Goal: Feedback & Contribution: Leave review/rating

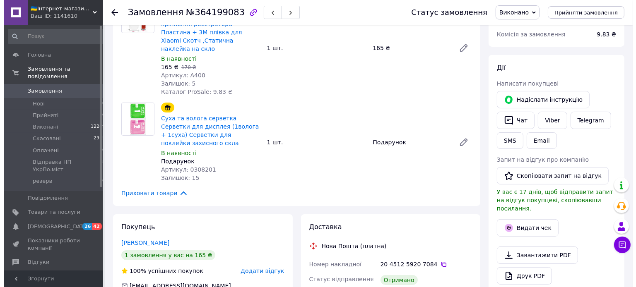
scroll to position [131, 0]
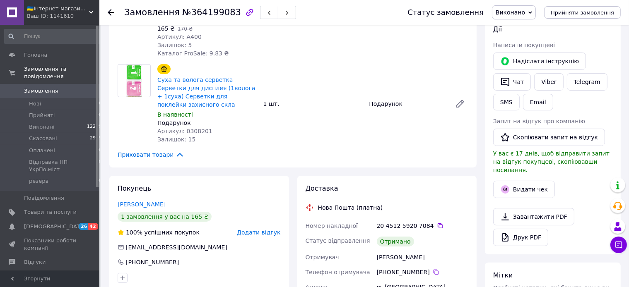
click at [270, 229] on span "Додати відгук" at bounding box center [258, 232] width 43 height 7
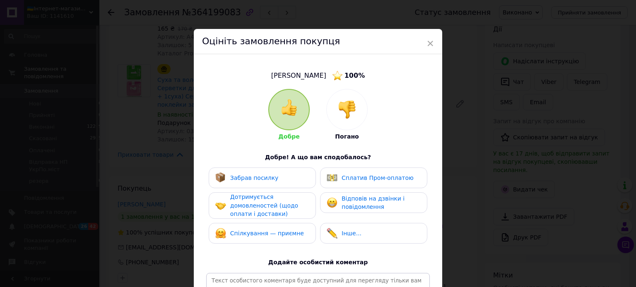
click at [267, 182] on div "Забрав посилку" at bounding box center [254, 178] width 48 height 9
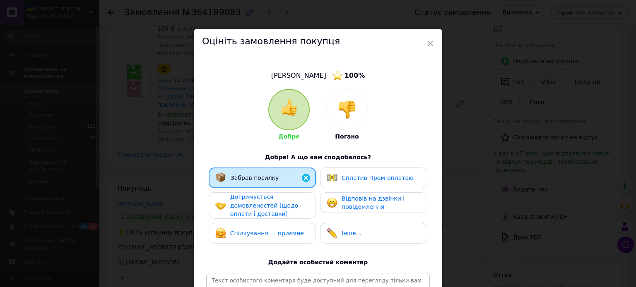
click at [265, 205] on span "Дотримується домовленостей (щодо оплати і доставки)" at bounding box center [264, 206] width 68 height 24
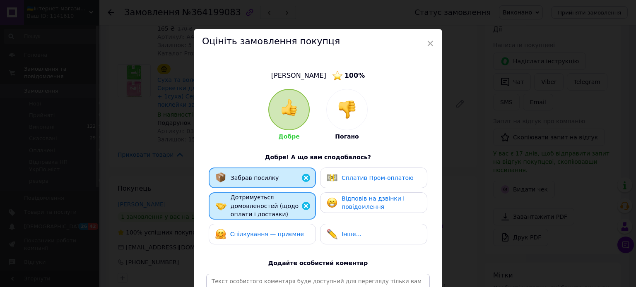
click at [269, 232] on span "Спілкування — приємне" at bounding box center [267, 234] width 74 height 7
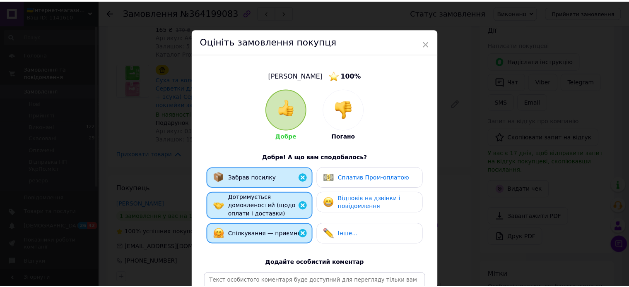
scroll to position [136, 0]
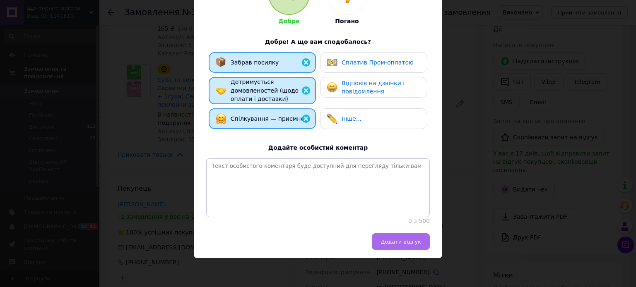
click at [390, 238] on button "Додати відгук" at bounding box center [401, 241] width 58 height 17
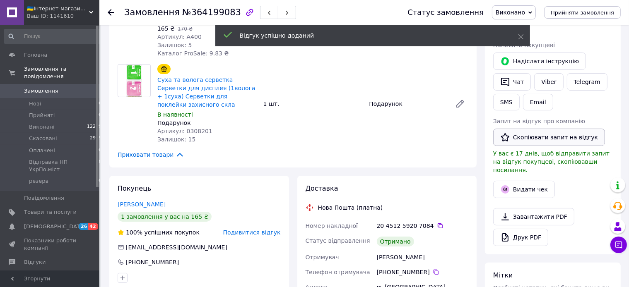
click at [538, 132] on button "Скопіювати запит на відгук" at bounding box center [549, 137] width 112 height 17
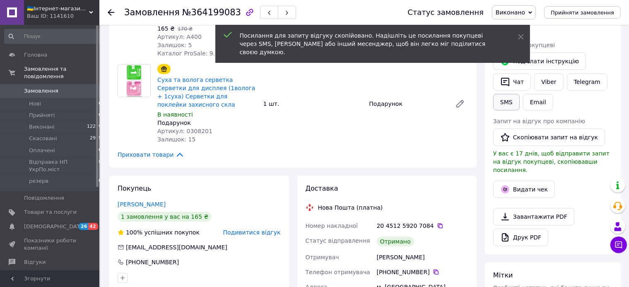
click at [508, 107] on button "SMS" at bounding box center [506, 102] width 26 height 17
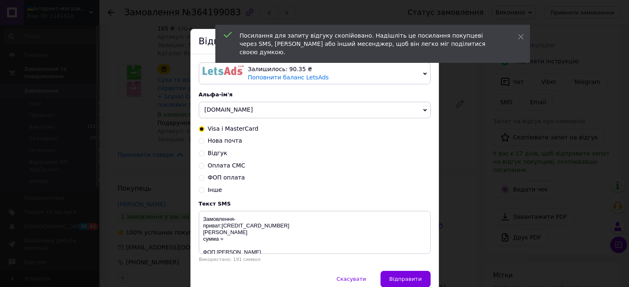
click at [216, 156] on span "Відгук" at bounding box center [217, 153] width 19 height 7
click at [204, 156] on input "Відгук" at bounding box center [202, 153] width 6 height 6
radio input "true"
radio input "false"
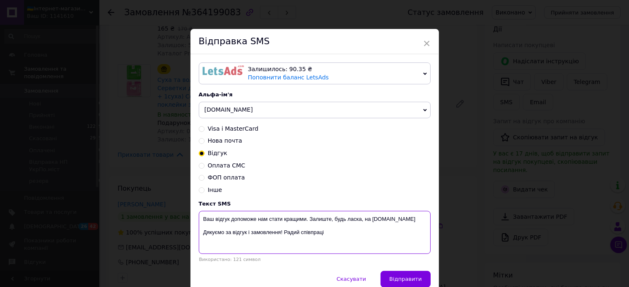
drag, startPoint x: 283, startPoint y: 233, endPoint x: 144, endPoint y: 221, distance: 139.6
click at [199, 221] on textarea "Ваш відгук допоможе нам стати кращими. Залиште, будь ласка, на [DOMAIN_NAME] Дя…" at bounding box center [315, 232] width 232 height 43
click at [231, 232] on textarea "Ваш відгук допоможе нам стати кращими. Залиште, будь ласка, на Prom.ua Дякуємо …" at bounding box center [315, 232] width 232 height 43
drag, startPoint x: 319, startPoint y: 237, endPoint x: 187, endPoint y: 228, distance: 131.5
click at [199, 228] on textarea "Ваш відгук допоможе нам стати кращими. Залиште, будь ласка, на Prom.ua Дякуємо …" at bounding box center [315, 232] width 232 height 43
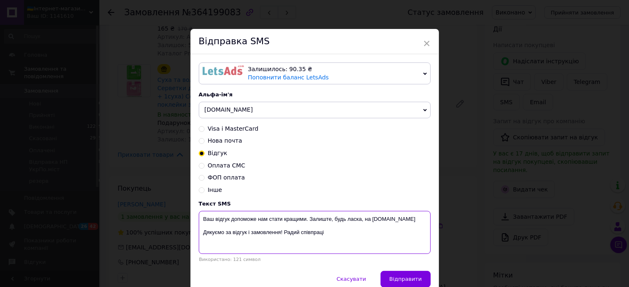
paste textarea "https://prom.ua/s/HxbKLvzUuK8"
drag, startPoint x: 284, startPoint y: 222, endPoint x: 224, endPoint y: 219, distance: 60.5
click at [224, 219] on textarea "Ваш відгук допоможе нам стати кращими. Залиште, будь ласка, на Prom.ua https://…" at bounding box center [315, 232] width 232 height 43
drag, startPoint x: 291, startPoint y: 231, endPoint x: 137, endPoint y: 209, distance: 154.6
click at [199, 211] on textarea "Ваш відгук допоможе нам стати кращими. Залиште, будь ласка, на Prom.ua https://…" at bounding box center [315, 232] width 232 height 43
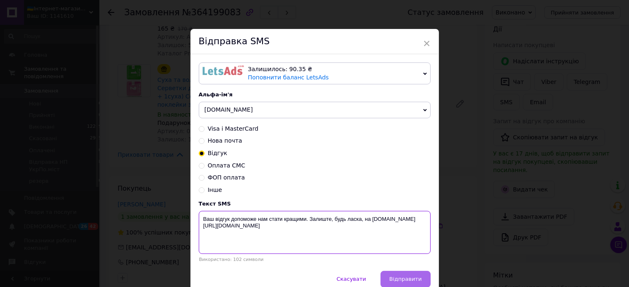
type textarea "Ваш відгук допоможе нам стати кращими. Залиште, будь ласка, на Prom.ua https://…"
click at [413, 282] on span "Відправити" at bounding box center [405, 279] width 32 height 6
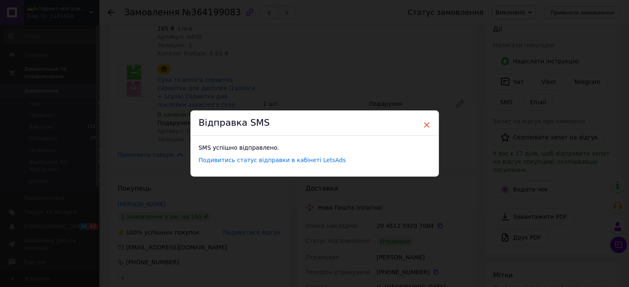
click at [423, 127] on span "×" at bounding box center [426, 125] width 7 height 14
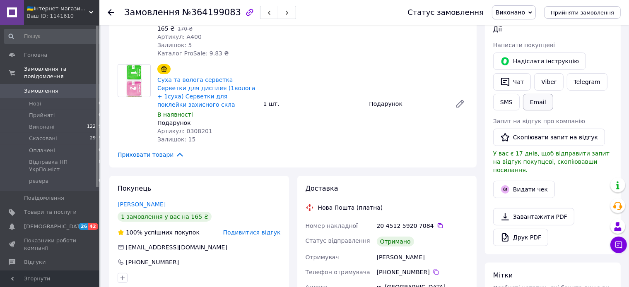
click at [537, 106] on button "Email" at bounding box center [538, 102] width 30 height 17
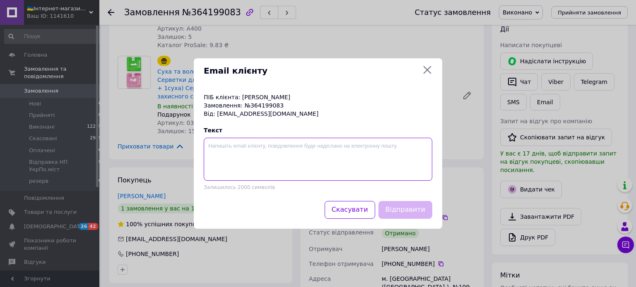
click at [298, 161] on textarea at bounding box center [318, 159] width 228 height 43
paste textarea "Ваш відгук допоможе нам стати кращими. Залиште, будь ласка, на Prom.ua https://…"
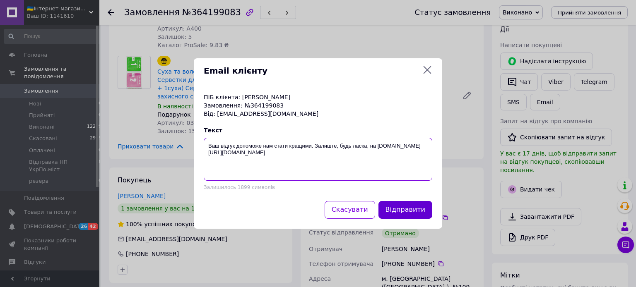
type textarea "Ваш відгук допоможе нам стати кращими. Залиште, будь ласка, на Prom.ua https://…"
click at [413, 209] on button "Відправити" at bounding box center [405, 210] width 54 height 18
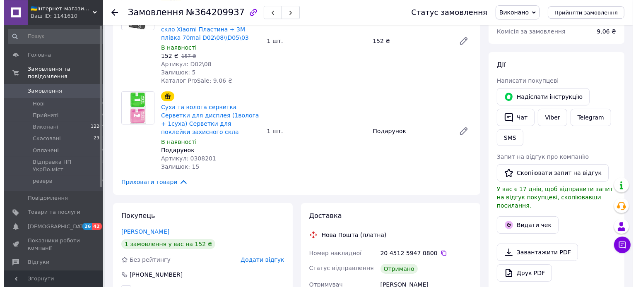
scroll to position [131, 0]
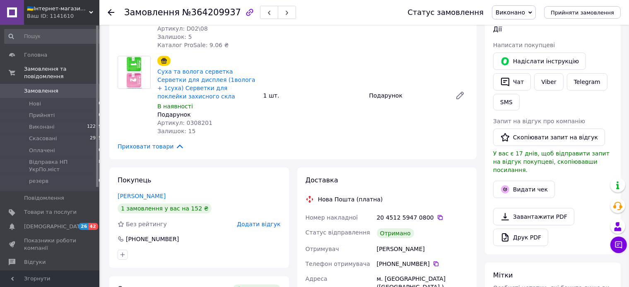
click at [258, 228] on span "Додати відгук" at bounding box center [258, 224] width 43 height 7
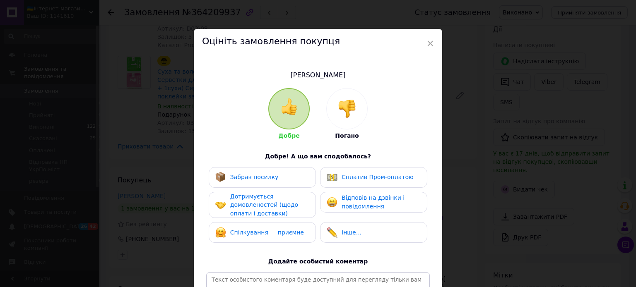
click at [262, 174] on span "Забрав посилку" at bounding box center [254, 177] width 48 height 7
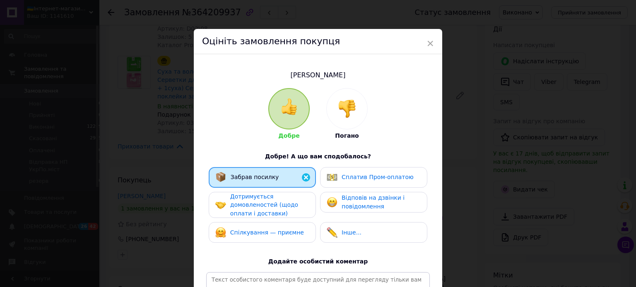
click at [260, 204] on span "Дотримується домовленостей (щодо оплати і доставки)" at bounding box center [264, 205] width 68 height 24
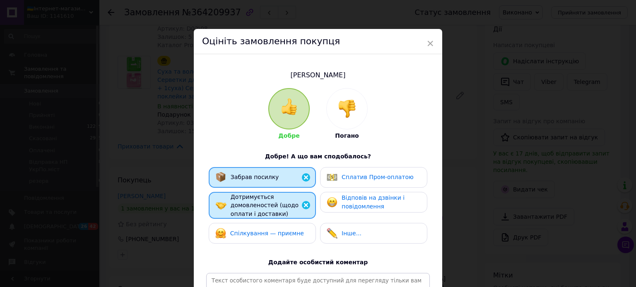
click at [263, 230] on span "Спілкування — приємне" at bounding box center [267, 233] width 74 height 7
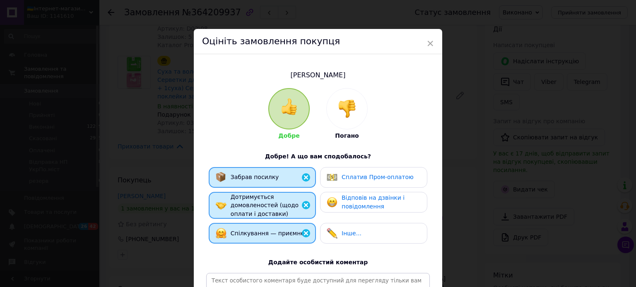
click at [368, 185] on div "Сплатив Пром-оплатою" at bounding box center [373, 177] width 107 height 21
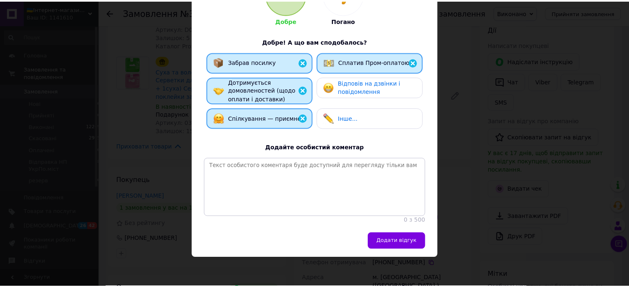
scroll to position [135, 0]
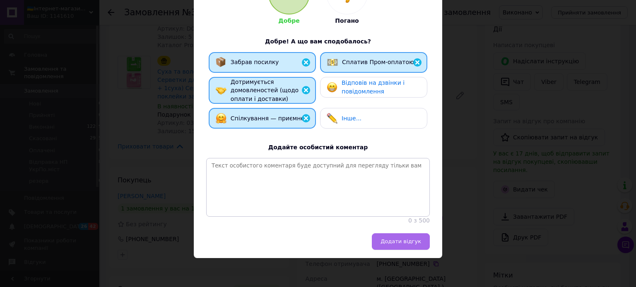
click at [398, 246] on button "Додати відгук" at bounding box center [401, 241] width 58 height 17
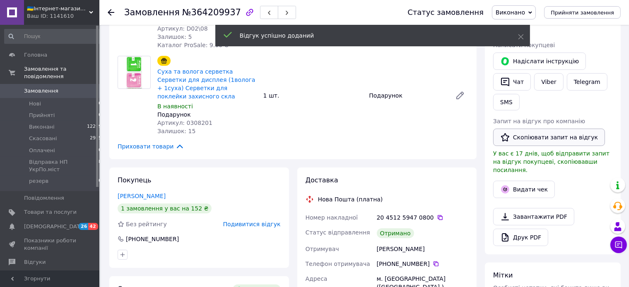
click at [524, 137] on button "Скопіювати запит на відгук" at bounding box center [549, 137] width 112 height 17
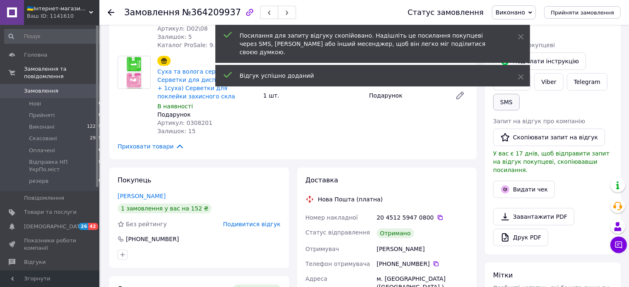
click at [504, 101] on button "SMS" at bounding box center [506, 102] width 26 height 17
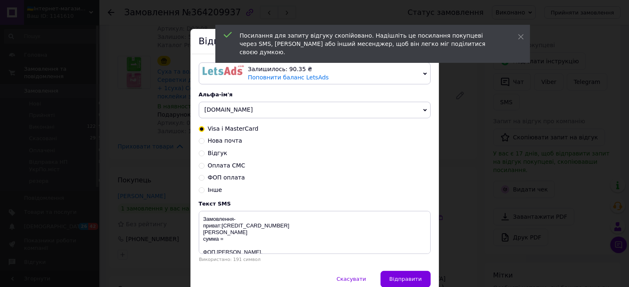
click at [214, 155] on span "Відгук" at bounding box center [217, 153] width 19 height 7
click at [204, 155] on input "Відгук" at bounding box center [202, 153] width 6 height 6
radio input "true"
radio input "false"
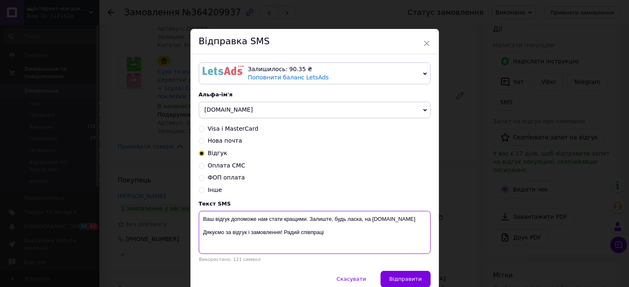
drag, startPoint x: 332, startPoint y: 236, endPoint x: 199, endPoint y: 231, distance: 133.0
click at [199, 231] on textarea "Ваш відгук допоможе нам стати кращими. Залиште, будь ласка, на [DOMAIN_NAME] Дя…" at bounding box center [315, 232] width 232 height 43
paste textarea "https://prom.ua/s/cyFnH4Df5sZ"
type textarea "Ваш відгук допоможе нам стати кращими. Залиште, будь ласка, на Prom.ua https://…"
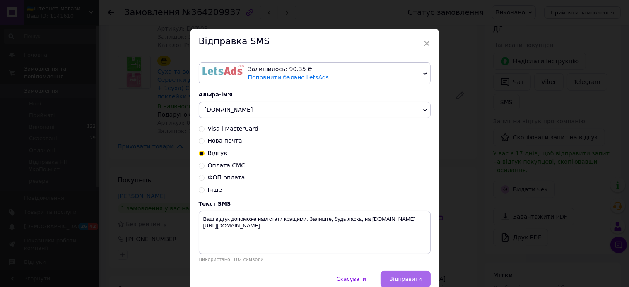
click at [411, 276] on button "Відправити" at bounding box center [405, 279] width 50 height 17
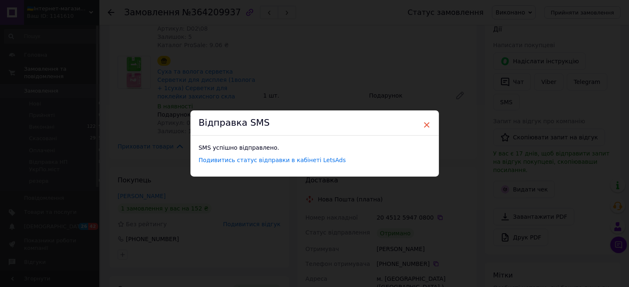
click at [423, 125] on span "×" at bounding box center [426, 125] width 7 height 14
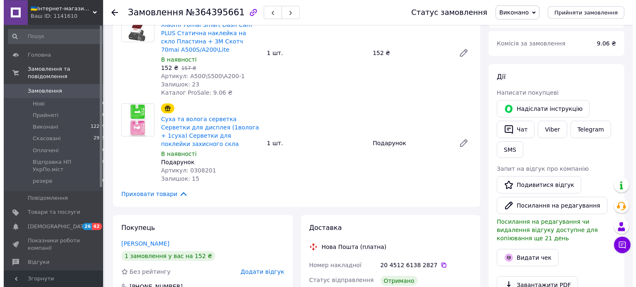
scroll to position [131, 0]
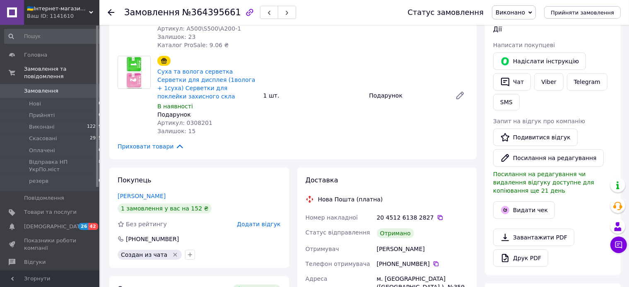
click at [262, 221] on span "Додати відгук" at bounding box center [258, 224] width 43 height 7
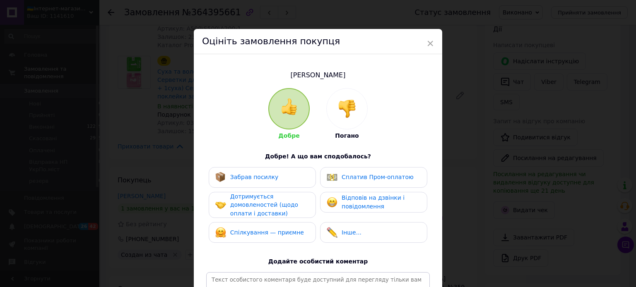
click at [257, 173] on div "Забрав посилку" at bounding box center [254, 177] width 48 height 9
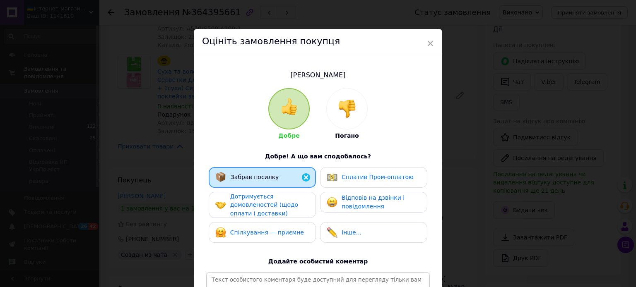
click at [260, 207] on span "Дотримується домовленостей (щодо оплати і доставки)" at bounding box center [264, 205] width 68 height 24
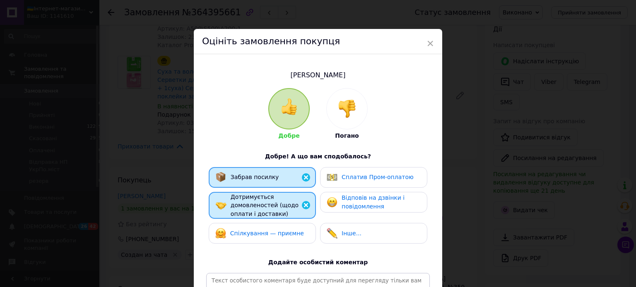
click at [264, 233] on span "Спілкування — приємне" at bounding box center [267, 233] width 74 height 7
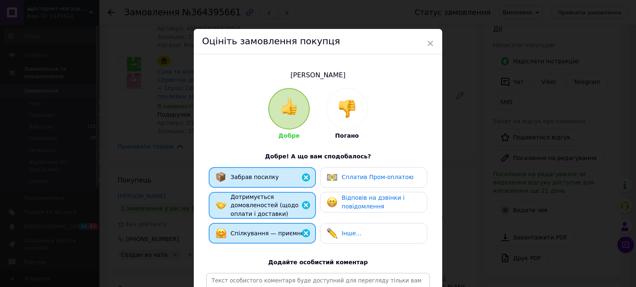
click at [353, 178] on span "Сплатив Пром-оплатою" at bounding box center [377, 177] width 72 height 7
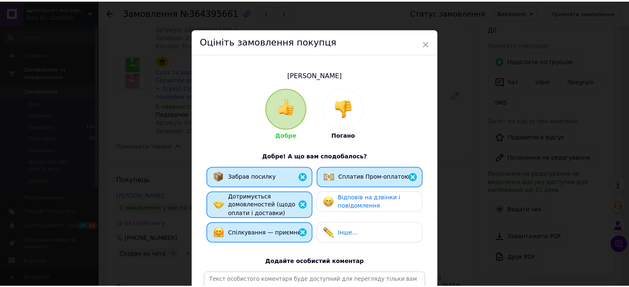
scroll to position [135, 0]
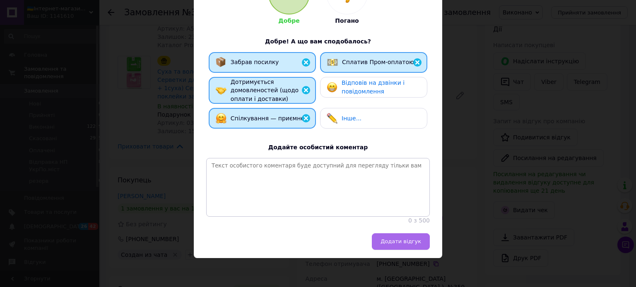
click at [400, 238] on span "Додати відгук" at bounding box center [400, 241] width 41 height 6
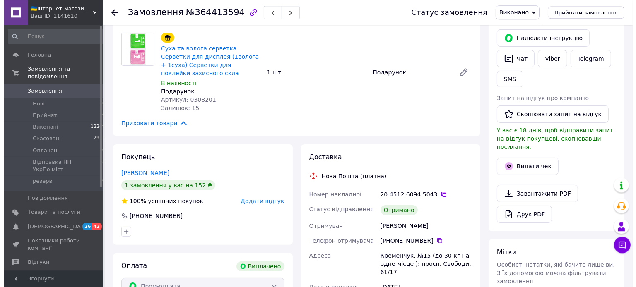
scroll to position [175, 0]
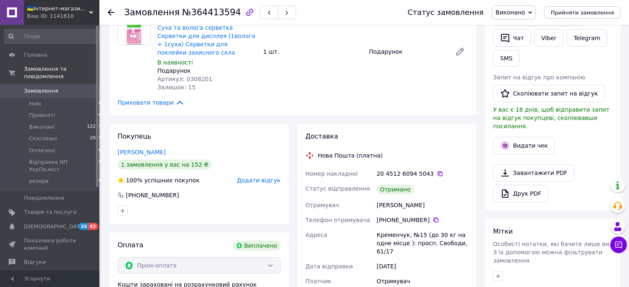
click at [261, 183] on span "Додати відгук" at bounding box center [258, 180] width 43 height 7
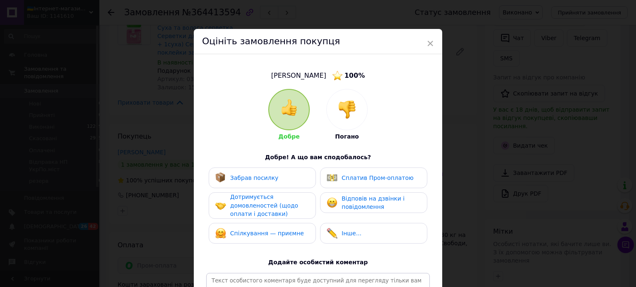
click at [344, 182] on div "Сплатив Пром-оплатою" at bounding box center [377, 178] width 72 height 9
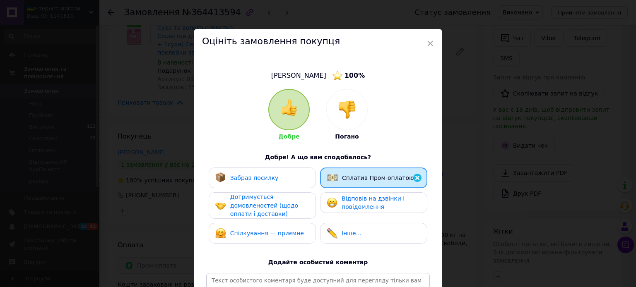
click at [278, 177] on div "Забрав посилку" at bounding box center [262, 178] width 94 height 11
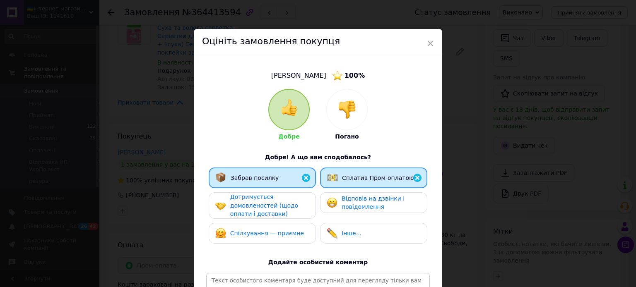
click at [242, 200] on span "Дотримується домовленостей (щодо оплати і доставки)" at bounding box center [264, 206] width 68 height 24
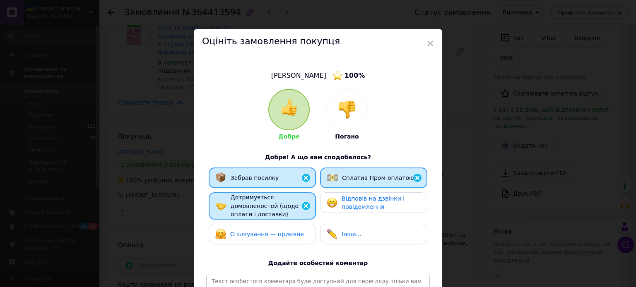
click at [249, 229] on div "Спілкування — приємне" at bounding box center [259, 234] width 89 height 11
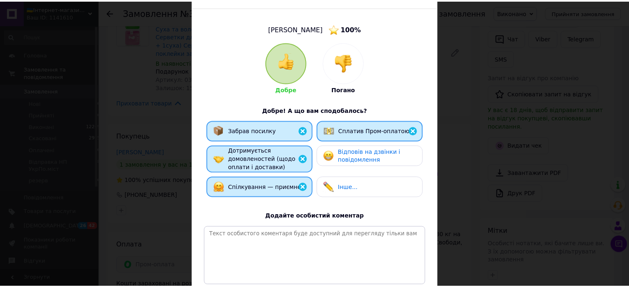
scroll to position [91, 0]
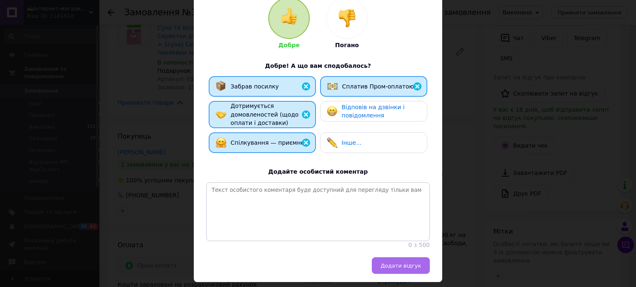
click at [409, 269] on span "Додати відгук" at bounding box center [400, 266] width 41 height 6
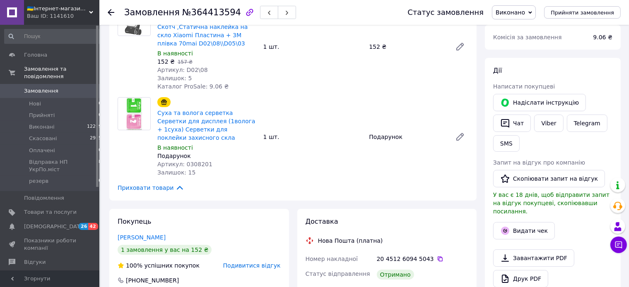
scroll to position [87, 0]
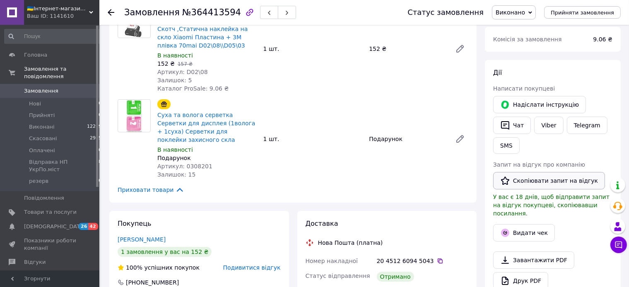
drag, startPoint x: 535, startPoint y: 182, endPoint x: 532, endPoint y: 175, distance: 7.1
click at [535, 183] on button "Скопіювати запит на відгук" at bounding box center [549, 180] width 112 height 17
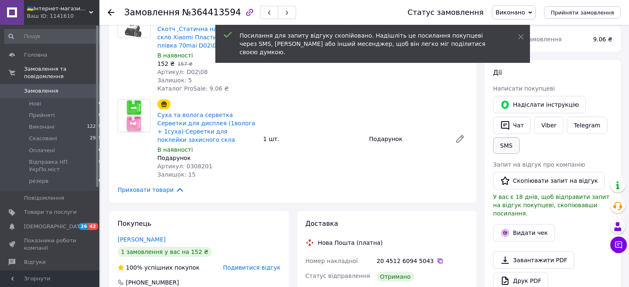
click at [506, 149] on button "SMS" at bounding box center [506, 145] width 26 height 17
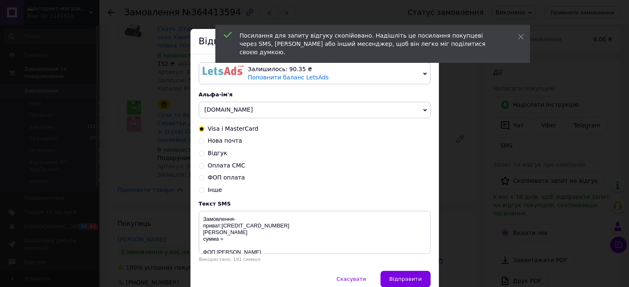
click at [214, 154] on span "Відгук" at bounding box center [217, 153] width 19 height 7
click at [204, 154] on input "Відгук" at bounding box center [202, 153] width 6 height 6
radio input "true"
radio input "false"
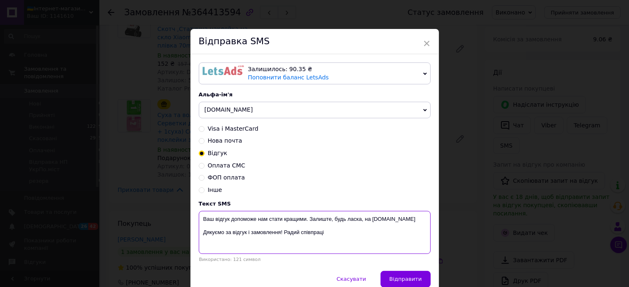
drag, startPoint x: 336, startPoint y: 239, endPoint x: 194, endPoint y: 226, distance: 142.1
click at [199, 226] on textarea "Ваш відгук допоможе нам стати кращими. Залиште, будь ласка, на Prom.ua Дякуємо …" at bounding box center [315, 232] width 232 height 43
paste textarea "https://prom.ua/s/oh9wvGL8Tn"
type textarea "Ваш відгук допоможе нам стати кращими. Залиште, будь ласка, на Prom.ua https://…"
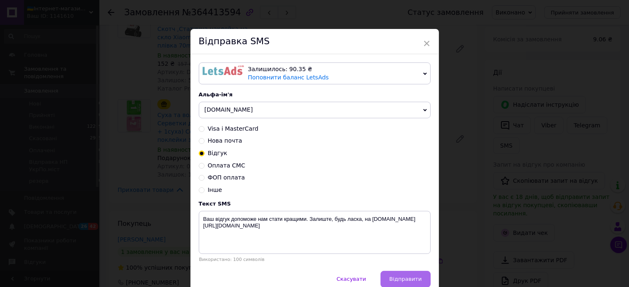
click at [410, 278] on span "Відправити" at bounding box center [405, 279] width 32 height 6
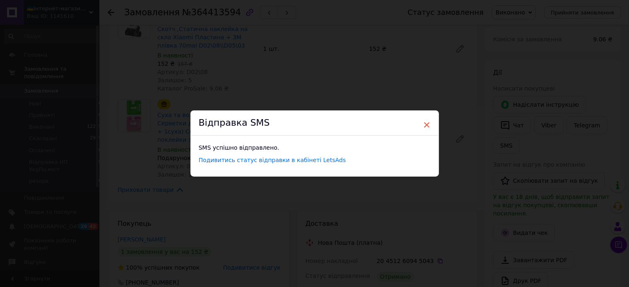
click at [423, 125] on span "×" at bounding box center [426, 125] width 7 height 14
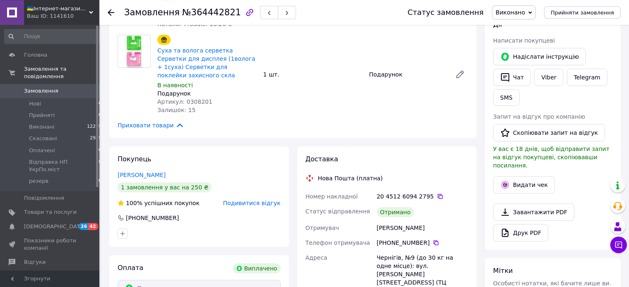
scroll to position [175, 0]
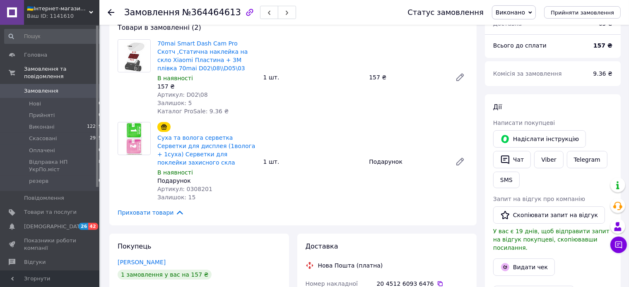
scroll to position [87, 0]
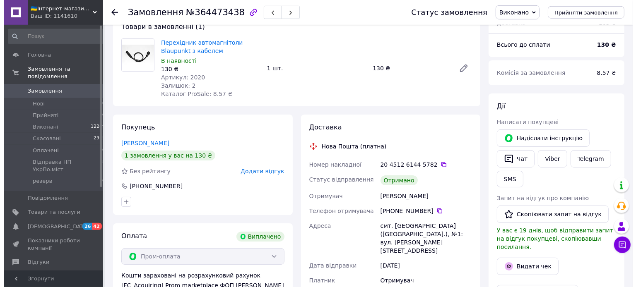
scroll to position [87, 0]
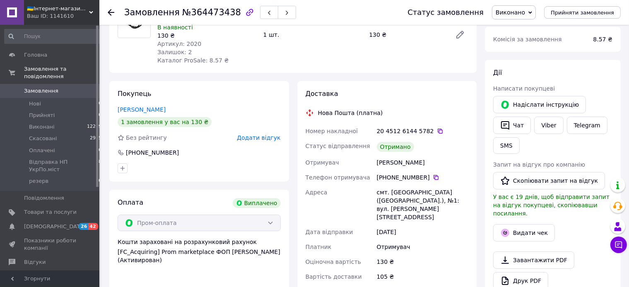
click at [262, 140] on span "Додати відгук" at bounding box center [258, 138] width 43 height 7
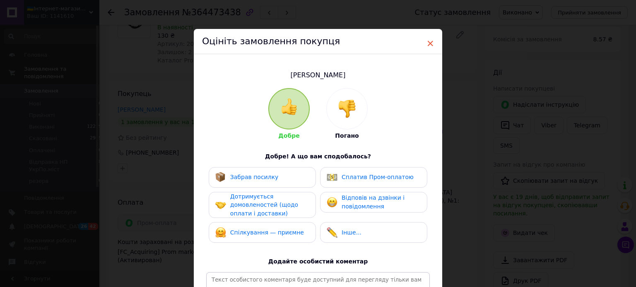
click at [426, 44] on span "×" at bounding box center [429, 43] width 7 height 14
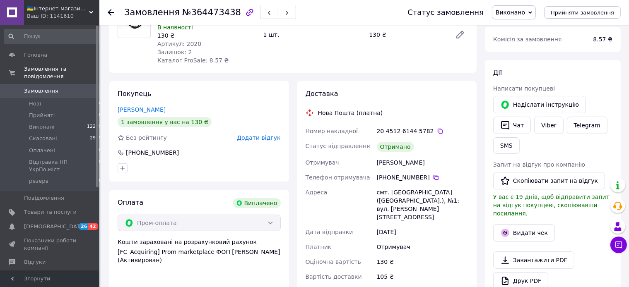
click at [262, 141] on span "Додати відгук" at bounding box center [258, 138] width 43 height 7
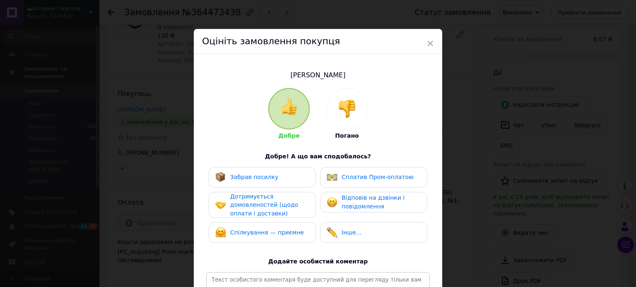
click at [375, 174] on span "Сплатив Пром-оплатою" at bounding box center [377, 177] width 72 height 7
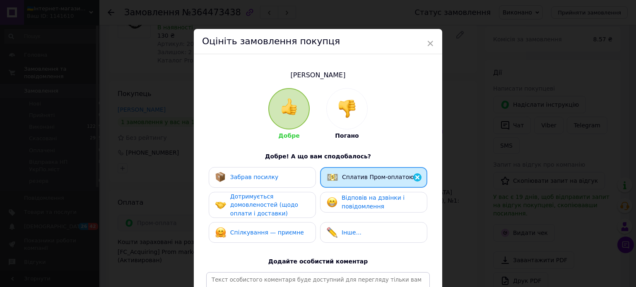
click at [292, 178] on div "Забрав посилку" at bounding box center [262, 177] width 94 height 11
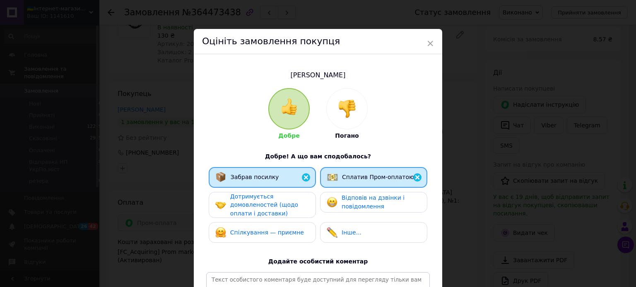
click at [254, 197] on span "Дотримується домовленостей (щодо оплати і доставки)" at bounding box center [264, 205] width 68 height 24
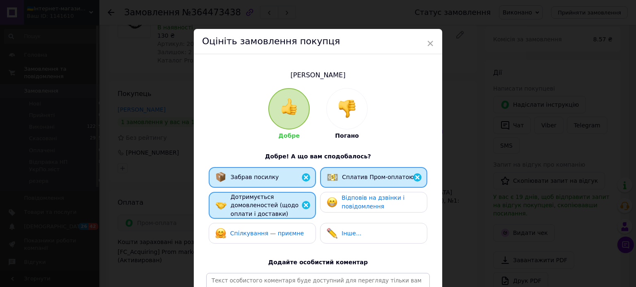
click at [252, 230] on span "Спілкування — приємне" at bounding box center [267, 233] width 74 height 7
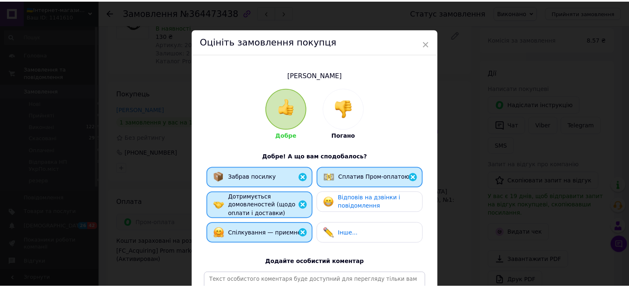
scroll to position [91, 0]
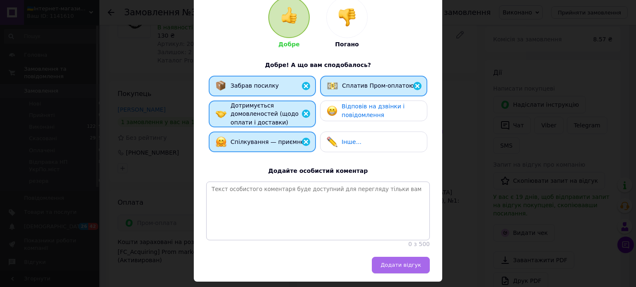
click at [403, 274] on button "Додати відгук" at bounding box center [401, 265] width 58 height 17
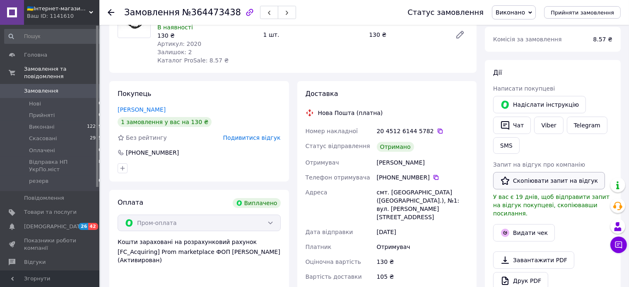
click at [544, 180] on button "Скопіювати запит на відгук" at bounding box center [549, 180] width 112 height 17
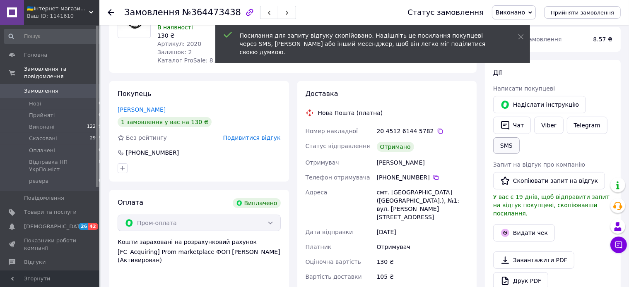
click at [509, 147] on button "SMS" at bounding box center [506, 145] width 26 height 17
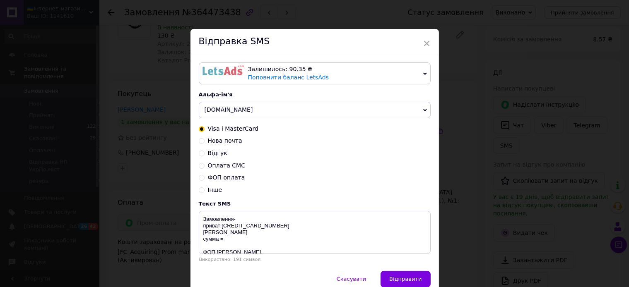
click at [211, 151] on span "Відгук" at bounding box center [217, 153] width 19 height 7
click at [204, 151] on input "Відгук" at bounding box center [202, 153] width 6 height 6
radio input "true"
radio input "false"
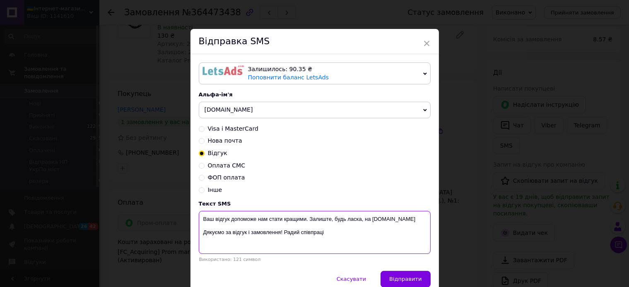
drag, startPoint x: 324, startPoint y: 232, endPoint x: 197, endPoint y: 235, distance: 126.7
click at [199, 235] on textarea "Ваш відгук допоможе нам стати кращими. Залиште, будь ласка, на [DOMAIN_NAME] Дя…" at bounding box center [315, 232] width 232 height 43
paste textarea "https://prom.ua/s/BguSa1rPD2S"
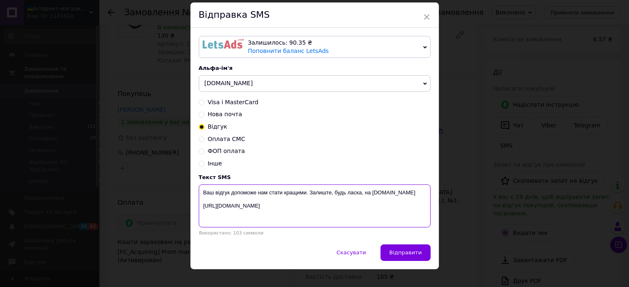
scroll to position [39, 0]
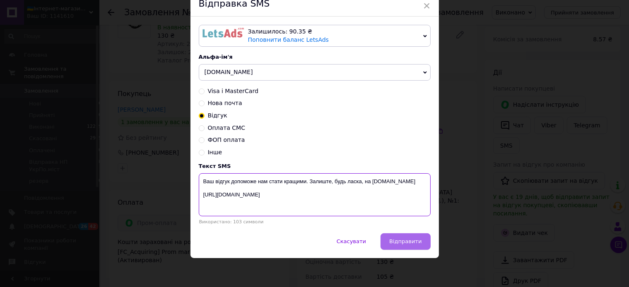
type textarea "Ваш відгук допоможе нам стати кращими. Залиште, будь ласка, на Prom.ua https://…"
click at [413, 242] on span "Відправити" at bounding box center [405, 241] width 32 height 6
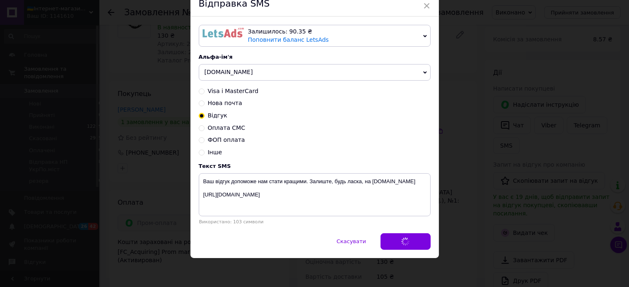
scroll to position [0, 0]
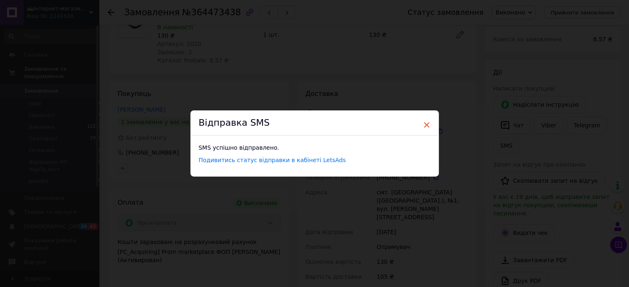
click at [424, 122] on span "×" at bounding box center [426, 125] width 7 height 14
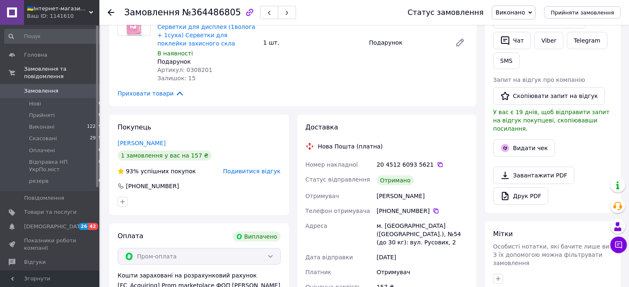
scroll to position [175, 0]
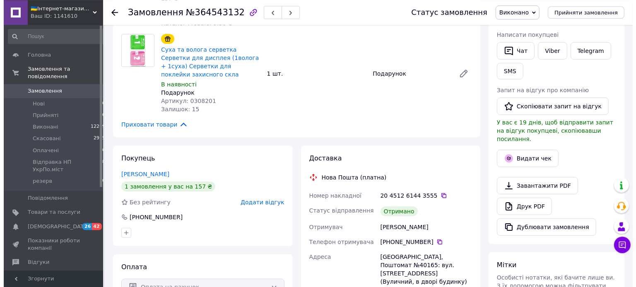
scroll to position [175, 0]
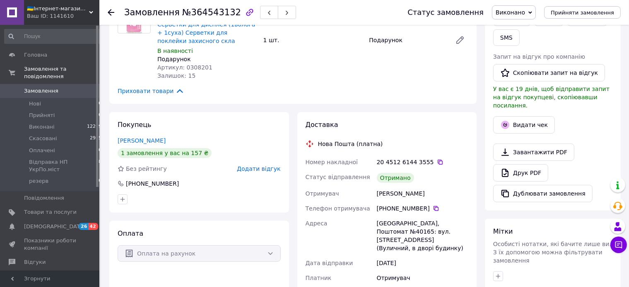
click at [267, 170] on span "Додати відгук" at bounding box center [258, 169] width 43 height 7
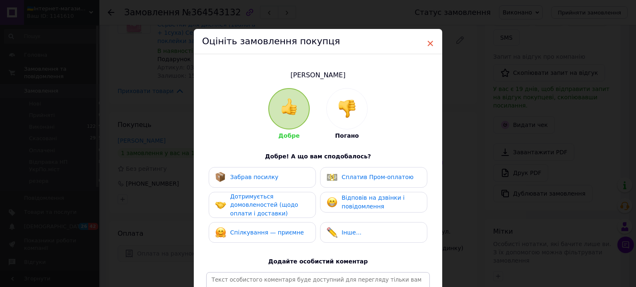
click at [426, 43] on span "×" at bounding box center [429, 43] width 7 height 14
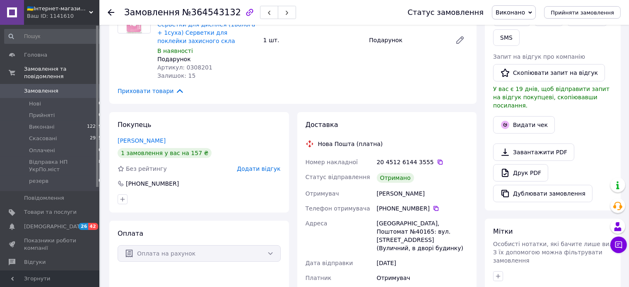
click at [262, 170] on span "Додати відгук" at bounding box center [258, 169] width 43 height 7
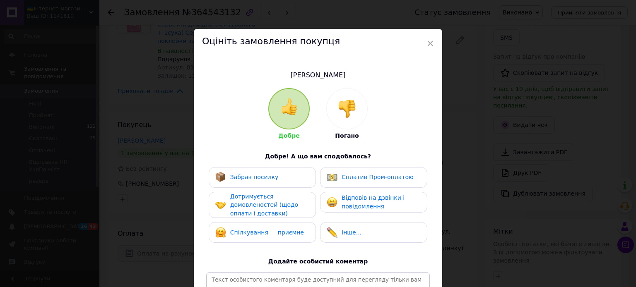
click at [267, 174] on span "Забрав посилку" at bounding box center [254, 177] width 48 height 7
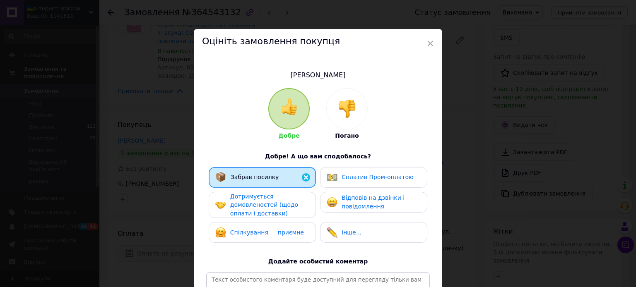
click at [268, 200] on div "Дотримується домовленостей (щодо оплати і доставки)" at bounding box center [269, 205] width 79 height 26
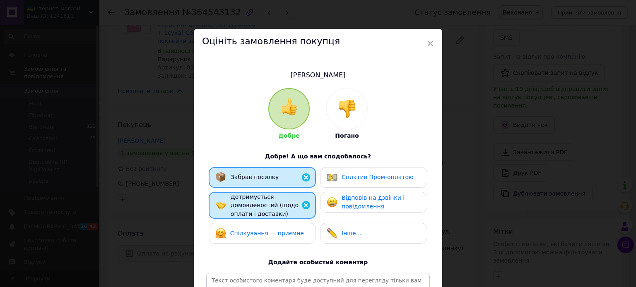
click at [264, 232] on span "Спілкування — приємне" at bounding box center [267, 233] width 74 height 7
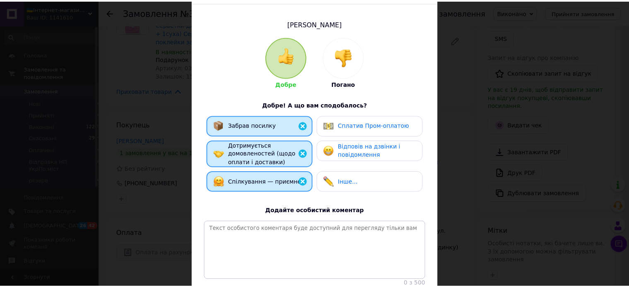
scroll to position [91, 0]
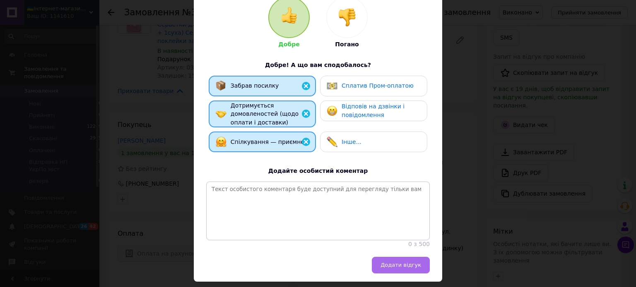
click at [403, 268] on span "Додати відгук" at bounding box center [400, 265] width 41 height 6
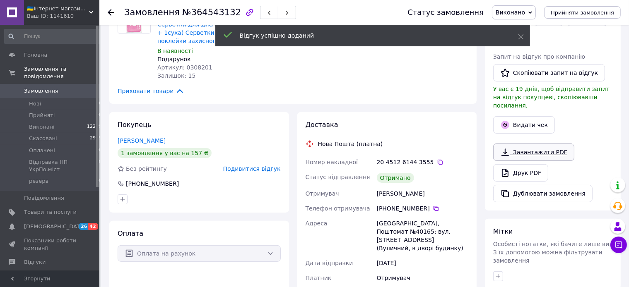
scroll to position [131, 0]
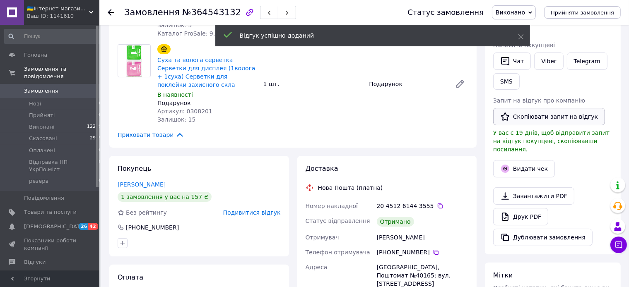
click at [543, 118] on button "Скопіювати запит на відгук" at bounding box center [549, 116] width 112 height 17
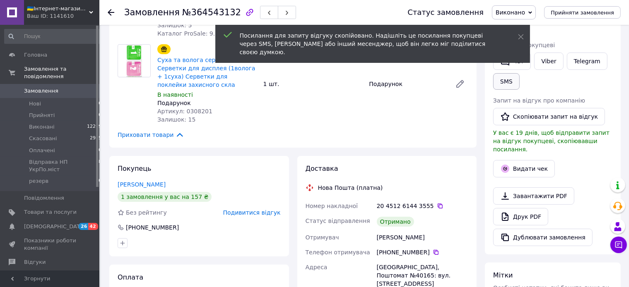
click at [500, 78] on button "SMS" at bounding box center [506, 81] width 26 height 17
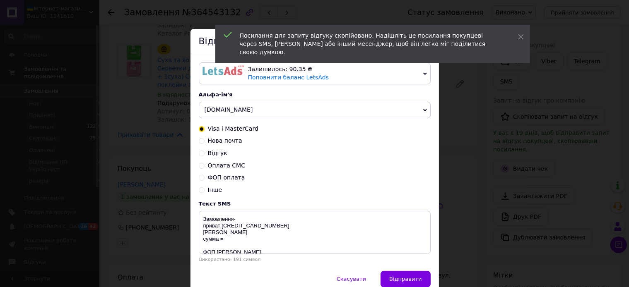
click at [217, 155] on span "Відгук" at bounding box center [217, 153] width 19 height 7
click at [204, 155] on input "Відгук" at bounding box center [202, 153] width 6 height 6
radio input "true"
radio input "false"
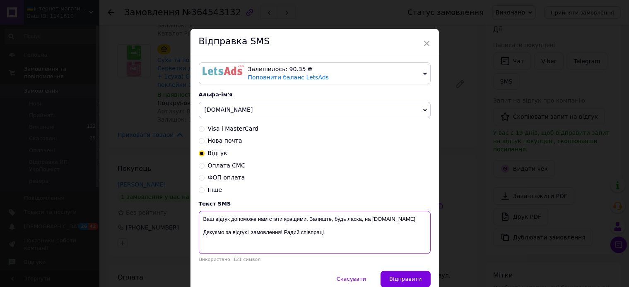
drag, startPoint x: 328, startPoint y: 238, endPoint x: 195, endPoint y: 236, distance: 133.3
click at [199, 236] on textarea "Ваш відгук допоможе нам стати кращими. Залиште, будь ласка, на [DOMAIN_NAME] Дя…" at bounding box center [315, 232] width 232 height 43
paste textarea "https://prom.ua/s/8HJlGntnq2t"
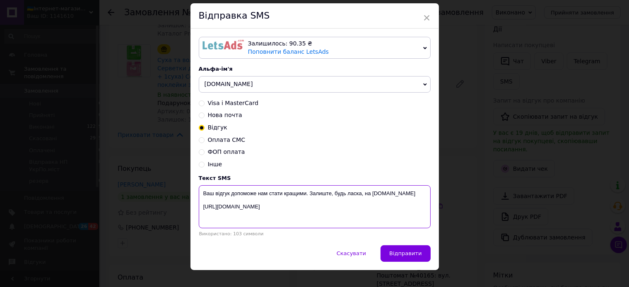
scroll to position [39, 0]
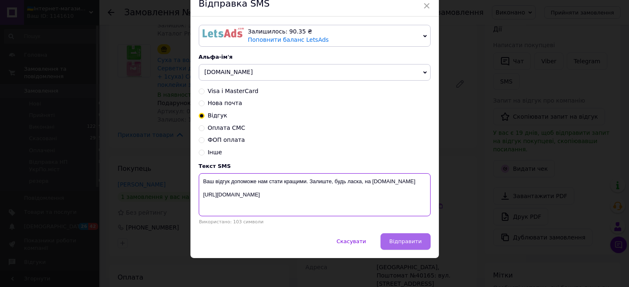
type textarea "Ваш відгук допоможе нам стати кращими. Залиште, будь ласка, на Prom.ua https://…"
click at [405, 246] on button "Відправити" at bounding box center [405, 241] width 50 height 17
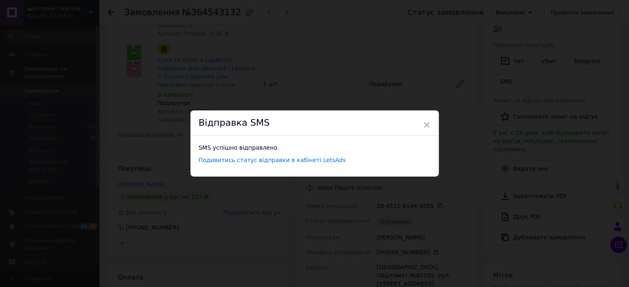
scroll to position [0, 0]
click at [423, 125] on span "×" at bounding box center [426, 125] width 7 height 14
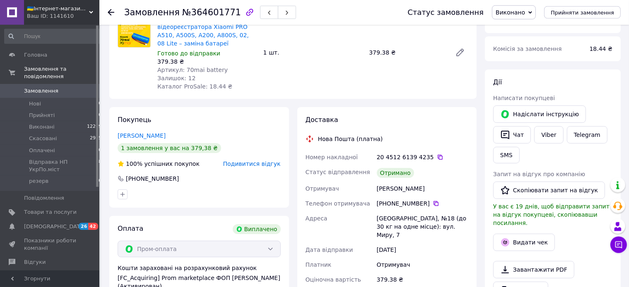
scroll to position [87, 0]
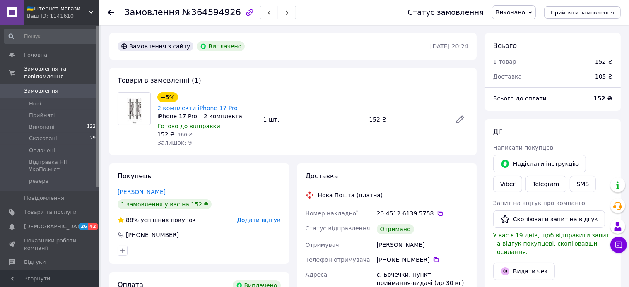
scroll to position [28, 0]
click at [263, 217] on span "Додати відгук" at bounding box center [258, 220] width 43 height 7
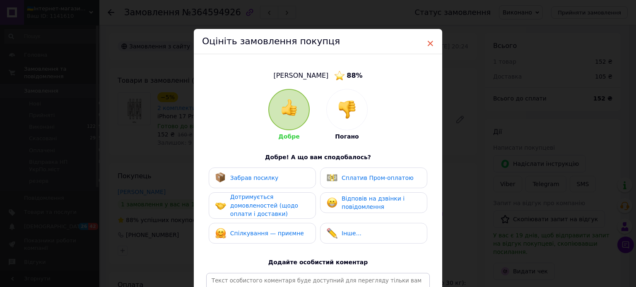
click at [429, 47] on span "×" at bounding box center [429, 43] width 7 height 14
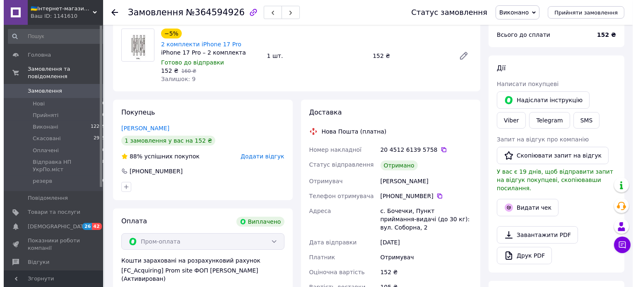
scroll to position [87, 0]
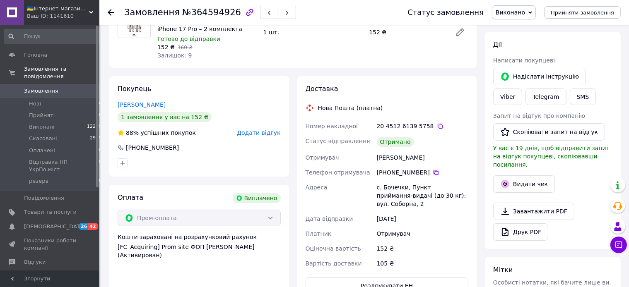
click at [266, 130] on span "Додати відгук" at bounding box center [258, 133] width 43 height 7
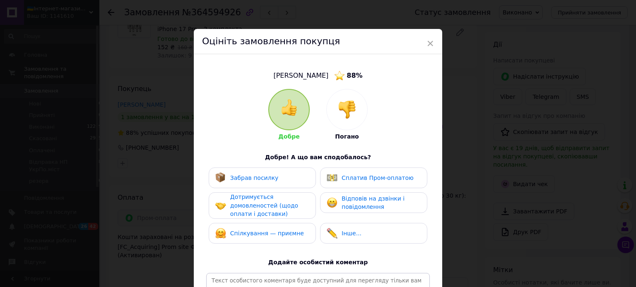
click at [337, 178] on div "Сплатив Пром-оплатою" at bounding box center [370, 178] width 87 height 11
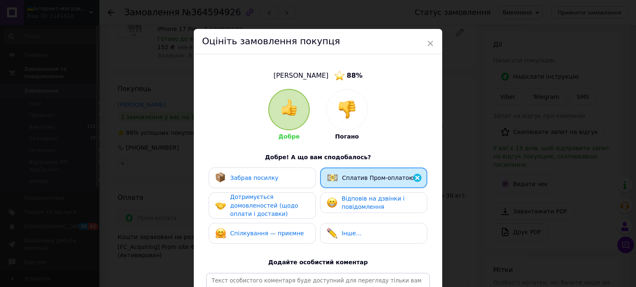
click at [277, 176] on div "Забрав посилку" at bounding box center [262, 178] width 94 height 11
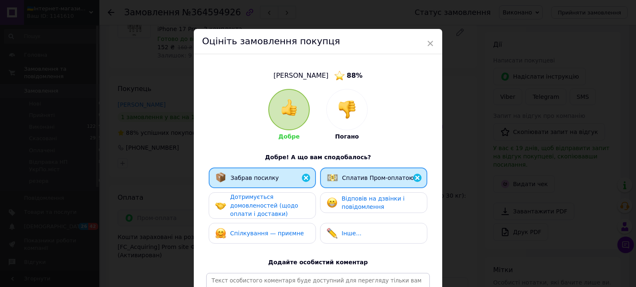
click at [252, 208] on span "Дотримується домовленостей (щодо оплати і доставки)" at bounding box center [264, 206] width 68 height 24
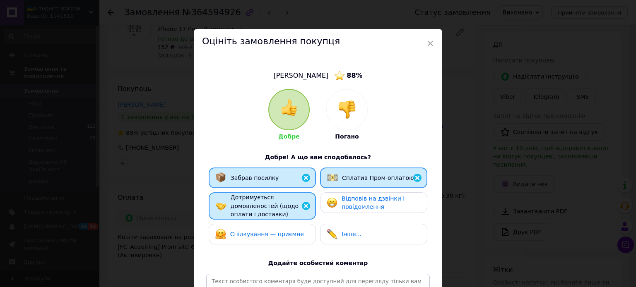
click at [254, 231] on span "Спілкування — приємне" at bounding box center [267, 234] width 74 height 7
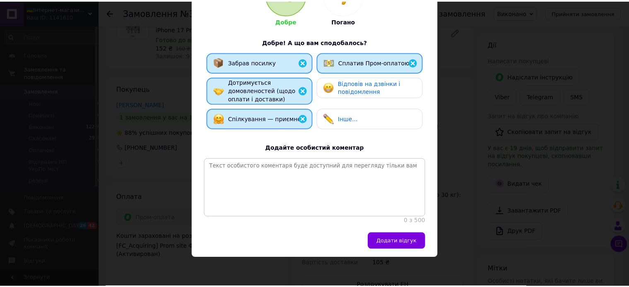
scroll to position [136, 0]
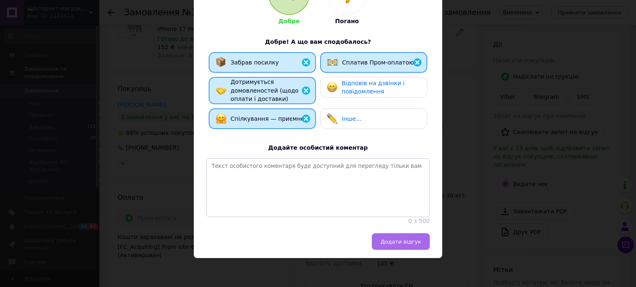
click at [402, 240] on span "Додати відгук" at bounding box center [400, 242] width 41 height 6
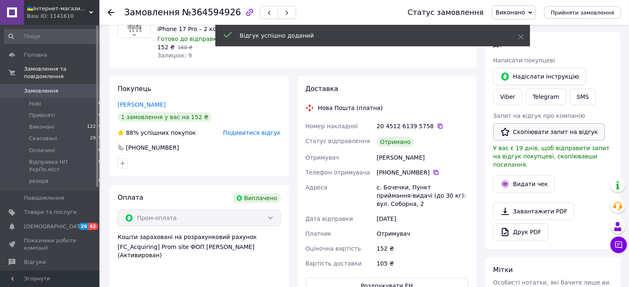
click at [537, 133] on button "Скопіювати запит на відгук" at bounding box center [549, 131] width 112 height 17
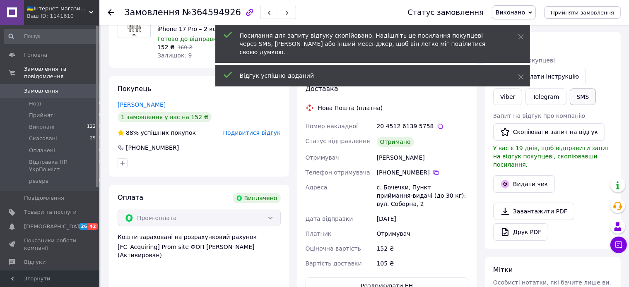
click at [570, 102] on button "SMS" at bounding box center [583, 97] width 26 height 17
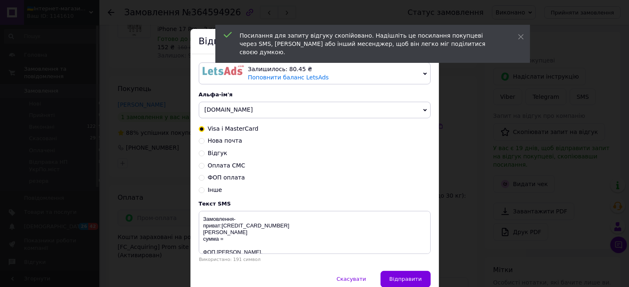
click at [216, 155] on span "Відгук" at bounding box center [217, 153] width 19 height 7
click at [204, 155] on input "Відгук" at bounding box center [202, 153] width 6 height 6
radio input "true"
radio input "false"
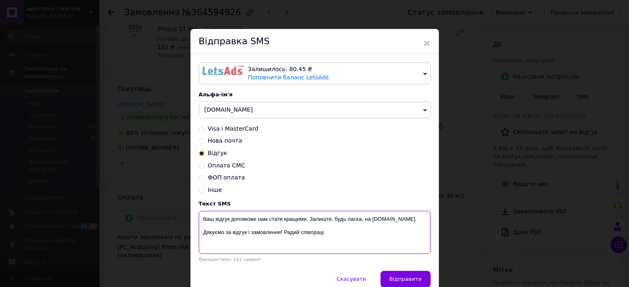
drag, startPoint x: 323, startPoint y: 236, endPoint x: 189, endPoint y: 233, distance: 134.1
click at [199, 236] on textarea "Ваш відгук допоможе нам стати кращими. Залиште, будь ласка, на Prom.ua Дякуємо …" at bounding box center [315, 232] width 232 height 43
paste textarea "https://prom.ua/s/MsKffIi44RG"
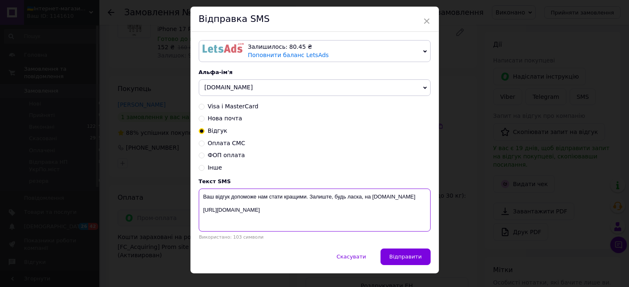
scroll to position [39, 0]
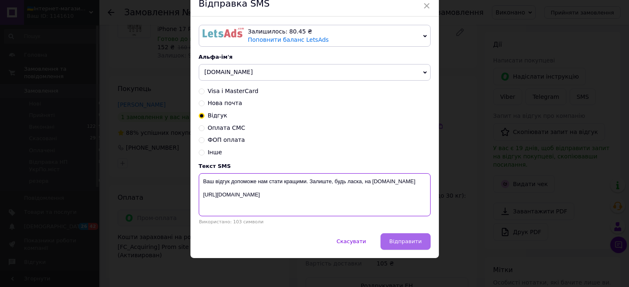
type textarea "Ваш відгук допоможе нам стати кращими. Залиште, будь ласка, на Prom.ua https://…"
click at [404, 241] on span "Відправити" at bounding box center [405, 241] width 32 height 6
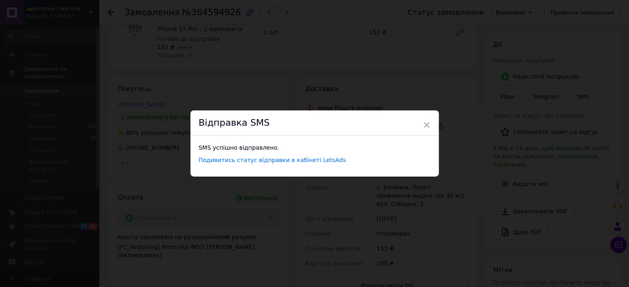
scroll to position [0, 0]
click at [423, 123] on span "×" at bounding box center [426, 125] width 7 height 14
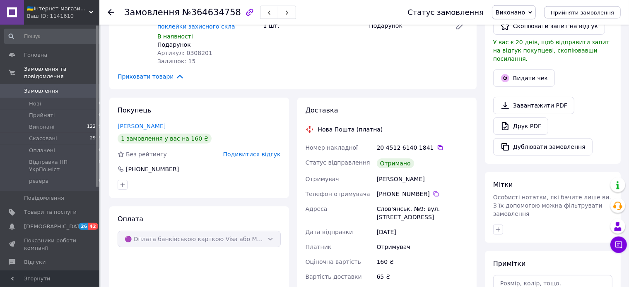
scroll to position [175, 0]
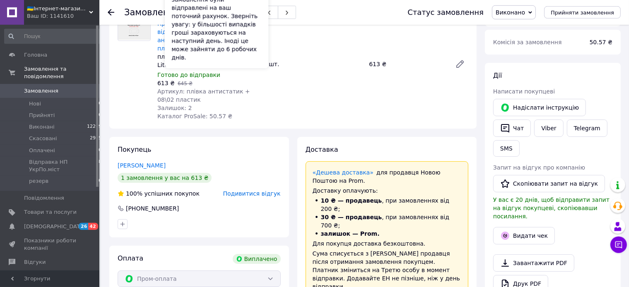
scroll to position [131, 0]
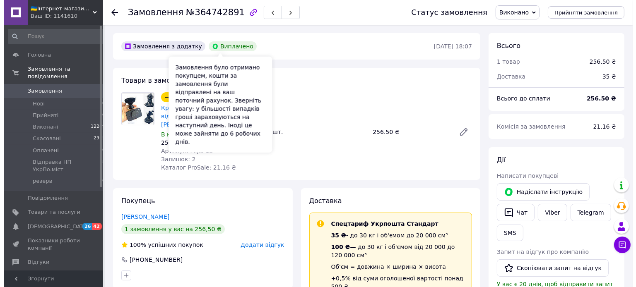
scroll to position [131, 0]
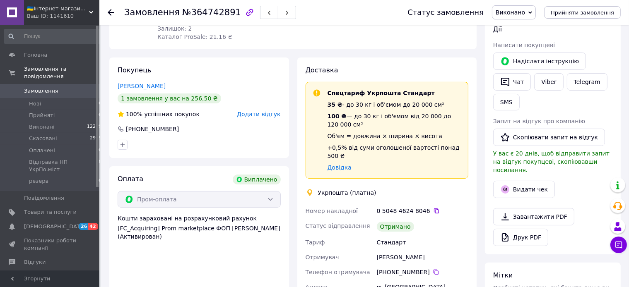
click at [265, 111] on span "Додати відгук" at bounding box center [258, 114] width 43 height 7
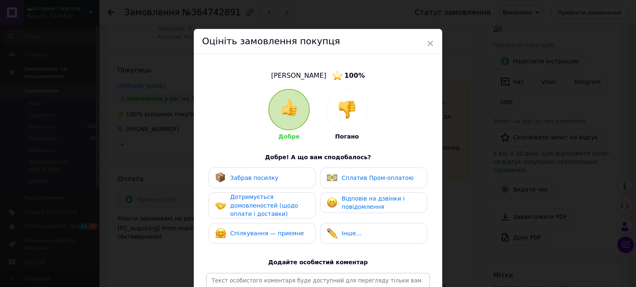
click at [255, 176] on span "Забрав посилку" at bounding box center [254, 178] width 48 height 7
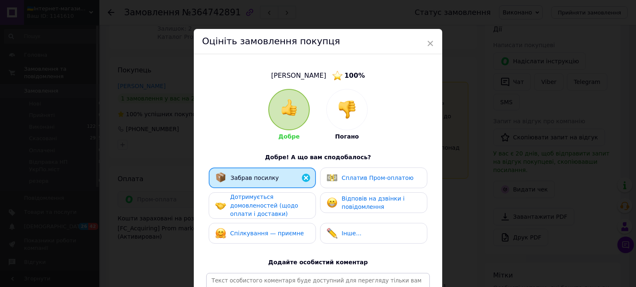
click at [263, 196] on span "Дотримується домовленостей (щодо оплати і доставки)" at bounding box center [264, 206] width 68 height 24
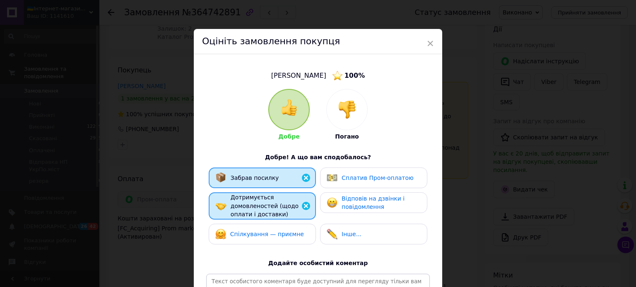
click at [268, 227] on div "Спілкування — приємне" at bounding box center [262, 234] width 107 height 21
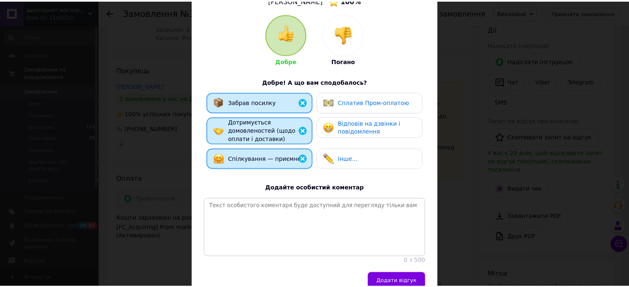
scroll to position [136, 0]
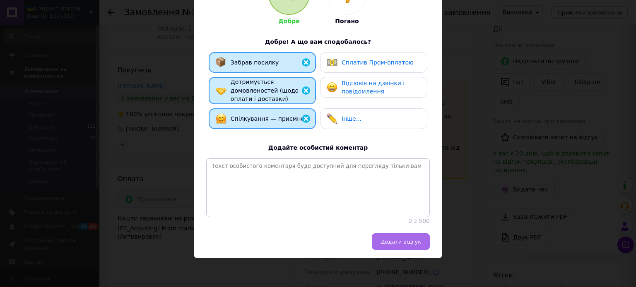
click at [405, 242] on span "Додати відгук" at bounding box center [400, 242] width 41 height 6
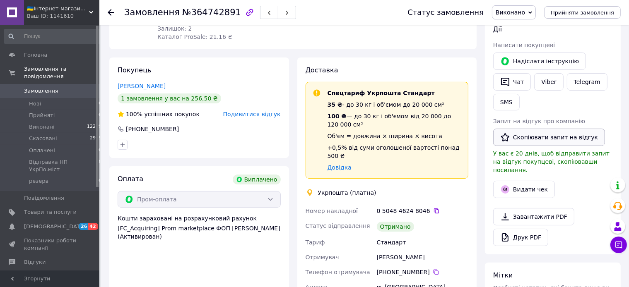
click at [532, 138] on button "Скопіювати запит на відгук" at bounding box center [549, 137] width 112 height 17
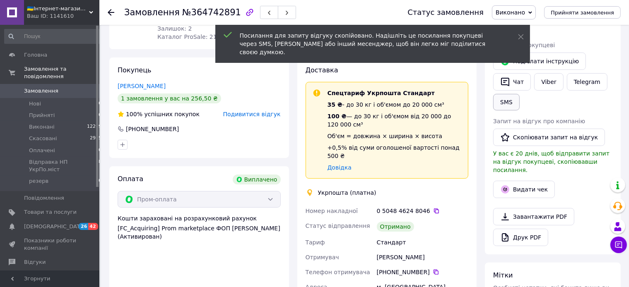
click at [505, 107] on button "SMS" at bounding box center [506, 102] width 26 height 17
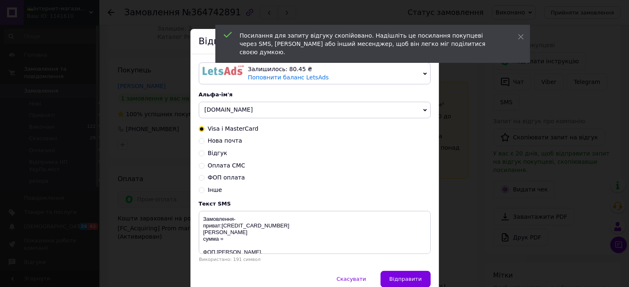
click at [218, 155] on span "Відгук" at bounding box center [217, 153] width 19 height 7
click at [204, 155] on input "Відгук" at bounding box center [202, 153] width 6 height 6
radio input "true"
radio input "false"
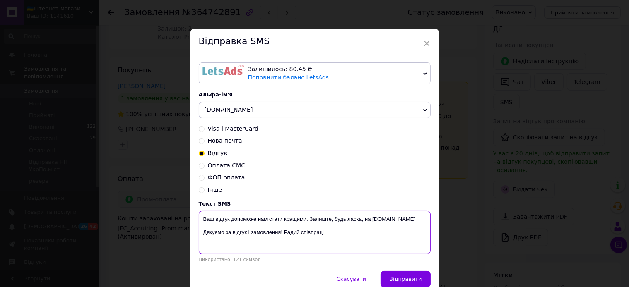
drag, startPoint x: 327, startPoint y: 238, endPoint x: 194, endPoint y: 235, distance: 133.3
click at [199, 235] on textarea "Ваш відгук допоможе нам стати кращими. Залиште, будь ласка, на Prom.ua Дякуємо …" at bounding box center [315, 232] width 232 height 43
paste textarea "https://prom.ua/s/nBBepvBZZVA"
type textarea "Ваш відгук допоможе нам стати кращими. Залиште, будь ласка, на Prom.ua https://…"
click at [404, 282] on span "Відправити" at bounding box center [405, 279] width 32 height 6
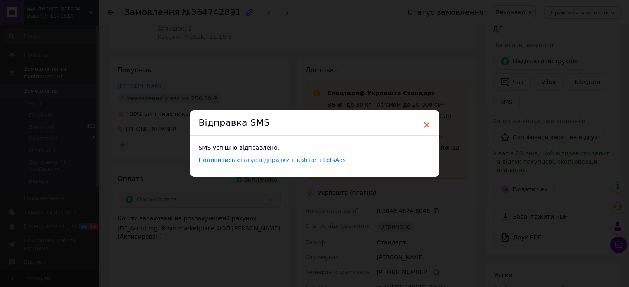
click at [424, 123] on span "×" at bounding box center [426, 125] width 7 height 14
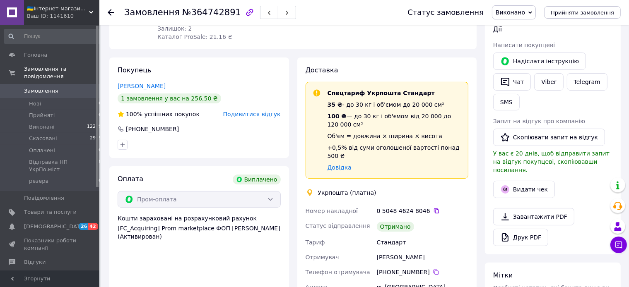
scroll to position [200, 0]
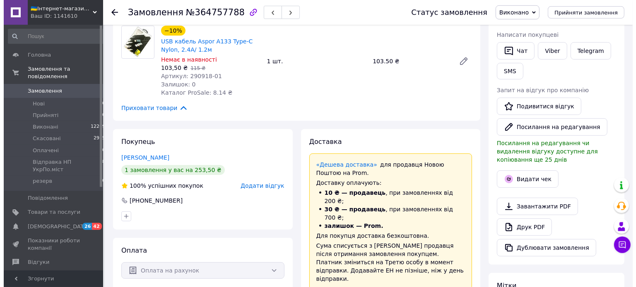
scroll to position [219, 0]
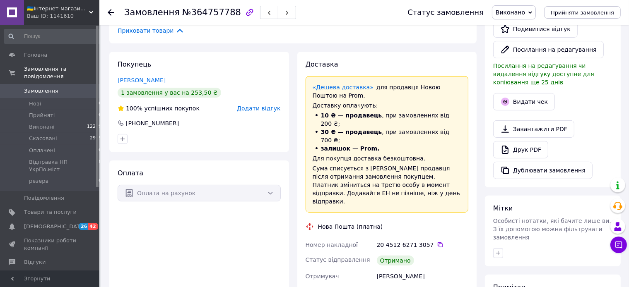
click at [262, 108] on span "Додати відгук" at bounding box center [258, 108] width 43 height 7
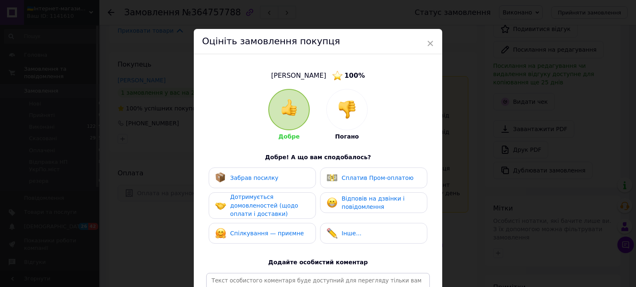
click at [261, 176] on span "Забрав посилку" at bounding box center [254, 178] width 48 height 7
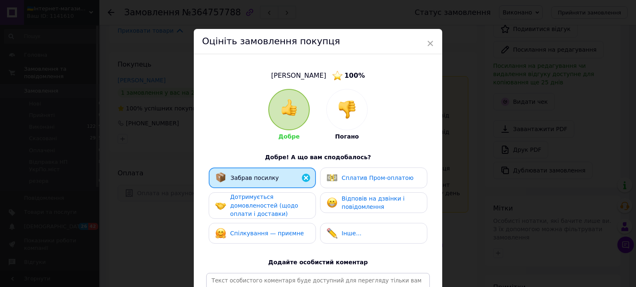
click at [262, 205] on span "Дотримується домовленостей (щодо оплати і доставки)" at bounding box center [264, 206] width 68 height 24
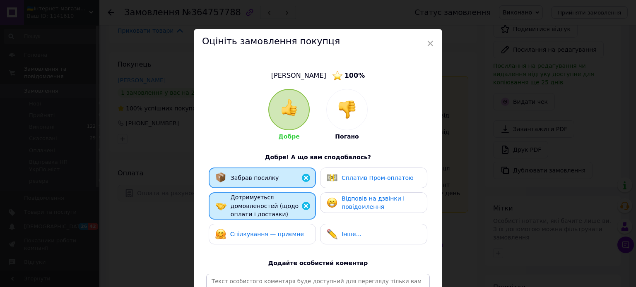
click at [263, 233] on span "Спілкування — приємне" at bounding box center [267, 234] width 74 height 7
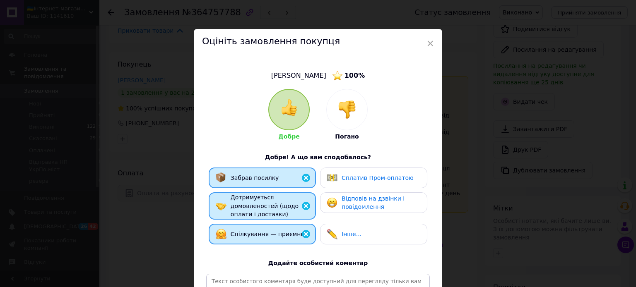
click at [344, 178] on span "Сплатив Пром-оплатою" at bounding box center [377, 178] width 72 height 7
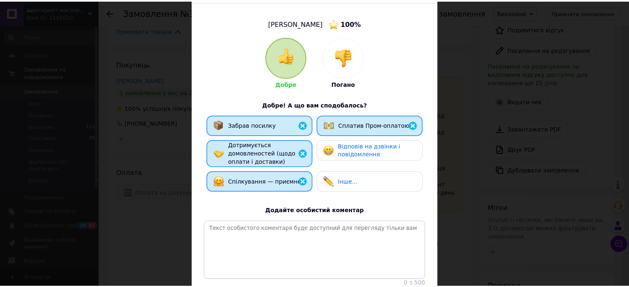
scroll to position [136, 0]
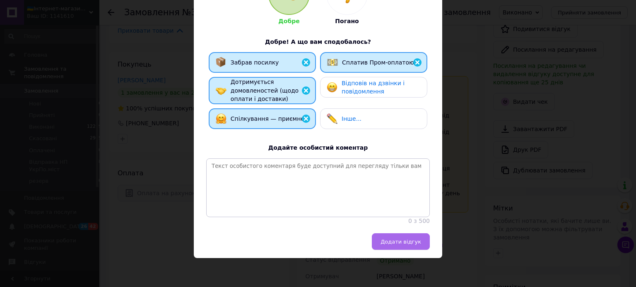
click at [393, 245] on span "Додати відгук" at bounding box center [400, 242] width 41 height 6
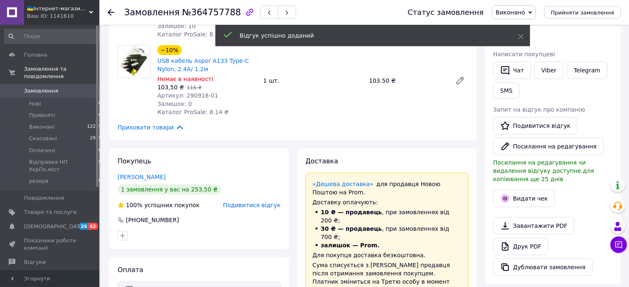
scroll to position [87, 0]
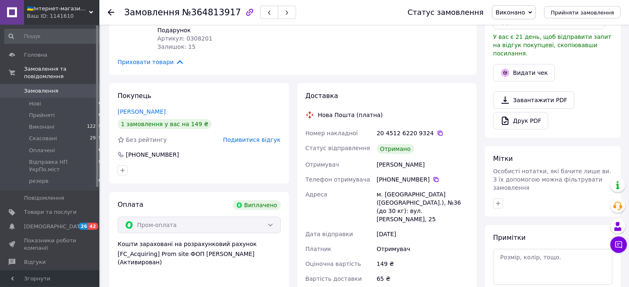
scroll to position [219, 0]
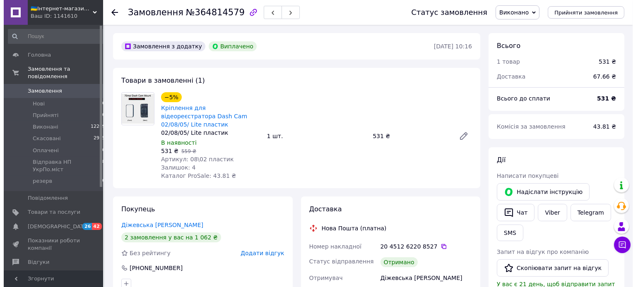
scroll to position [87, 0]
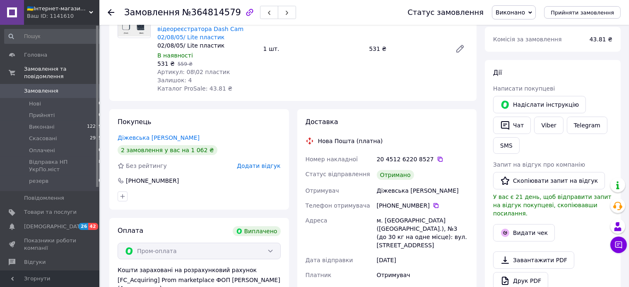
click at [276, 163] on span "Додати відгук" at bounding box center [258, 166] width 43 height 7
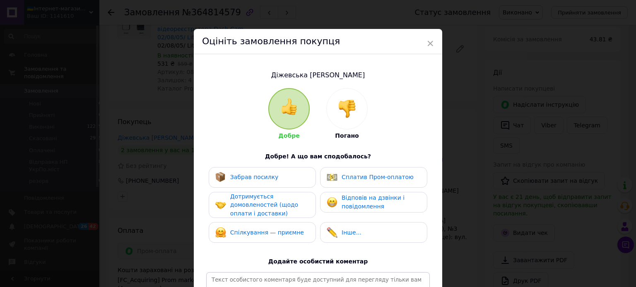
click at [356, 170] on div "Сплатив Пром-оплатою" at bounding box center [373, 177] width 107 height 21
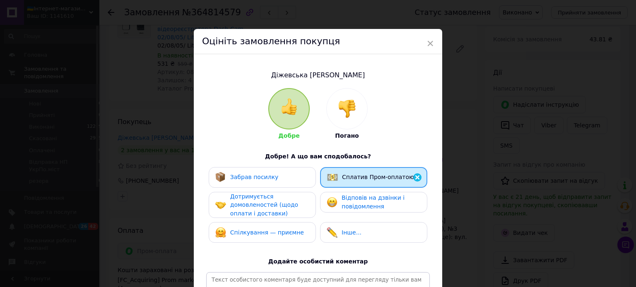
click at [294, 176] on div "Забрав посилку" at bounding box center [262, 177] width 94 height 11
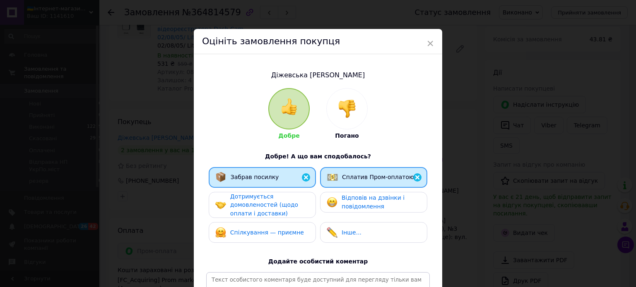
click at [253, 202] on span "Дотримується домовленостей (щодо оплати і доставки)" at bounding box center [264, 205] width 68 height 24
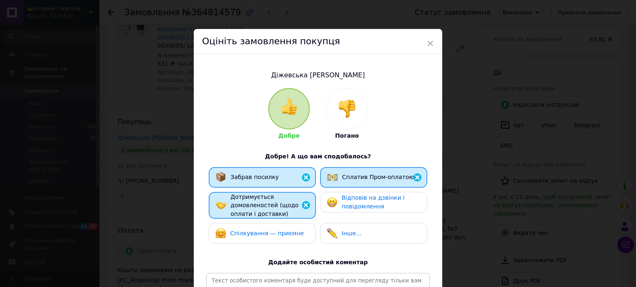
click at [262, 236] on div "Спілкування — приємне" at bounding box center [259, 233] width 89 height 11
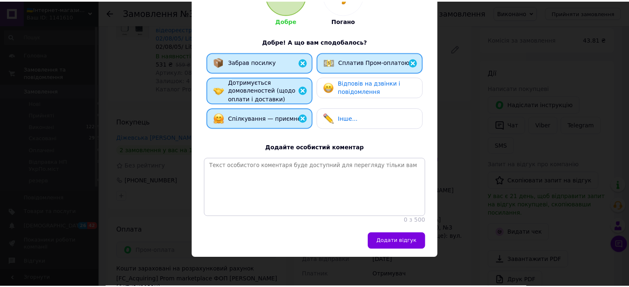
scroll to position [135, 0]
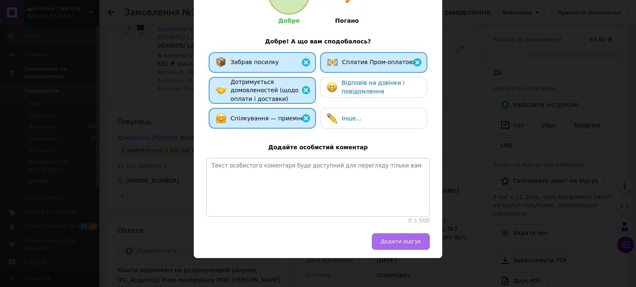
click at [393, 246] on button "Додати відгук" at bounding box center [401, 241] width 58 height 17
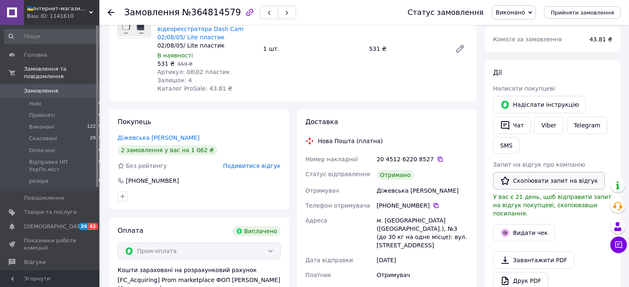
click at [536, 181] on button "Скопіювати запит на відгук" at bounding box center [549, 180] width 112 height 17
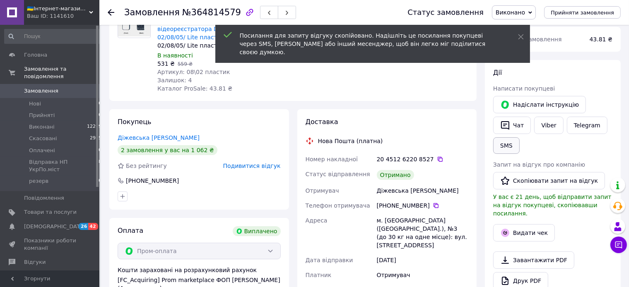
click at [507, 142] on button "SMS" at bounding box center [506, 145] width 26 height 17
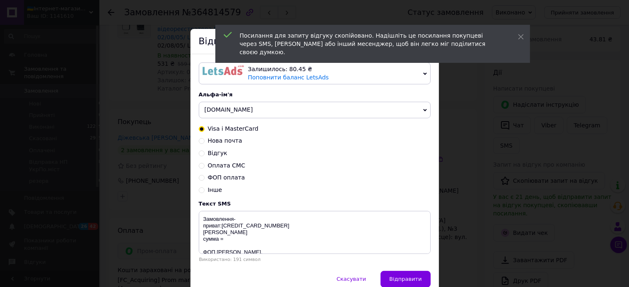
click at [216, 153] on span "Відгук" at bounding box center [217, 153] width 19 height 7
click at [204, 153] on input "Відгук" at bounding box center [202, 153] width 6 height 6
radio input "true"
radio input "false"
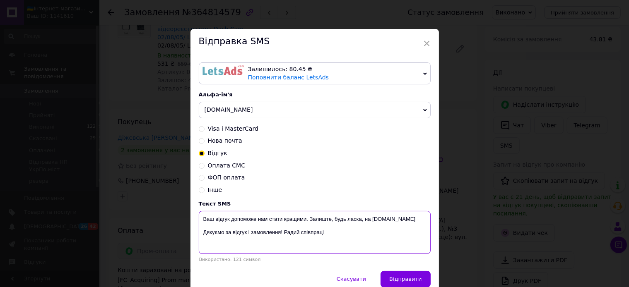
drag, startPoint x: 330, startPoint y: 238, endPoint x: 196, endPoint y: 234, distance: 133.7
click at [199, 234] on textarea "Ваш відгук допоможе нам стати кращими. Залиште, будь ласка, на [DOMAIN_NAME] Дя…" at bounding box center [315, 232] width 232 height 43
paste textarea "https://prom.ua/s/dmYIkmOPGe2"
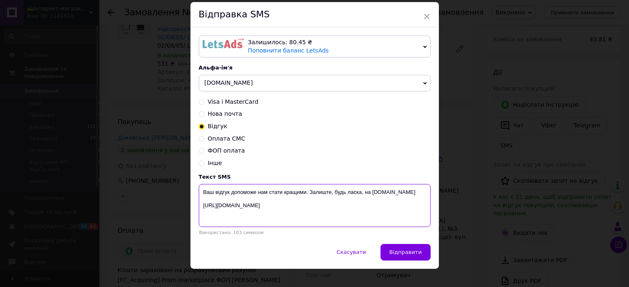
scroll to position [39, 0]
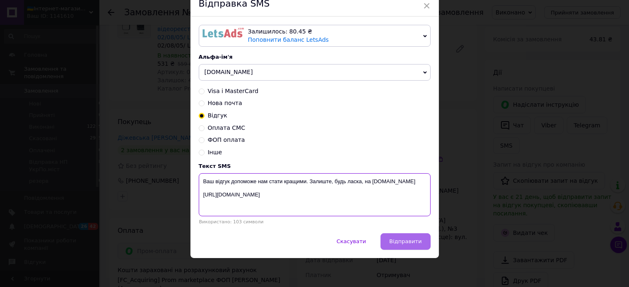
type textarea "Ваш відгук допоможе нам стати кращими. Залиште, будь ласка, на Prom.ua https://…"
click at [421, 244] on button "Відправити" at bounding box center [405, 241] width 50 height 17
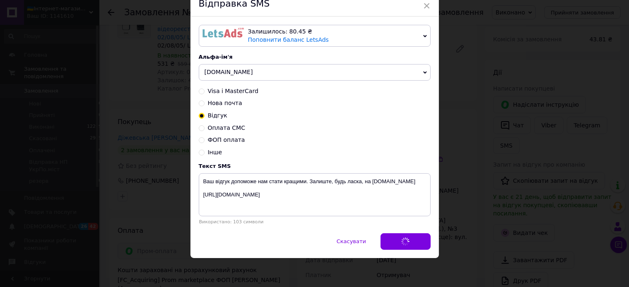
scroll to position [0, 0]
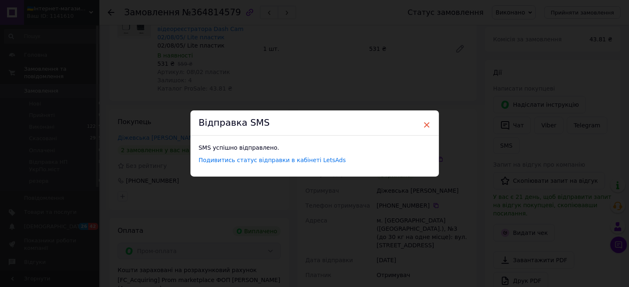
click at [425, 123] on span "×" at bounding box center [426, 125] width 7 height 14
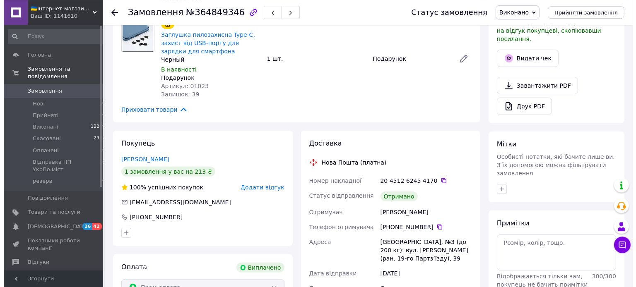
scroll to position [306, 0]
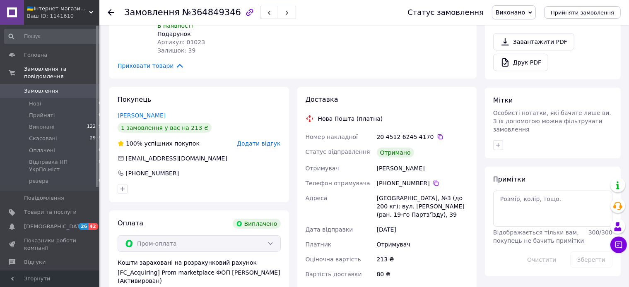
click at [259, 140] on span "Додати відгук" at bounding box center [258, 143] width 43 height 7
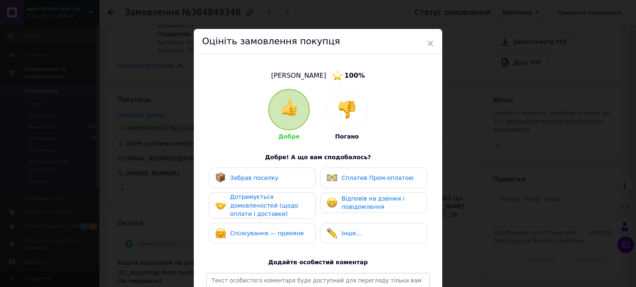
click at [365, 175] on span "Сплатив Пром-оплатою" at bounding box center [377, 178] width 72 height 7
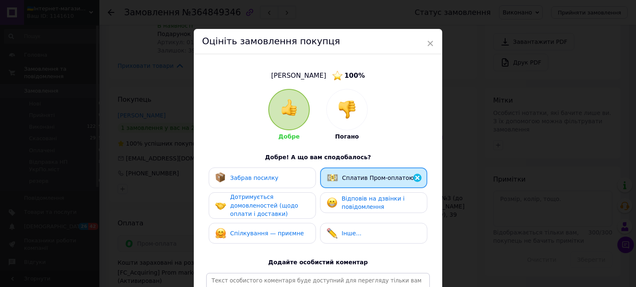
click at [263, 171] on div "Забрав посилку" at bounding box center [262, 178] width 107 height 21
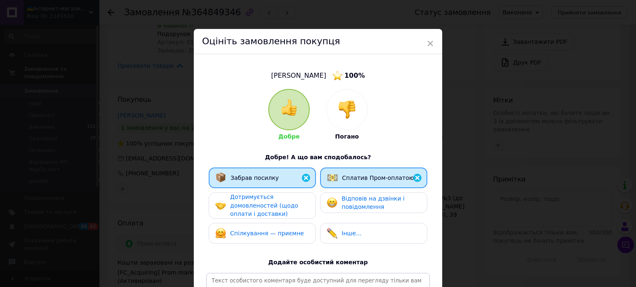
click at [252, 198] on span "Дотримується домовленостей (щодо оплати і доставки)" at bounding box center [264, 206] width 68 height 24
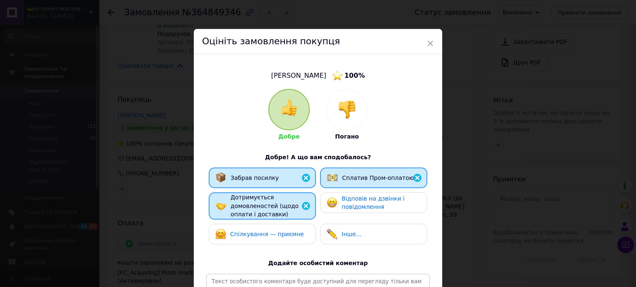
click at [252, 231] on span "Спілкування — приємне" at bounding box center [267, 234] width 74 height 7
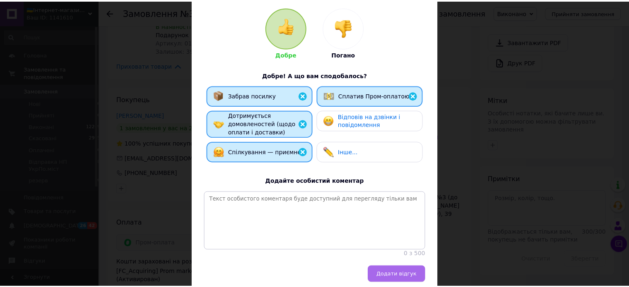
scroll to position [136, 0]
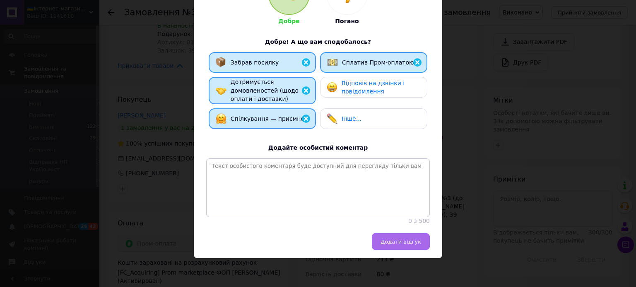
click at [397, 241] on span "Додати відгук" at bounding box center [400, 242] width 41 height 6
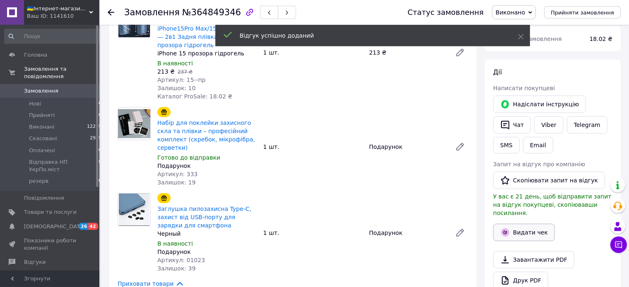
scroll to position [87, 0]
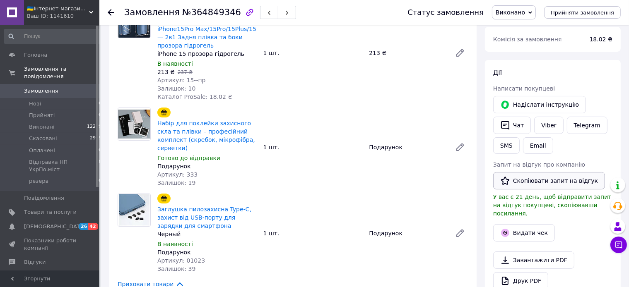
click at [537, 177] on button "Скопіювати запит на відгук" at bounding box center [549, 180] width 112 height 17
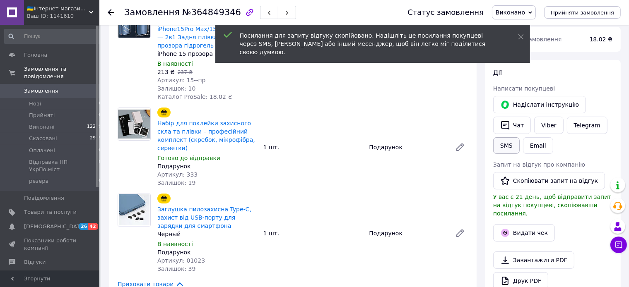
click at [501, 148] on button "SMS" at bounding box center [506, 145] width 26 height 17
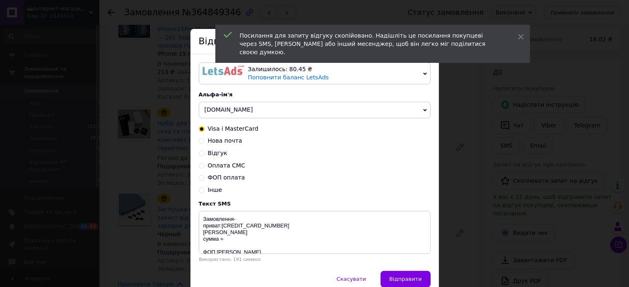
click at [218, 153] on span "Відгук" at bounding box center [217, 153] width 19 height 7
click at [204, 153] on input "Відгук" at bounding box center [202, 153] width 6 height 6
radio input "true"
radio input "false"
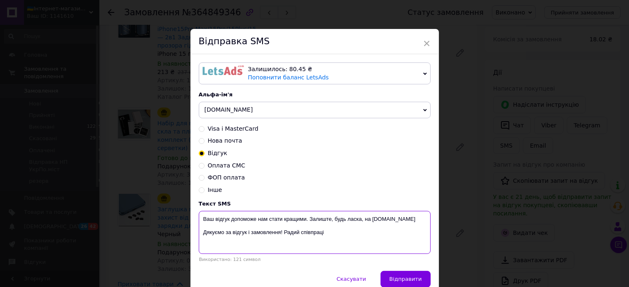
drag, startPoint x: 320, startPoint y: 233, endPoint x: 197, endPoint y: 234, distance: 122.9
click at [199, 234] on textarea "Ваш відгук допоможе нам стати кращими. Залиште, будь ласка, на [DOMAIN_NAME] Дя…" at bounding box center [315, 232] width 232 height 43
paste textarea "https://prom.ua/s/ra0hBA0oK2S"
drag, startPoint x: 282, startPoint y: 233, endPoint x: 175, endPoint y: 205, distance: 110.3
click at [199, 211] on textarea "Ваш відгук допоможе нам стати кращими. Залиште, будь ласка, на Prom.ua https://…" at bounding box center [315, 232] width 232 height 43
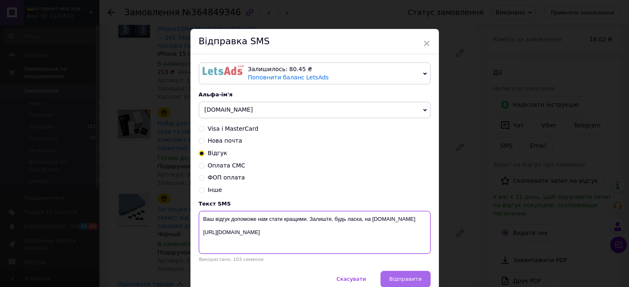
type textarea "Ваш відгук допоможе нам стати кращими. Залиште, будь ласка, на Prom.ua https://…"
click at [398, 281] on span "Відправити" at bounding box center [405, 279] width 32 height 6
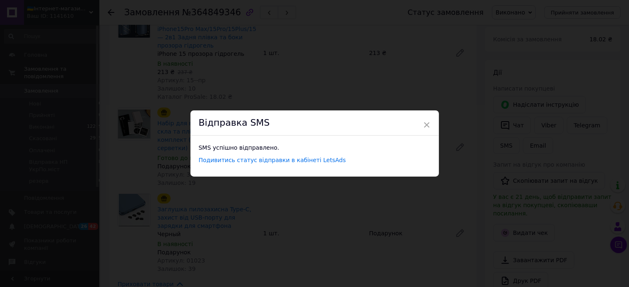
click at [419, 124] on div "Відправка SMS" at bounding box center [314, 123] width 248 height 25
click at [424, 125] on span "×" at bounding box center [426, 125] width 7 height 14
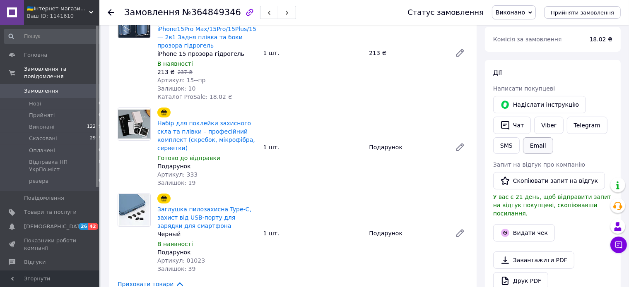
click at [529, 146] on button "Email" at bounding box center [538, 145] width 30 height 17
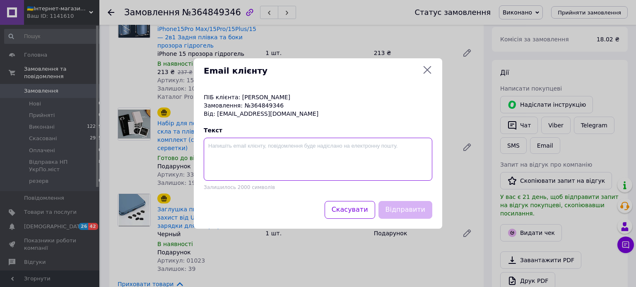
click at [236, 156] on textarea at bounding box center [318, 159] width 228 height 43
paste textarea "Ваш відгук допоможе нам стати кращими. Залиште, будь ласка, на Prom.ua https://…"
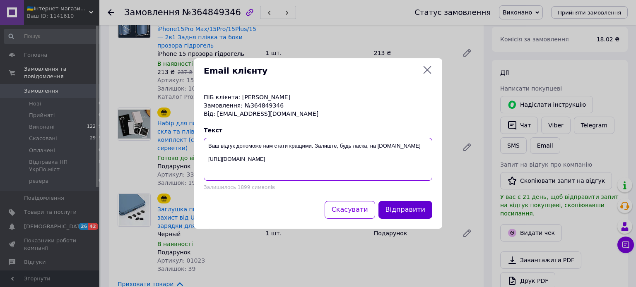
type textarea "Ваш відгук допоможе нам стати кращими. Залиште, будь ласка, на Prom.ua https://…"
click at [414, 212] on button "Відправити" at bounding box center [405, 210] width 54 height 18
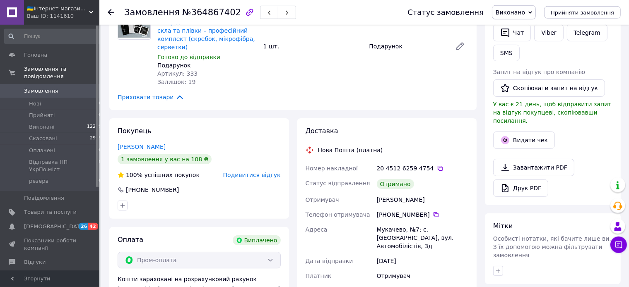
scroll to position [219, 0]
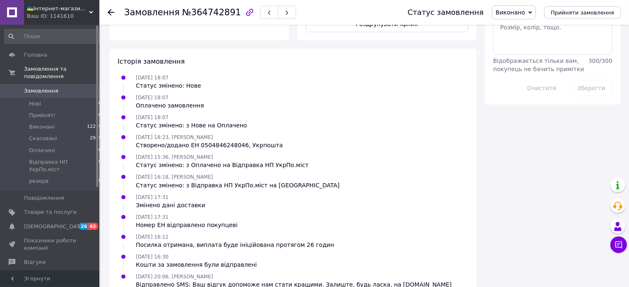
scroll to position [479, 0]
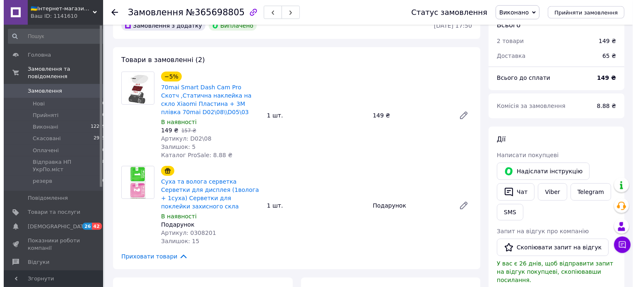
scroll to position [131, 0]
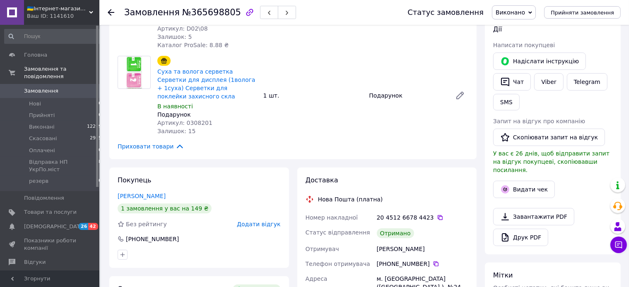
click at [259, 228] on span "Додати відгук" at bounding box center [258, 224] width 43 height 7
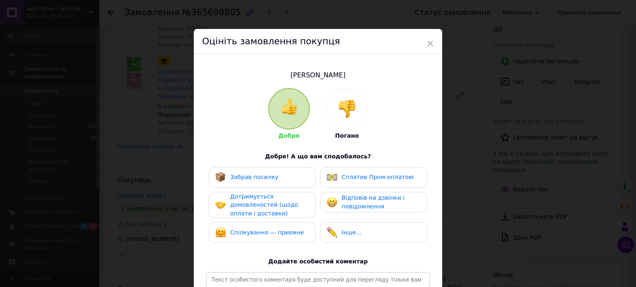
click at [354, 180] on span "Сплатив Пром-оплатою" at bounding box center [377, 177] width 72 height 7
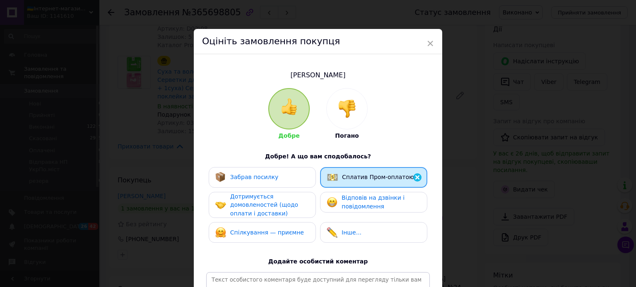
click at [294, 173] on div "Забрав посилку" at bounding box center [262, 177] width 94 height 11
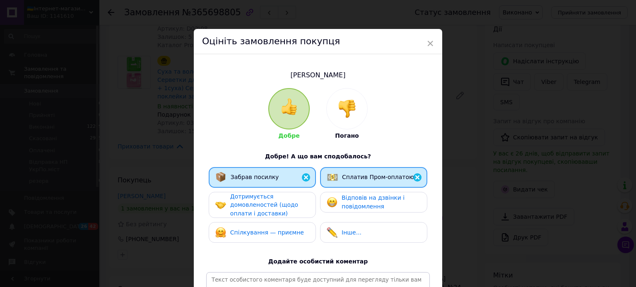
click at [263, 201] on span "Дотримується домовленостей (щодо оплати і доставки)" at bounding box center [264, 205] width 68 height 24
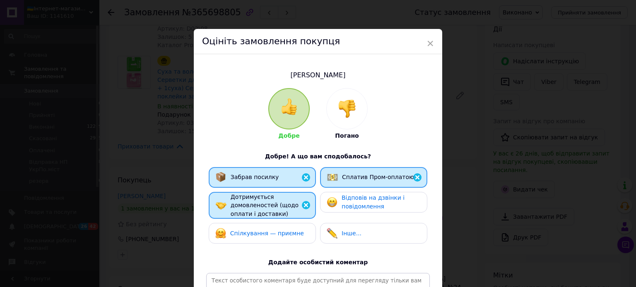
click at [262, 233] on span "Спілкування — приємне" at bounding box center [267, 233] width 74 height 7
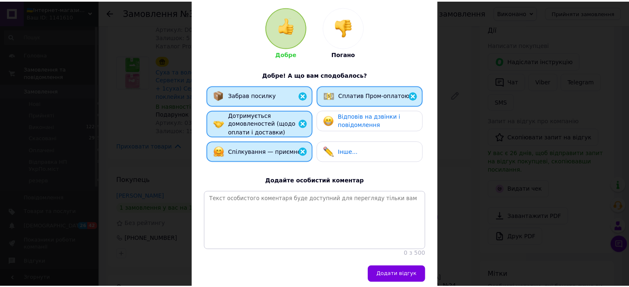
scroll to position [135, 0]
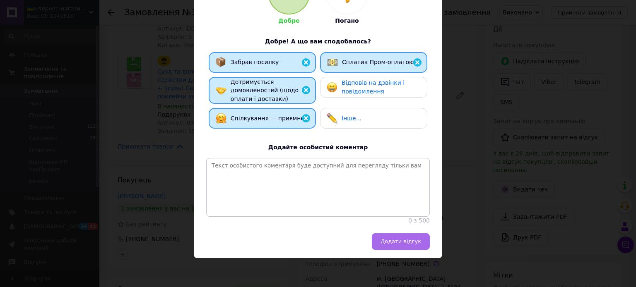
click at [392, 239] on span "Додати відгук" at bounding box center [400, 241] width 41 height 6
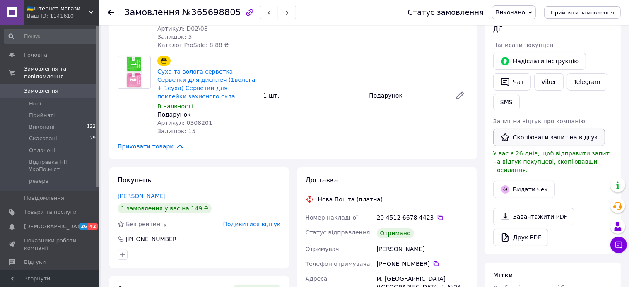
click at [536, 137] on button "Скопіювати запит на відгук" at bounding box center [549, 137] width 112 height 17
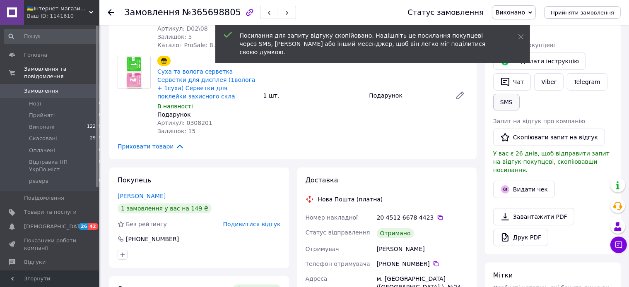
click at [509, 103] on button "SMS" at bounding box center [506, 102] width 26 height 17
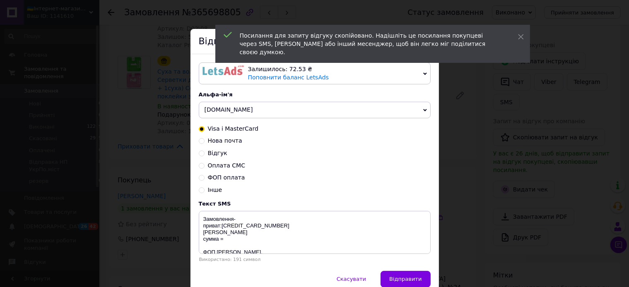
click at [218, 159] on div "Visa і MasterCard Нова почта Відгук Оплата СМС ФОП оплата Інше" at bounding box center [315, 160] width 232 height 70
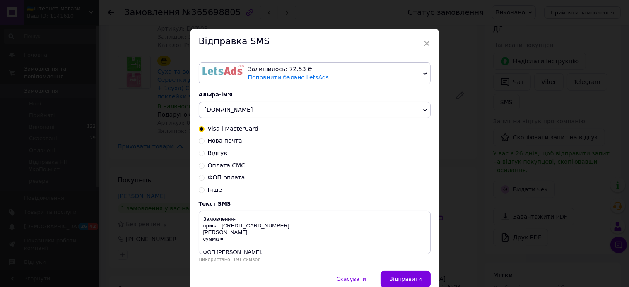
click at [214, 156] on span "Відгук" at bounding box center [217, 153] width 19 height 7
click at [204, 156] on input "Відгук" at bounding box center [202, 153] width 6 height 6
radio input "true"
radio input "false"
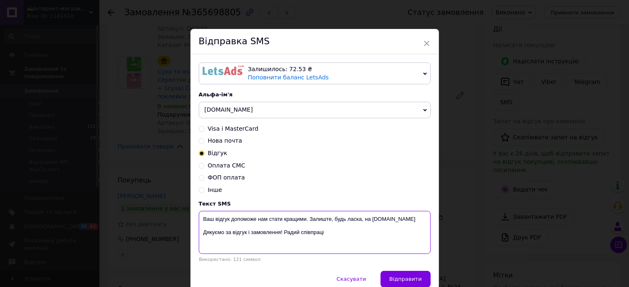
drag, startPoint x: 322, startPoint y: 233, endPoint x: 185, endPoint y: 226, distance: 137.6
click at [199, 226] on textarea "Ваш відгук допоможе нам стати кращими. Залиште, будь ласка, на [DOMAIN_NAME] Дя…" at bounding box center [315, 232] width 232 height 43
paste textarea "https://prom.ua/s/16LWUc8ovLq"
type textarea "Ваш відгук допоможе нам стати кращими. Залиште, будь ласка, на Prom.ua https://…"
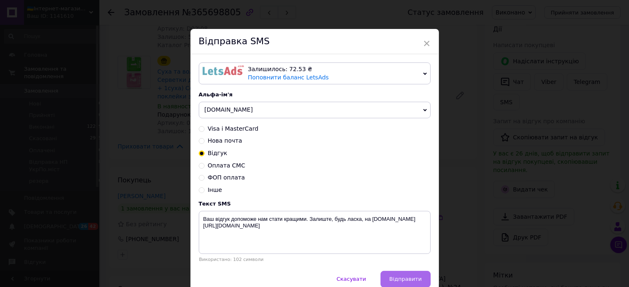
click at [404, 277] on button "Відправити" at bounding box center [405, 279] width 50 height 17
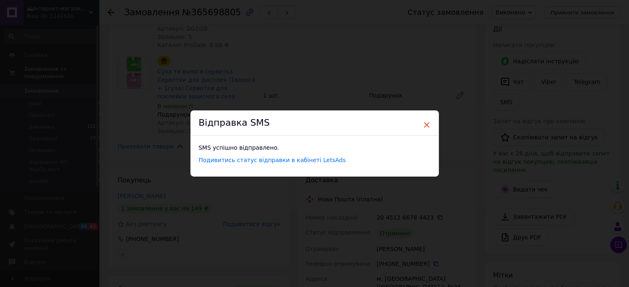
click at [423, 126] on span "×" at bounding box center [426, 125] width 7 height 14
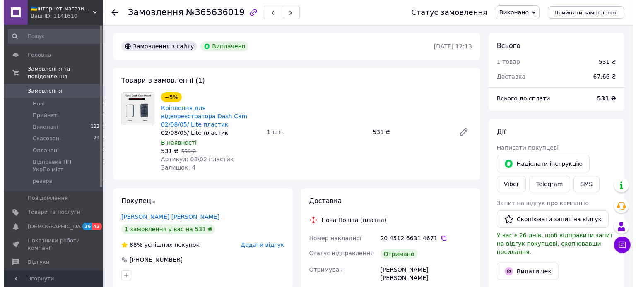
scroll to position [87, 0]
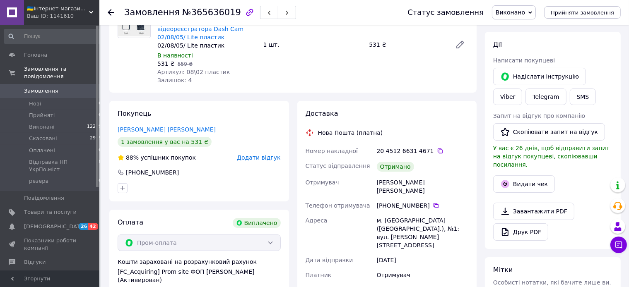
click at [261, 154] on span "Додати відгук" at bounding box center [258, 157] width 43 height 7
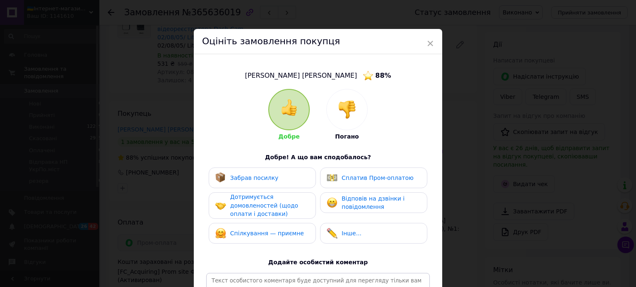
click at [259, 173] on div "Забрав посилку" at bounding box center [246, 178] width 63 height 11
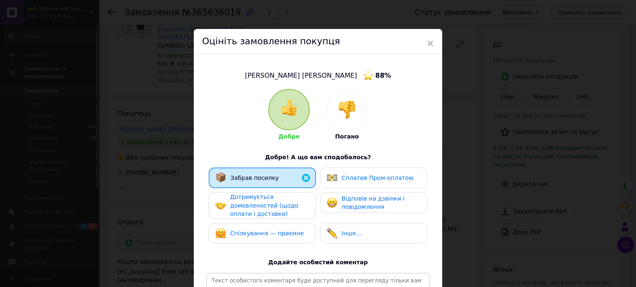
click at [257, 197] on span "Дотримується домовленостей (щодо оплати і доставки)" at bounding box center [264, 206] width 68 height 24
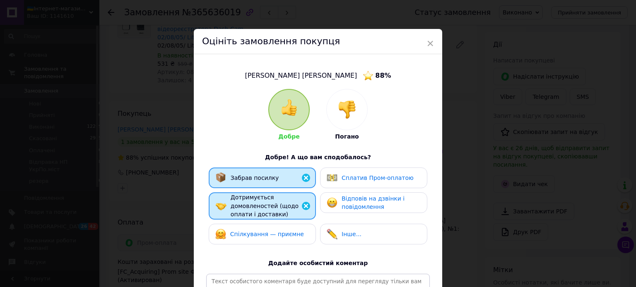
click at [260, 233] on span "Спілкування — приємне" at bounding box center [267, 234] width 74 height 7
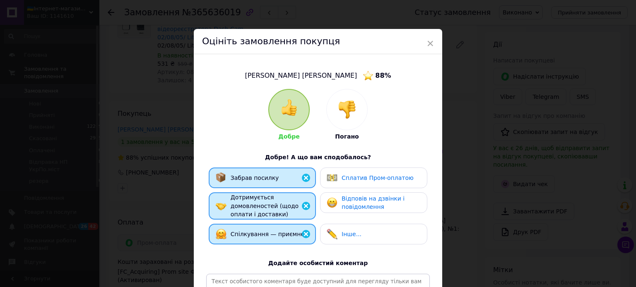
click at [380, 181] on span "Сплатив Пром-оплатою" at bounding box center [377, 178] width 72 height 7
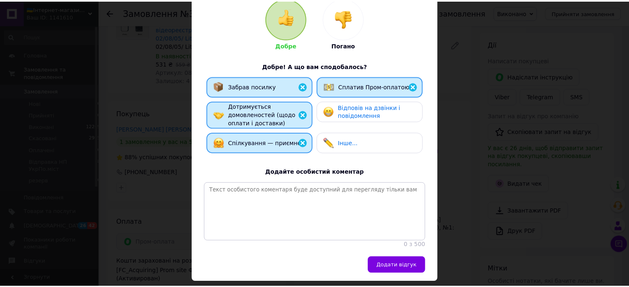
scroll to position [136, 0]
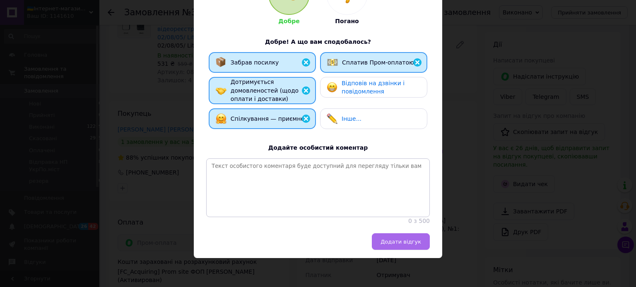
click at [402, 243] on span "Додати відгук" at bounding box center [400, 242] width 41 height 6
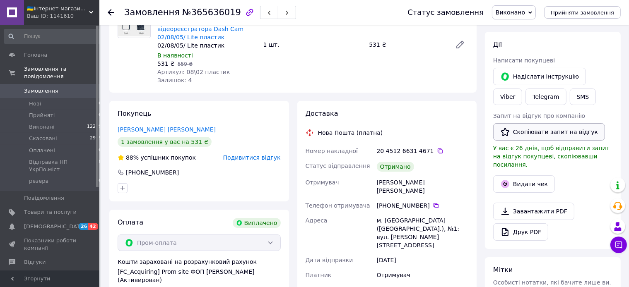
click at [533, 136] on button "Скопіювати запит на відгук" at bounding box center [549, 131] width 112 height 17
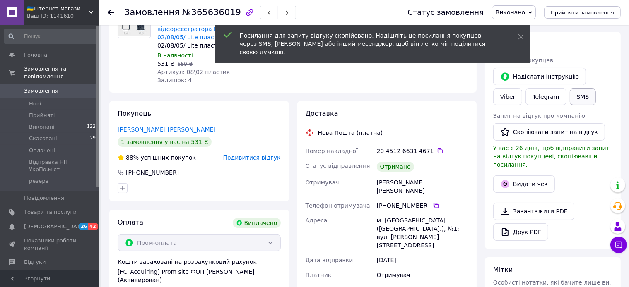
click at [570, 99] on button "SMS" at bounding box center [583, 97] width 26 height 17
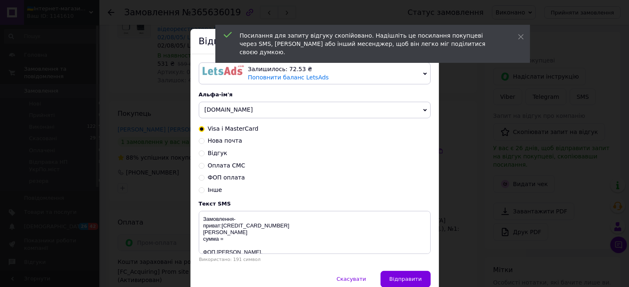
click at [208, 155] on span "Відгук" at bounding box center [217, 153] width 19 height 7
click at [204, 155] on input "Відгук" at bounding box center [202, 153] width 6 height 6
radio input "true"
radio input "false"
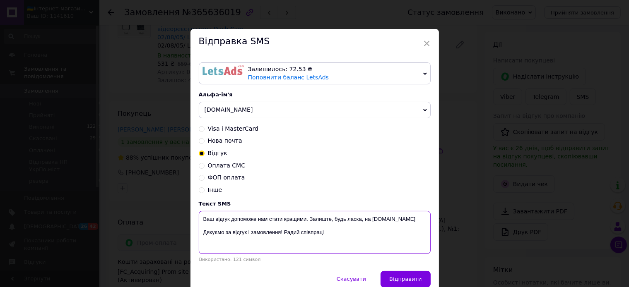
drag, startPoint x: 327, startPoint y: 237, endPoint x: 187, endPoint y: 231, distance: 139.2
click at [199, 231] on textarea "Ваш відгук допоможе нам стати кращими. Залиште, будь ласка, на [DOMAIN_NAME] Дя…" at bounding box center [315, 232] width 232 height 43
paste textarea "[URL][DOMAIN_NAME]"
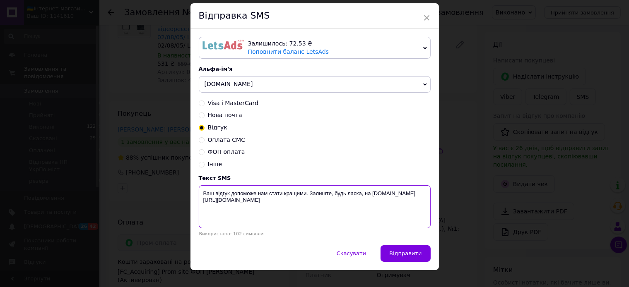
scroll to position [39, 0]
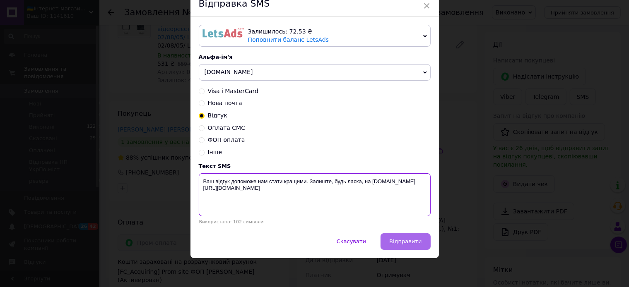
type textarea "Ваш відгук допоможе нам стати кращими. Залиште, будь ласка, на [DOMAIN_NAME] [U…"
click at [405, 240] on span "Відправити" at bounding box center [405, 241] width 32 height 6
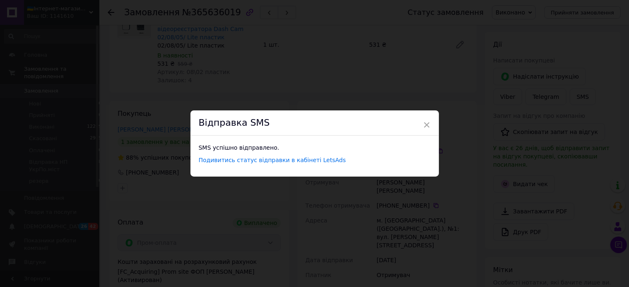
scroll to position [0, 0]
click at [424, 127] on span "×" at bounding box center [426, 125] width 7 height 14
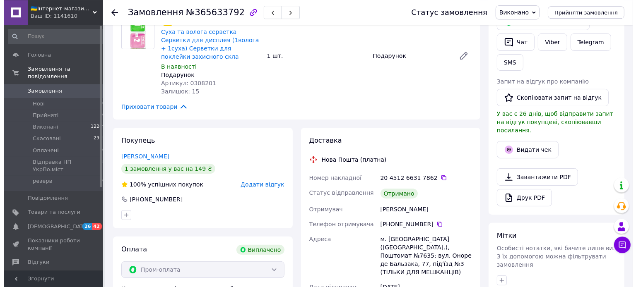
scroll to position [175, 0]
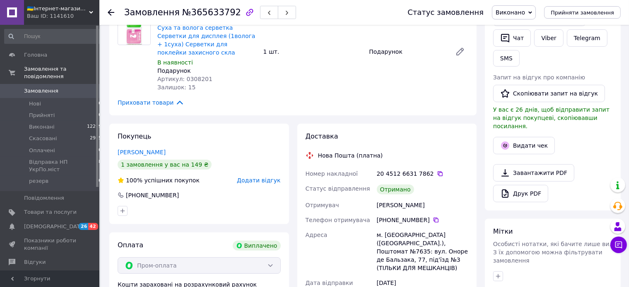
click at [256, 178] on span "Додати відгук" at bounding box center [258, 180] width 43 height 7
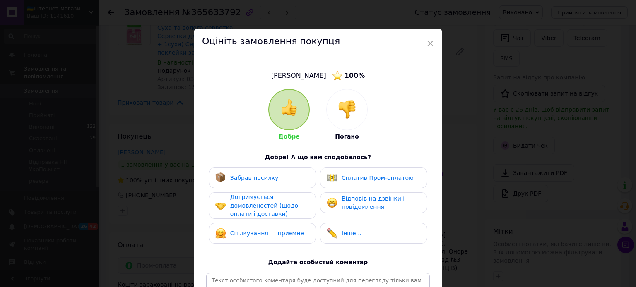
click at [256, 178] on span "Забрав посилку" at bounding box center [254, 178] width 48 height 7
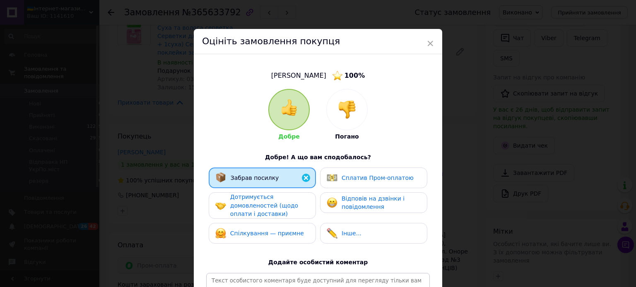
click at [272, 207] on span "Дотримується домовленостей (щодо оплати і доставки)" at bounding box center [264, 206] width 68 height 24
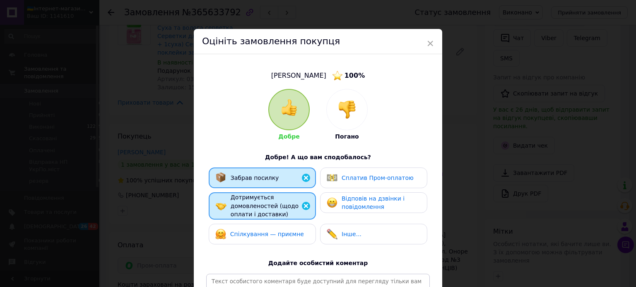
click at [273, 234] on span "Спілкування — приємне" at bounding box center [267, 234] width 74 height 7
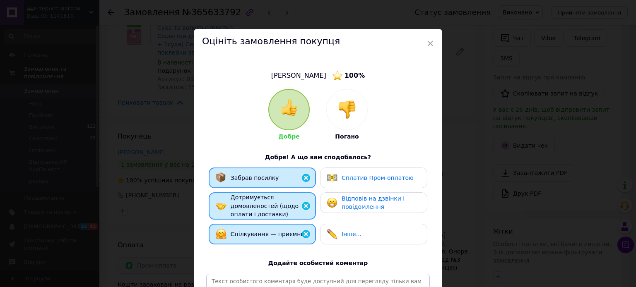
click at [394, 187] on div "Сплатив Пром-оплатою" at bounding box center [373, 178] width 107 height 21
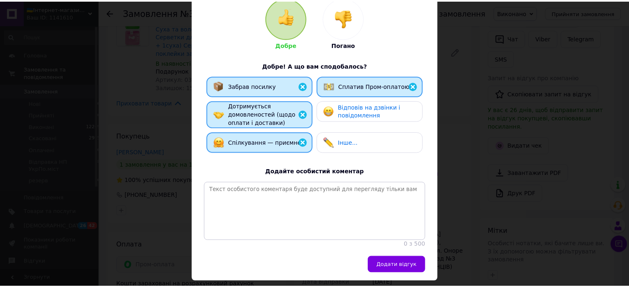
scroll to position [136, 0]
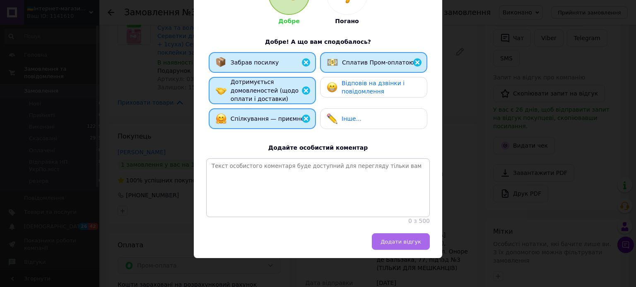
click at [403, 246] on button "Додати відгук" at bounding box center [401, 241] width 58 height 17
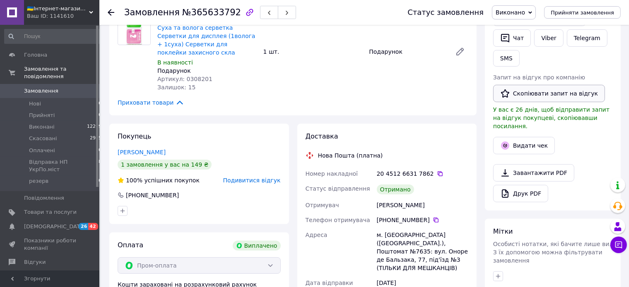
click at [527, 93] on button "Скопіювати запит на відгук" at bounding box center [549, 93] width 112 height 17
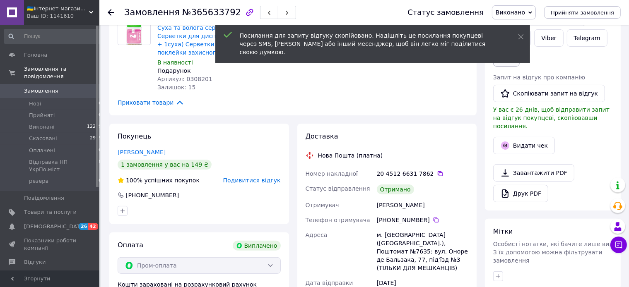
click at [506, 63] on button "SMS" at bounding box center [506, 58] width 26 height 17
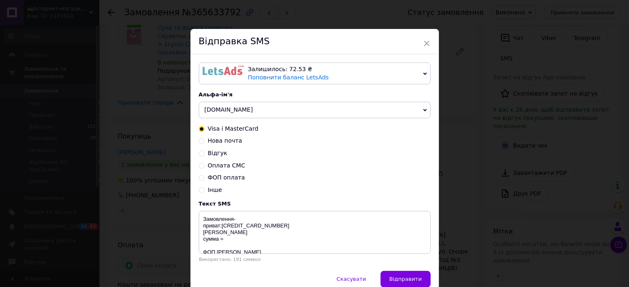
click at [216, 153] on span "Відгук" at bounding box center [217, 153] width 19 height 7
click at [204, 153] on input "Відгук" at bounding box center [202, 153] width 6 height 6
radio input "true"
radio input "false"
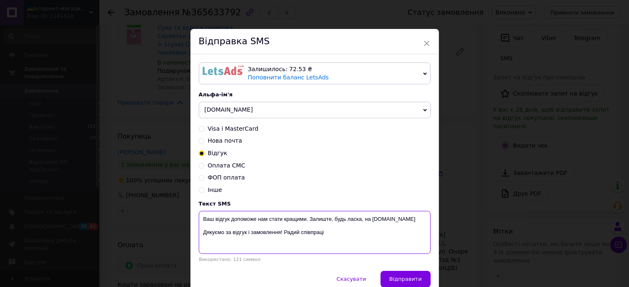
drag, startPoint x: 326, startPoint y: 238, endPoint x: 196, endPoint y: 231, distance: 130.6
click at [199, 231] on textarea "Ваш відгук допоможе нам стати кращими. Залиште, будь ласка, на [DOMAIN_NAME] Дя…" at bounding box center [315, 232] width 232 height 43
paste textarea "[URL][DOMAIN_NAME]"
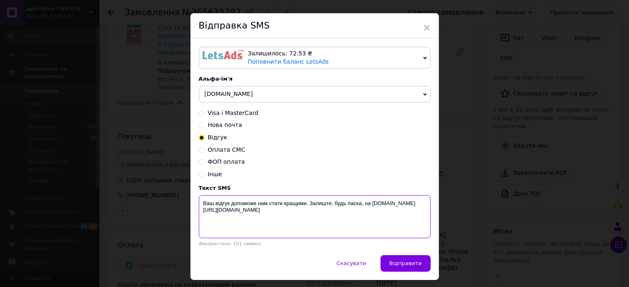
scroll to position [39, 0]
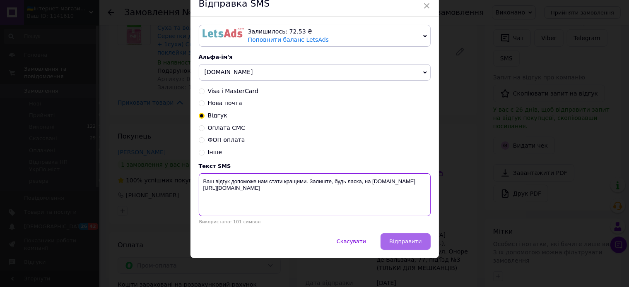
type textarea "Ваш відгук допоможе нам стати кращими. Залиште, будь ласка, на [DOMAIN_NAME] [U…"
click at [402, 240] on span "Відправити" at bounding box center [405, 241] width 32 height 6
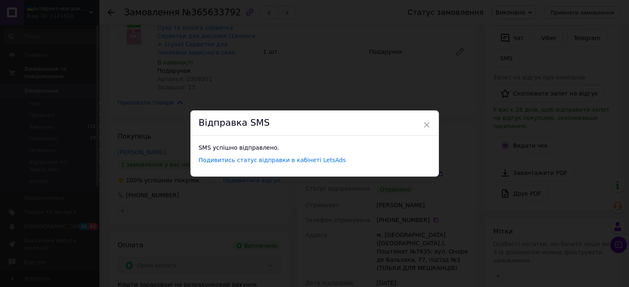
scroll to position [0, 0]
click at [423, 124] on span "×" at bounding box center [426, 125] width 7 height 14
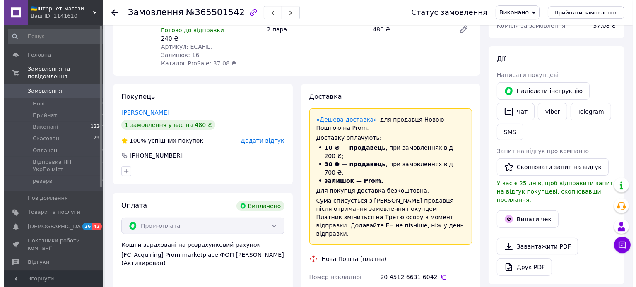
scroll to position [131, 0]
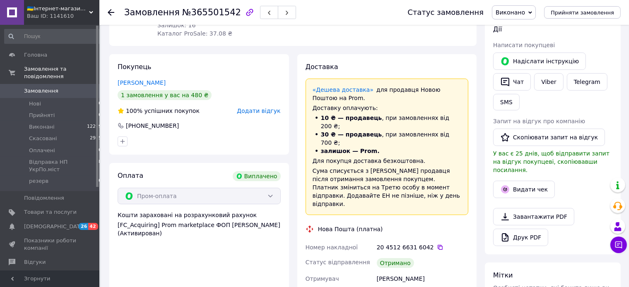
click at [264, 111] on span "Додати відгук" at bounding box center [258, 111] width 43 height 7
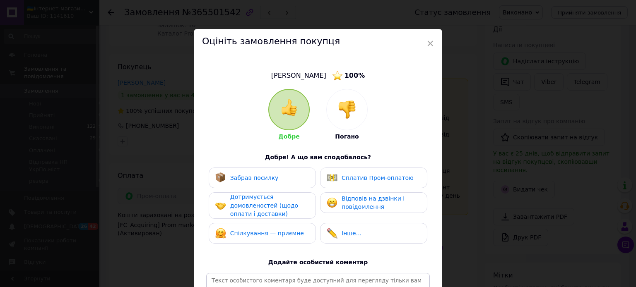
click at [360, 176] on span "Сплатив Пром-оплатою" at bounding box center [377, 178] width 72 height 7
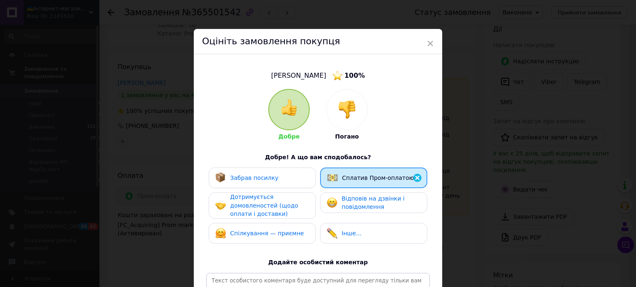
click at [281, 178] on div "Забрав посилку" at bounding box center [262, 178] width 94 height 11
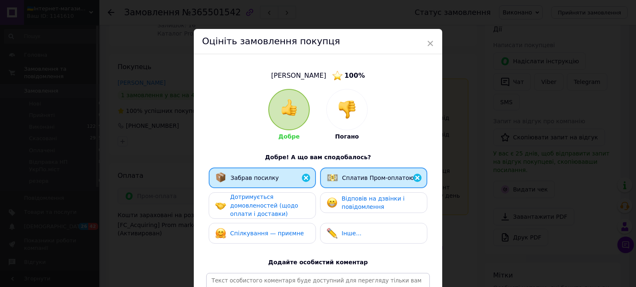
click at [251, 207] on span "Дотримується домовленостей (щодо оплати і доставки)" at bounding box center [264, 206] width 68 height 24
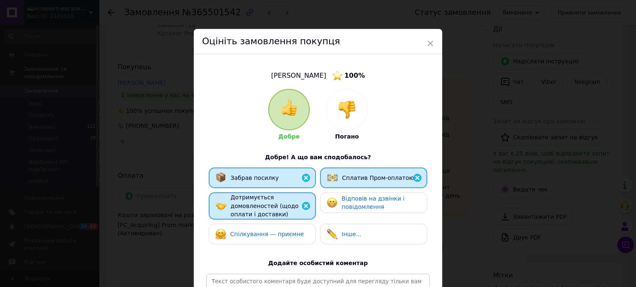
click at [259, 235] on span "Спілкування — приємне" at bounding box center [267, 234] width 74 height 7
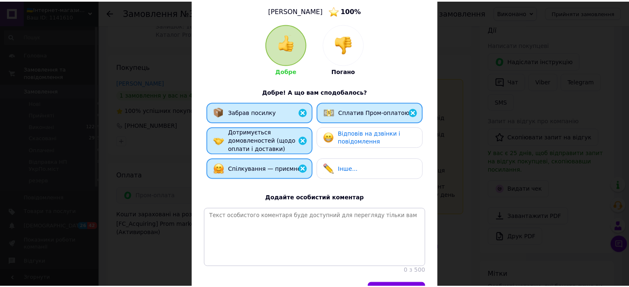
scroll to position [91, 0]
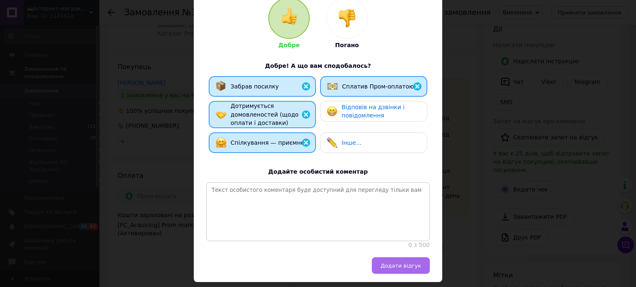
click at [401, 274] on button "Додати відгук" at bounding box center [401, 265] width 58 height 17
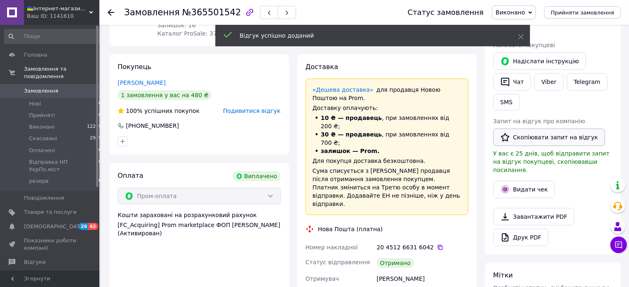
click at [551, 140] on button "Скопіювати запит на відгук" at bounding box center [549, 137] width 112 height 17
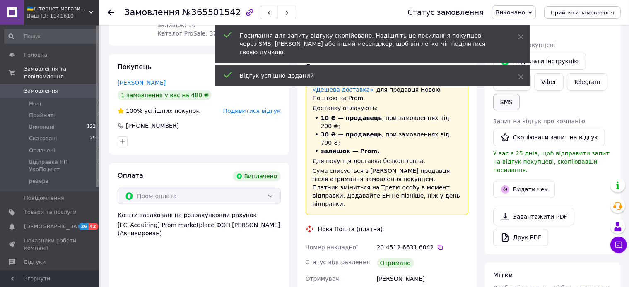
click at [503, 106] on button "SMS" at bounding box center [506, 102] width 26 height 17
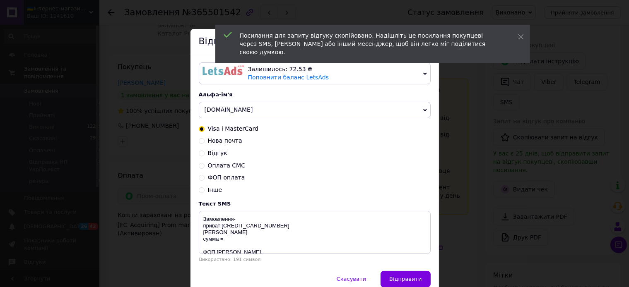
click at [208, 156] on span "Відгук" at bounding box center [217, 153] width 19 height 7
click at [204, 156] on input "Відгук" at bounding box center [202, 153] width 6 height 6
radio input "true"
radio input "false"
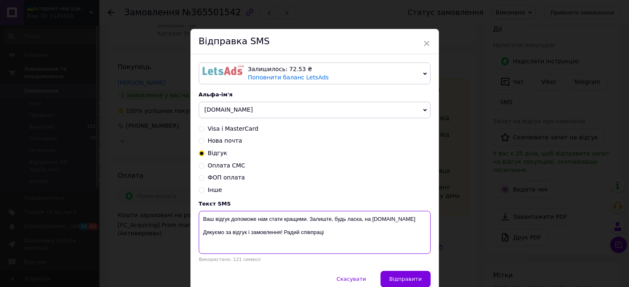
drag, startPoint x: 323, startPoint y: 237, endPoint x: 197, endPoint y: 234, distance: 125.9
click at [199, 234] on textarea "Ваш відгук допоможе нам стати кращими. Залиште, будь ласка, на [DOMAIN_NAME] Дя…" at bounding box center [315, 232] width 232 height 43
paste textarea "[URL][DOMAIN_NAME]"
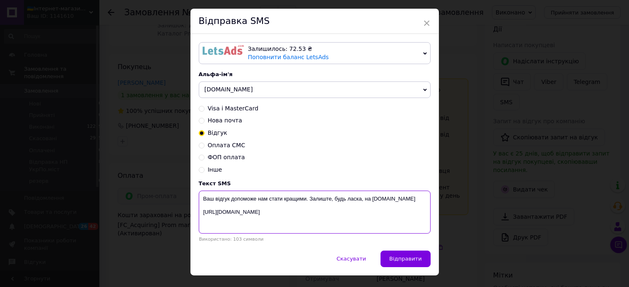
scroll to position [39, 0]
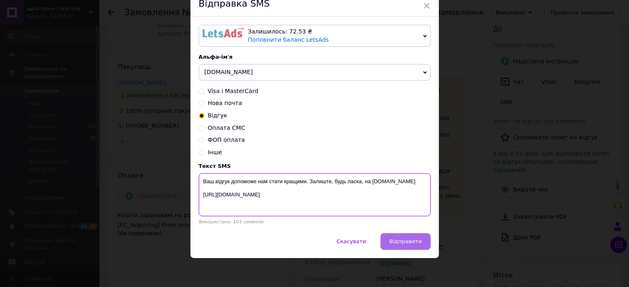
type textarea "Ваш відгук допоможе нам стати кращими. Залиште, будь ласка, на [DOMAIN_NAME] [U…"
click at [406, 245] on span "Відправити" at bounding box center [405, 241] width 32 height 6
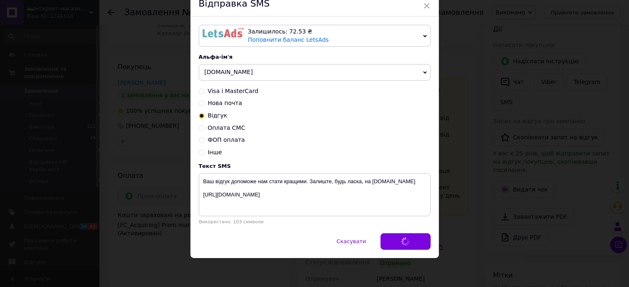
scroll to position [0, 0]
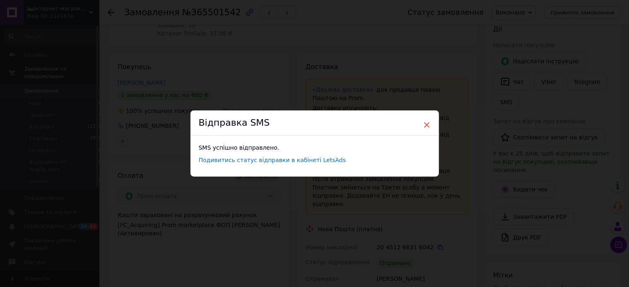
click at [424, 123] on span "×" at bounding box center [426, 125] width 7 height 14
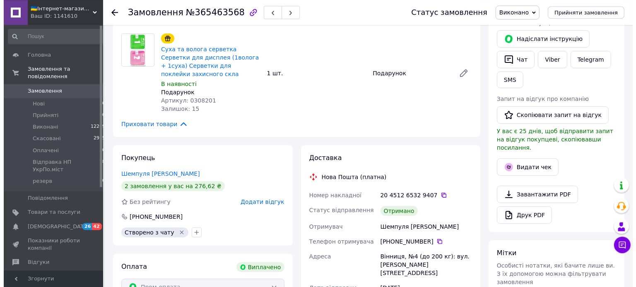
scroll to position [175, 0]
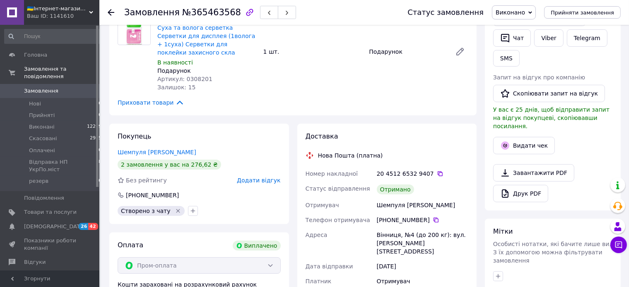
click at [261, 180] on span "Додати відгук" at bounding box center [258, 180] width 43 height 7
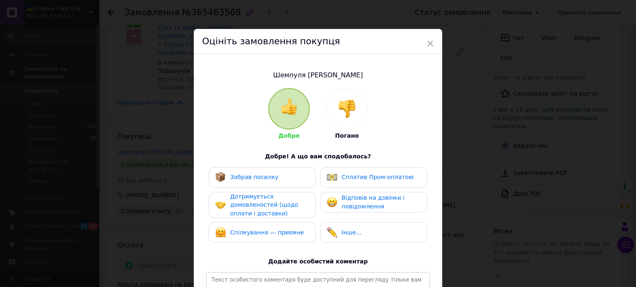
click at [262, 177] on span "Забрав посилку" at bounding box center [254, 177] width 48 height 7
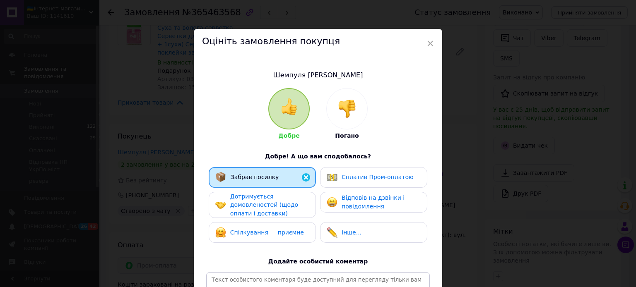
click at [256, 199] on span "Дотримується домовленостей (щодо оплати і доставки)" at bounding box center [264, 205] width 68 height 24
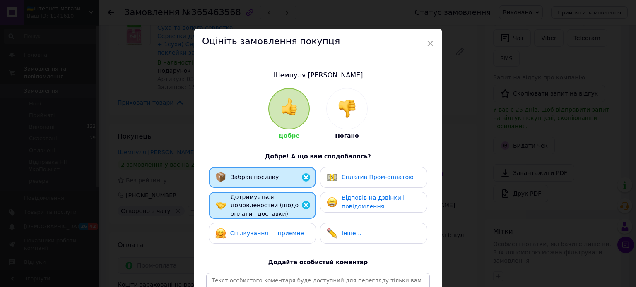
click at [259, 230] on span "Спілкування — приємне" at bounding box center [267, 233] width 74 height 7
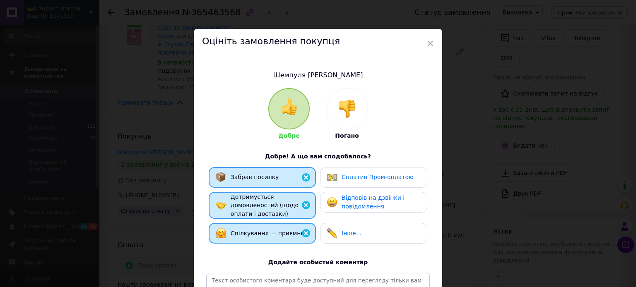
click at [363, 173] on div "Сплатив Пром-оплатою" at bounding box center [370, 177] width 87 height 11
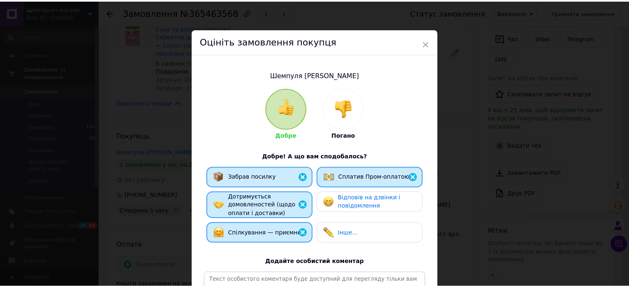
scroll to position [135, 0]
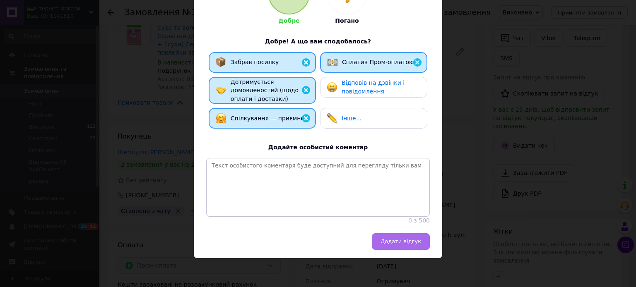
click at [409, 243] on span "Додати відгук" at bounding box center [400, 241] width 41 height 6
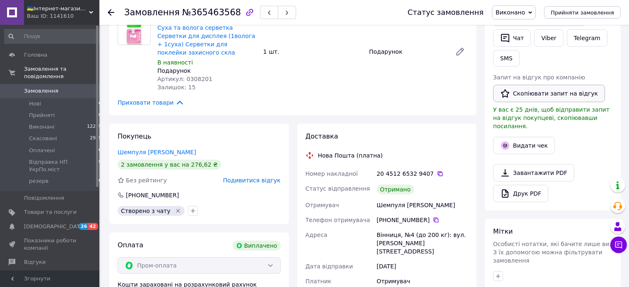
click at [529, 93] on button "Скопіювати запит на відгук" at bounding box center [549, 93] width 112 height 17
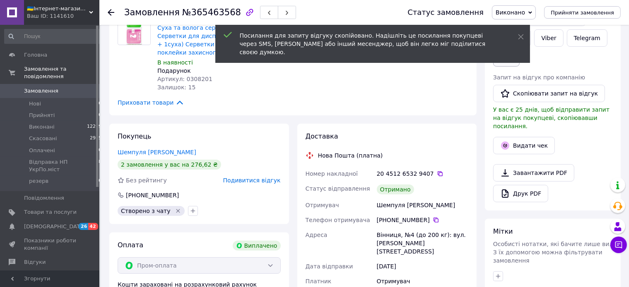
click at [502, 60] on button "SMS" at bounding box center [506, 58] width 26 height 17
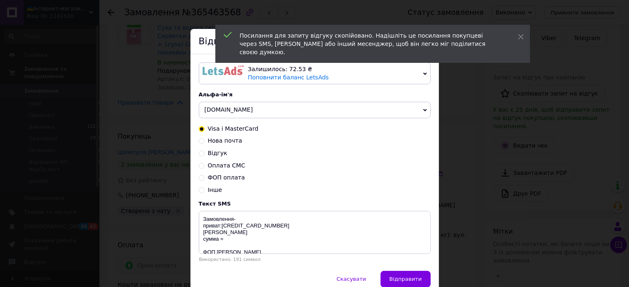
click at [212, 156] on span "Відгук" at bounding box center [217, 153] width 19 height 7
click at [204, 156] on input "Відгук" at bounding box center [202, 153] width 6 height 6
radio input "true"
radio input "false"
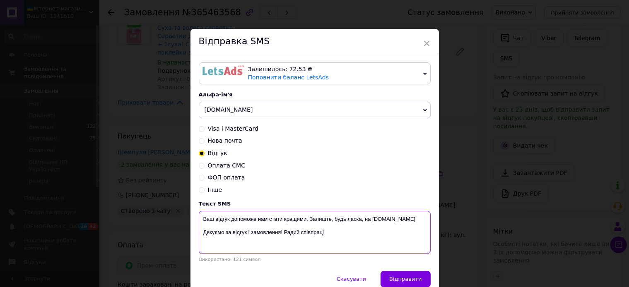
drag, startPoint x: 323, startPoint y: 237, endPoint x: 209, endPoint y: 228, distance: 114.2
click at [209, 228] on textarea "Ваш відгук допоможе нам стати кращими. Залиште, будь ласка, на [DOMAIN_NAME] Дя…" at bounding box center [315, 232] width 232 height 43
paste textarea "[URL][DOMAIN_NAME]"
type textarea "Ваш відгук допоможе нам стати кращими. Залиште, будь ласка, на [DOMAIN_NAME] [U…"
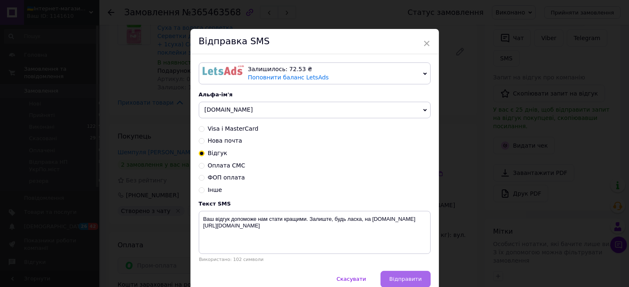
click at [406, 279] on span "Відправити" at bounding box center [405, 279] width 32 height 6
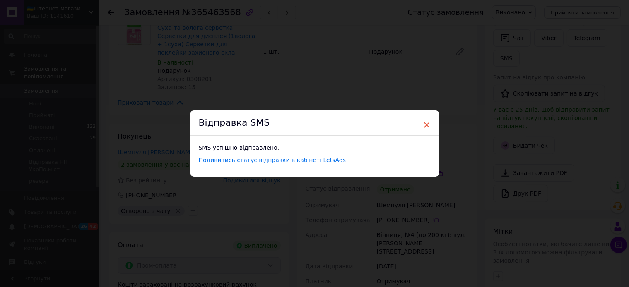
click at [423, 123] on span "×" at bounding box center [426, 125] width 7 height 14
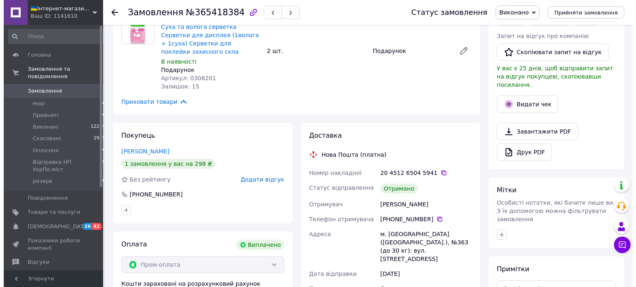
scroll to position [175, 0]
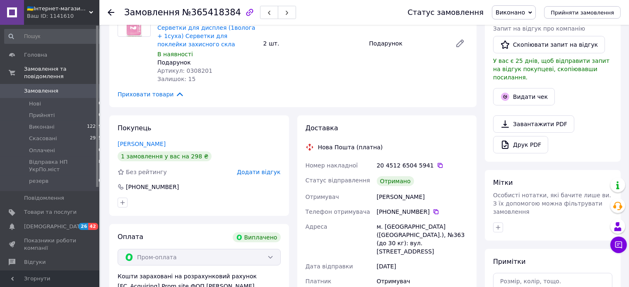
click at [264, 175] on span "Додати відгук" at bounding box center [258, 172] width 43 height 7
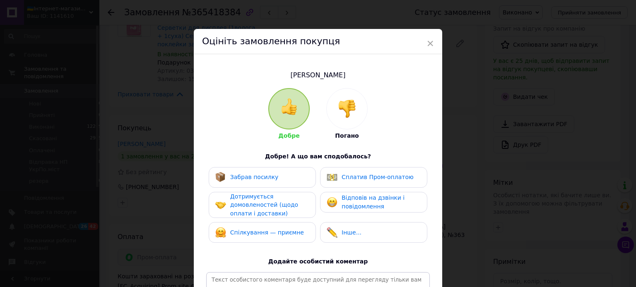
click at [264, 175] on span "Забрав посилку" at bounding box center [254, 177] width 48 height 7
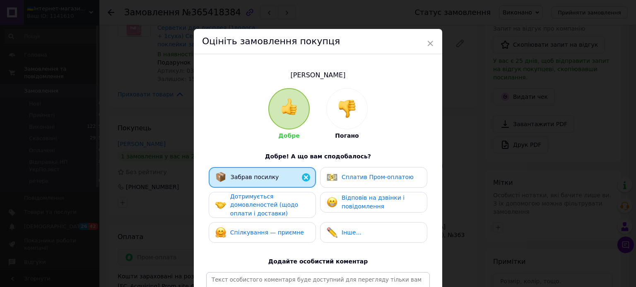
click at [261, 198] on span "Дотримується домовленостей (щодо оплати і доставки)" at bounding box center [264, 205] width 68 height 24
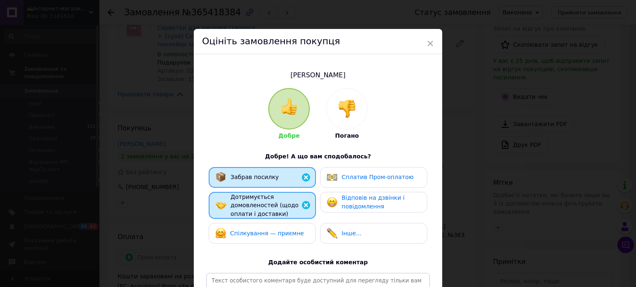
click at [261, 236] on div "Спілкування — приємне" at bounding box center [259, 233] width 89 height 11
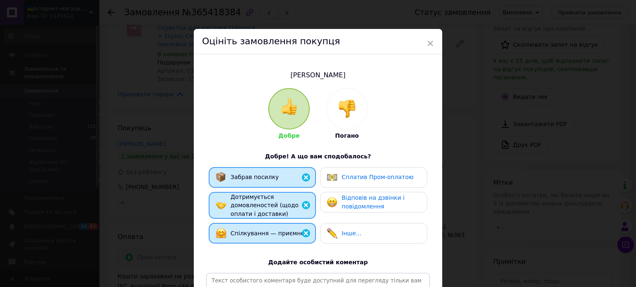
click at [368, 178] on span "Сплатив Пром-оплатою" at bounding box center [377, 177] width 72 height 7
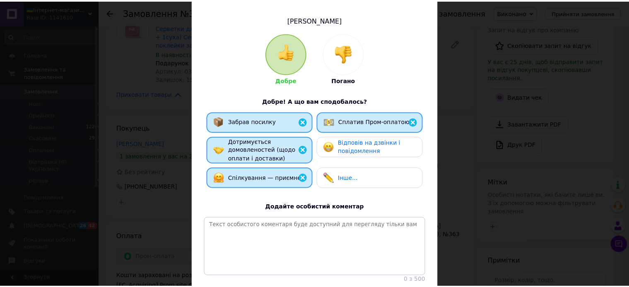
scroll to position [91, 0]
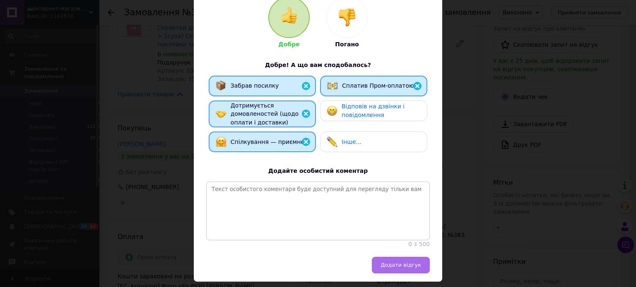
click at [403, 268] on span "Додати відгук" at bounding box center [400, 265] width 41 height 6
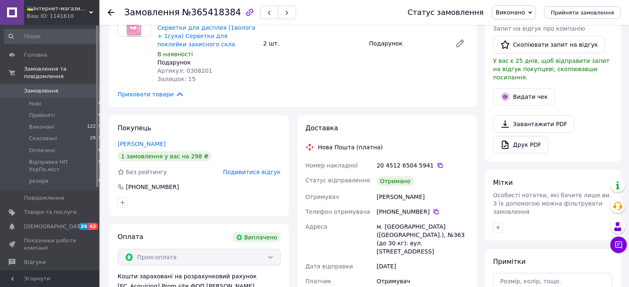
scroll to position [131, 0]
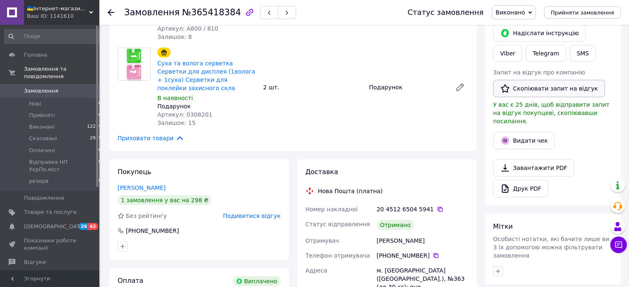
click at [544, 90] on button "Скопіювати запит на відгук" at bounding box center [549, 88] width 112 height 17
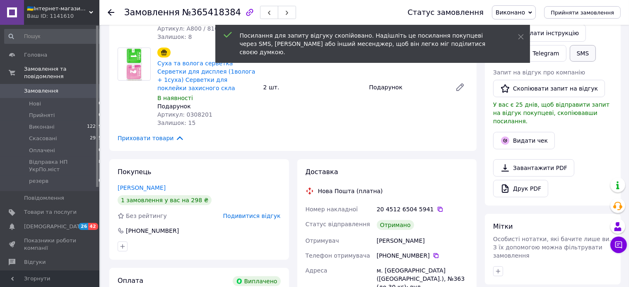
click at [570, 59] on button "SMS" at bounding box center [583, 53] width 26 height 17
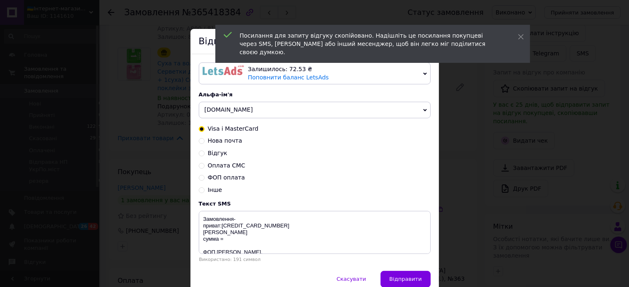
click at [209, 156] on span "Відгук" at bounding box center [217, 153] width 19 height 7
click at [204, 156] on input "Відгук" at bounding box center [202, 153] width 6 height 6
radio input "true"
radio input "false"
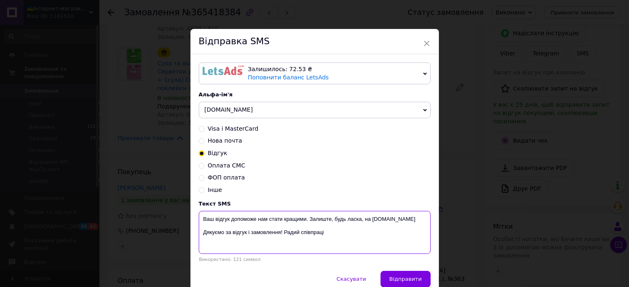
drag, startPoint x: 327, startPoint y: 235, endPoint x: 196, endPoint y: 228, distance: 131.0
click at [199, 228] on textarea "Ваш відгук допоможе нам стати кращими. Залиште, будь ласка, на [DOMAIN_NAME] Дя…" at bounding box center [315, 232] width 232 height 43
paste textarea "[URL][DOMAIN_NAME]"
type textarea "Ваш відгук допоможе нам стати кращими. Залиште, будь ласка, на [DOMAIN_NAME] [U…"
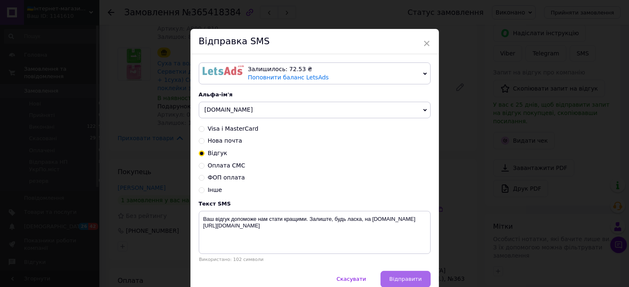
click at [390, 277] on button "Відправити" at bounding box center [405, 279] width 50 height 17
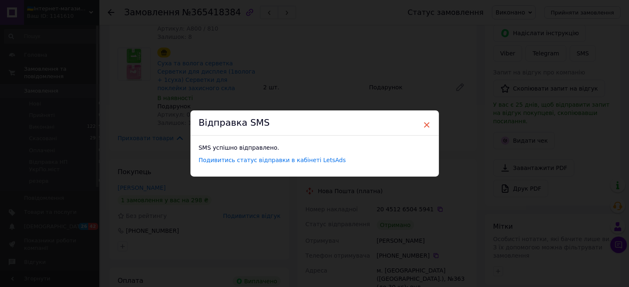
click at [424, 127] on span "×" at bounding box center [426, 125] width 7 height 14
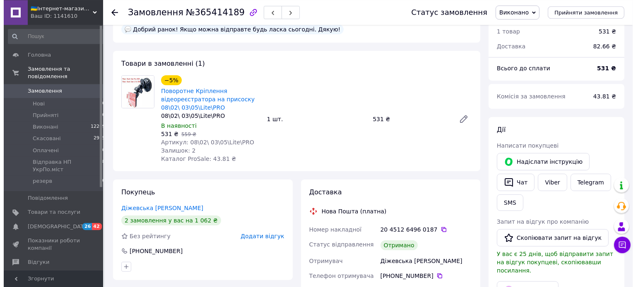
scroll to position [43, 0]
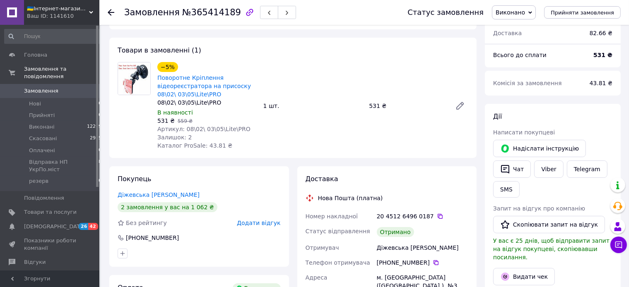
click at [267, 226] on span "Додати відгук" at bounding box center [258, 223] width 43 height 7
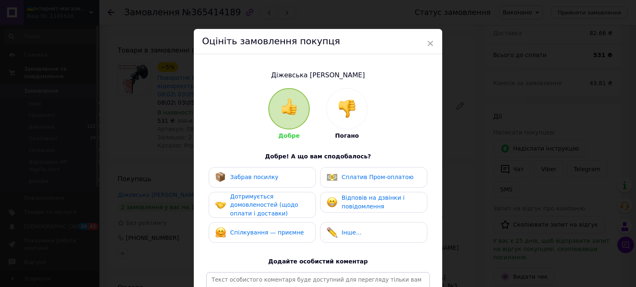
click at [259, 178] on span "Забрав посилку" at bounding box center [254, 177] width 48 height 7
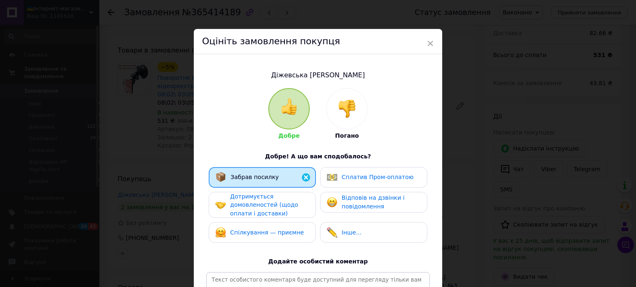
click at [261, 203] on span "Дотримується домовленостей (щодо оплати і доставки)" at bounding box center [264, 205] width 68 height 24
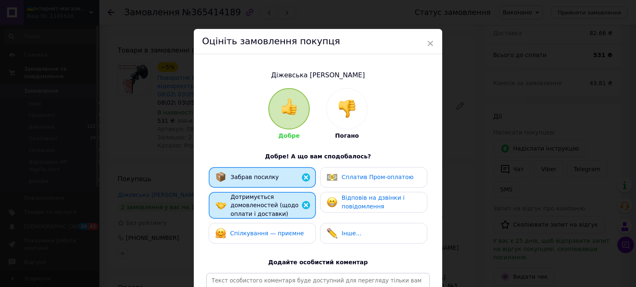
click at [267, 234] on span "Спілкування — приємне" at bounding box center [267, 233] width 74 height 7
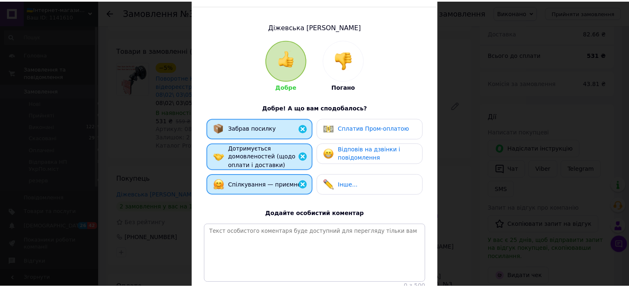
scroll to position [135, 0]
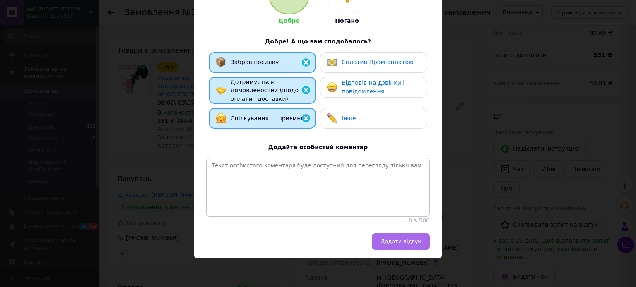
click at [408, 241] on span "Додати відгук" at bounding box center [400, 241] width 41 height 6
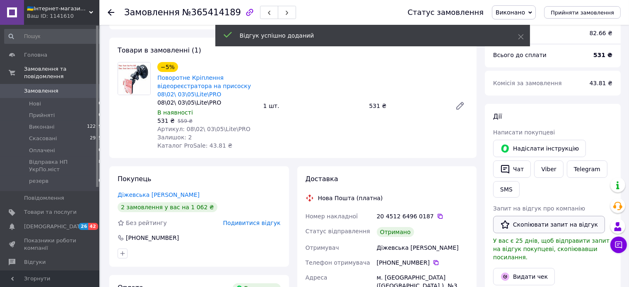
click at [547, 226] on button "Скопіювати запит на відгук" at bounding box center [549, 224] width 112 height 17
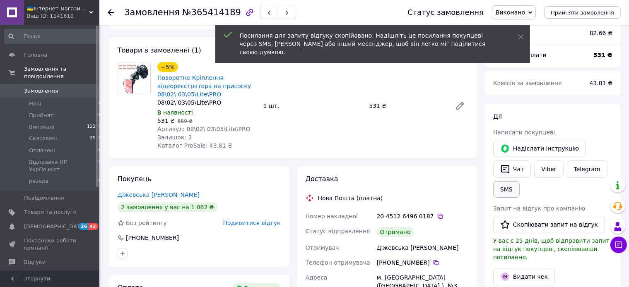
click at [509, 193] on button "SMS" at bounding box center [506, 189] width 26 height 17
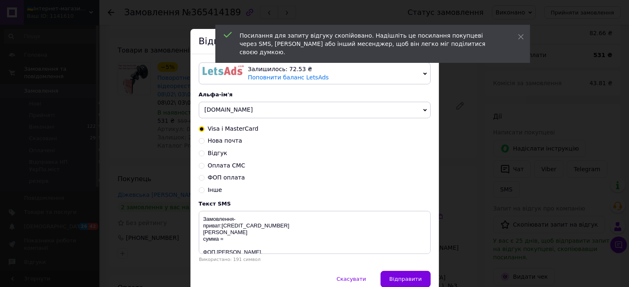
click at [214, 154] on span "Відгук" at bounding box center [217, 153] width 19 height 7
click at [204, 154] on input "Відгук" at bounding box center [202, 153] width 6 height 6
radio input "true"
radio input "false"
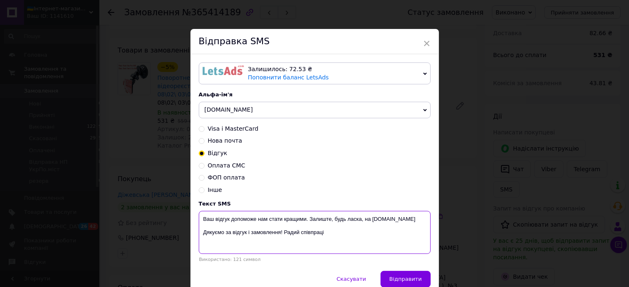
drag, startPoint x: 324, startPoint y: 236, endPoint x: 195, endPoint y: 233, distance: 129.6
click at [199, 234] on textarea "Ваш відгук допоможе нам стати кращими. Залиште, будь ласка, на [DOMAIN_NAME] Дя…" at bounding box center [315, 232] width 232 height 43
paste textarea "https://prom.ua/s/O2vs33V2lSR"
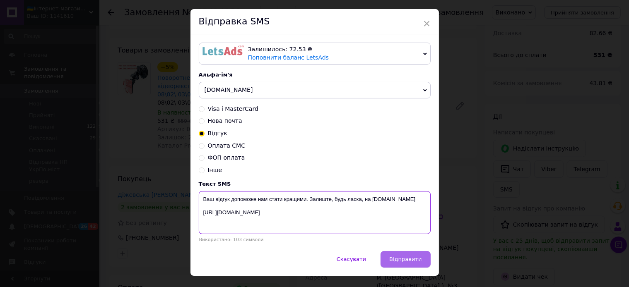
scroll to position [39, 0]
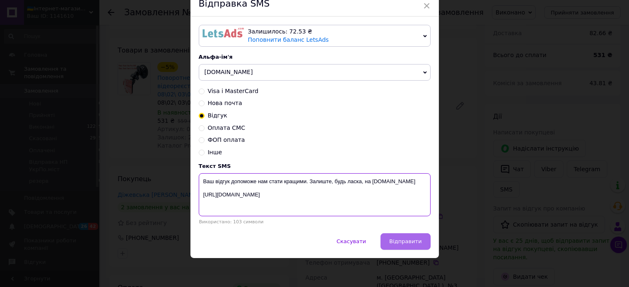
type textarea "Ваш відгук допоможе нам стати кращими. Залиште, будь ласка, на Prom.ua https://…"
click at [404, 246] on button "Відправити" at bounding box center [405, 241] width 50 height 17
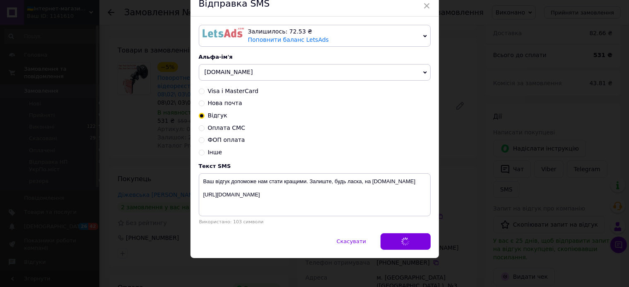
scroll to position [0, 0]
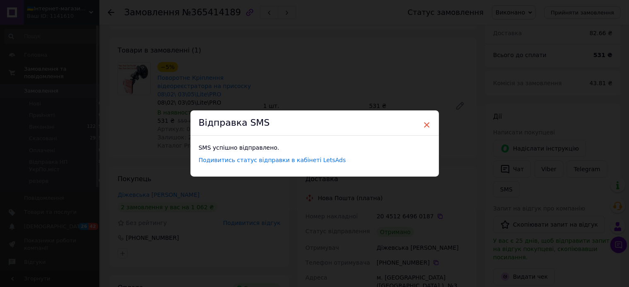
click at [425, 126] on span "×" at bounding box center [426, 125] width 7 height 14
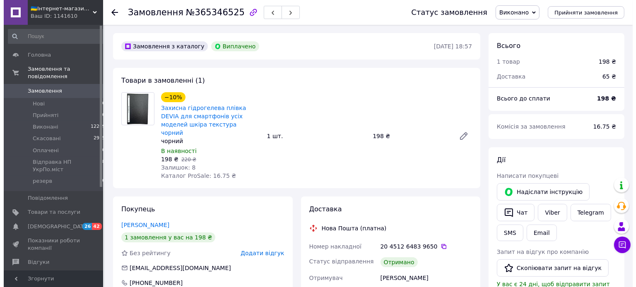
scroll to position [36, 0]
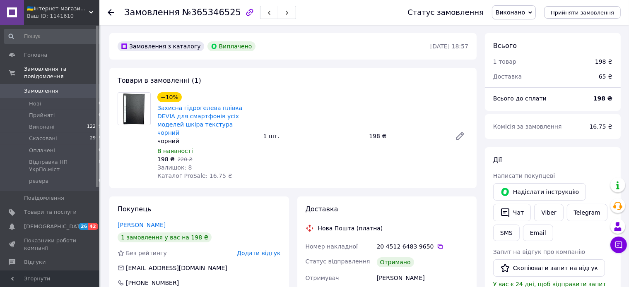
click at [266, 250] on span "Додати відгук" at bounding box center [258, 253] width 43 height 7
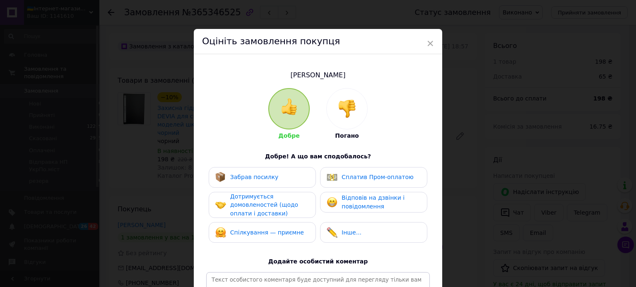
drag, startPoint x: 341, startPoint y: 175, endPoint x: 315, endPoint y: 175, distance: 26.1
click at [336, 175] on div "Сплатив Пром-оплатою" at bounding box center [370, 177] width 87 height 11
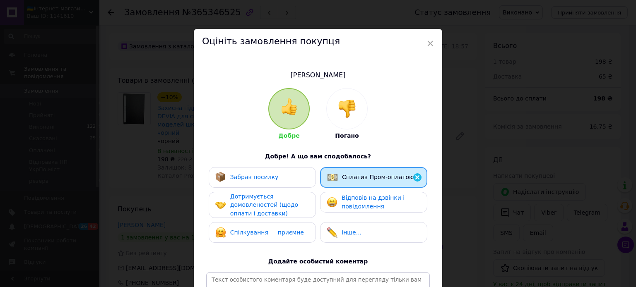
click at [300, 175] on div "Забрав посилку" at bounding box center [262, 177] width 94 height 11
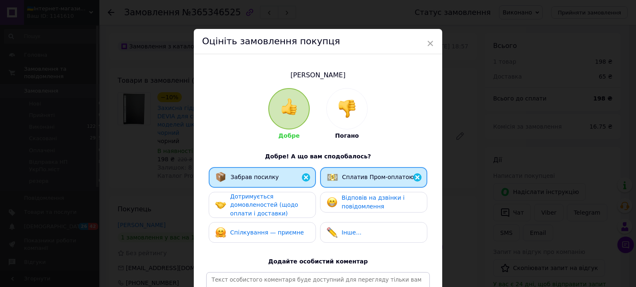
click at [284, 206] on span "Дотримується домовленостей (щодо оплати і доставки)" at bounding box center [264, 205] width 68 height 24
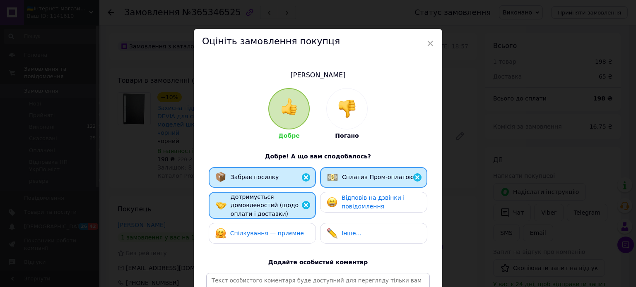
click at [283, 230] on span "Спілкування — приємне" at bounding box center [267, 233] width 74 height 7
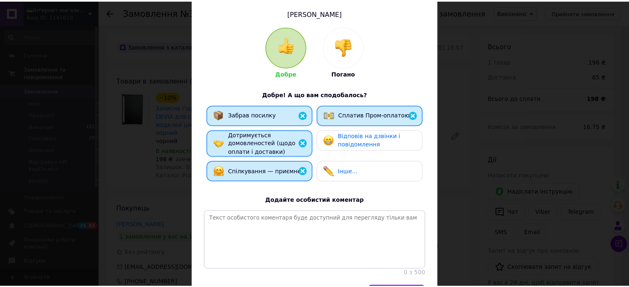
scroll to position [91, 0]
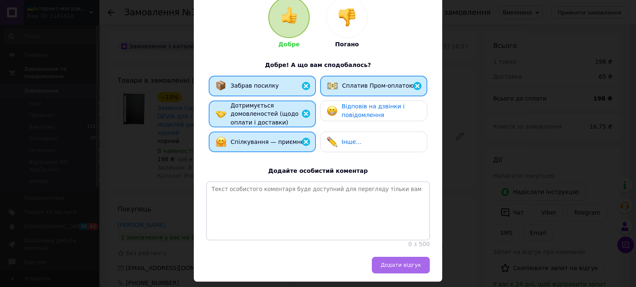
click at [392, 268] on span "Додати відгук" at bounding box center [400, 265] width 41 height 6
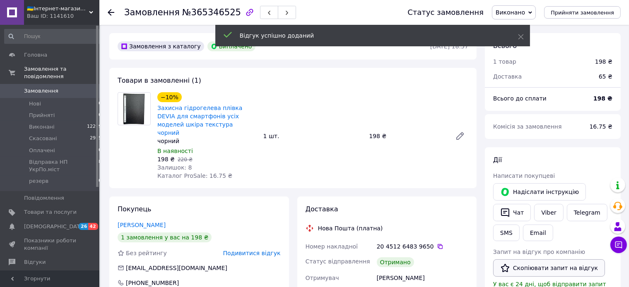
click at [541, 267] on button "Скопіювати запит на відгук" at bounding box center [549, 268] width 112 height 17
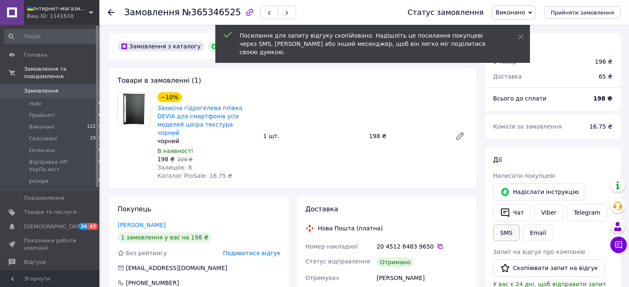
click at [505, 228] on button "SMS" at bounding box center [506, 233] width 26 height 17
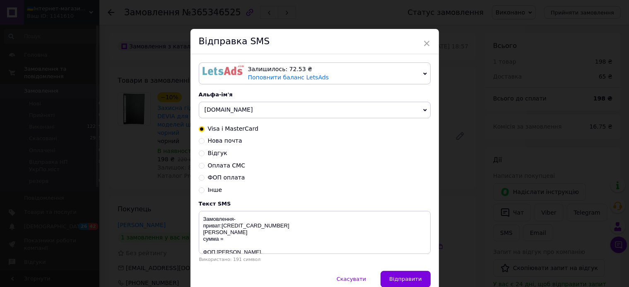
click at [226, 157] on div "Відгук" at bounding box center [315, 153] width 232 height 8
click at [217, 158] on div "Відгук" at bounding box center [315, 153] width 232 height 8
click at [212, 158] on div "Відгук" at bounding box center [315, 153] width 232 height 8
click at [200, 153] on input "Відгук" at bounding box center [202, 153] width 6 height 6
radio input "true"
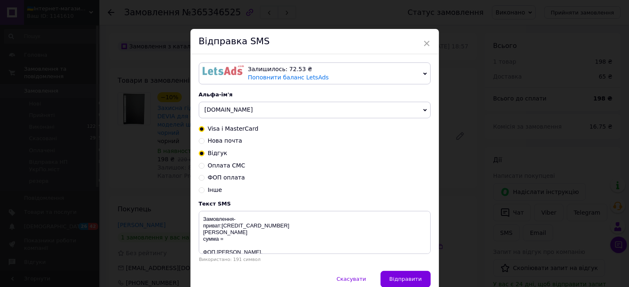
radio input "false"
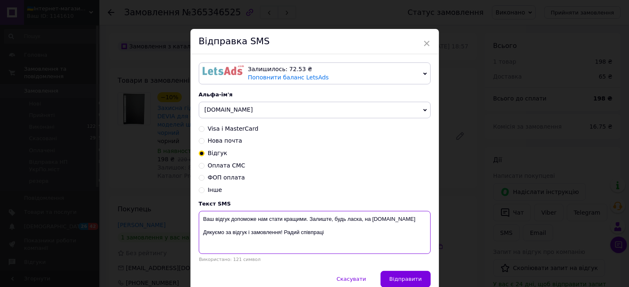
drag, startPoint x: 325, startPoint y: 237, endPoint x: 187, endPoint y: 233, distance: 137.9
click at [199, 233] on textarea "Ваш відгук допоможе нам стати кращими. Залиште, будь ласка, на [DOMAIN_NAME] Дя…" at bounding box center [315, 232] width 232 height 43
paste textarea "[URL][DOMAIN_NAME]"
drag, startPoint x: 290, startPoint y: 239, endPoint x: 165, endPoint y: 202, distance: 130.6
click at [199, 211] on textarea "Ваш відгук допоможе нам стати кращими. Залиште, будь ласка, на [DOMAIN_NAME] [U…" at bounding box center [315, 232] width 232 height 43
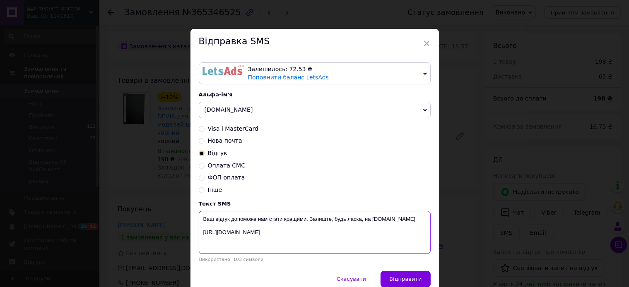
paste textarea "[URL][DOMAIN_NAME]"
type textarea "[URL][DOMAIN_NAME]"
click at [423, 39] on span "×" at bounding box center [426, 43] width 7 height 14
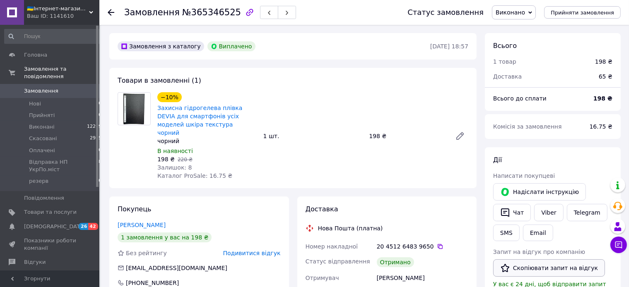
click at [531, 267] on button "Скопіювати запит на відгук" at bounding box center [549, 268] width 112 height 17
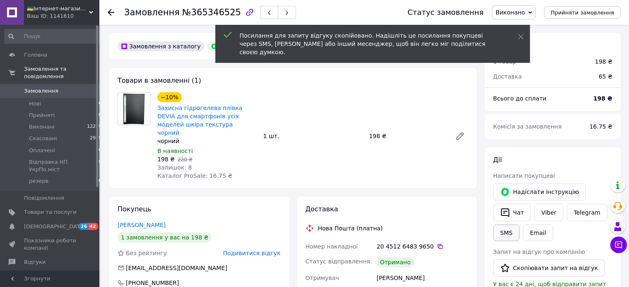
click at [499, 231] on button "SMS" at bounding box center [506, 233] width 26 height 17
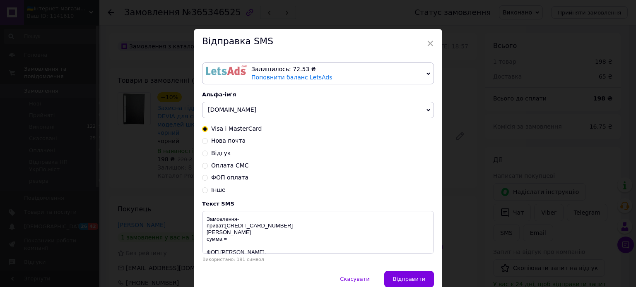
click at [211, 153] on span "Відгук" at bounding box center [220, 153] width 19 height 7
click at [208, 153] on input "Відгук" at bounding box center [205, 153] width 6 height 6
radio input "true"
radio input "false"
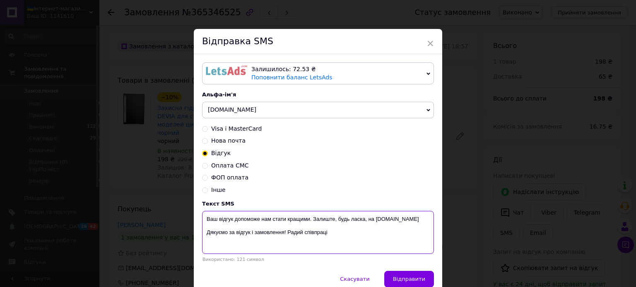
drag, startPoint x: 326, startPoint y: 234, endPoint x: 191, endPoint y: 233, distance: 134.5
click at [202, 233] on textarea "Ваш відгук допоможе нам стати кращими. Залиште, будь ласка, на [DOMAIN_NAME] Дя…" at bounding box center [318, 232] width 232 height 43
paste textarea "https://prom.ua/s/FOXh9CybuwF"
drag, startPoint x: 307, startPoint y: 245, endPoint x: 181, endPoint y: 213, distance: 130.0
click at [202, 213] on textarea "Ваш відгук допоможе нам стати кращими. Залиште, будь ласка, на Prom.ua https://…" at bounding box center [318, 232] width 232 height 43
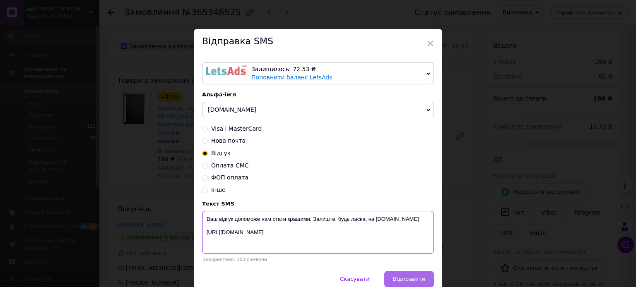
type textarea "Ваш відгук допоможе нам стати кращими. Залиште, будь ласка, на Prom.ua https://…"
click at [406, 282] on span "Відправити" at bounding box center [409, 279] width 32 height 6
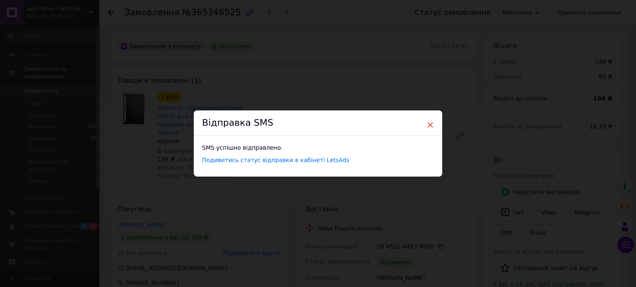
click at [428, 123] on span "×" at bounding box center [429, 125] width 7 height 14
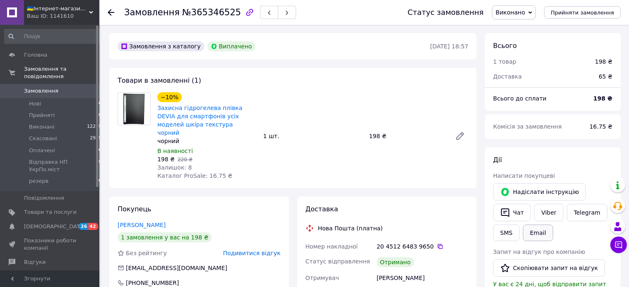
click at [537, 231] on button "Email" at bounding box center [538, 233] width 30 height 17
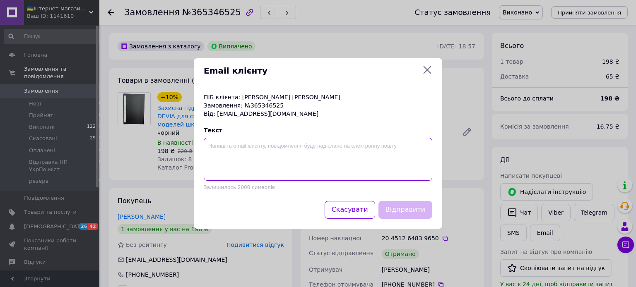
click at [243, 161] on textarea at bounding box center [318, 159] width 228 height 43
paste textarea "Ваш відгук допоможе нам стати кращими. Залиште, будь ласка, на Prom.ua https://…"
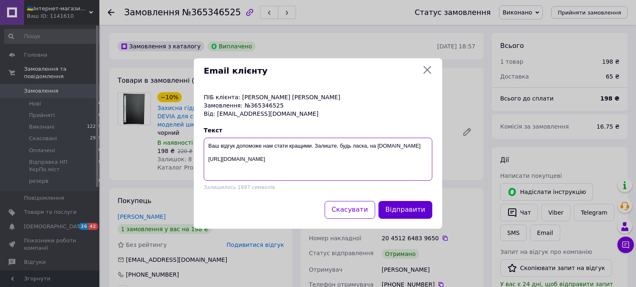
type textarea "Ваш відгук допоможе нам стати кращими. Залиште, будь ласка, на Prom.ua https://…"
click at [406, 210] on button "Відправити" at bounding box center [405, 210] width 54 height 18
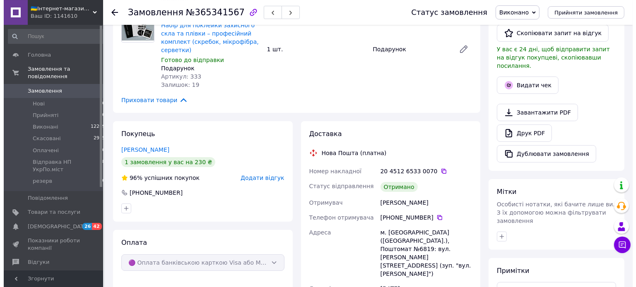
scroll to position [175, 0]
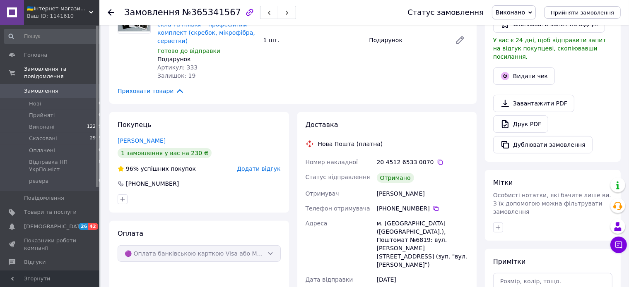
click at [261, 166] on span "Додати відгук" at bounding box center [258, 169] width 43 height 7
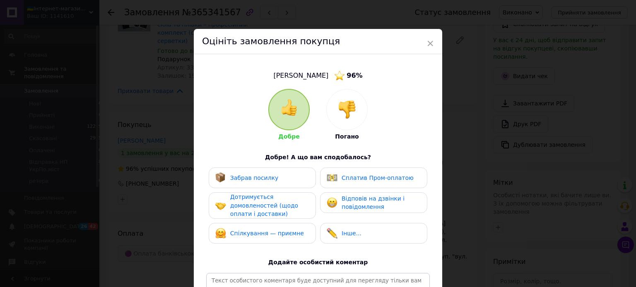
click at [275, 182] on div "Забрав посилку" at bounding box center [262, 178] width 94 height 11
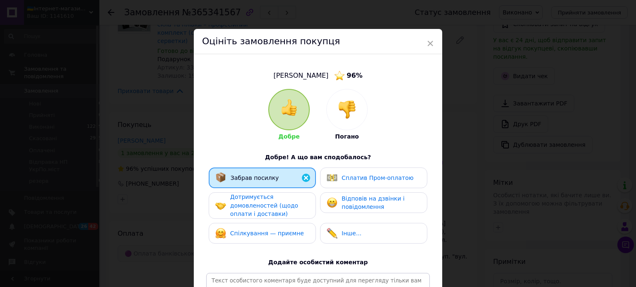
click at [258, 196] on span "Дотримується домовленостей (щодо оплати і доставки)" at bounding box center [264, 206] width 68 height 24
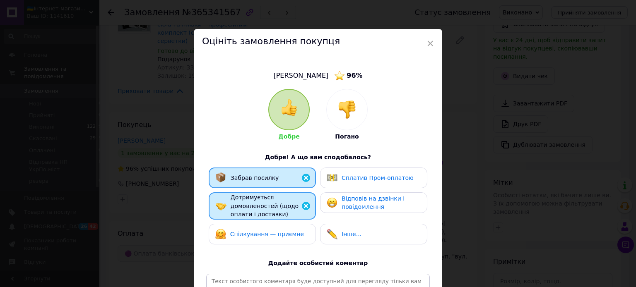
click at [257, 233] on span "Спілкування — приємне" at bounding box center [267, 234] width 74 height 7
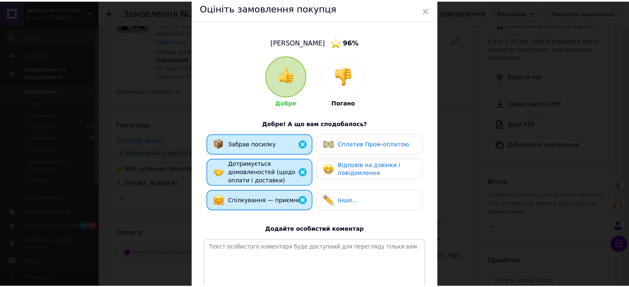
scroll to position [91, 0]
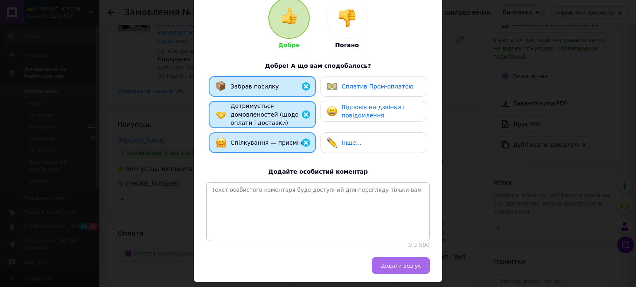
click at [401, 274] on button "Додати відгук" at bounding box center [401, 265] width 58 height 17
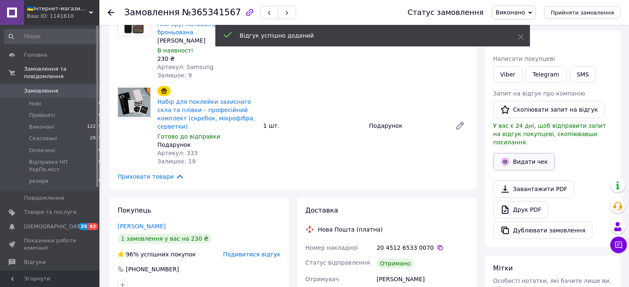
scroll to position [87, 0]
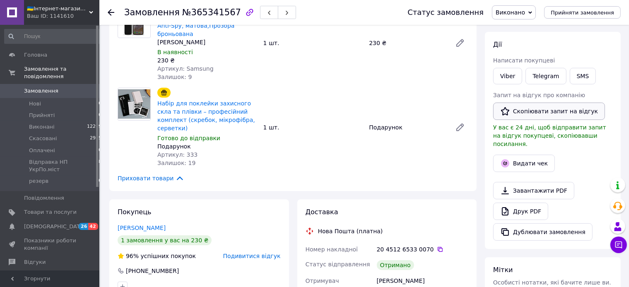
click at [527, 114] on button "Скопіювати запит на відгук" at bounding box center [549, 111] width 112 height 17
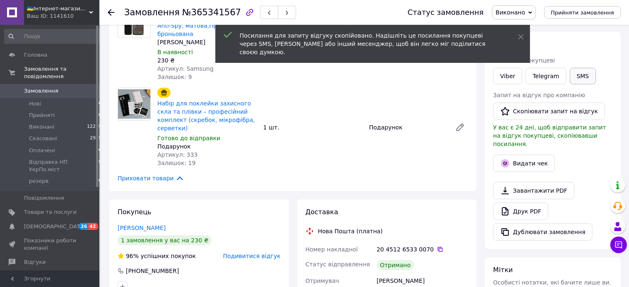
click at [582, 81] on button "SMS" at bounding box center [583, 76] width 26 height 17
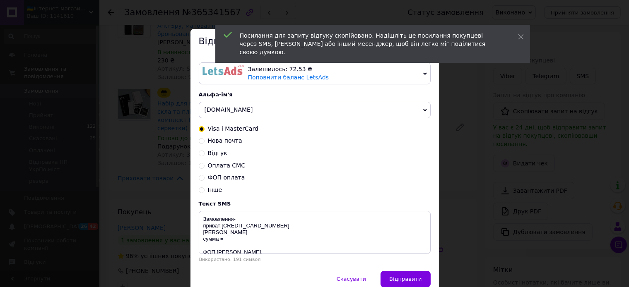
click at [211, 155] on span "Відгук" at bounding box center [217, 153] width 19 height 7
click at [204, 155] on input "Відгук" at bounding box center [202, 153] width 6 height 6
radio input "true"
radio input "false"
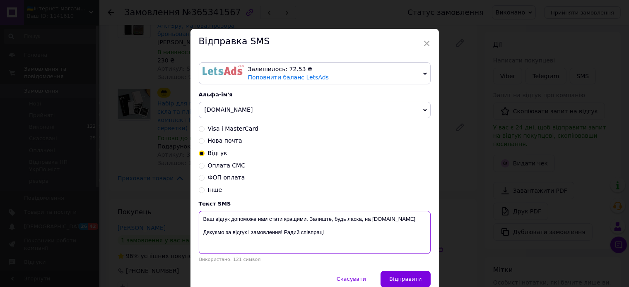
drag, startPoint x: 329, startPoint y: 236, endPoint x: 196, endPoint y: 229, distance: 133.4
click at [199, 229] on textarea "Ваш відгук допоможе нам стати кращими. Залиште, будь ласка, на [DOMAIN_NAME] Дя…" at bounding box center [315, 232] width 232 height 43
paste textarea "https://prom.ua/s/RH1Iog4MDzF"
type textarea "Ваш відгук допоможе нам стати кращими. Залиште, будь ласка, на Prom.ua https://…"
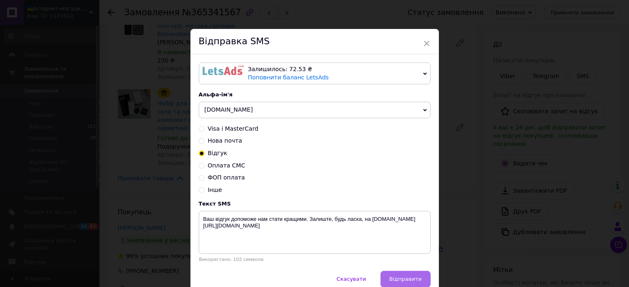
click at [415, 282] on span "Відправити" at bounding box center [405, 279] width 32 height 6
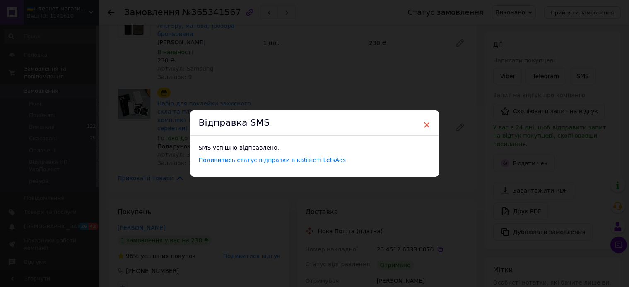
click at [423, 125] on span "×" at bounding box center [426, 125] width 7 height 14
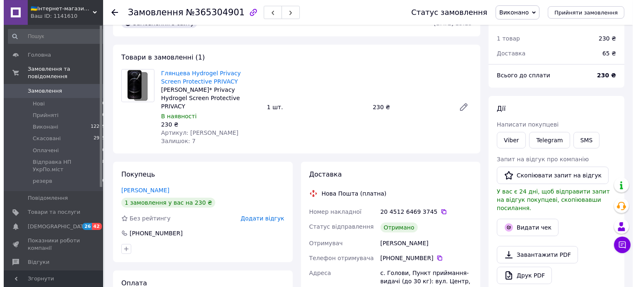
scroll to position [43, 0]
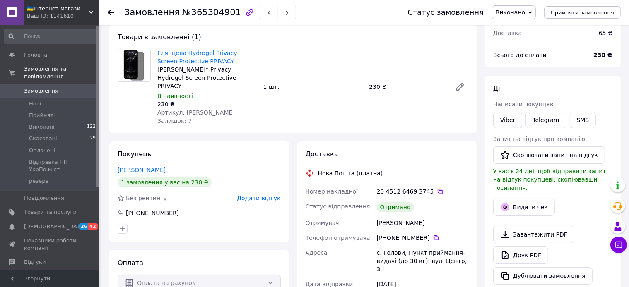
click at [256, 195] on span "Додати відгук" at bounding box center [258, 198] width 43 height 7
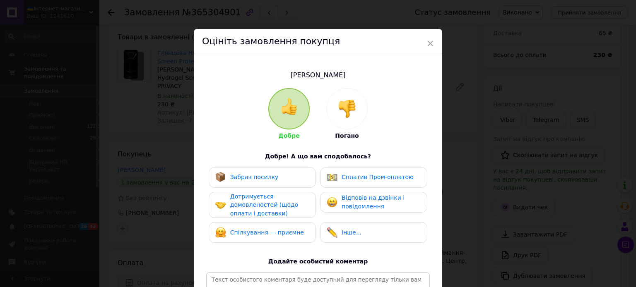
click at [252, 184] on div "Забрав посилку" at bounding box center [262, 177] width 107 height 21
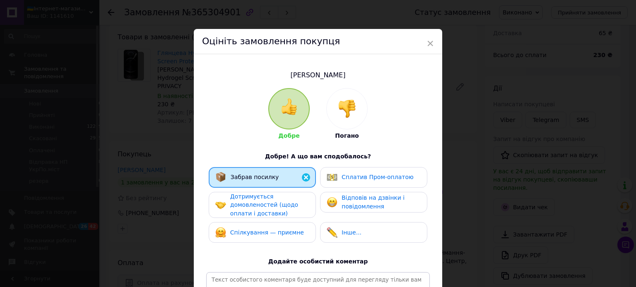
click at [244, 199] on span "Дотримується домовленостей (щодо оплати і доставки)" at bounding box center [264, 205] width 68 height 24
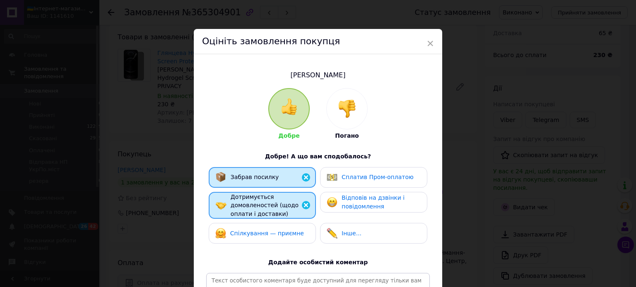
click at [247, 234] on span "Спілкування — приємне" at bounding box center [267, 233] width 74 height 7
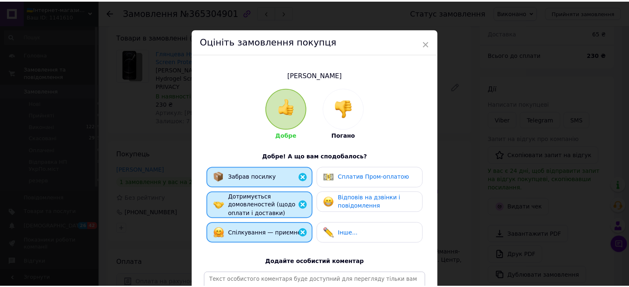
scroll to position [135, 0]
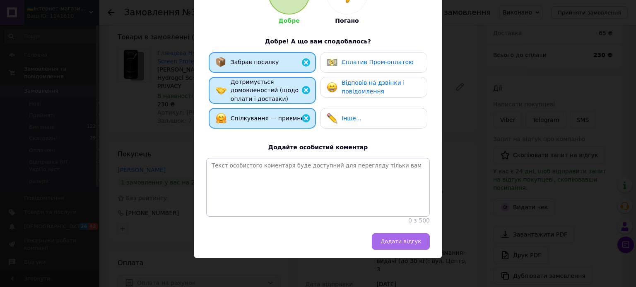
click at [390, 238] on span "Додати відгук" at bounding box center [400, 241] width 41 height 6
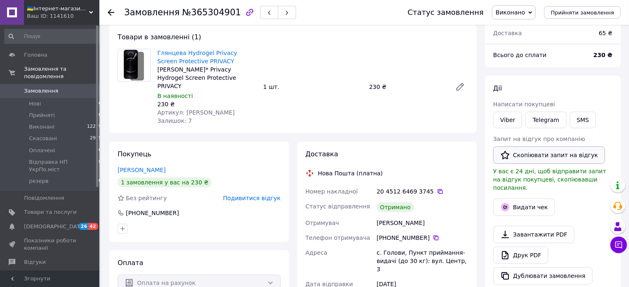
click at [534, 155] on button "Скопіювати запит на відгук" at bounding box center [549, 155] width 112 height 17
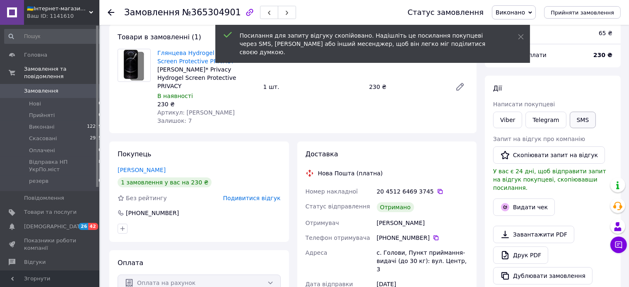
click at [582, 120] on button "SMS" at bounding box center [583, 120] width 26 height 17
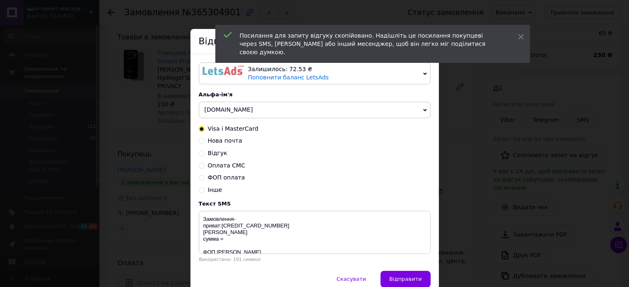
click at [212, 151] on span "Відгук" at bounding box center [217, 153] width 19 height 7
click at [204, 151] on input "Відгук" at bounding box center [202, 153] width 6 height 6
radio input "true"
radio input "false"
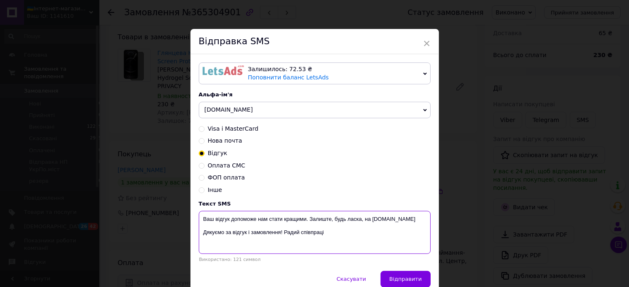
drag, startPoint x: 341, startPoint y: 237, endPoint x: 189, endPoint y: 233, distance: 151.9
click at [199, 233] on textarea "Ваш відгук допоможе нам стати кращими. Залиште, будь ласка, на [DOMAIN_NAME] Дя…" at bounding box center [315, 232] width 232 height 43
paste textarea "https://prom.ua/s/u7wMSfZZoxY"
type textarea "Ваш відгук допоможе нам стати кращими. Залиште, будь ласка, на Prom.ua https://…"
click at [399, 282] on span "Відправити" at bounding box center [405, 279] width 32 height 6
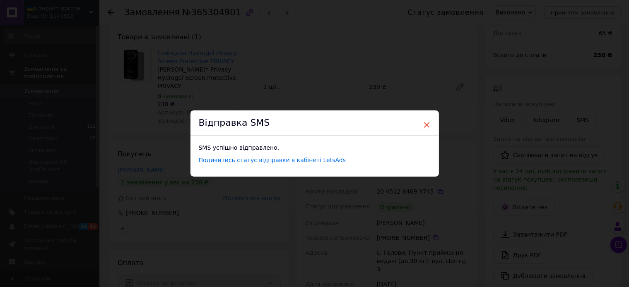
click at [423, 125] on span "×" at bounding box center [426, 125] width 7 height 14
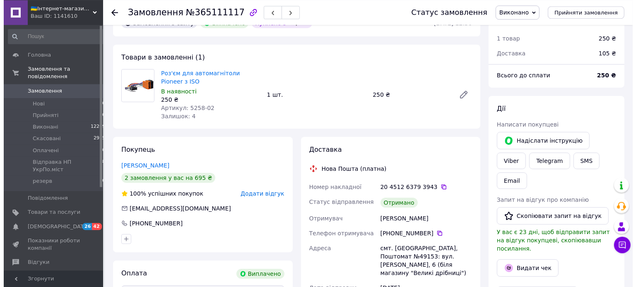
scroll to position [43, 0]
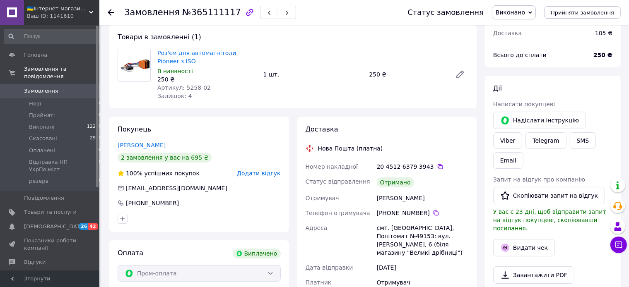
click at [263, 175] on span "Додати відгук" at bounding box center [258, 173] width 43 height 7
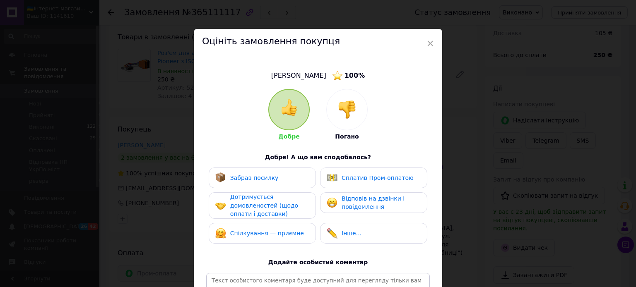
click at [264, 182] on div "Забрав посилку" at bounding box center [254, 178] width 48 height 9
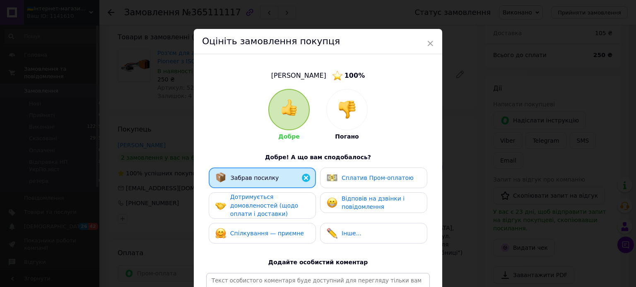
drag, startPoint x: 266, startPoint y: 201, endPoint x: 266, endPoint y: 213, distance: 12.0
click at [266, 202] on div "Дотримується домовленостей (щодо оплати і доставки)" at bounding box center [269, 206] width 79 height 26
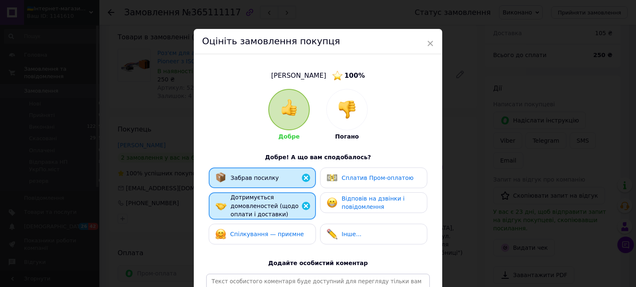
click at [264, 233] on span "Спілкування — приємне" at bounding box center [267, 234] width 74 height 7
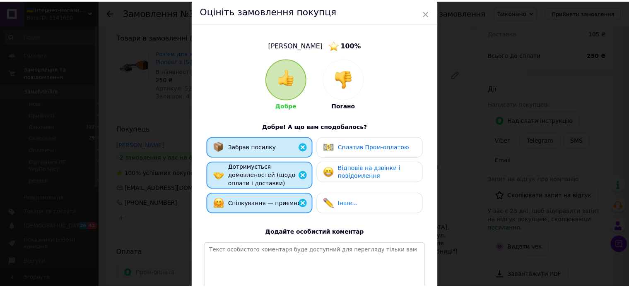
scroll to position [91, 0]
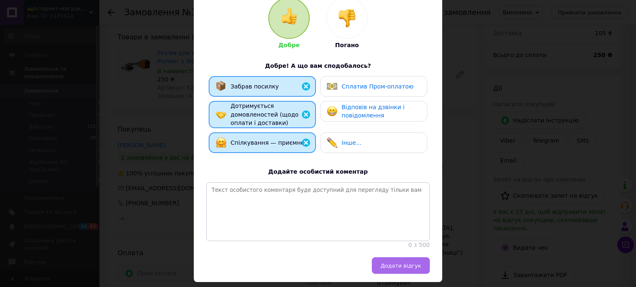
click at [401, 274] on button "Додати відгук" at bounding box center [401, 265] width 58 height 17
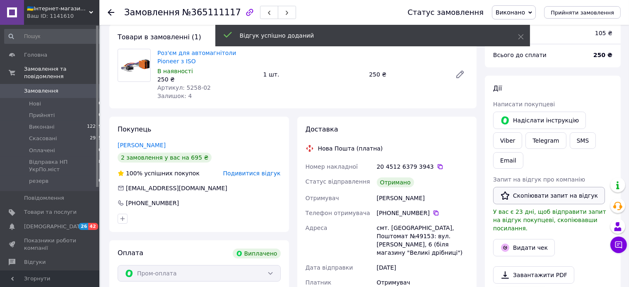
click at [537, 187] on button "Скопіювати запит на відгук" at bounding box center [549, 195] width 112 height 17
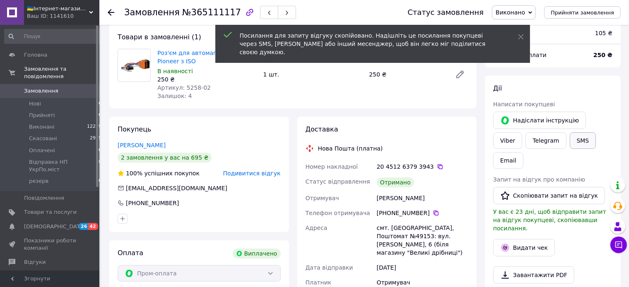
click at [570, 139] on button "SMS" at bounding box center [583, 140] width 26 height 17
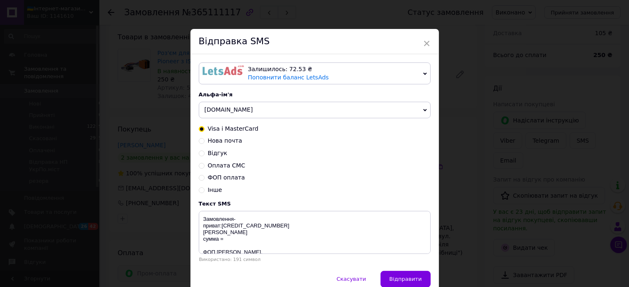
click at [219, 154] on span "Відгук" at bounding box center [217, 153] width 19 height 7
click at [204, 154] on input "Відгук" at bounding box center [202, 153] width 6 height 6
radio input "true"
radio input "false"
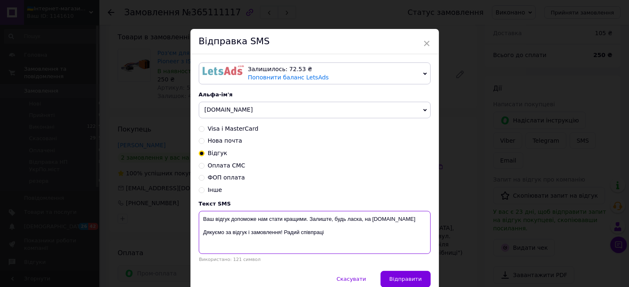
drag, startPoint x: 327, startPoint y: 238, endPoint x: 182, endPoint y: 238, distance: 144.9
click at [199, 238] on textarea "Ваш відгук допоможе нам стати кращими. Залиште, будь ласка, на [DOMAIN_NAME] Дя…" at bounding box center [315, 232] width 232 height 43
paste textarea "https://prom.ua/s/HLAL0ErIY7n"
type textarea "Ваш відгук допоможе нам стати кращими. Залиште, будь ласка, на Prom.ua https://…"
click at [397, 280] on span "Відправити" at bounding box center [405, 279] width 32 height 6
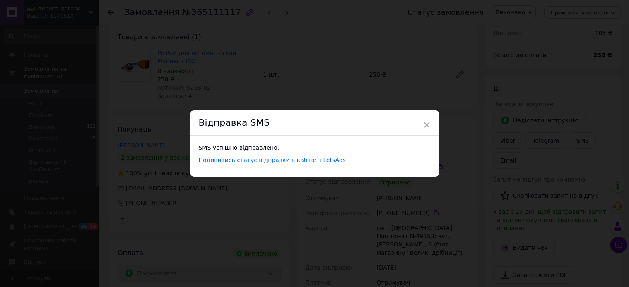
drag, startPoint x: 421, startPoint y: 124, endPoint x: 416, endPoint y: 117, distance: 8.6
click at [423, 123] on span "×" at bounding box center [426, 125] width 7 height 14
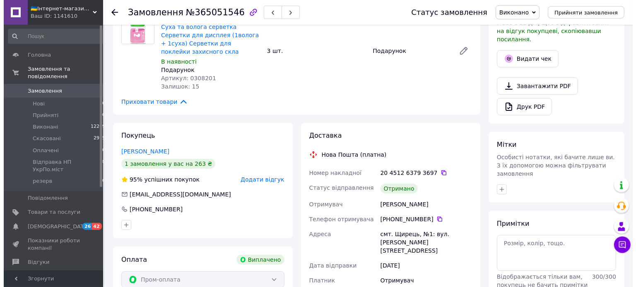
scroll to position [262, 0]
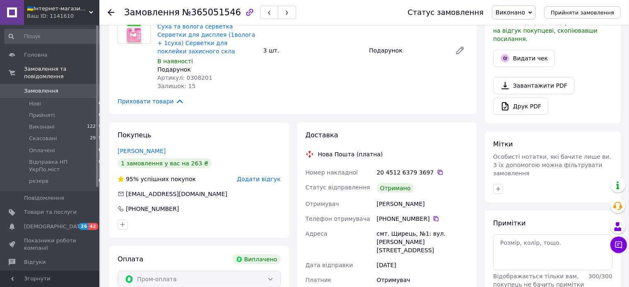
click at [261, 179] on span "Додати відгук" at bounding box center [258, 179] width 43 height 7
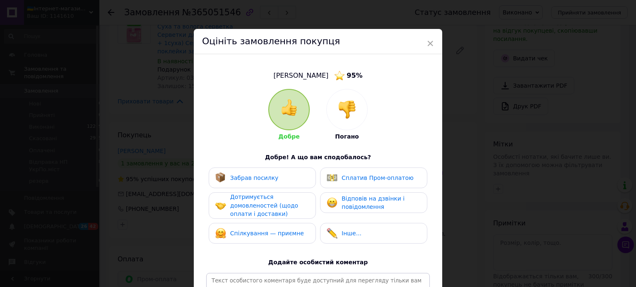
click at [271, 176] on div "Забрав посилку" at bounding box center [262, 178] width 94 height 11
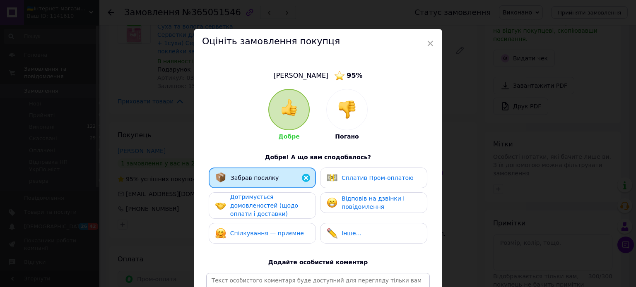
click at [352, 178] on span "Сплатив Пром-оплатою" at bounding box center [377, 178] width 72 height 7
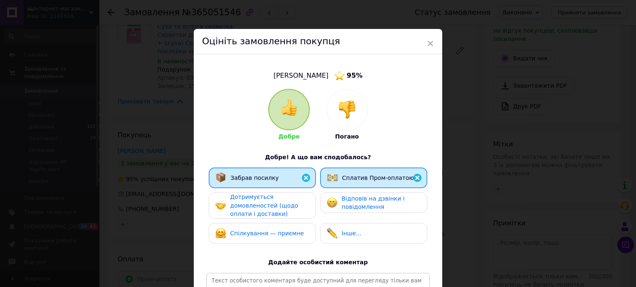
click at [289, 201] on div "Дотримується домовленостей (щодо оплати і доставки)" at bounding box center [269, 206] width 79 height 26
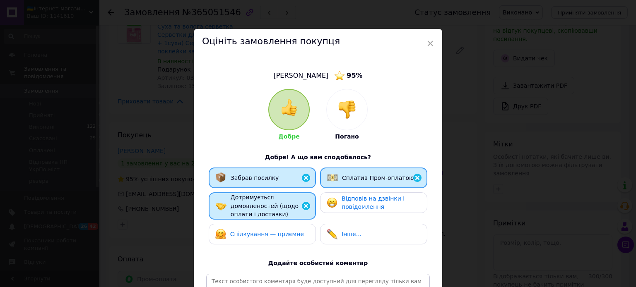
click at [272, 233] on span "Спілкування — приємне" at bounding box center [267, 234] width 74 height 7
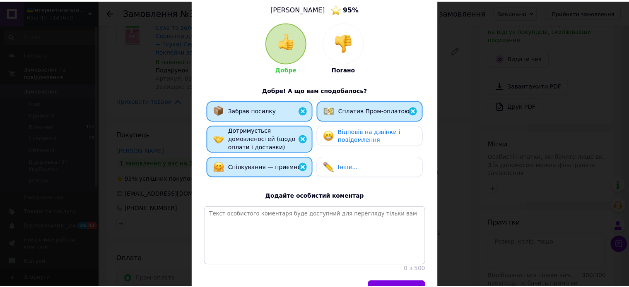
scroll to position [91, 0]
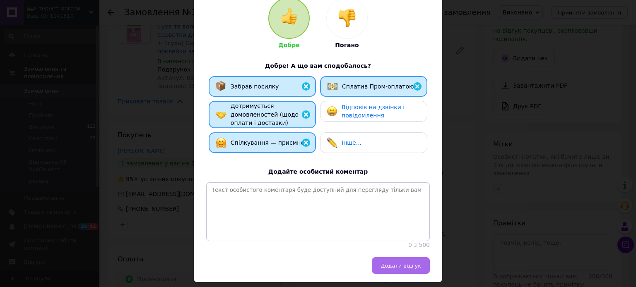
click at [401, 269] on span "Додати відгук" at bounding box center [400, 266] width 41 height 6
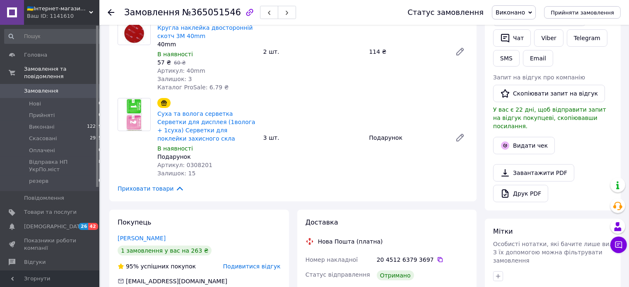
scroll to position [87, 0]
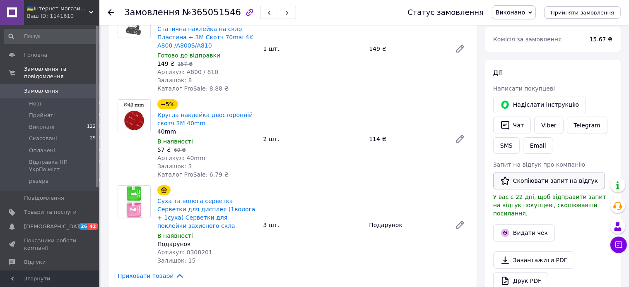
click at [529, 182] on button "Скопіювати запит на відгук" at bounding box center [549, 180] width 112 height 17
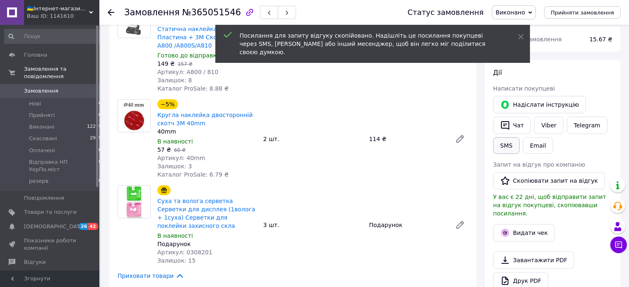
click at [509, 146] on button "SMS" at bounding box center [506, 145] width 26 height 17
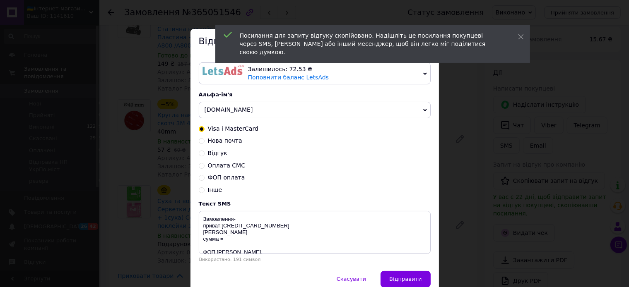
click at [216, 152] on span "Відгук" at bounding box center [217, 153] width 19 height 7
click at [204, 152] on input "Відгук" at bounding box center [202, 153] width 6 height 6
radio input "true"
radio input "false"
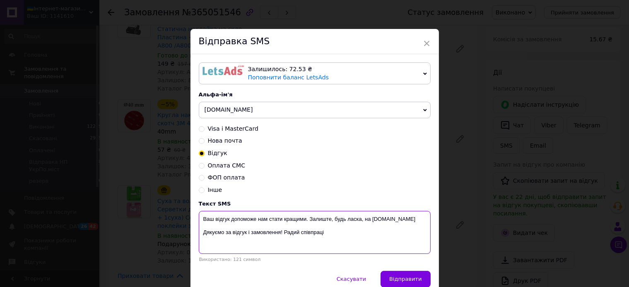
drag, startPoint x: 327, startPoint y: 233, endPoint x: 182, endPoint y: 233, distance: 144.9
click at [199, 233] on textarea "Ваш відгук допоможе нам стати кращими. Залиште, будь ласка, на [DOMAIN_NAME] Дя…" at bounding box center [315, 232] width 232 height 43
paste textarea "https://prom.ua/s/0wNRUPtO5WC"
drag, startPoint x: 282, startPoint y: 235, endPoint x: 181, endPoint y: 208, distance: 104.6
click at [199, 211] on textarea "Ваш відгук допоможе нам стати кращими. Залиште, будь ласка, на Prom.ua https://…" at bounding box center [315, 232] width 232 height 43
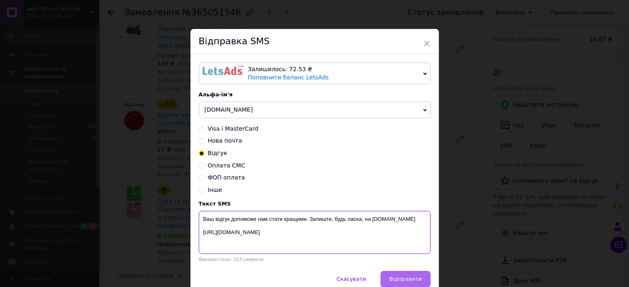
type textarea "Ваш відгук допоможе нам стати кращими. Залиште, будь ласка, на Prom.ua https://…"
click at [403, 280] on span "Відправити" at bounding box center [405, 279] width 32 height 6
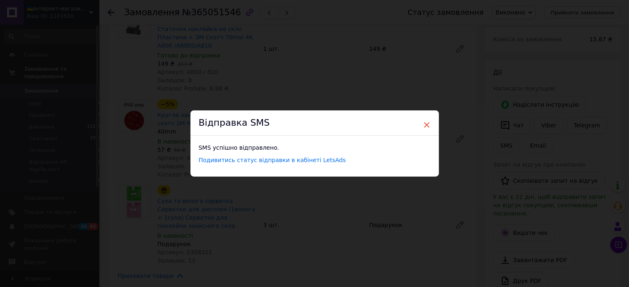
click at [423, 124] on span "×" at bounding box center [426, 125] width 7 height 14
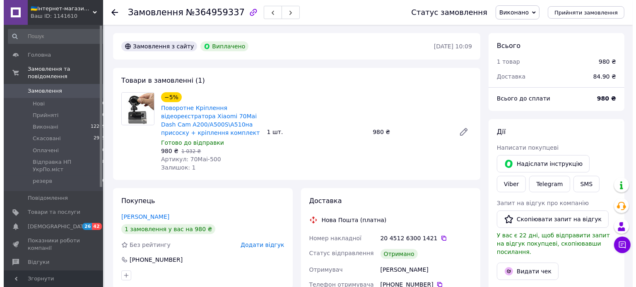
scroll to position [25, 0]
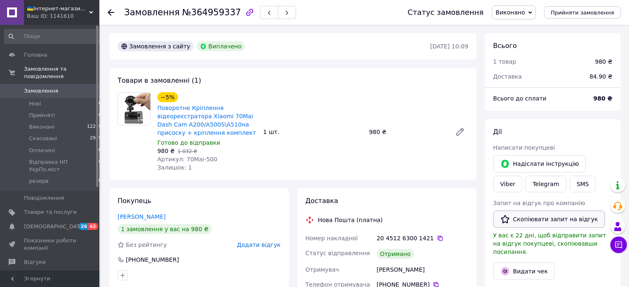
click at [532, 217] on button "Скопіювати запит на відгук" at bounding box center [549, 219] width 112 height 17
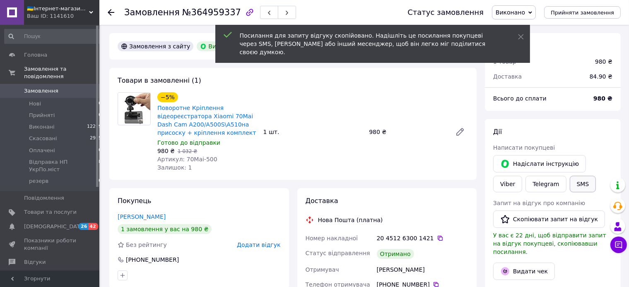
click at [570, 185] on button "SMS" at bounding box center [583, 184] width 26 height 17
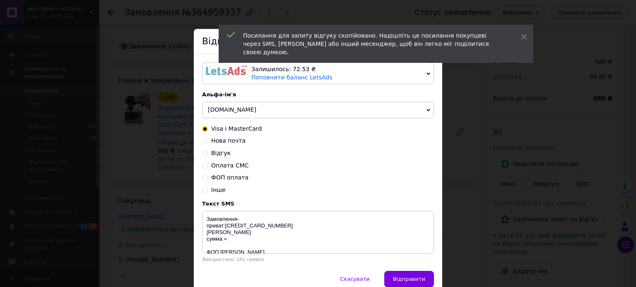
click at [215, 156] on span "Відгук" at bounding box center [220, 153] width 19 height 7
click at [208, 156] on input "Відгук" at bounding box center [205, 153] width 6 height 6
radio input "true"
radio input "false"
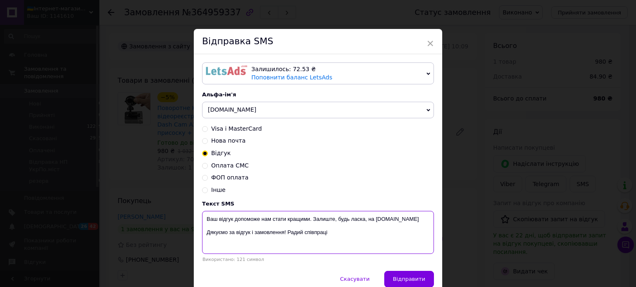
drag, startPoint x: 329, startPoint y: 235, endPoint x: 181, endPoint y: 235, distance: 147.8
click at [202, 235] on textarea "Ваш відгук допоможе нам стати кращими. Залиште, будь ласка, на [DOMAIN_NAME] Дя…" at bounding box center [318, 232] width 232 height 43
paste textarea "https://prom.ua/s/NijJruMbwW3"
type textarea "Ваш відгук допоможе нам стати кращими. Залиште, будь ласка, на Prom.ua https://…"
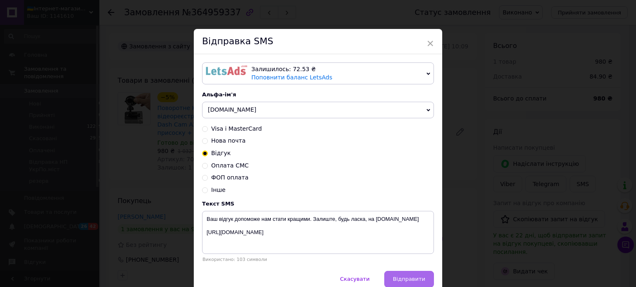
click at [417, 277] on span "Відправити" at bounding box center [409, 279] width 32 height 6
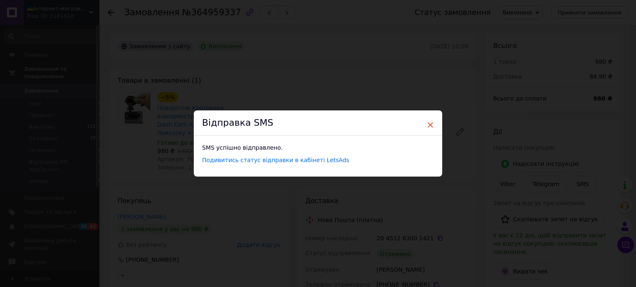
click at [426, 127] on span "×" at bounding box center [429, 125] width 7 height 14
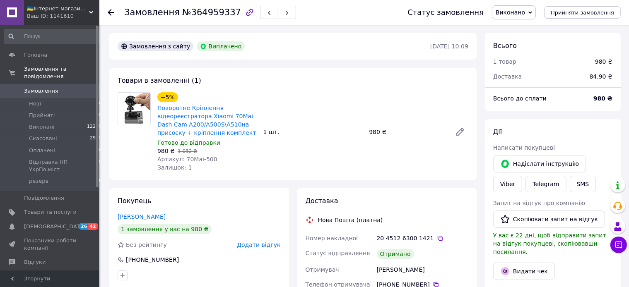
click at [258, 245] on span "Додати відгук" at bounding box center [258, 245] width 43 height 7
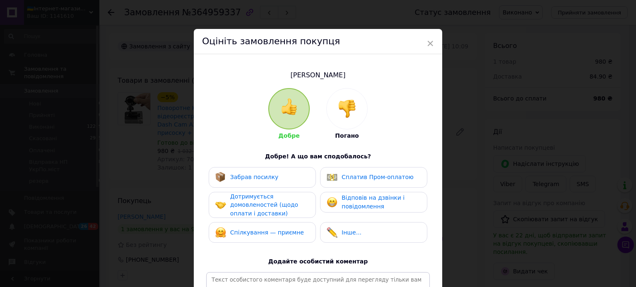
click at [262, 175] on span "Забрав посилку" at bounding box center [254, 177] width 48 height 7
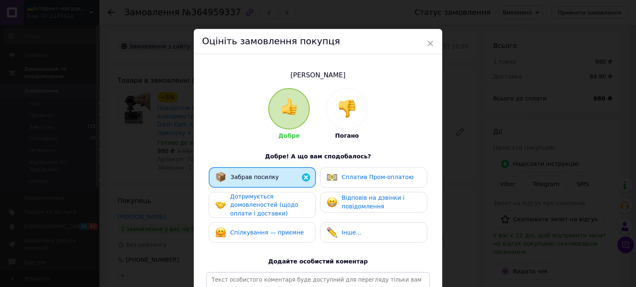
click at [258, 203] on span "Дотримується домовленостей (щодо оплати і доставки)" at bounding box center [264, 205] width 68 height 24
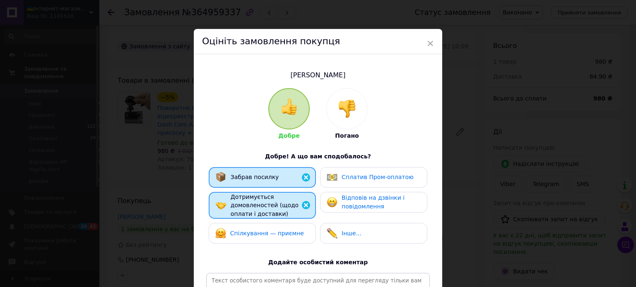
click at [257, 232] on span "Спілкування — приємне" at bounding box center [267, 233] width 74 height 7
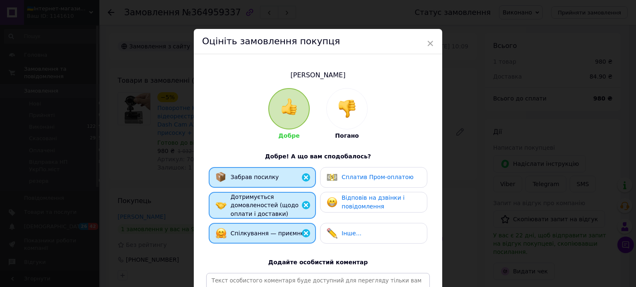
click at [367, 180] on span "Сплатив Пром-оплатою" at bounding box center [377, 177] width 72 height 7
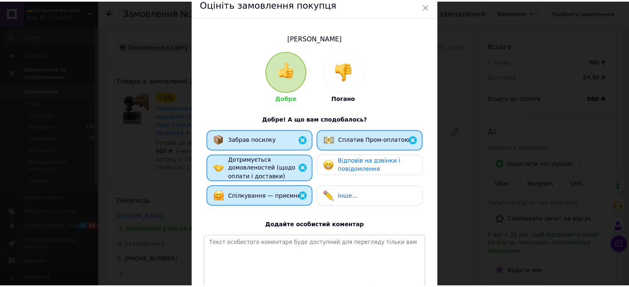
scroll to position [91, 0]
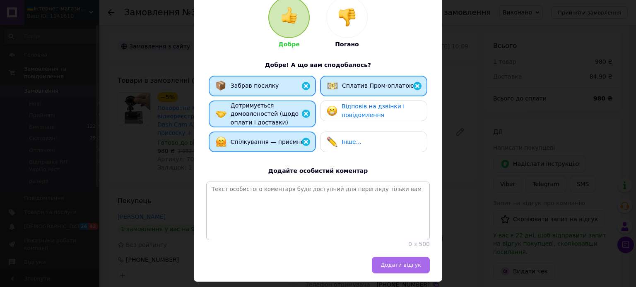
click at [405, 268] on span "Додати відгук" at bounding box center [400, 265] width 41 height 6
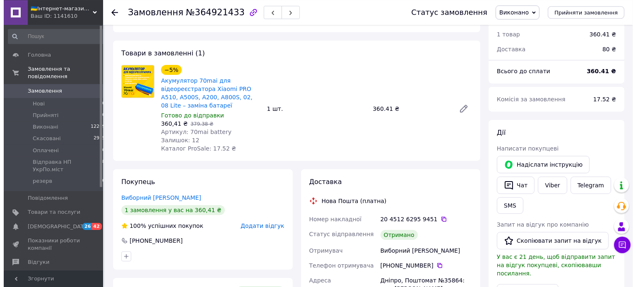
scroll to position [43, 0]
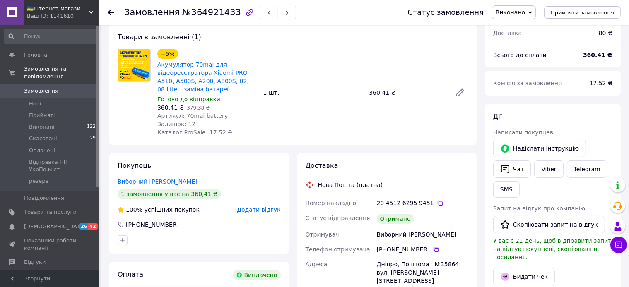
click at [262, 213] on span "Додати відгук" at bounding box center [258, 210] width 43 height 7
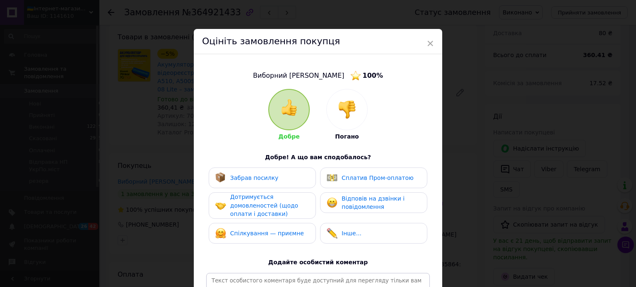
click at [367, 184] on div "Сплатив Пром-оплатою" at bounding box center [373, 178] width 107 height 21
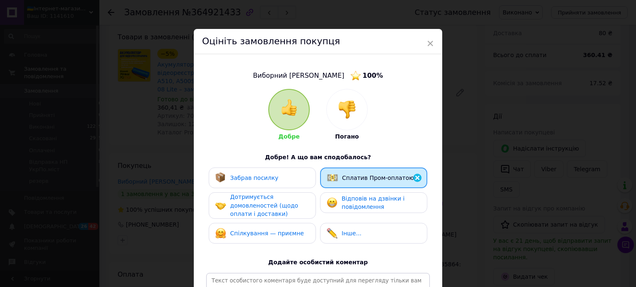
click at [276, 174] on div "Забрав посилку" at bounding box center [262, 178] width 94 height 11
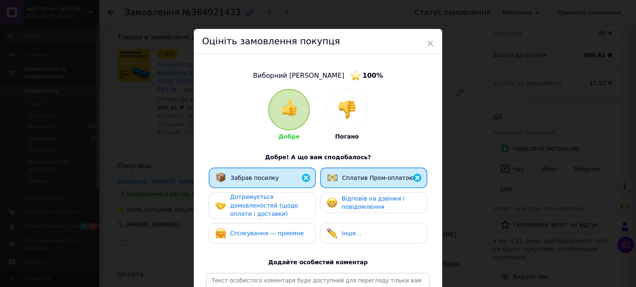
click at [250, 206] on span "Дотримується домовленостей (щодо оплати і доставки)" at bounding box center [264, 206] width 68 height 24
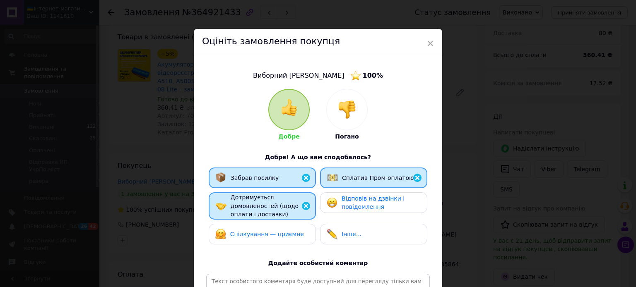
click at [251, 231] on span "Спілкування — приємне" at bounding box center [267, 234] width 74 height 7
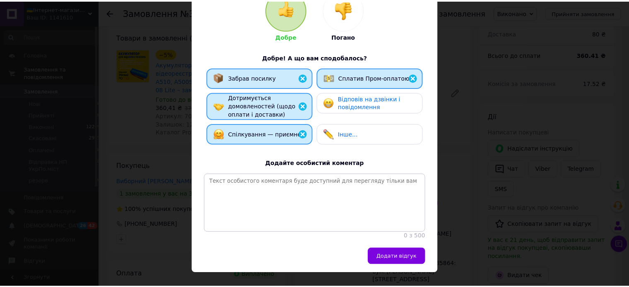
scroll to position [136, 0]
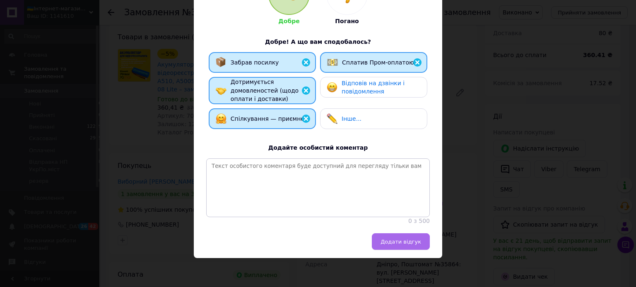
click at [412, 246] on button "Додати відгук" at bounding box center [401, 241] width 58 height 17
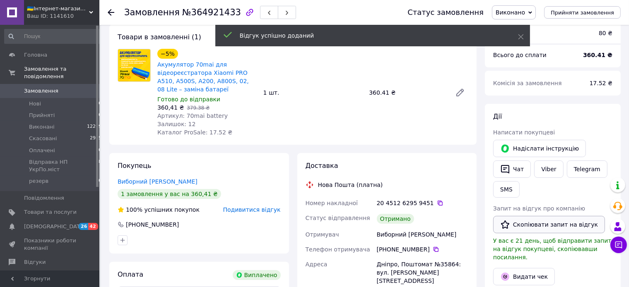
click at [544, 229] on button "Скопіювати запит на відгук" at bounding box center [549, 224] width 112 height 17
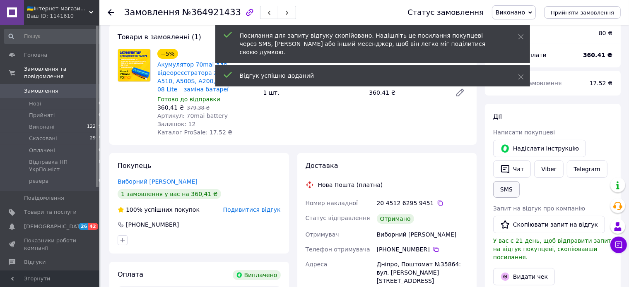
click at [504, 190] on button "SMS" at bounding box center [506, 189] width 26 height 17
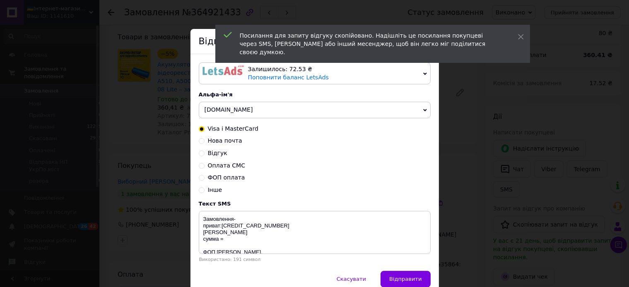
click at [216, 158] on div "Відгук" at bounding box center [315, 153] width 232 height 8
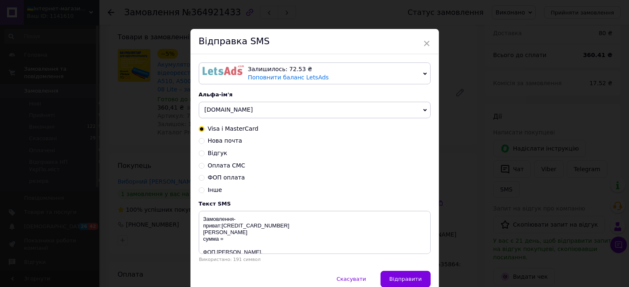
click at [212, 156] on span "Відгук" at bounding box center [217, 153] width 19 height 7
click at [204, 156] on input "Відгук" at bounding box center [202, 153] width 6 height 6
radio input "true"
radio input "false"
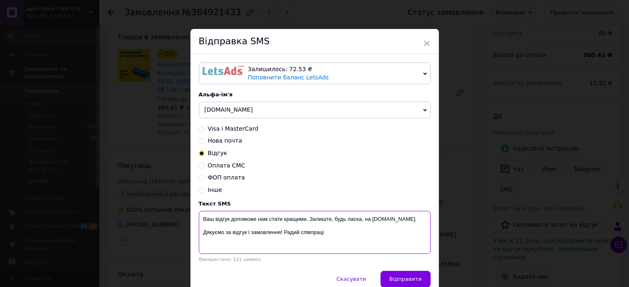
drag, startPoint x: 322, startPoint y: 236, endPoint x: 191, endPoint y: 235, distance: 131.2
click at [199, 235] on textarea "Ваш відгук допоможе нам стати кращими. Залиште, будь ласка, на Prom.ua Дякуємо …" at bounding box center [315, 232] width 232 height 43
paste textarea "https://prom.ua/s/suoix2do9W1"
type textarea "Ваш відгук допоможе нам стати кращими. Залиште, будь ласка, на Prom.ua https://…"
click at [403, 281] on span "Відправити" at bounding box center [405, 279] width 32 height 6
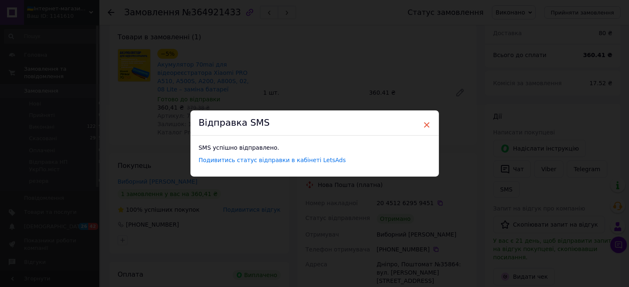
click at [423, 127] on span "×" at bounding box center [426, 125] width 7 height 14
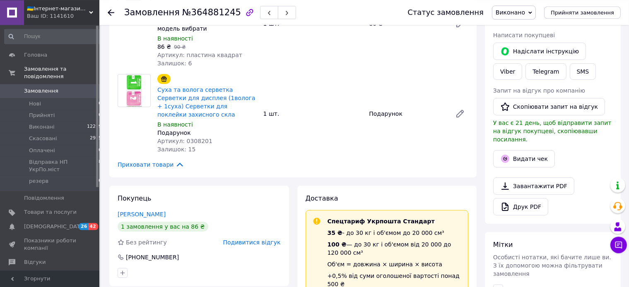
scroll to position [131, 0]
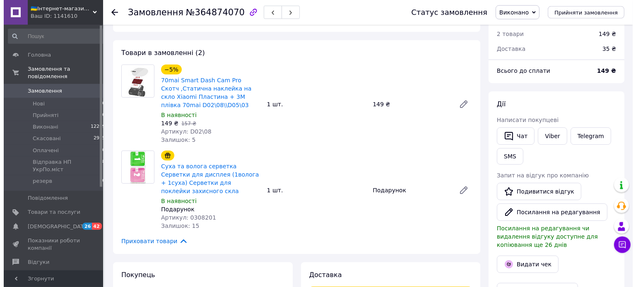
scroll to position [131, 0]
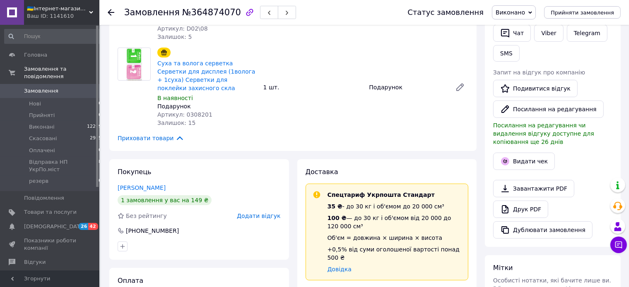
click at [260, 218] on span "Додати відгук" at bounding box center [258, 216] width 43 height 7
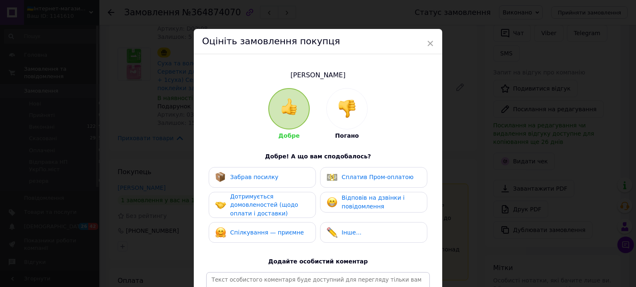
click at [341, 174] on span "Сплатив Пром-оплатою" at bounding box center [377, 177] width 72 height 7
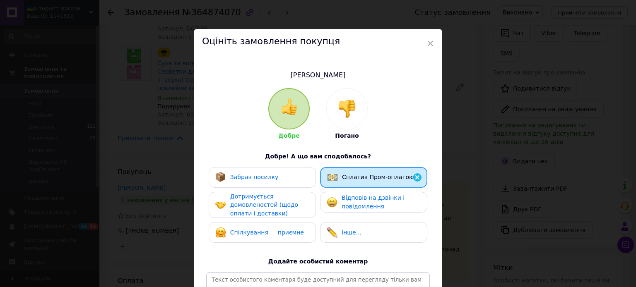
click at [284, 175] on div "Забрав посилку" at bounding box center [262, 177] width 94 height 11
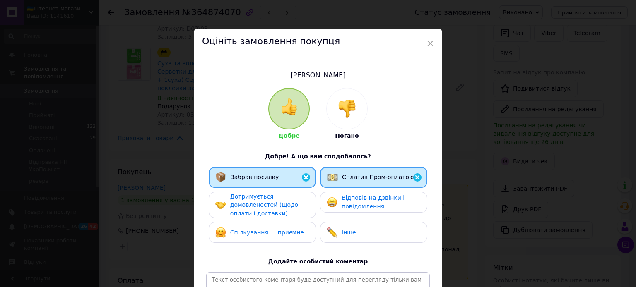
click at [269, 202] on span "Дотримується домовленостей (щодо оплати і доставки)" at bounding box center [264, 205] width 68 height 24
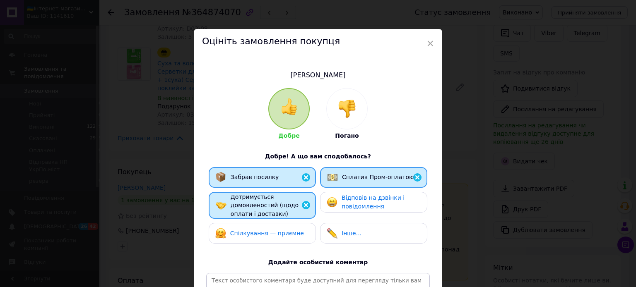
click at [264, 233] on span "Спілкування — приємне" at bounding box center [267, 233] width 74 height 7
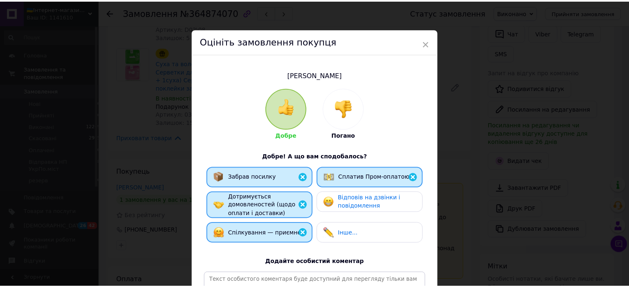
scroll to position [135, 0]
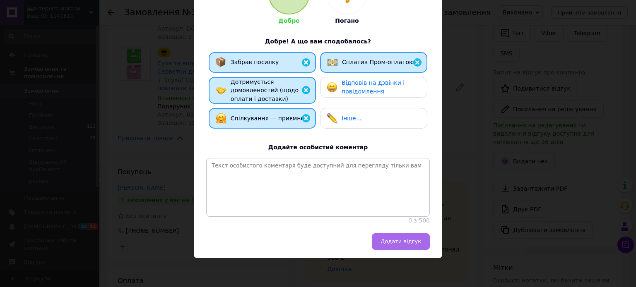
click at [410, 242] on span "Додати відгук" at bounding box center [400, 241] width 41 height 6
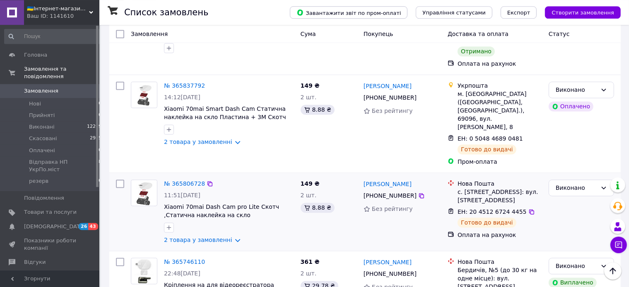
scroll to position [1576, 0]
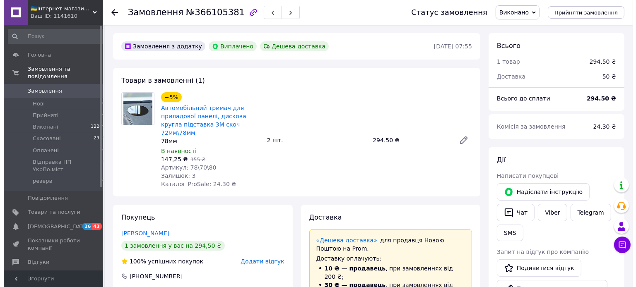
scroll to position [87, 0]
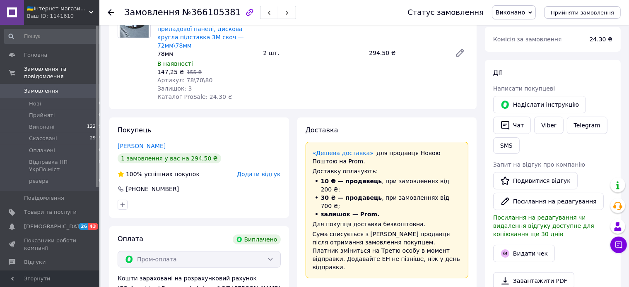
click at [263, 171] on span "Додати відгук" at bounding box center [258, 174] width 43 height 7
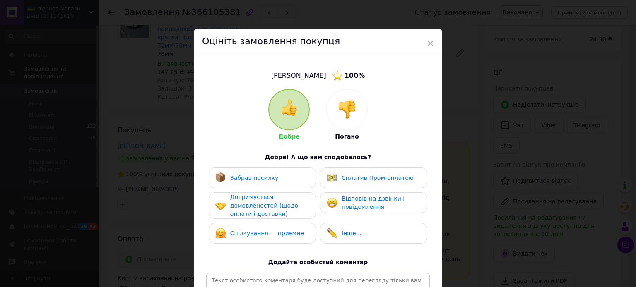
click at [256, 175] on span "Забрав посилку" at bounding box center [254, 178] width 48 height 7
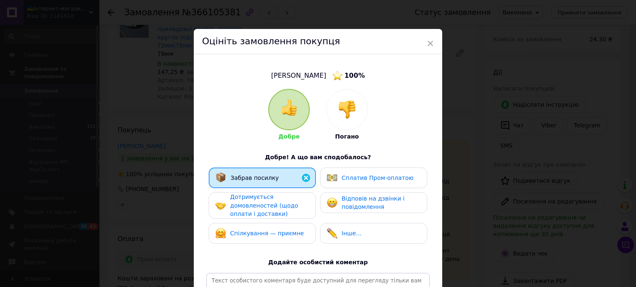
click at [352, 181] on span "Сплатив Пром-оплатою" at bounding box center [377, 178] width 72 height 7
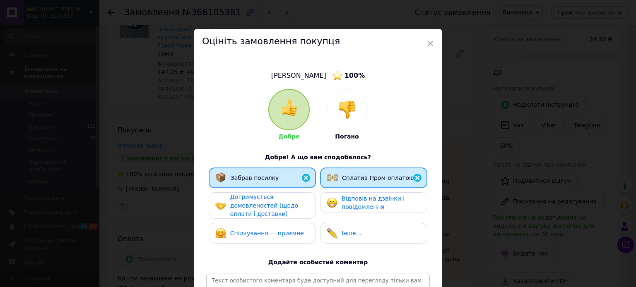
drag, startPoint x: 286, startPoint y: 199, endPoint x: 277, endPoint y: 219, distance: 22.4
click at [286, 199] on div "Дотримується домовленостей (щодо оплати і доставки)" at bounding box center [269, 206] width 79 height 26
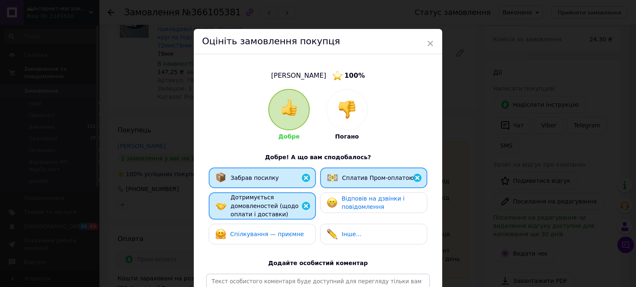
click at [269, 234] on span "Спілкування — приємне" at bounding box center [267, 234] width 74 height 7
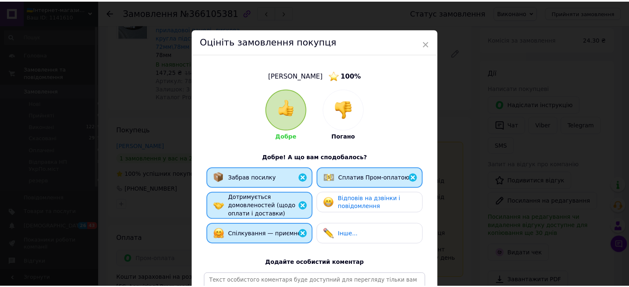
scroll to position [136, 0]
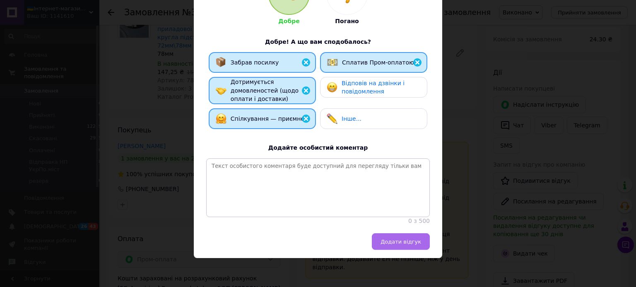
click at [398, 243] on span "Додати відгук" at bounding box center [400, 242] width 41 height 6
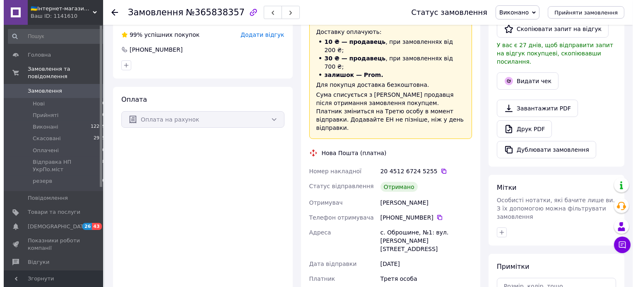
scroll to position [87, 0]
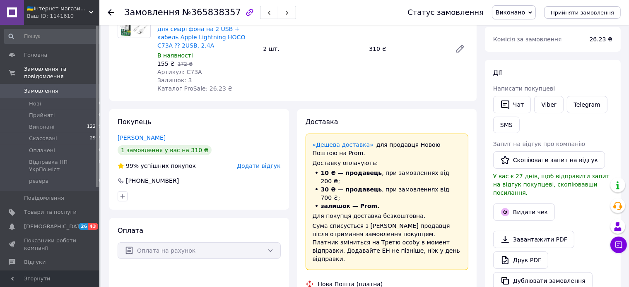
click at [258, 163] on span "Додати відгук" at bounding box center [258, 166] width 43 height 7
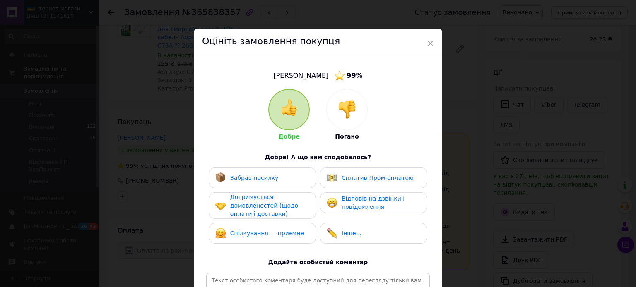
drag, startPoint x: 351, startPoint y: 180, endPoint x: 238, endPoint y: 173, distance: 112.4
click at [350, 180] on span "Сплатив Пром-оплатою" at bounding box center [377, 178] width 72 height 7
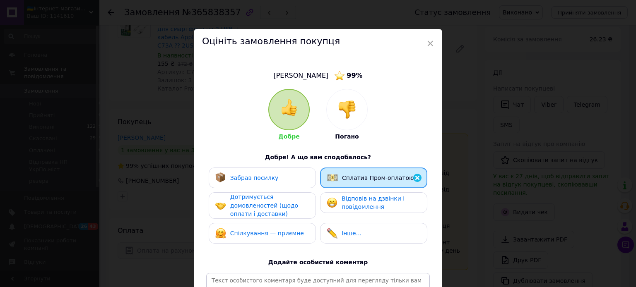
click at [214, 172] on div "Забрав посилку" at bounding box center [262, 178] width 107 height 21
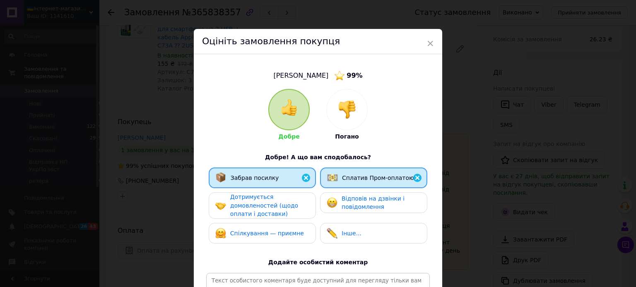
click at [249, 204] on span "Дотримується домовленостей (щодо оплати і доставки)" at bounding box center [264, 206] width 68 height 24
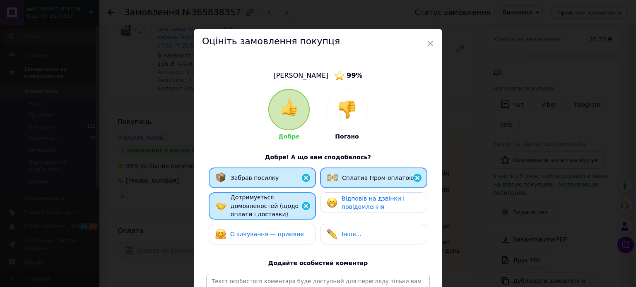
click at [249, 232] on span "Спілкування — приємне" at bounding box center [267, 234] width 74 height 7
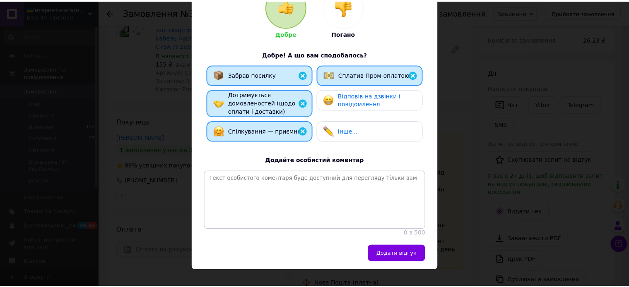
scroll to position [136, 0]
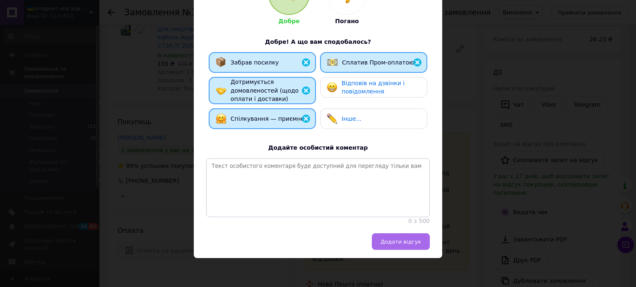
click at [397, 241] on span "Додати відгук" at bounding box center [400, 242] width 41 height 6
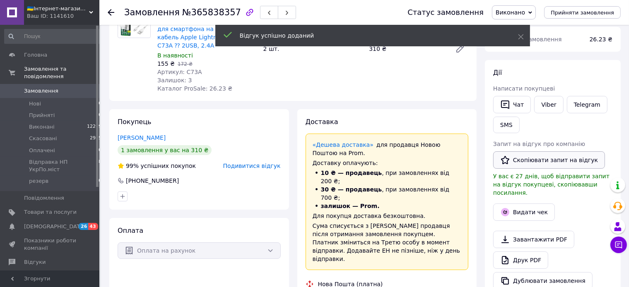
click at [542, 165] on button "Скопіювати запит на відгук" at bounding box center [549, 159] width 112 height 17
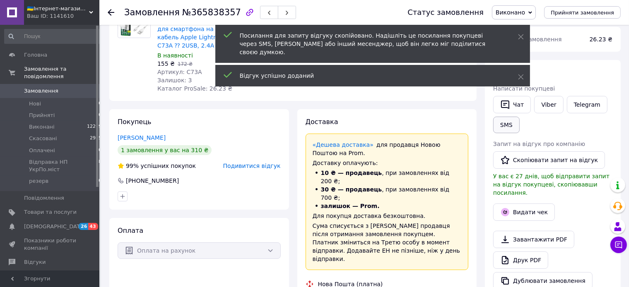
click at [503, 128] on button "SMS" at bounding box center [506, 125] width 26 height 17
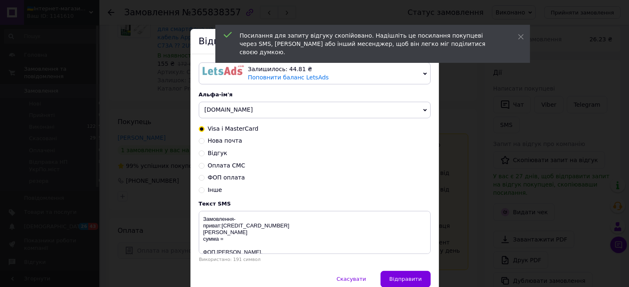
click at [217, 155] on span "Відгук" at bounding box center [217, 153] width 19 height 7
click at [204, 155] on input "Відгук" at bounding box center [202, 153] width 6 height 6
radio input "true"
radio input "false"
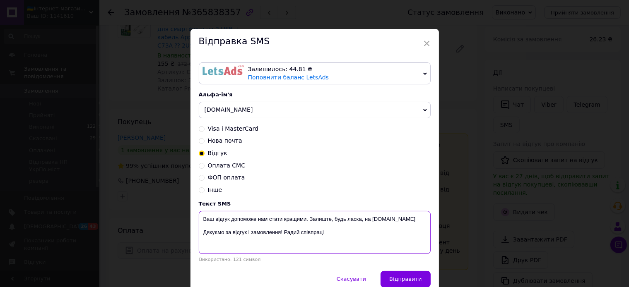
drag, startPoint x: 328, startPoint y: 236, endPoint x: 193, endPoint y: 238, distance: 135.4
click at [199, 238] on textarea "Ваш відгук допоможе нам стати кращими. Залиште, будь ласка, на [DOMAIN_NAME] Дя…" at bounding box center [315, 232] width 232 height 43
paste textarea "[URL][DOMAIN_NAME]"
type textarea "Ваш відгук допоможе нам стати кращими. Залиште, будь ласка, на [DOMAIN_NAME] [U…"
click at [404, 276] on button "Відправити" at bounding box center [405, 279] width 50 height 17
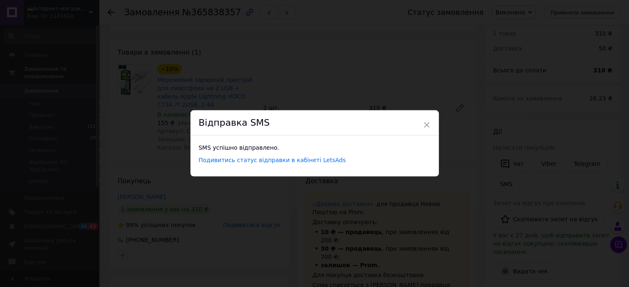
scroll to position [0, 0]
click at [424, 126] on span "×" at bounding box center [426, 125] width 7 height 14
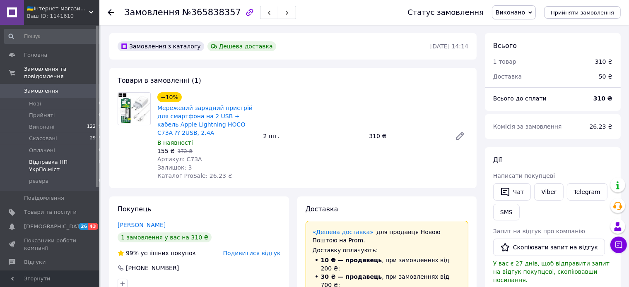
click at [40, 159] on span "Відправка НП УкрПо.міст" at bounding box center [64, 166] width 70 height 15
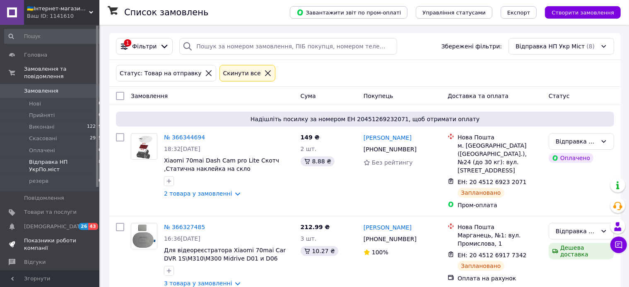
click at [41, 237] on span "Показники роботи компанії" at bounding box center [50, 244] width 53 height 15
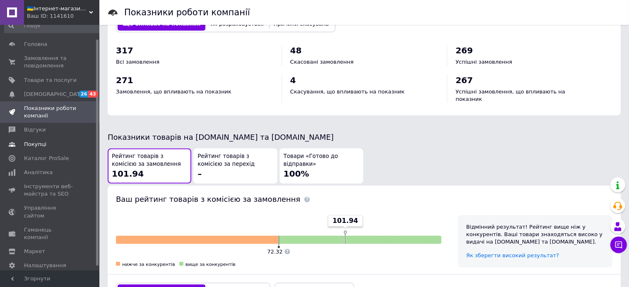
scroll to position [20, 0]
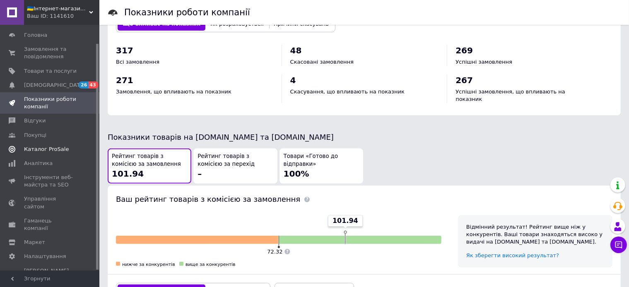
click at [51, 148] on span "Каталог ProSale" at bounding box center [46, 149] width 45 height 7
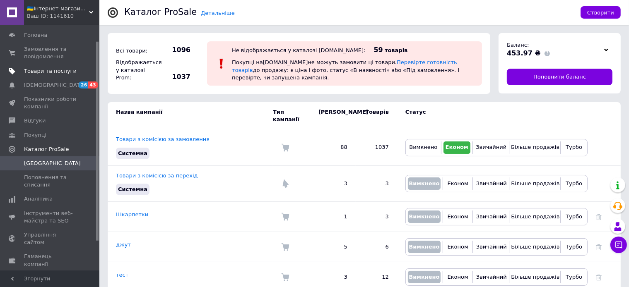
click at [32, 71] on span "Товари та послуги" at bounding box center [50, 70] width 53 height 7
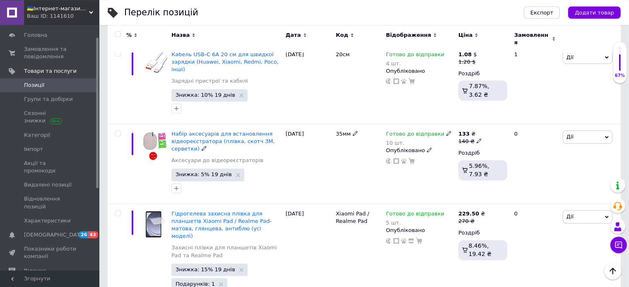
scroll to position [1530, 0]
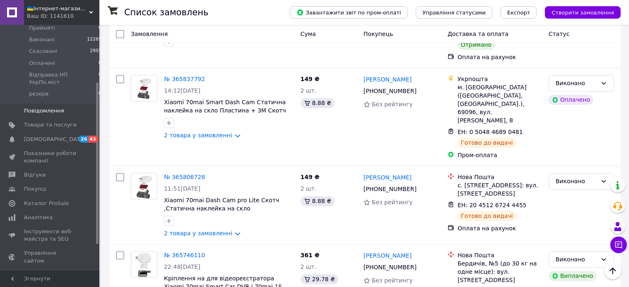
scroll to position [44, 0]
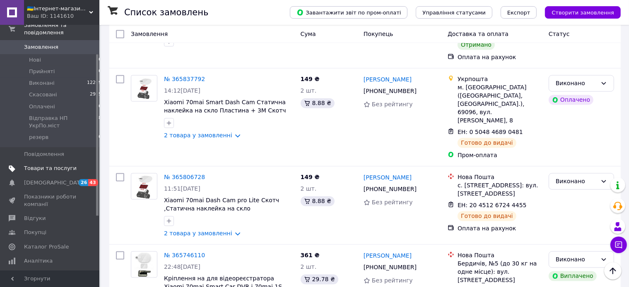
click at [46, 165] on span "Товари та послуги" at bounding box center [50, 168] width 53 height 7
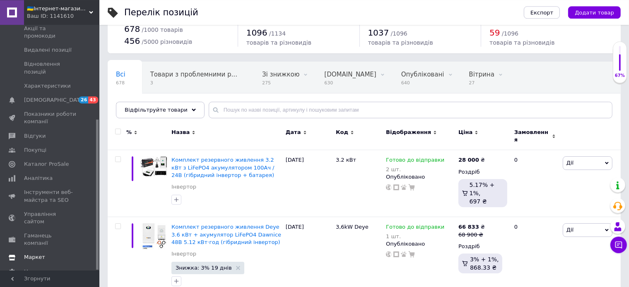
scroll to position [43, 0]
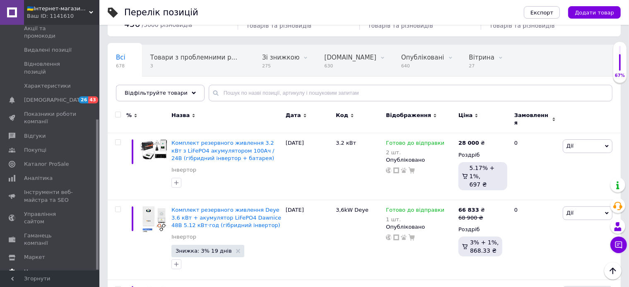
click at [45, 268] on span "Налаштування" at bounding box center [45, 271] width 42 height 7
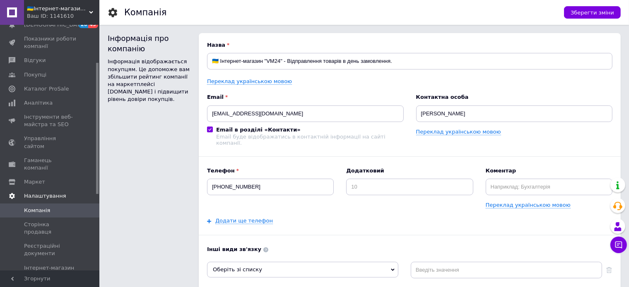
scroll to position [67, 0]
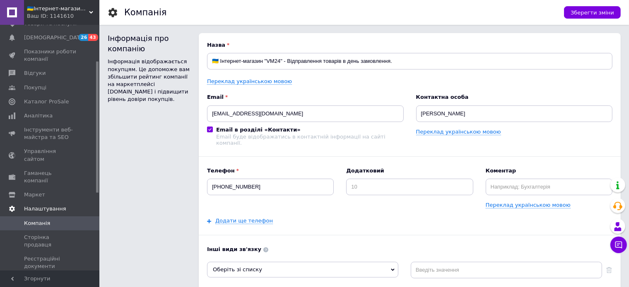
click at [46, 205] on span "Налаштування" at bounding box center [45, 208] width 42 height 7
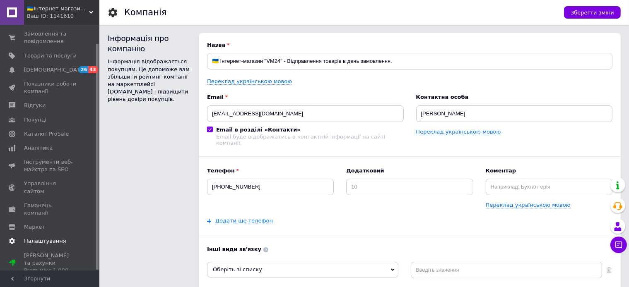
scroll to position [20, 0]
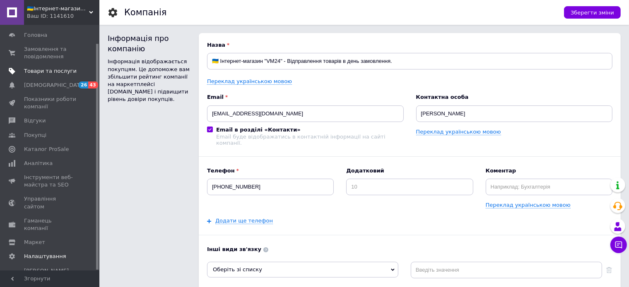
click at [46, 66] on link "Товари та послуги" at bounding box center [53, 71] width 106 height 14
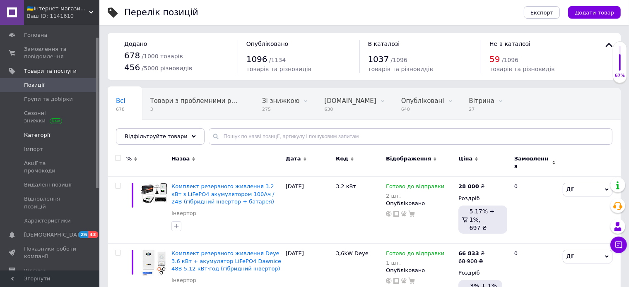
click at [38, 137] on span "Категорії" at bounding box center [37, 135] width 26 height 7
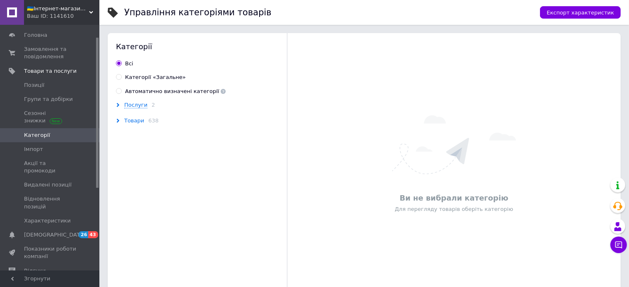
click at [127, 121] on span "Товари" at bounding box center [134, 121] width 20 height 7
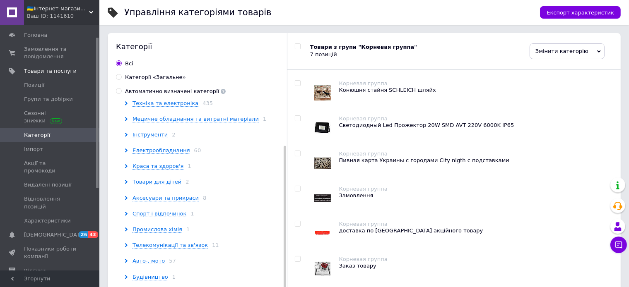
scroll to position [13, 0]
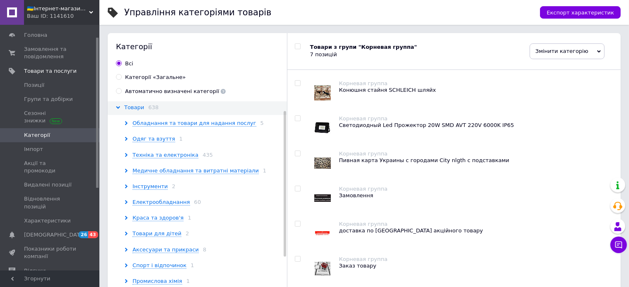
click at [133, 110] on span "Товари" at bounding box center [134, 107] width 20 height 7
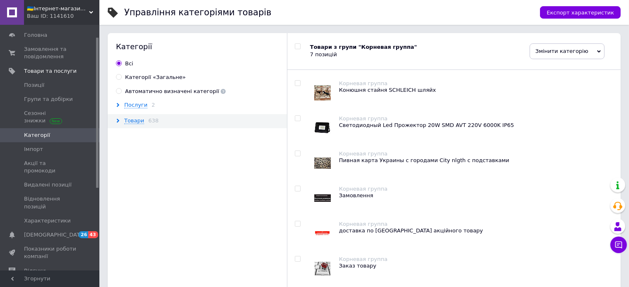
click at [132, 79] on div "Категорії «Загальне»" at bounding box center [155, 77] width 61 height 7
click at [121, 79] on input "Категорії «Загальне»" at bounding box center [118, 76] width 5 height 5
radio input "true"
radio input "false"
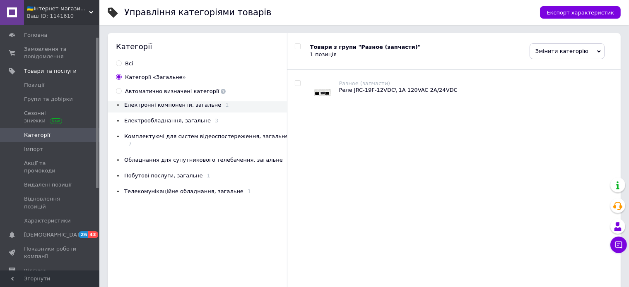
click at [145, 93] on div "Автоматично визначені категорії" at bounding box center [175, 91] width 101 height 7
click at [121, 93] on input "Автоматично визначені категорії" at bounding box center [118, 90] width 5 height 5
radio input "true"
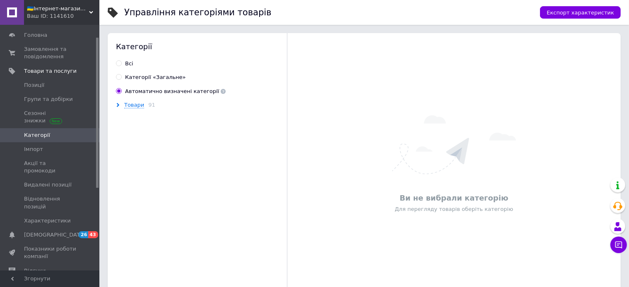
click at [146, 80] on div "Категорії «Загальне»" at bounding box center [155, 77] width 61 height 7
click at [121, 79] on input "Категорії «Загальне»" at bounding box center [118, 76] width 5 height 5
radio input "true"
radio input "false"
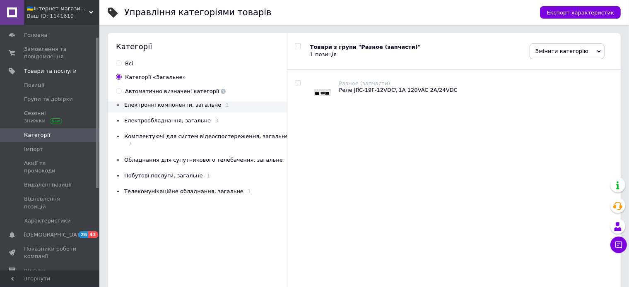
click at [172, 121] on span "Електрообладнання, загальне" at bounding box center [167, 121] width 87 height 6
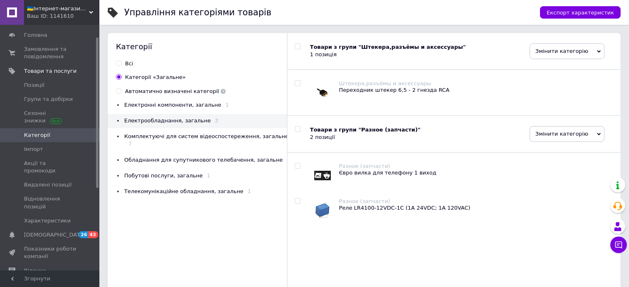
click at [173, 141] on div "Комплектуючі для систем відеоспостереження, загальне 7" at bounding box center [205, 140] width 178 height 15
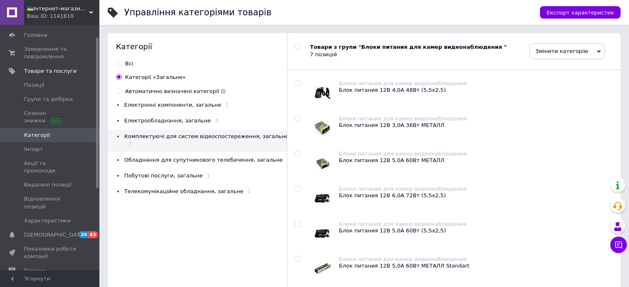
click at [198, 157] on span "Обладнання для супутникового телебачення, загальне" at bounding box center [203, 160] width 159 height 6
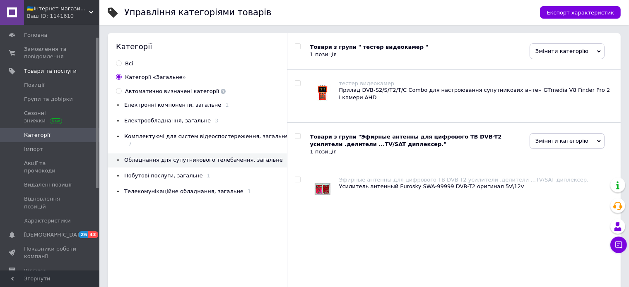
click at [301, 82] on div at bounding box center [297, 83] width 17 height 6
click at [297, 83] on input "checkbox" at bounding box center [297, 83] width 5 height 5
checkbox input "true"
click at [375, 94] on div "Прилад DVB-S2/S/T2/T/C Combo для настроювання супутникових антен GTmedia V8 Fin…" at bounding box center [475, 94] width 273 height 15
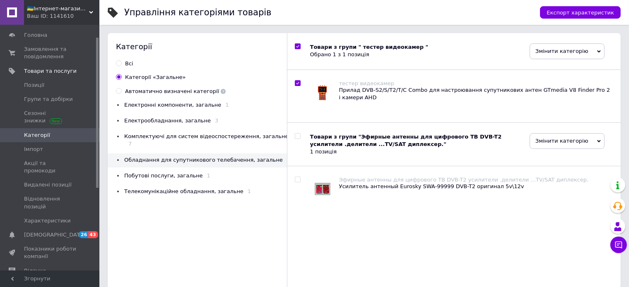
click at [300, 86] on input "checkbox" at bounding box center [297, 83] width 5 height 5
checkbox input "false"
click at [375, 94] on div "Прилад DVB-S2/S/T2/T/C Combo для настроювання супутникових антен GTmedia V8 Fin…" at bounding box center [475, 94] width 273 height 15
click at [300, 86] on input "checkbox" at bounding box center [297, 83] width 5 height 5
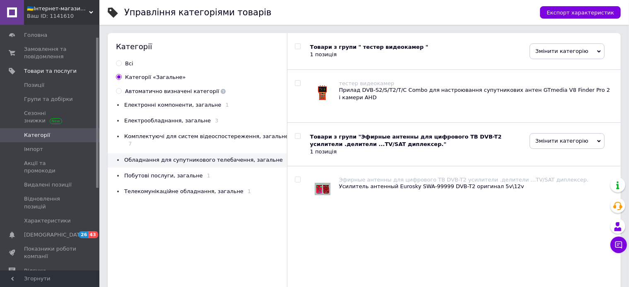
checkbox input "true"
click at [562, 54] on span "Змінити категорію" at bounding box center [566, 51] width 75 height 16
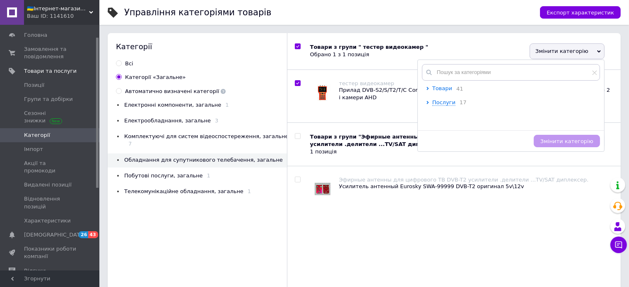
click at [437, 90] on span "Товари" at bounding box center [442, 88] width 20 height 6
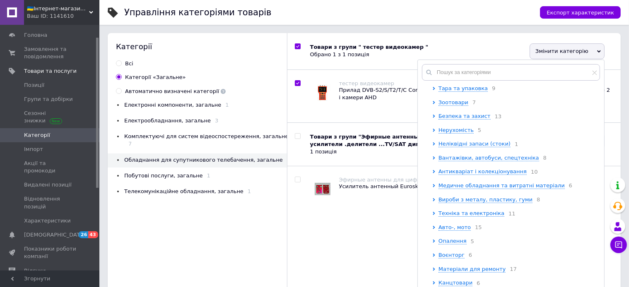
scroll to position [175, 0]
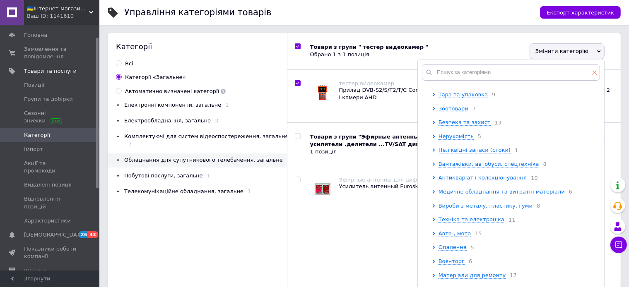
click at [592, 74] on icon at bounding box center [594, 72] width 5 height 5
click at [160, 173] on span "Побутові послуги, загальне" at bounding box center [163, 176] width 79 height 6
checkbox input "true"
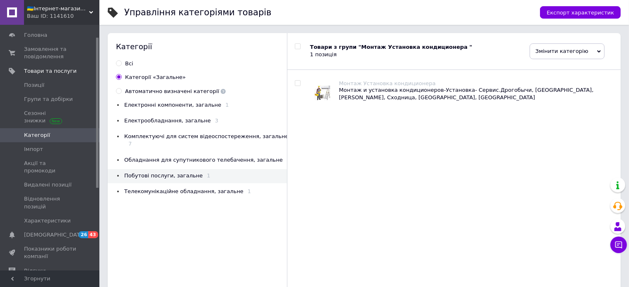
click at [155, 188] on span "Телекомунікаційне обладнання, загальне" at bounding box center [183, 191] width 119 height 6
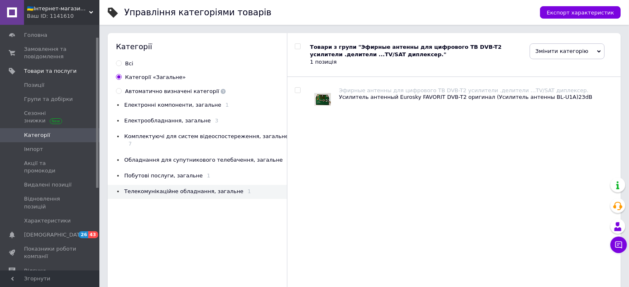
click at [120, 64] on input "Всi" at bounding box center [118, 62] width 5 height 5
radio input "true"
radio input "false"
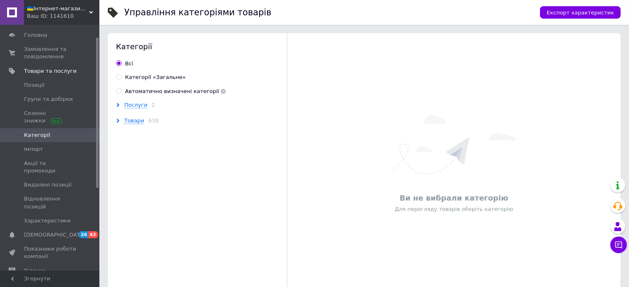
click at [143, 93] on div "Автоматично визначені категорії" at bounding box center [175, 91] width 101 height 7
click at [121, 93] on input "Автоматично визначені категорії" at bounding box center [118, 90] width 5 height 5
radio input "true"
click at [120, 63] on input "Всi" at bounding box center [118, 62] width 5 height 5
radio input "true"
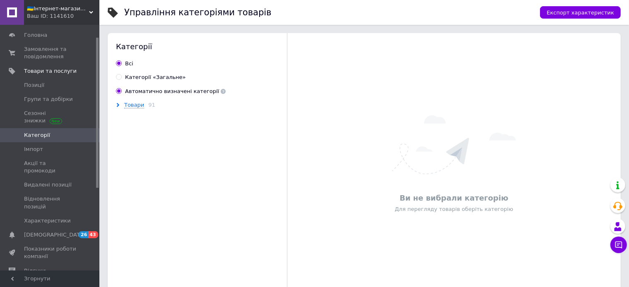
radio input "false"
click at [139, 121] on span "Товари" at bounding box center [134, 121] width 20 height 7
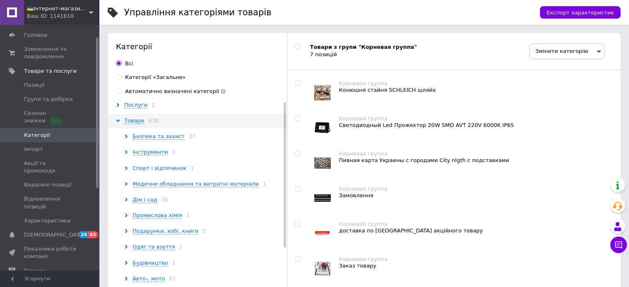
click at [150, 166] on span "Спорт і відпочинок" at bounding box center [159, 168] width 54 height 7
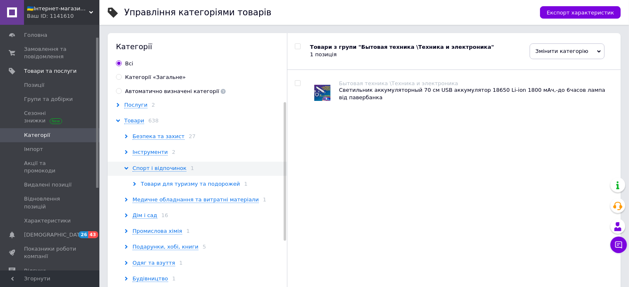
click at [200, 182] on span "Товари для туризму та подорожей" at bounding box center [190, 184] width 99 height 7
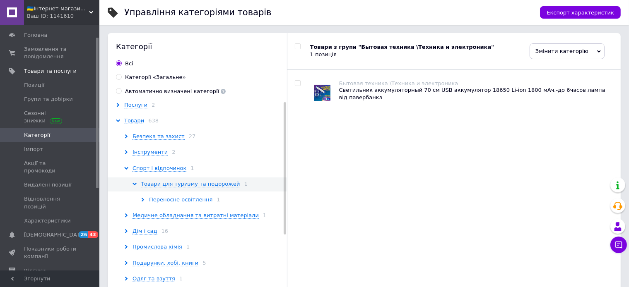
click at [188, 202] on span "Переносне освітлення" at bounding box center [180, 200] width 63 height 7
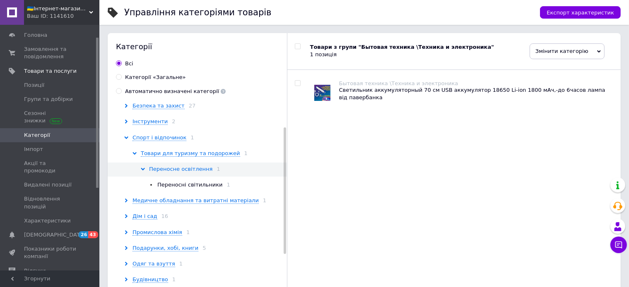
scroll to position [44, 0]
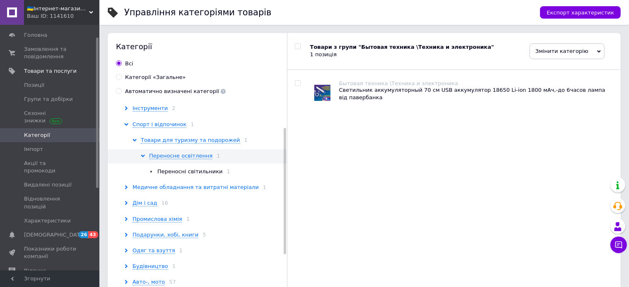
click at [189, 190] on span "Медичне обладнання та витратні матеріали" at bounding box center [195, 187] width 126 height 7
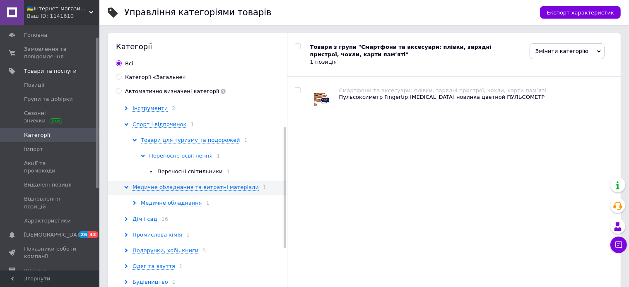
click at [154, 220] on span "Дім і сад" at bounding box center [144, 219] width 25 height 7
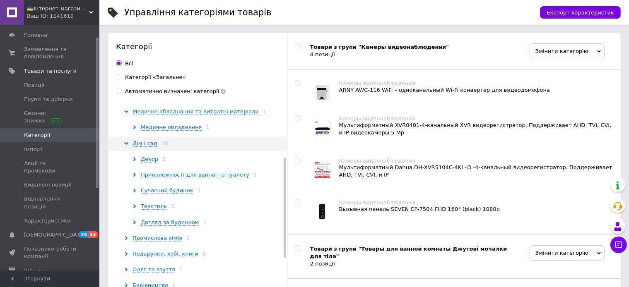
scroll to position [131, 0]
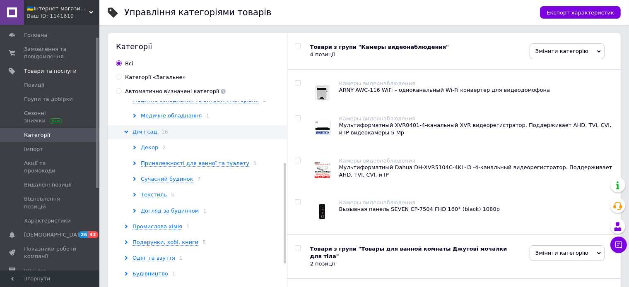
click at [153, 149] on span "Декор" at bounding box center [149, 147] width 17 height 7
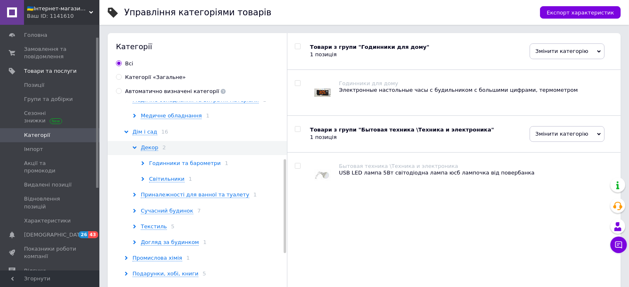
click at [166, 166] on span "Годинники та барометри" at bounding box center [185, 163] width 72 height 7
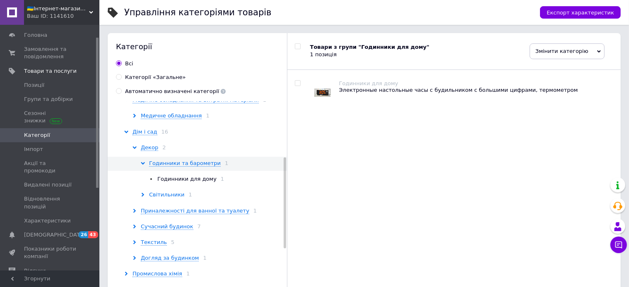
click at [166, 195] on span "Світильники" at bounding box center [167, 195] width 36 height 7
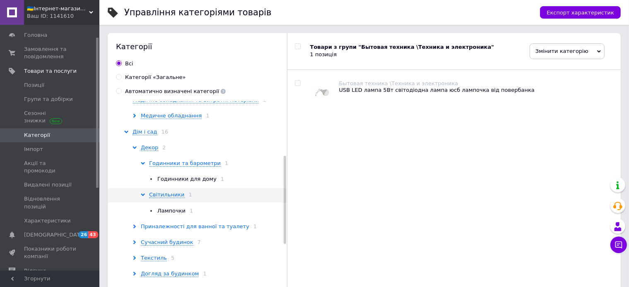
click at [193, 228] on span "Приналежності для ванної та туалету" at bounding box center [195, 227] width 108 height 7
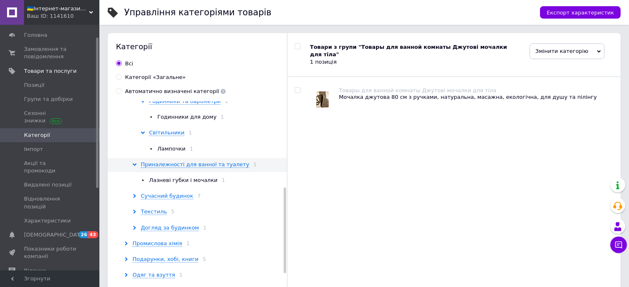
scroll to position [219, 0]
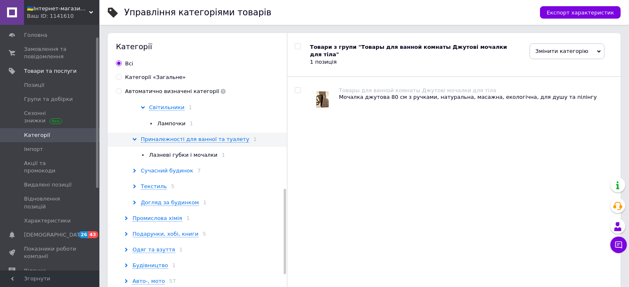
click at [164, 172] on span "Сучасний будинок" at bounding box center [167, 171] width 53 height 7
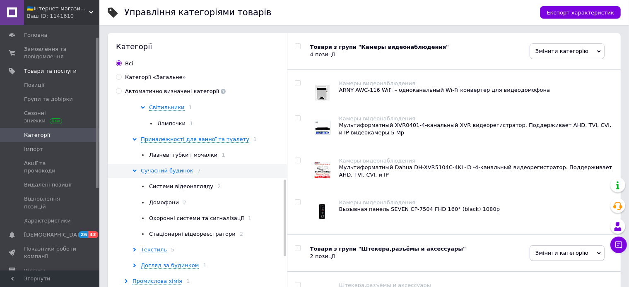
click at [176, 188] on span "Системи відеонагляду" at bounding box center [181, 186] width 64 height 6
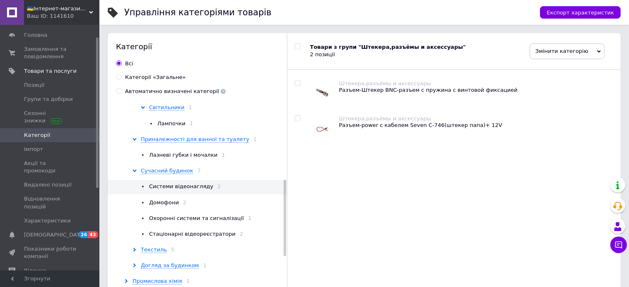
click at [170, 203] on span "Домофони" at bounding box center [164, 203] width 30 height 6
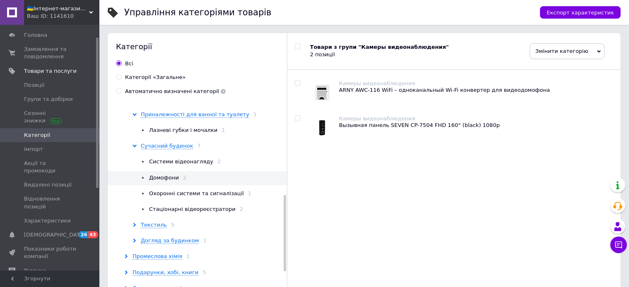
scroll to position [262, 0]
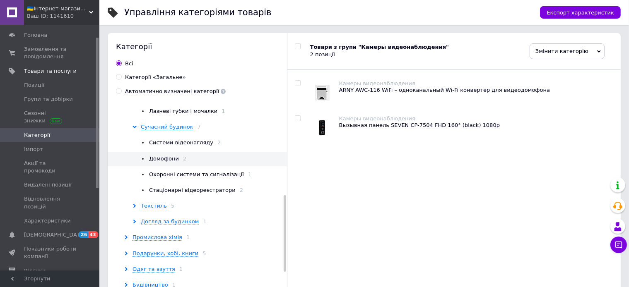
click at [182, 191] on span "Стаціонарні відеореєстратори" at bounding box center [192, 190] width 87 height 6
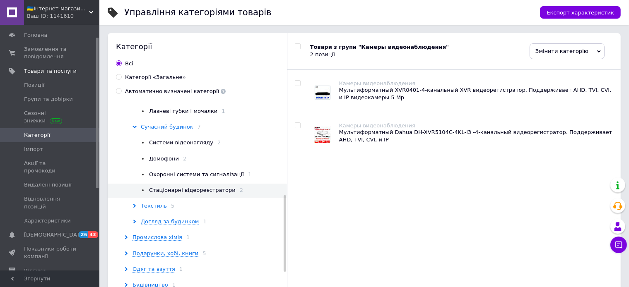
click at [153, 205] on span "Текстиль" at bounding box center [154, 206] width 26 height 7
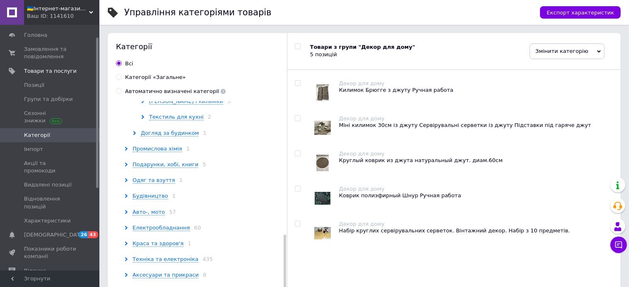
scroll to position [393, 0]
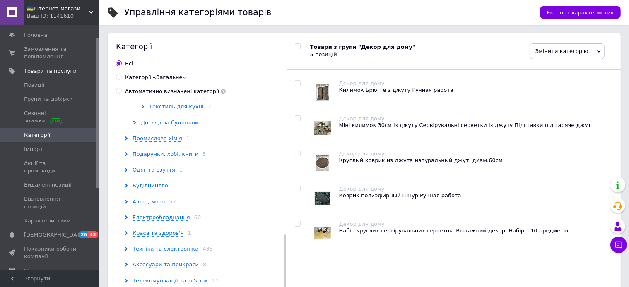
click at [168, 156] on span "Подарунки, хобі, книги" at bounding box center [165, 154] width 66 height 7
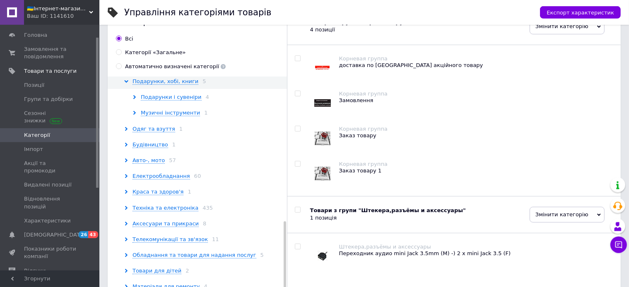
scroll to position [38, 0]
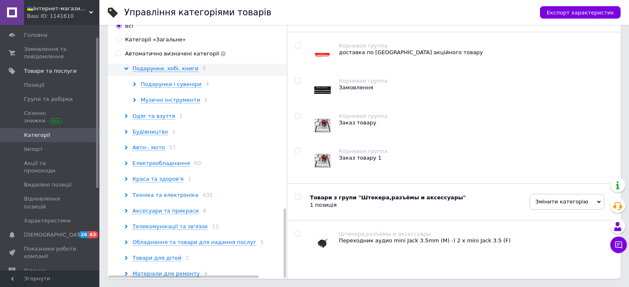
click at [157, 192] on span "Техніка та електроніка" at bounding box center [165, 195] width 66 height 7
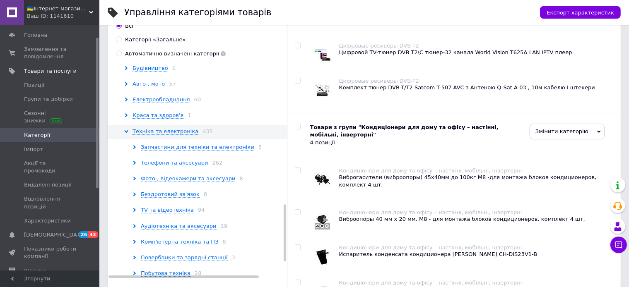
scroll to position [536, 0]
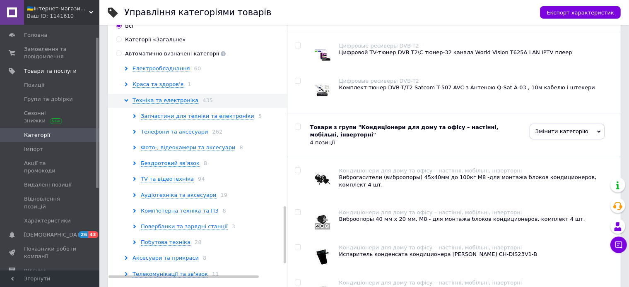
click at [186, 132] on span "Телефони та аксесуари" at bounding box center [174, 132] width 67 height 7
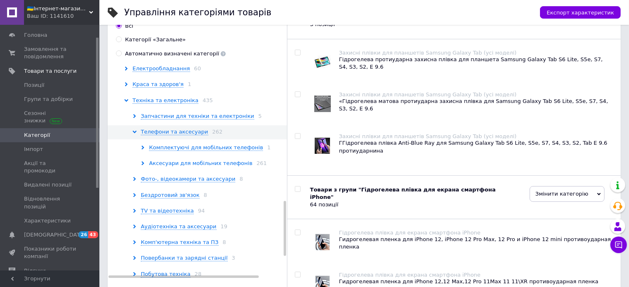
click at [196, 164] on span "Аксесуари для мобільних телефонів" at bounding box center [200, 163] width 103 height 7
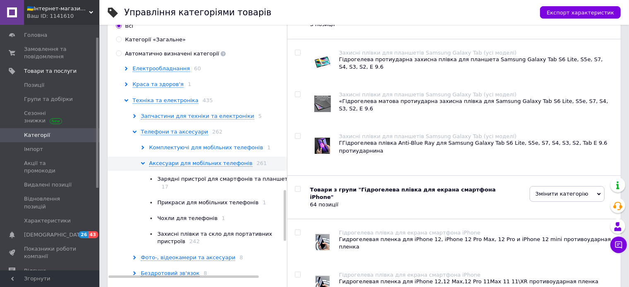
click at [209, 148] on span "Комплектуючі для мобільних телефонів" at bounding box center [206, 147] width 114 height 7
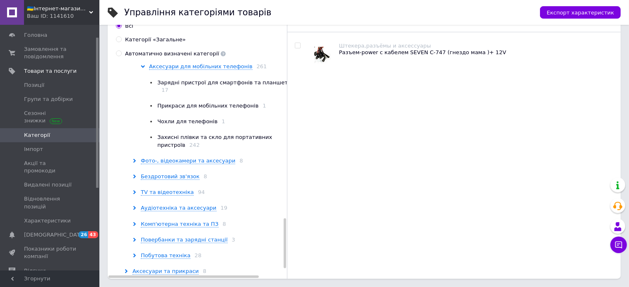
scroll to position [667, 0]
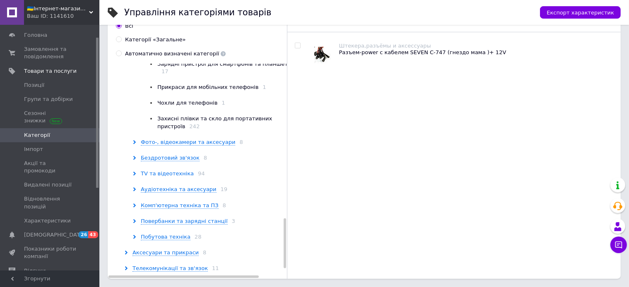
click at [176, 171] on span "TV та відеотехніка" at bounding box center [167, 174] width 53 height 7
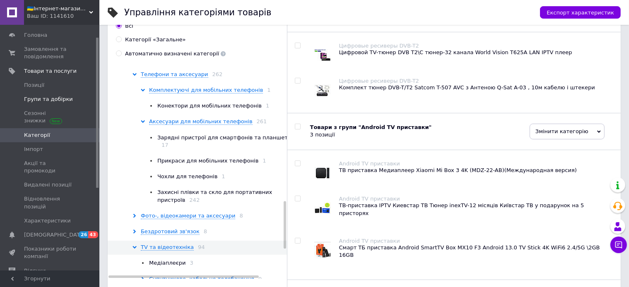
scroll to position [580, 0]
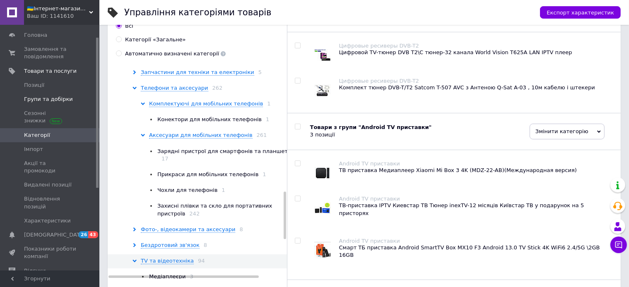
click at [41, 101] on span "Групи та добірки" at bounding box center [48, 99] width 49 height 7
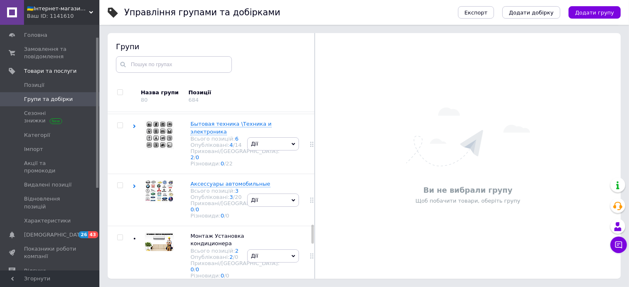
scroll to position [1093, 0]
click at [266, 75] on icon at bounding box center [268, 72] width 5 height 5
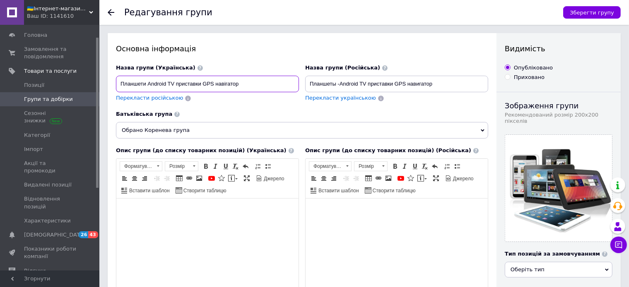
click at [250, 89] on input "Планшети Android TV приставки GPS навігатор" at bounding box center [207, 84] width 183 height 17
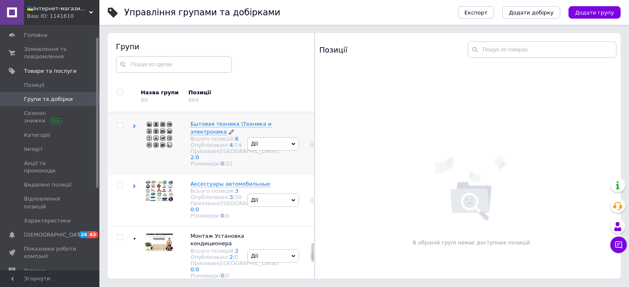
scroll to position [1165, 0]
click at [229, 135] on use at bounding box center [231, 132] width 5 height 5
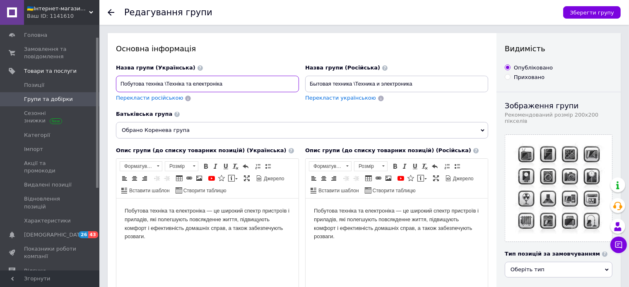
drag, startPoint x: 228, startPoint y: 84, endPoint x: 117, endPoint y: 82, distance: 111.3
click at [117, 82] on input "Побутова техніка \Техніка та електроніка" at bounding box center [207, 84] width 183 height 17
click at [228, 84] on input "Побутова техніка \Техніка та електроніка" at bounding box center [207, 84] width 183 height 17
drag, startPoint x: 228, startPoint y: 84, endPoint x: 116, endPoint y: 73, distance: 113.1
click at [116, 76] on input "Побутова техніка \Техніка та електроніка" at bounding box center [207, 84] width 183 height 17
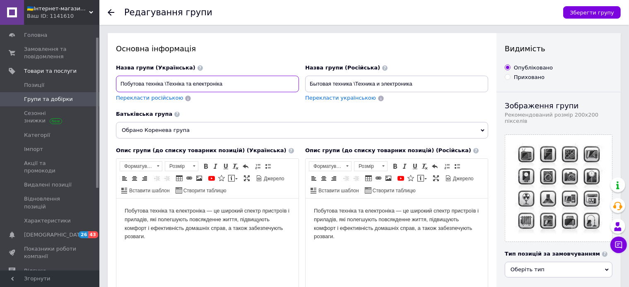
paste input "Техніка та електроніка \ Смарт-годинники / Розумні годинники"
type input "Побутова техніка \ Техніка та електроніка \ Смарт-годинники / Розумні годинники"
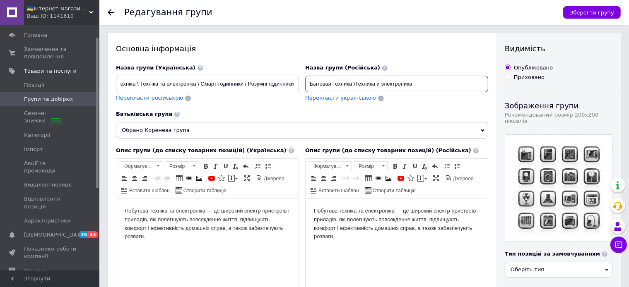
drag, startPoint x: 420, startPoint y: 85, endPoint x: 289, endPoint y: 84, distance: 131.2
click at [305, 84] on input "Бытовая техника \Техника и электроника" at bounding box center [396, 84] width 183 height 17
paste input "обутова техніка \ Техніка та електроніка \ Смарт-годинники / Розумні годинники"
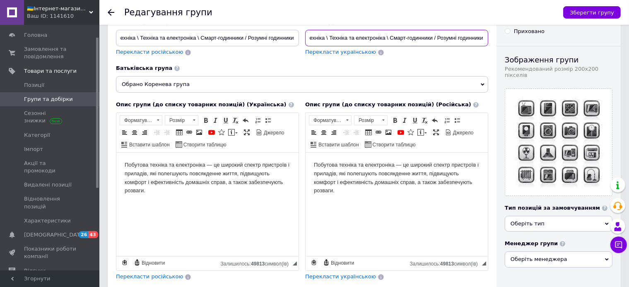
scroll to position [43, 0]
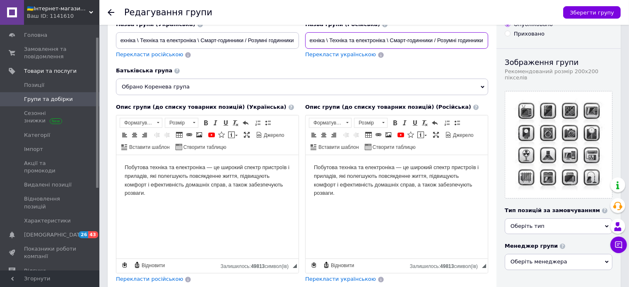
type input "Побутова техніка \ Техніка та електроніка \ Смарт-годинники / Розумні годинники"
click at [591, 10] on span "Зберегти групу" at bounding box center [592, 13] width 44 height 6
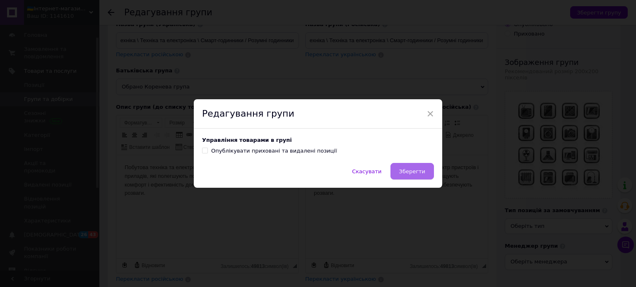
click at [395, 169] on button "Зберегти" at bounding box center [411, 171] width 43 height 17
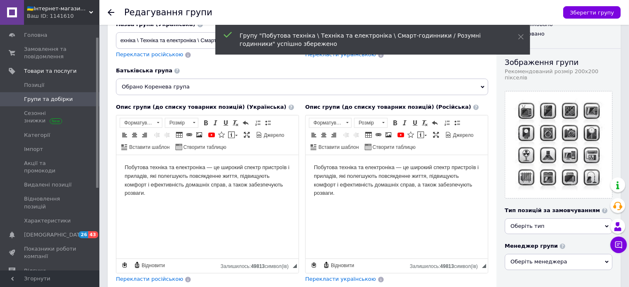
click at [54, 97] on span "Групи та добірки" at bounding box center [48, 99] width 49 height 7
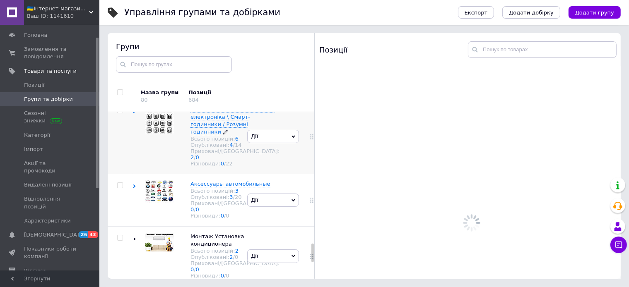
scroll to position [1186, 0]
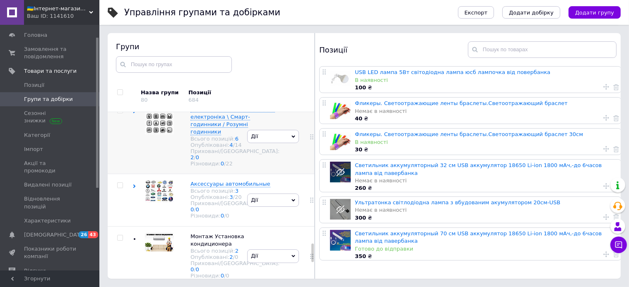
click at [255, 143] on span "Дії" at bounding box center [273, 136] width 52 height 13
click at [270, 204] on li "Додати підгрупу" at bounding box center [273, 194] width 51 height 19
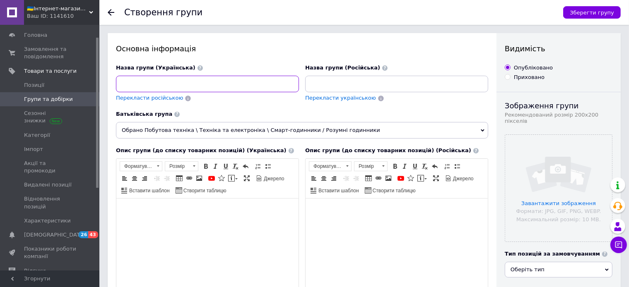
click at [137, 87] on input at bounding box center [207, 84] width 183 height 17
paste input "Смарт-годинники (розумні годинники)"
type input "Смарт-годинники (розумні годинники)"
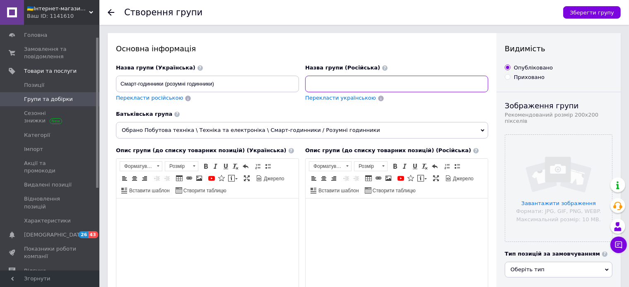
click at [340, 86] on input at bounding box center [396, 84] width 183 height 17
paste input "Смарт-годинники (розумні годинники)"
type input "Смарт-годинники (розумні годинники)"
click at [162, 212] on body "Редактор, 924F87E5-2348-4907-8F68-CFA241FEE440" at bounding box center [207, 211] width 166 height 9
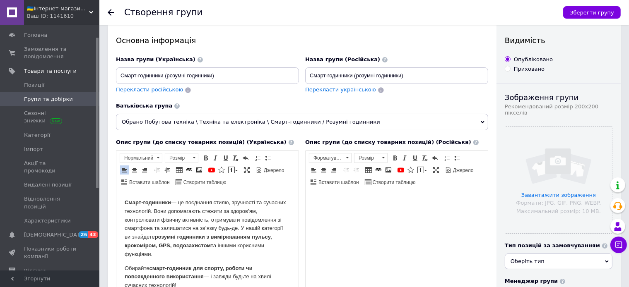
click at [340, 199] on html at bounding box center [396, 241] width 182 height 103
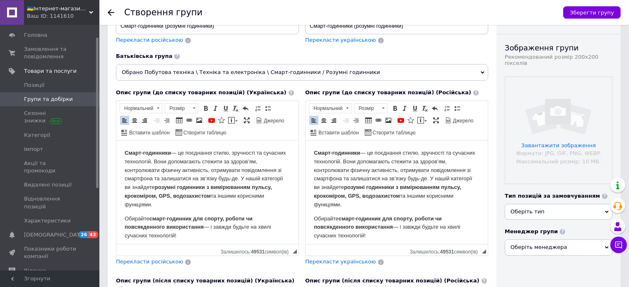
scroll to position [96, 0]
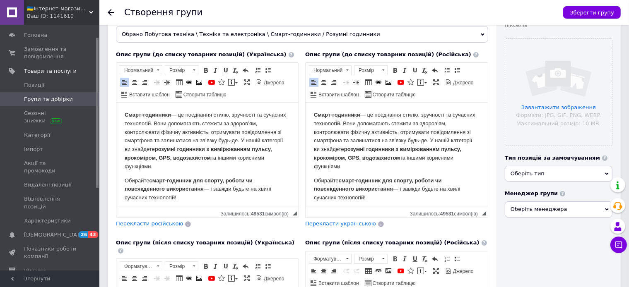
click at [543, 170] on span "Оберіть тип" at bounding box center [559, 174] width 108 height 16
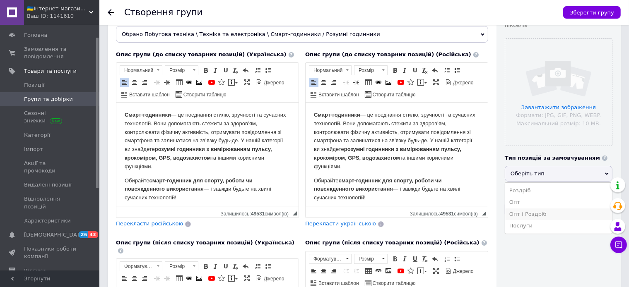
click at [529, 209] on li "Опт і Роздріб" at bounding box center [558, 215] width 107 height 12
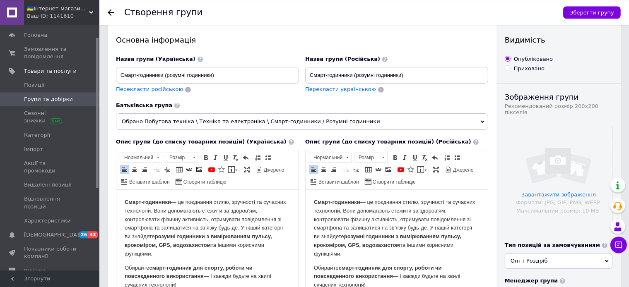
scroll to position [8, 0]
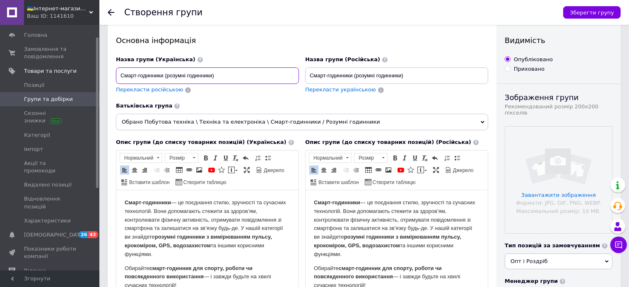
drag, startPoint x: 219, startPoint y: 77, endPoint x: 112, endPoint y: 72, distance: 107.7
click at [116, 72] on input "Смарт-годинники (розумні годинники)" at bounding box center [207, 75] width 183 height 17
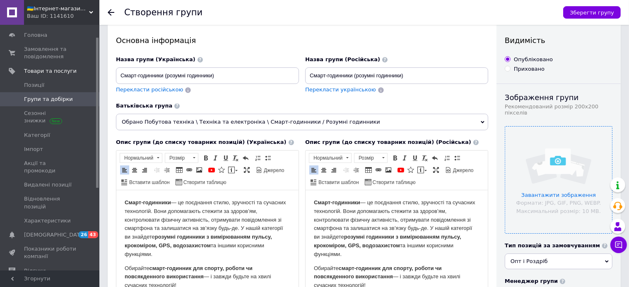
click at [548, 193] on input "file" at bounding box center [558, 180] width 107 height 107
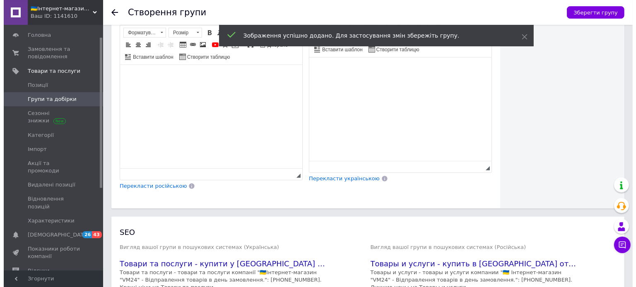
scroll to position [394, 0]
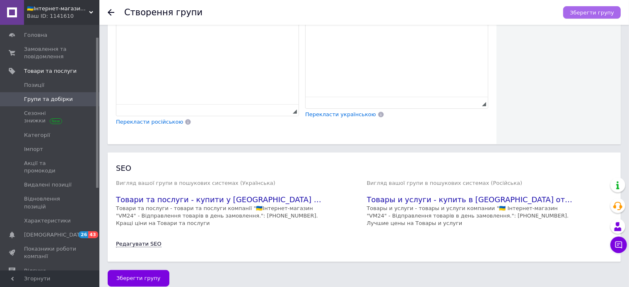
click at [591, 9] on button "Зберегти групу" at bounding box center [592, 12] width 58 height 12
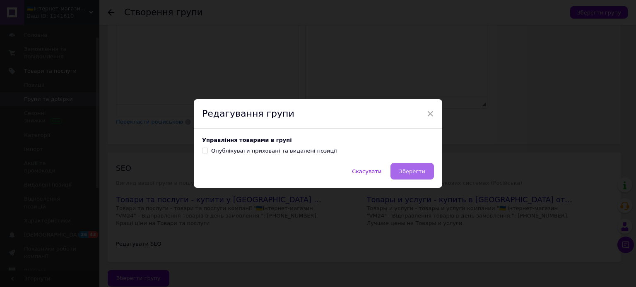
click at [409, 171] on span "Зберегти" at bounding box center [412, 171] width 26 height 6
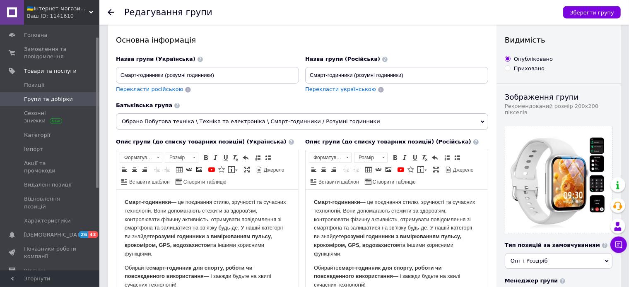
scroll to position [5, 0]
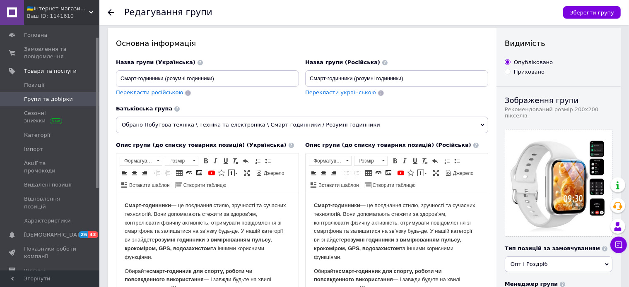
click at [148, 94] on span "Перекласти російською" at bounding box center [149, 92] width 67 height 6
type input "Смарт-часы (умные часы)"
click at [600, 8] on button "Зберегти групу" at bounding box center [592, 12] width 58 height 12
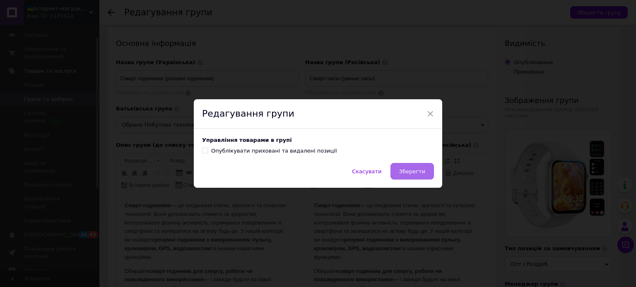
click at [403, 175] on span "Зберегти" at bounding box center [412, 171] width 26 height 6
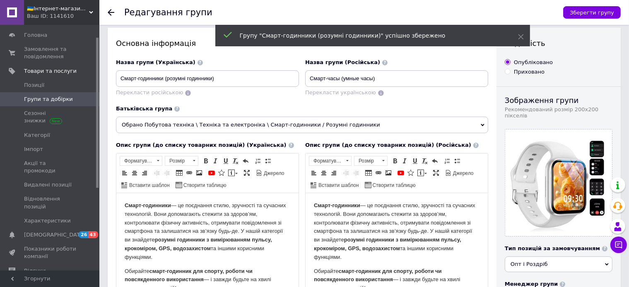
click at [45, 99] on span "Групи та добірки" at bounding box center [48, 99] width 49 height 7
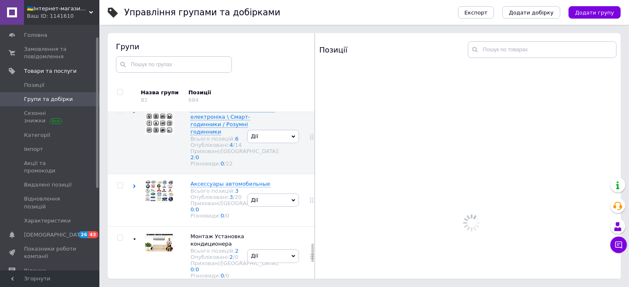
scroll to position [1186, 0]
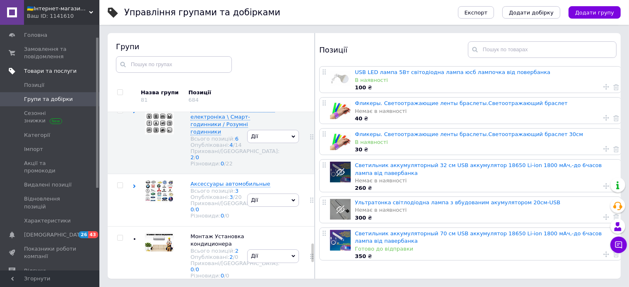
click at [40, 72] on span "Товари та послуги" at bounding box center [50, 70] width 53 height 7
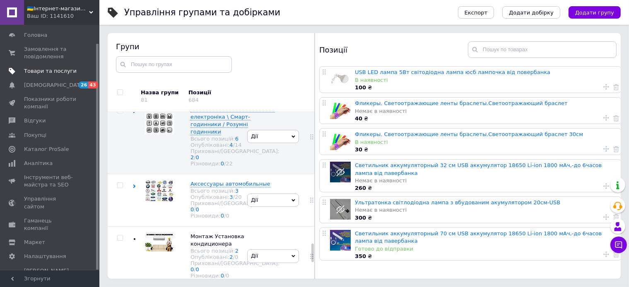
click at [37, 70] on span "Товари та послуги" at bounding box center [50, 70] width 53 height 7
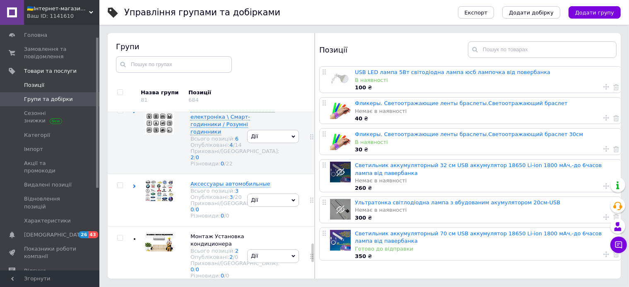
click at [34, 81] on link "Позиції" at bounding box center [53, 85] width 106 height 14
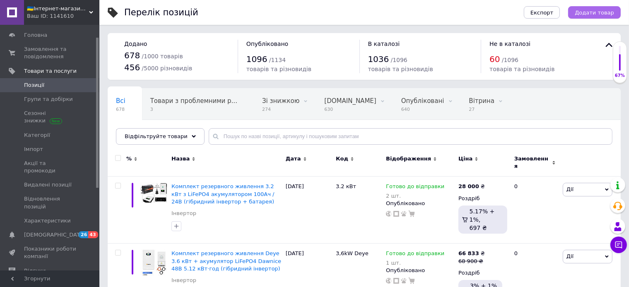
click at [597, 12] on span "Додати товар" at bounding box center [593, 13] width 39 height 6
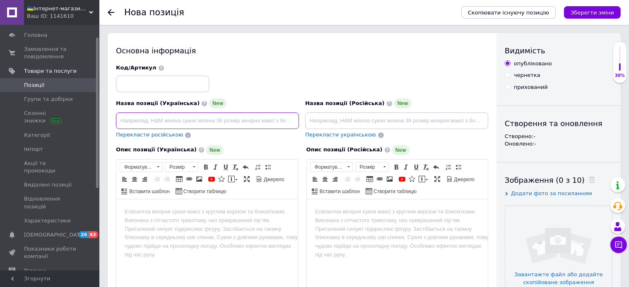
click at [135, 121] on input at bounding box center [207, 121] width 183 height 17
paste input "Жіночий смарт-годинник 2.01" AMOLED з Bluetooth, NFC і виміром тиску"
type input "Жіночий смарт-годинник 2.01" AMOLED з Bluetooth, NFC і виміром тиску"
click at [320, 120] on input at bounding box center [396, 121] width 183 height 17
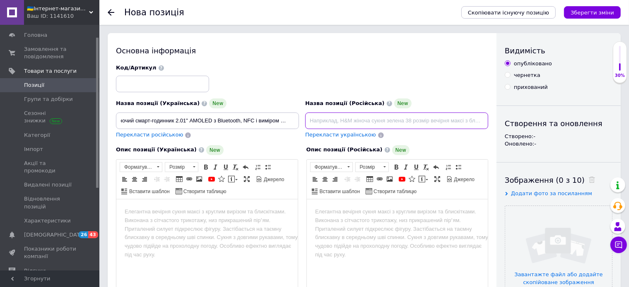
paste input "Жіночий смарт-годинник 2.01" AMOLED з Bluetooth, NFC і виміром тиску"
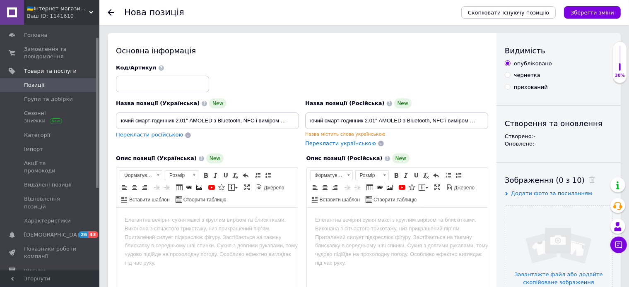
click at [142, 136] on span "Перекласти російською" at bounding box center [149, 135] width 67 height 6
type input "Женские смарт-часы 2.01" AMOLED с Bluetooth, NFC и измерением давления"
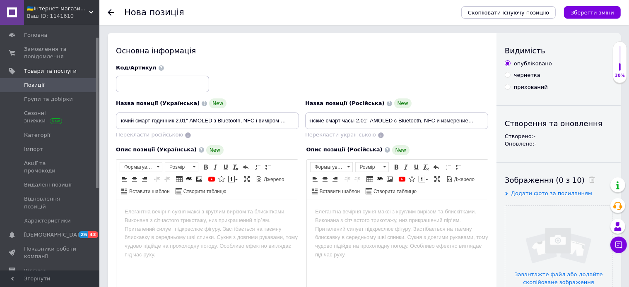
click at [158, 227] on html at bounding box center [206, 250] width 181 height 103
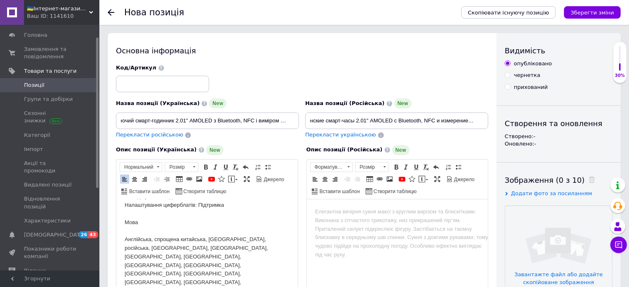
scroll to position [14, 0]
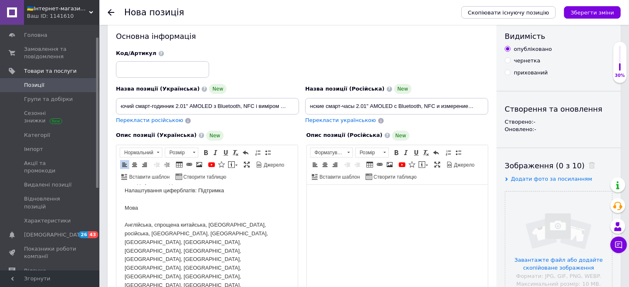
click at [336, 195] on body "Редактор, C0AE920F-66C1-4370-9EAD-C97D79D1D54D" at bounding box center [397, 197] width 165 height 9
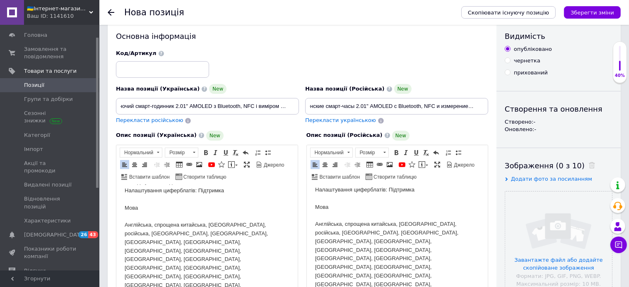
scroll to position [769, 0]
click at [567, 257] on input "file" at bounding box center [558, 245] width 107 height 107
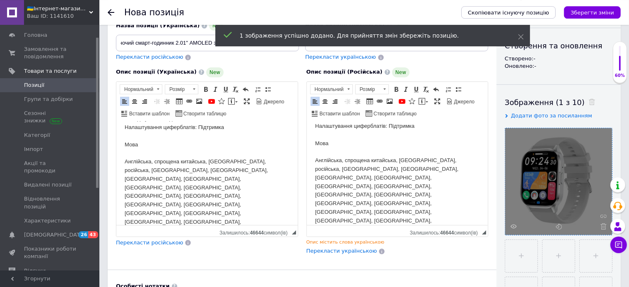
scroll to position [102, 0]
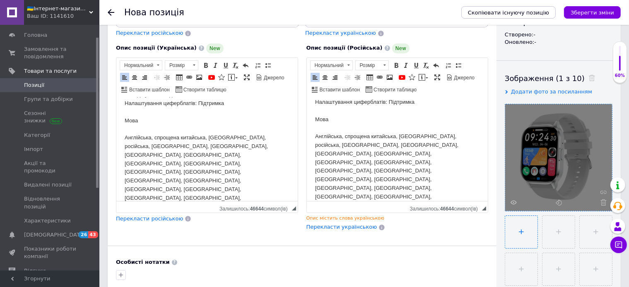
click at [522, 234] on input "file" at bounding box center [521, 232] width 32 height 32
type input "C:\fakepath\Screenshot_111.jpg"
click at [558, 231] on input "file" at bounding box center [558, 232] width 32 height 32
type input "C:\fakepath\Screenshot_110.jpg"
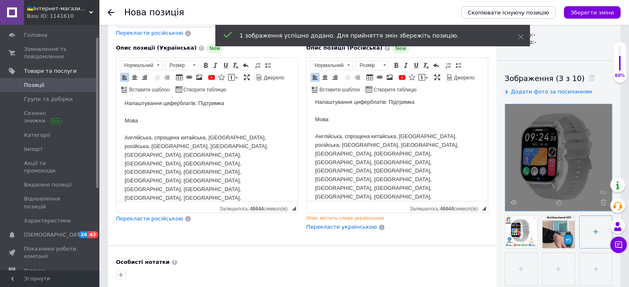
click at [594, 234] on input "file" at bounding box center [595, 232] width 32 height 32
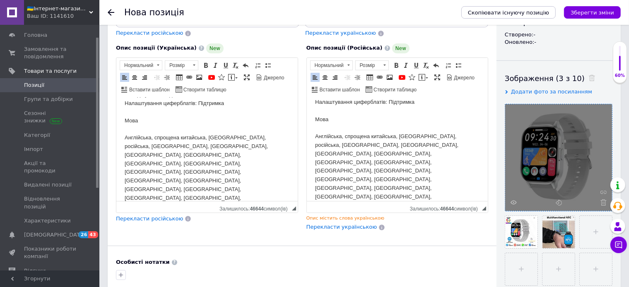
type input "C:\fakepath\Screenshot_117.jpg"
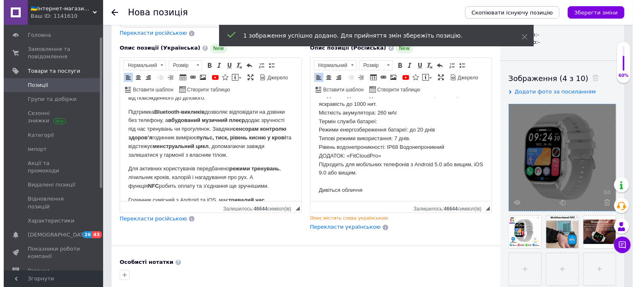
scroll to position [0, 0]
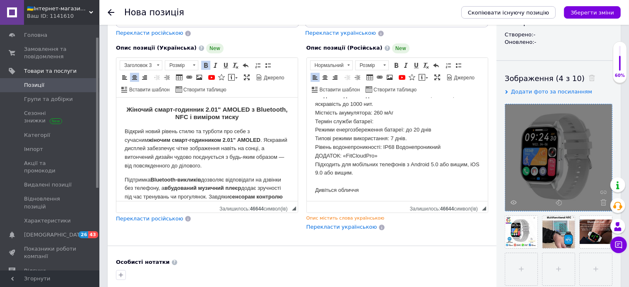
click at [135, 111] on h3 "Жіночий смарт-годинник 2.01" AMOLED з Bluetooth, NFC і виміром тиску" at bounding box center [206, 113] width 165 height 15
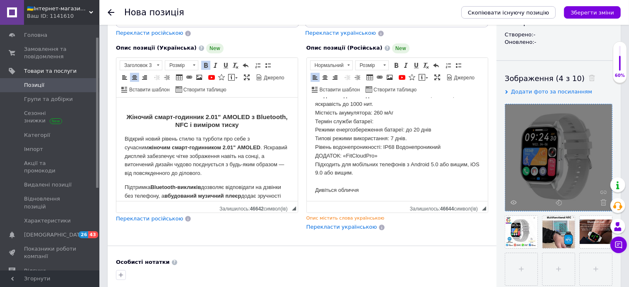
click at [191, 104] on html "Жіночий смарт-годинник 2.01" AMOLED з Bluetooth, NFC і виміром тиску Відкрий но…" at bounding box center [206, 148] width 181 height 103
click at [200, 73] on link "Зображення" at bounding box center [199, 77] width 9 height 9
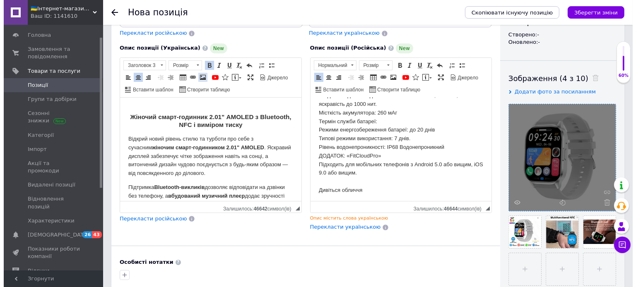
scroll to position [0, 4]
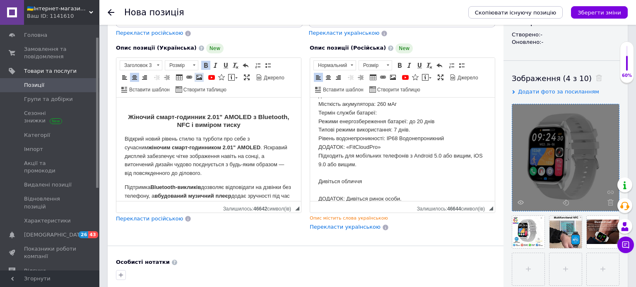
select select
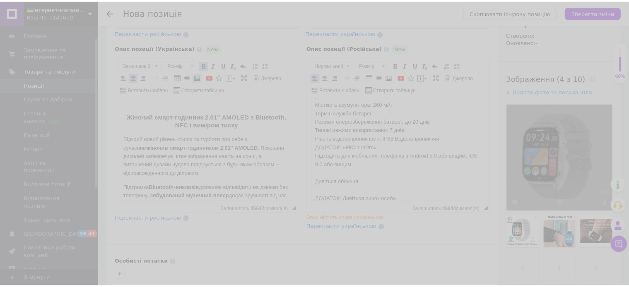
scroll to position [629, 0]
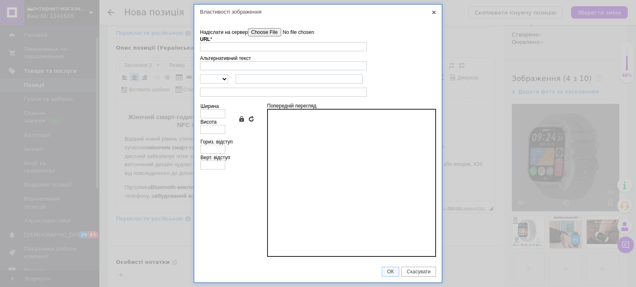
click at [254, 33] on input"] "Надіслати на сервер" at bounding box center [295, 32] width 94 height 8
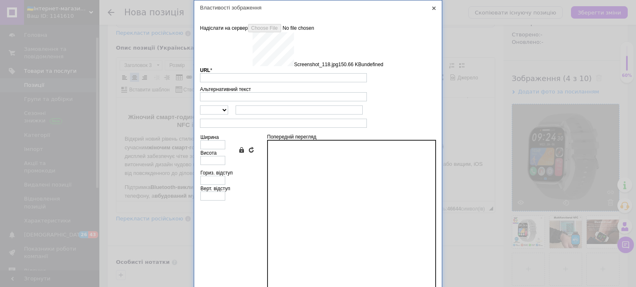
type input "[URL][DOMAIN_NAME]"
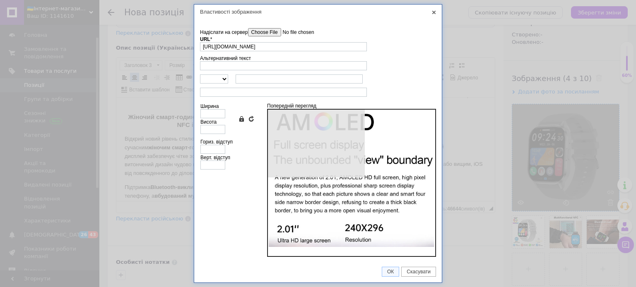
type input "640"
type input "528"
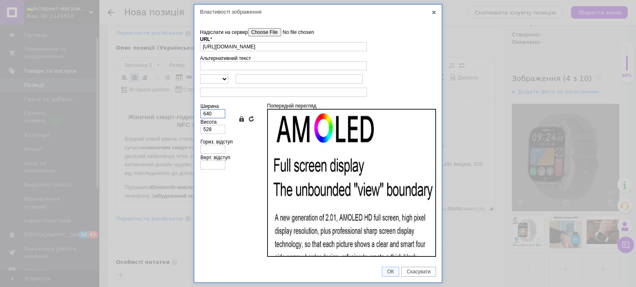
drag, startPoint x: 214, startPoint y: 113, endPoint x: 181, endPoint y: 106, distance: 33.9
click at [200, 109] on input "640" at bounding box center [212, 113] width 25 height 9
type input "3"
type input "2"
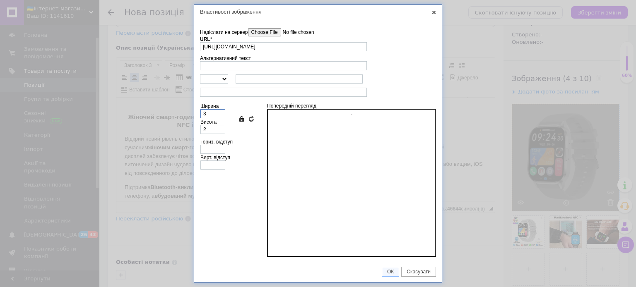
type input "30"
type input "25"
type input "300"
type input "248"
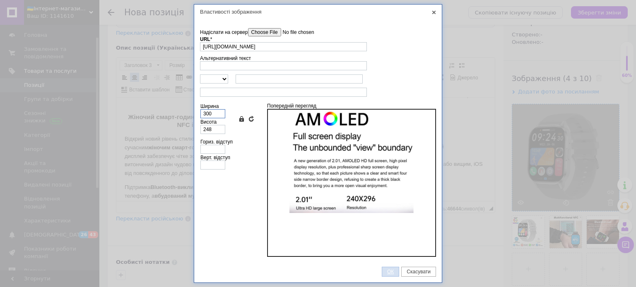
type input "300"
click at [385, 270] on span "ОК" at bounding box center [390, 272] width 17 height 6
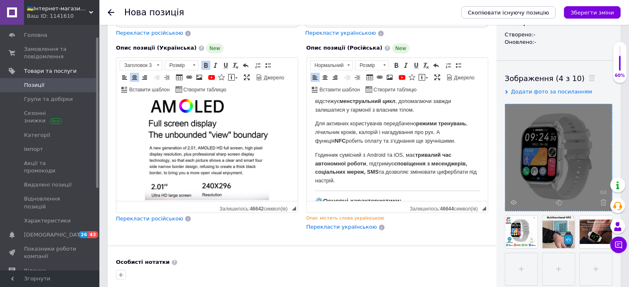
scroll to position [0, 0]
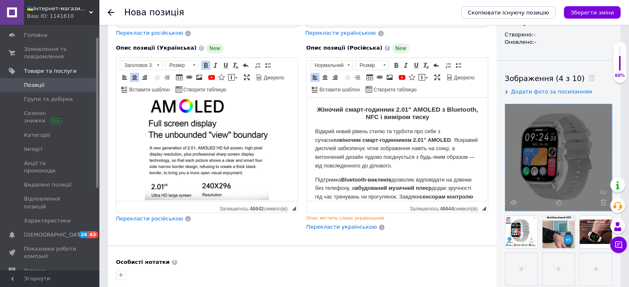
click at [329, 106] on h3 "Жіночий смарт-годинник 2.01" AMOLED з Bluetooth, NFC і виміром тиску" at bounding box center [397, 113] width 165 height 15
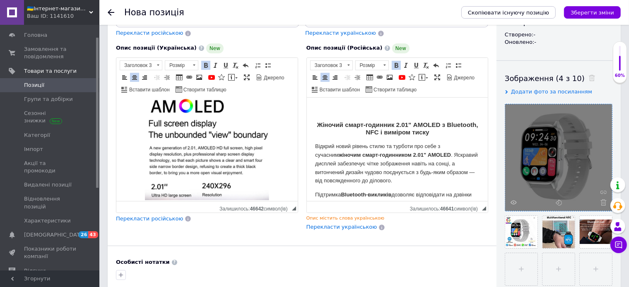
click at [341, 106] on h3 "Жіночий смарт-годинник 2.01" AMOLED з Bluetooth, NFC і виміром тиску" at bounding box center [397, 121] width 165 height 30
click at [389, 76] on span at bounding box center [389, 77] width 7 height 7
select select
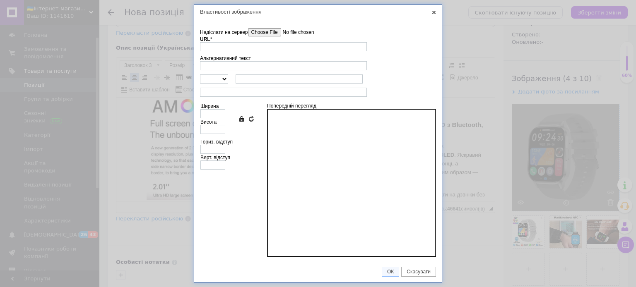
click at [261, 31] on input"] "Надіслати на сервер" at bounding box center [295, 32] width 94 height 8
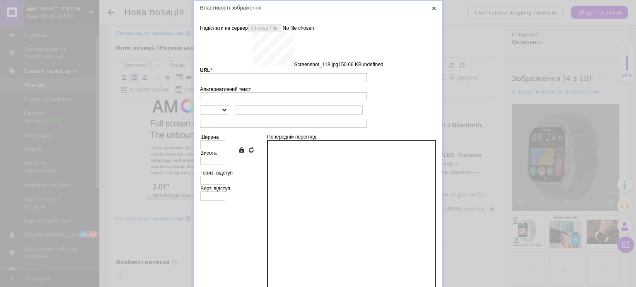
type input "[URL][DOMAIN_NAME]"
type input "640"
type input "528"
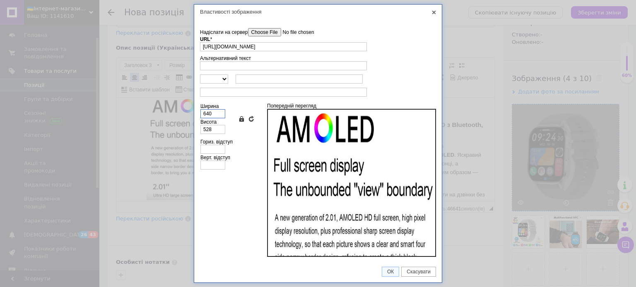
drag, startPoint x: 216, startPoint y: 115, endPoint x: 184, endPoint y: 111, distance: 31.8
click at [200, 111] on input "640" at bounding box center [212, 113] width 25 height 9
type input "3"
type input "2"
type input "30"
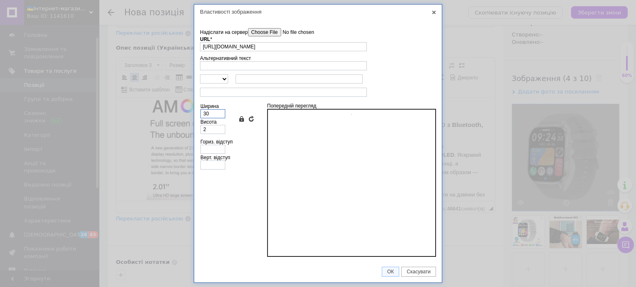
type input "25"
type input "300"
type input "248"
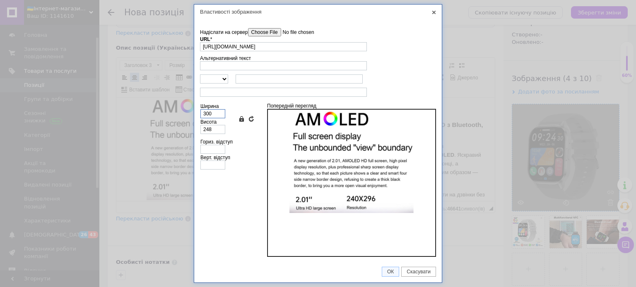
type input "300"
click at [387, 273] on span "ОК" at bounding box center [390, 272] width 17 height 6
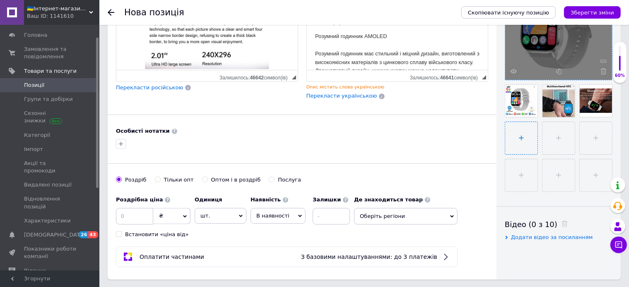
scroll to position [364, 0]
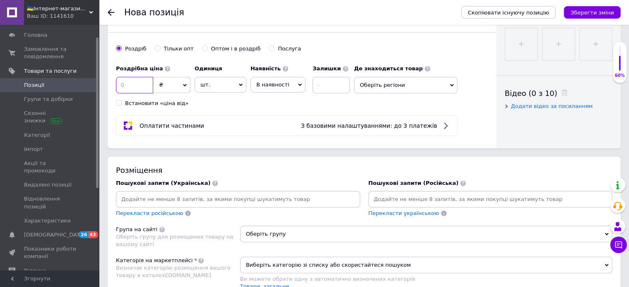
drag, startPoint x: 133, startPoint y: 82, endPoint x: 115, endPoint y: 79, distance: 18.4
click at [116, 79] on input at bounding box center [134, 85] width 37 height 17
type input "2000"
click at [324, 84] on input at bounding box center [330, 85] width 37 height 17
type input "1"
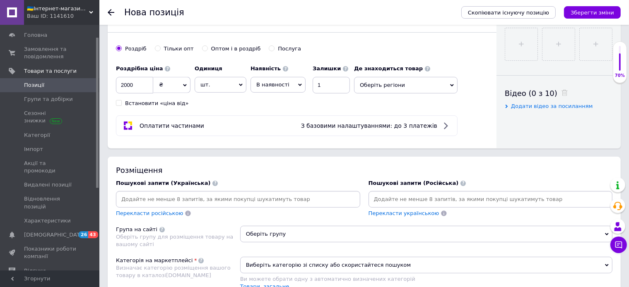
click at [389, 84] on span "Оберіть регіони" at bounding box center [405, 85] width 103 height 17
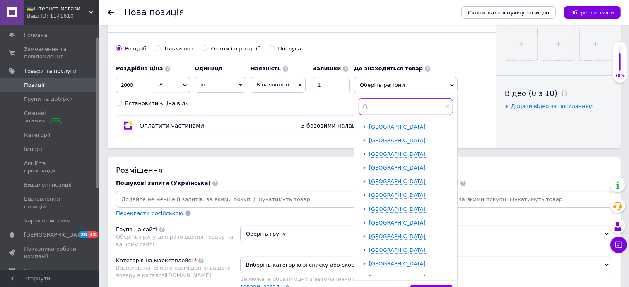
click at [389, 108] on input "text" at bounding box center [405, 107] width 94 height 17
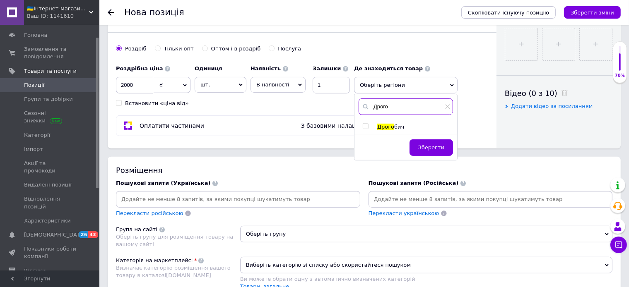
type input "Дрого"
click at [366, 127] on input "checkbox" at bounding box center [365, 126] width 5 height 5
checkbox input "true"
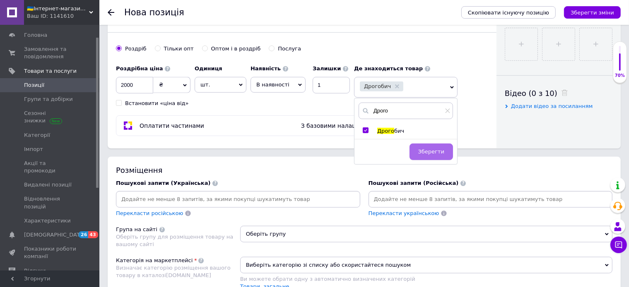
click at [429, 154] on span "Зберегти" at bounding box center [431, 152] width 26 height 6
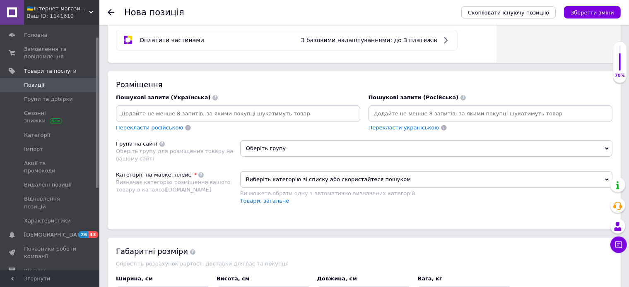
scroll to position [452, 0]
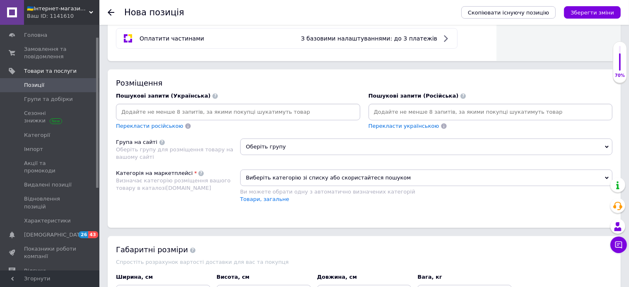
click at [263, 148] on span "Оберіть групу" at bounding box center [426, 147] width 372 height 17
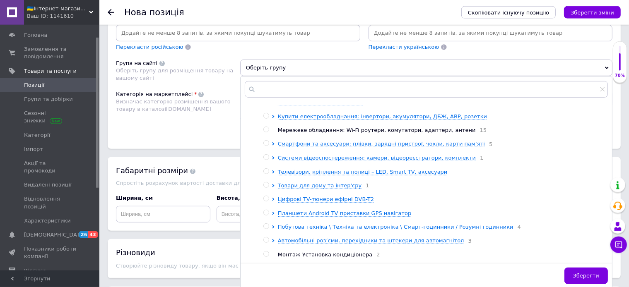
scroll to position [552, 0]
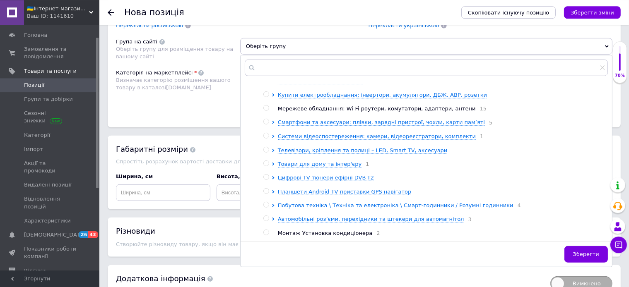
click at [432, 203] on span "Побутова техніка \ Техніка та електроніка \ Смарт-годинники / Розумні годинники" at bounding box center [396, 205] width 236 height 6
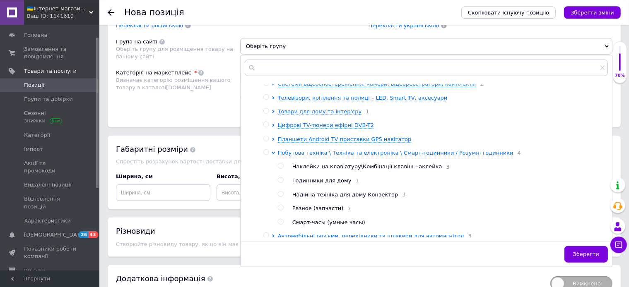
scroll to position [145, 0]
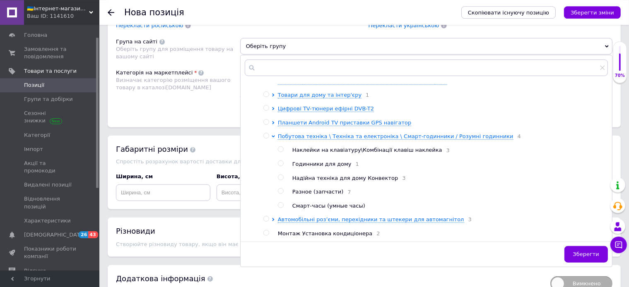
click at [279, 203] on input "radio" at bounding box center [280, 205] width 5 height 5
radio input "true"
click at [584, 254] on span "Зберегти" at bounding box center [586, 254] width 26 height 6
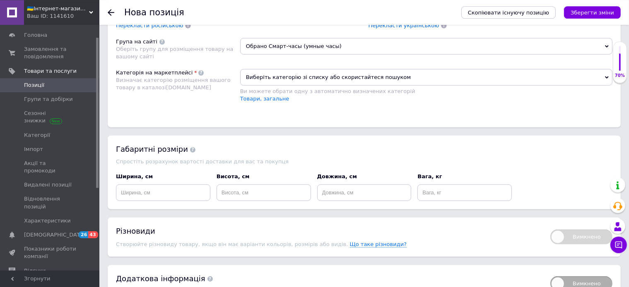
click at [267, 73] on span "Виберіть категорію зі списку або скористайтеся пошуком" at bounding box center [426, 77] width 372 height 17
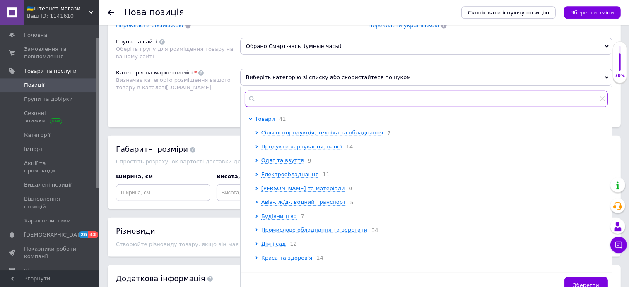
click at [266, 94] on input "text" at bounding box center [426, 99] width 363 height 17
paste input "Смарт-годинники"
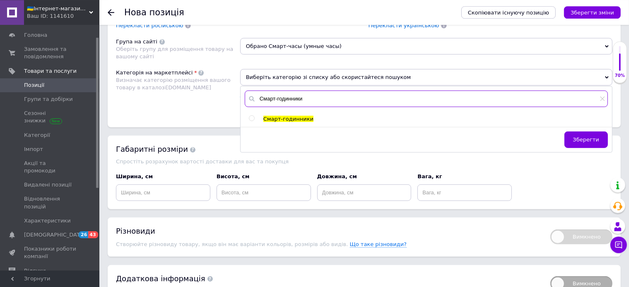
type input "Смарт-годинники"
click at [252, 116] on input "radio" at bounding box center [251, 118] width 5 height 5
radio input "true"
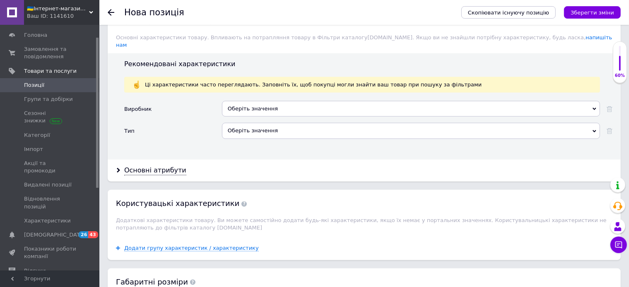
scroll to position [683, 0]
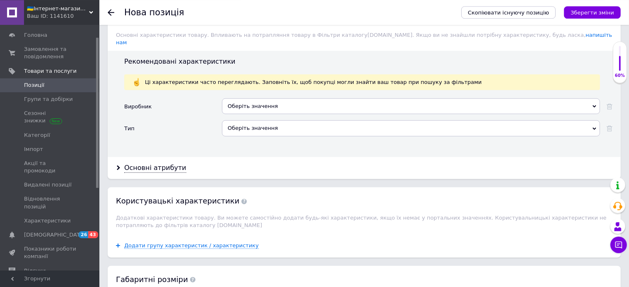
click at [266, 120] on div "Оберіть значення" at bounding box center [411, 128] width 378 height 16
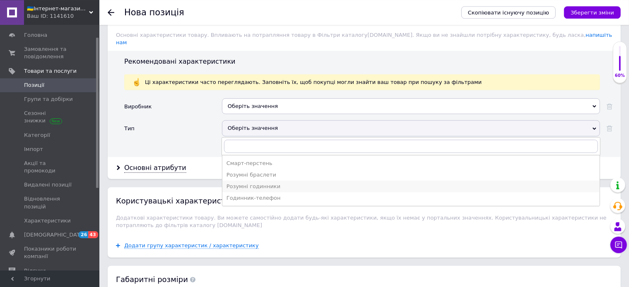
click at [256, 183] on div "Розумні годинники" at bounding box center [410, 186] width 369 height 7
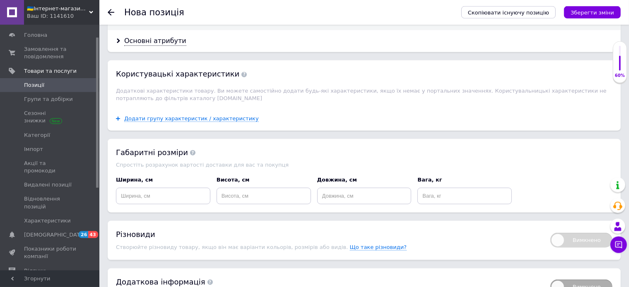
scroll to position [815, 0]
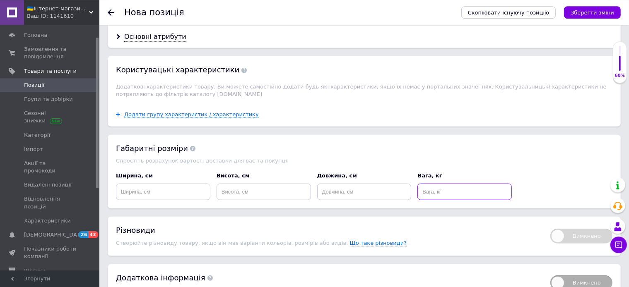
click at [434, 185] on input at bounding box center [464, 192] width 94 height 17
type input "1"
click at [291, 135] on div "Габаритні розміри Спростіть розрахунок вартості доставки для вас та покупця Шир…" at bounding box center [364, 172] width 513 height 74
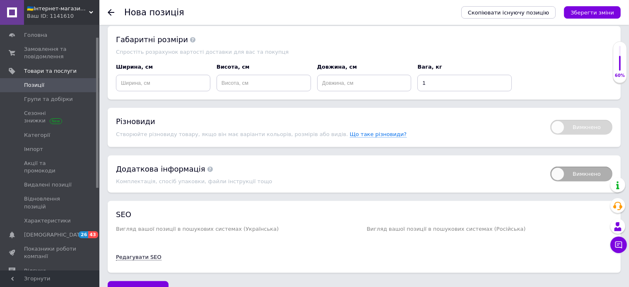
scroll to position [936, 0]
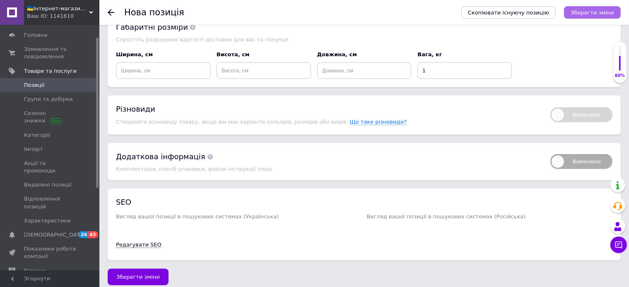
click at [584, 17] on button "Зберегти зміни" at bounding box center [592, 12] width 57 height 12
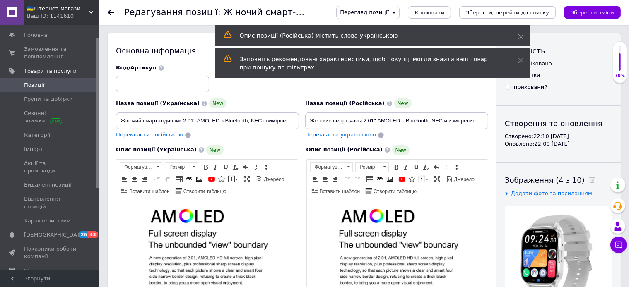
click at [502, 12] on icon "Зберегти, перейти до списку" at bounding box center [507, 13] width 83 height 6
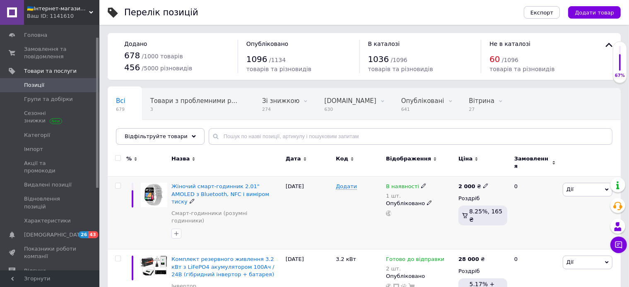
click at [195, 199] on icon at bounding box center [192, 201] width 5 height 5
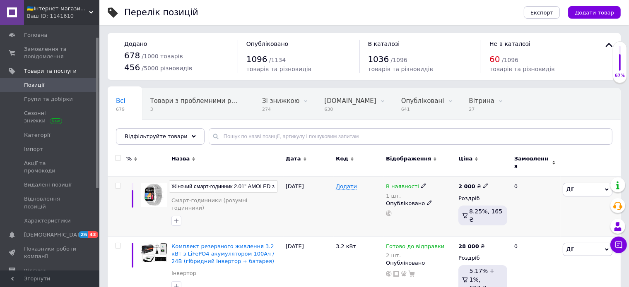
scroll to position [0, 78]
click at [248, 206] on div "Смарт-годинники (розумні годинники)" at bounding box center [226, 206] width 114 height 59
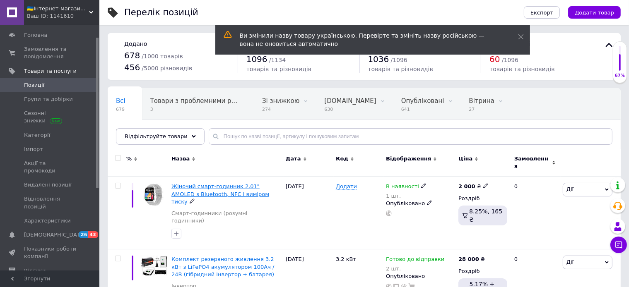
click at [221, 190] on span "Жіночий смарт-годинник 2.01" AMOLED з Bluetooth, NFC і виміром тиску" at bounding box center [220, 193] width 98 height 21
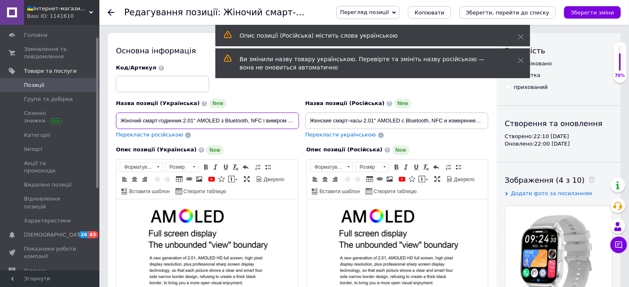
drag, startPoint x: 143, startPoint y: 120, endPoint x: 115, endPoint y: 120, distance: 28.1
click at [116, 120] on input "Жіночий смарт-годинник 2.01" AMOLED з Bluetooth, NFC і виміром тиску" at bounding box center [207, 121] width 183 height 17
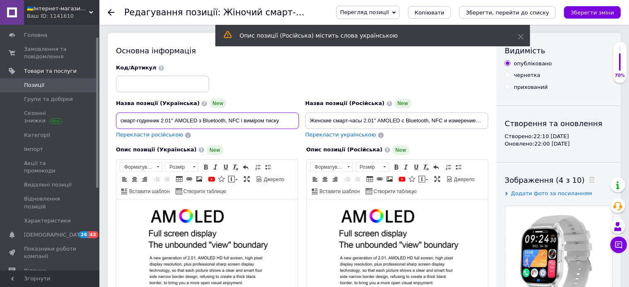
type input "смарт-годинник 2.01" AMOLED з Bluetooth, NFC і виміром тиску"
drag, startPoint x: 333, startPoint y: 119, endPoint x: 283, endPoint y: 119, distance: 49.7
click at [305, 119] on input "Женские смарт-часы 2.01" AMOLED с Bluetooth, NFC и измерением давления" at bounding box center [396, 121] width 183 height 17
type input "смарт-часы 2.01" AMOLED с Bluetooth, NFC и измерением давления"
click at [122, 121] on input "смарт-годинник 2.01" AMOLED з Bluetooth, NFC і виміром тиску" at bounding box center [207, 121] width 183 height 17
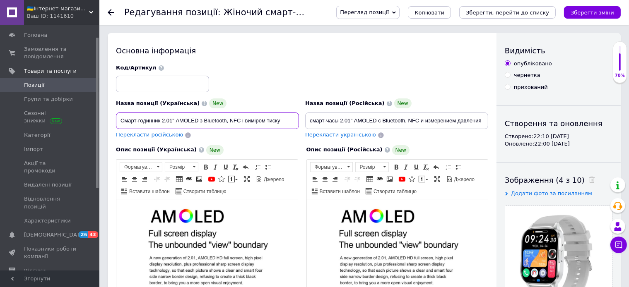
type input "Смарт-годинник 2.01" AMOLED з Bluetooth, NFC і виміром тиску"
click at [312, 121] on input "смарт-часы 2.01" AMOLED с Bluetooth, NFC и измерением давления" at bounding box center [396, 121] width 183 height 17
type input "Смарт-часы 2.01" AMOLED с Bluetooth, NFC и измерением давления"
drag, startPoint x: 161, startPoint y: 122, endPoint x: 115, endPoint y: 115, distance: 46.4
click at [116, 115] on input "Смарт-годинник 2.01" AMOLED з Bluetooth, NFC і виміром тиску" at bounding box center [207, 121] width 183 height 17
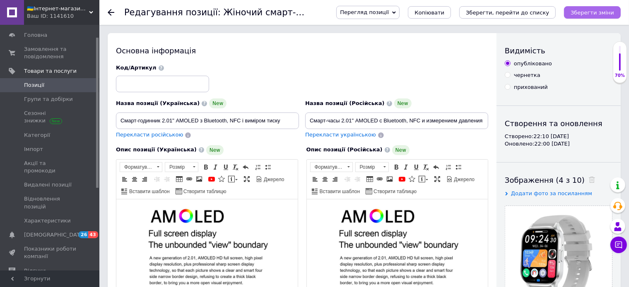
click at [584, 14] on icon "Зберегти зміни" at bounding box center [591, 13] width 43 height 6
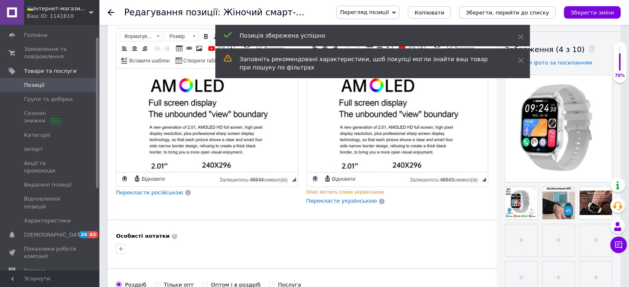
scroll to position [262, 0]
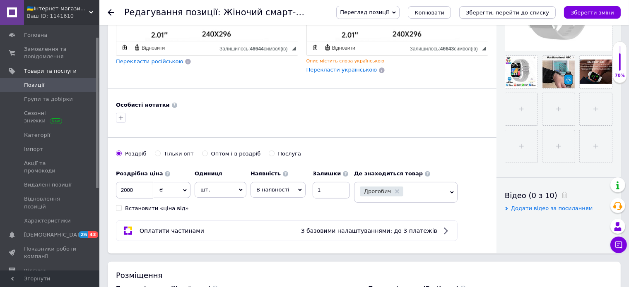
click at [504, 13] on icon "Зберегти, перейти до списку" at bounding box center [507, 13] width 83 height 6
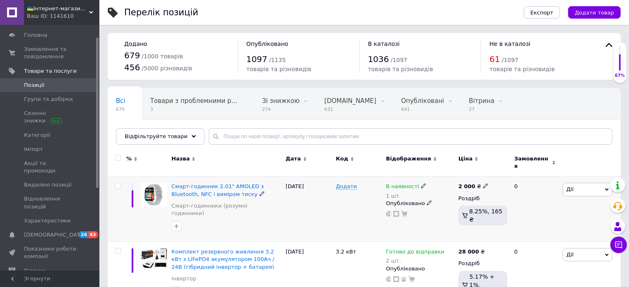
click at [483, 183] on icon at bounding box center [485, 185] width 5 height 5
drag, startPoint x: 512, startPoint y: 174, endPoint x: 448, endPoint y: 166, distance: 64.2
click at [491, 169] on input "2000" at bounding box center [522, 177] width 63 height 17
type input "2200"
click at [397, 211] on icon at bounding box center [396, 214] width 6 height 6
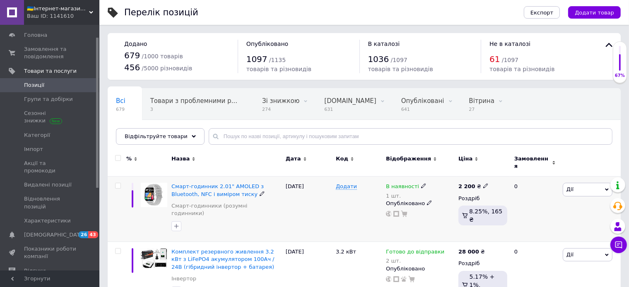
click at [587, 184] on span "Дії" at bounding box center [587, 189] width 50 height 13
click at [541, 236] on li "Знижка" at bounding box center [557, 241] width 110 height 12
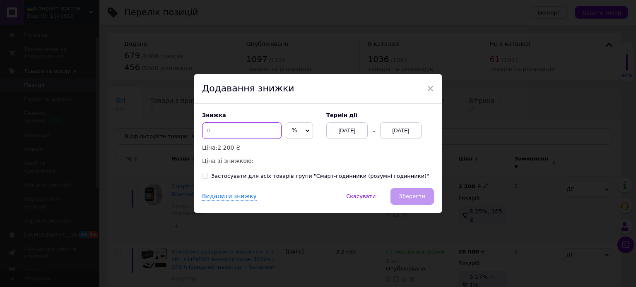
drag, startPoint x: 210, startPoint y: 137, endPoint x: 198, endPoint y: 132, distance: 13.0
click at [202, 132] on input at bounding box center [241, 131] width 79 height 17
click at [406, 137] on div "[DATE]" at bounding box center [400, 131] width 41 height 17
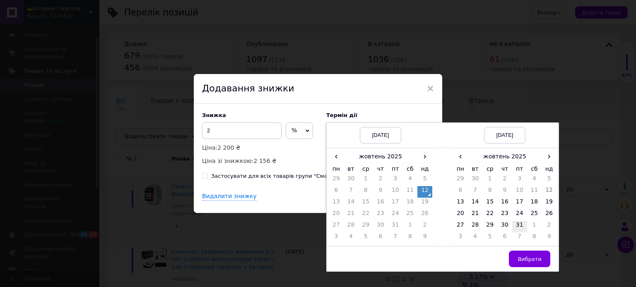
click at [514, 225] on td "31" at bounding box center [519, 227] width 15 height 12
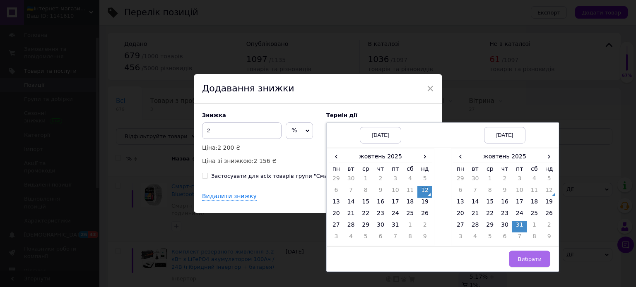
click at [524, 257] on span "Вибрати" at bounding box center [529, 259] width 24 height 6
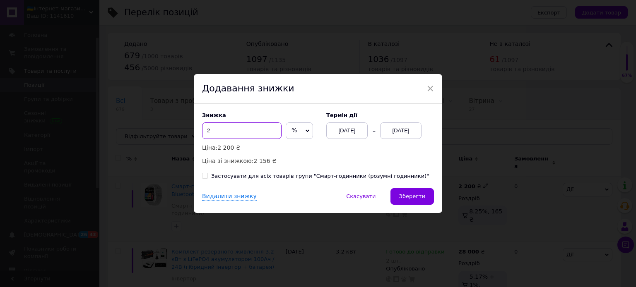
drag, startPoint x: 225, startPoint y: 131, endPoint x: 180, endPoint y: 125, distance: 45.4
click at [202, 125] on input "2" at bounding box center [241, 131] width 79 height 17
type input "3"
click at [423, 202] on button "Зберегти" at bounding box center [411, 196] width 43 height 17
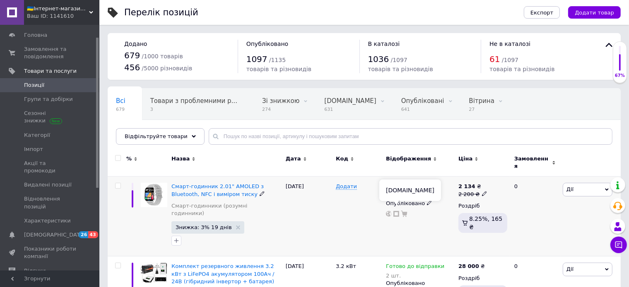
click at [397, 211] on icon at bounding box center [396, 214] width 6 height 6
click at [228, 183] on span "Смарт-годинник 2.01" AMOLED з Bluetooth, NFC і виміром тиску" at bounding box center [217, 190] width 92 height 14
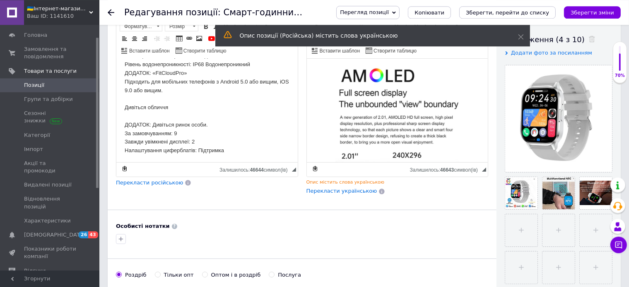
scroll to position [131, 0]
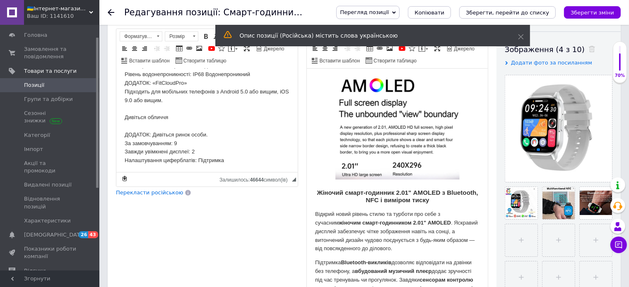
drag, startPoint x: 485, startPoint y: 179, endPoint x: 449, endPoint y: 299, distance: 125.4
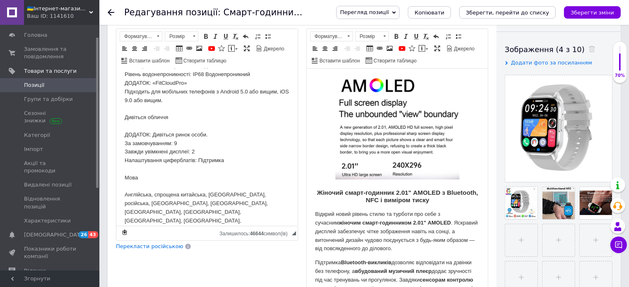
drag, startPoint x: 295, startPoint y: 178, endPoint x: 273, endPoint y: 246, distance: 71.9
click at [273, 240] on span "◢ Залишилось: 46644 символ(iв) {label} Відновити" at bounding box center [206, 233] width 181 height 14
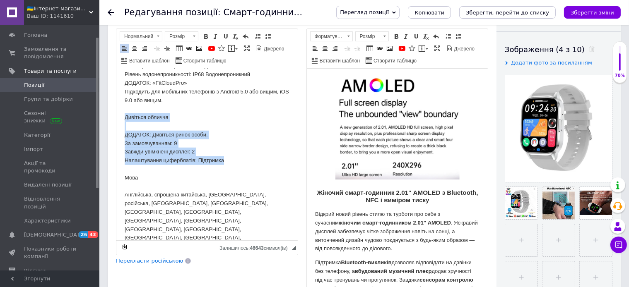
drag, startPoint x: 240, startPoint y: 188, endPoint x: 225, endPoint y: 209, distance: 26.3
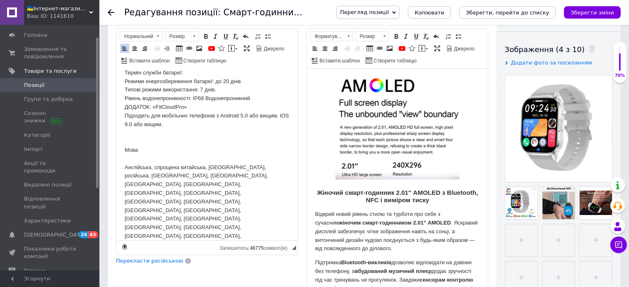
scroll to position [753, 0]
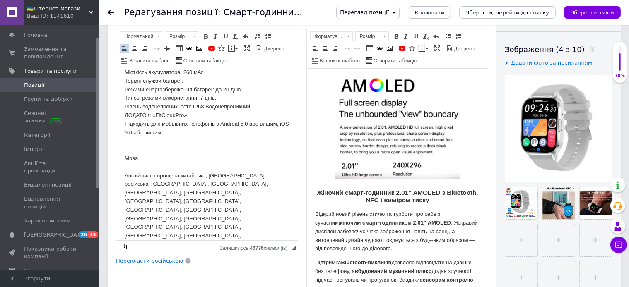
click at [134, 175] on p "Розумний годинник AMOLED Розумний годинник має стильний і міцний дизайн, вигото…" at bounding box center [206, 20] width 165 height 490
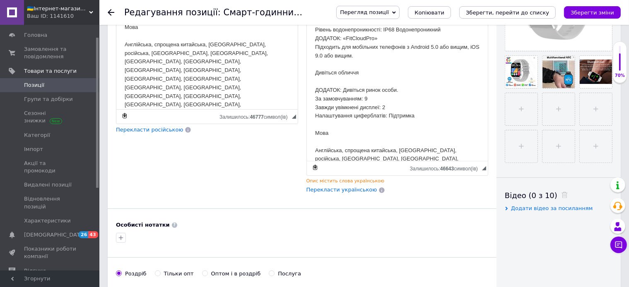
scroll to position [743, 0]
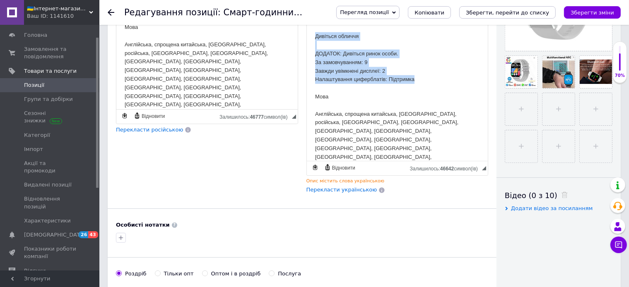
drag, startPoint x: 417, startPoint y: 105, endPoint x: 312, endPoint y: 62, distance: 113.8
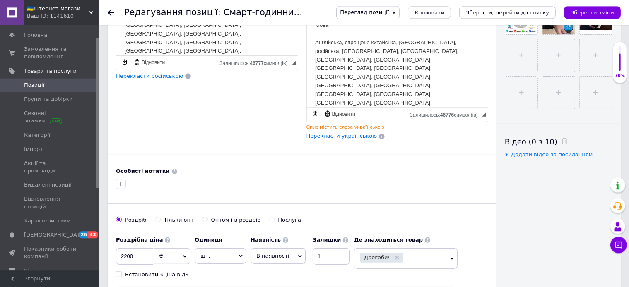
scroll to position [349, 0]
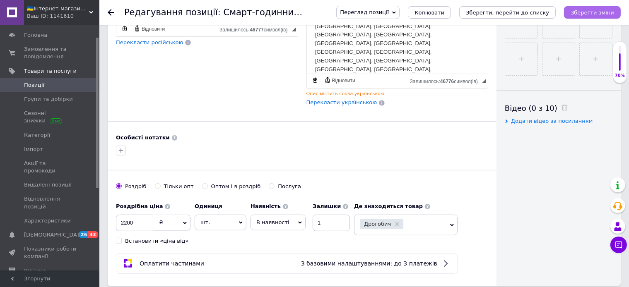
click at [592, 16] on button "Зберегти зміни" at bounding box center [592, 12] width 57 height 12
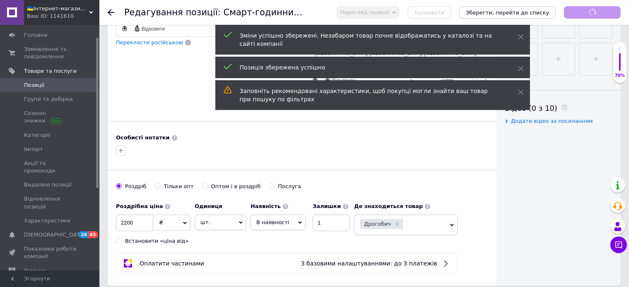
scroll to position [0, 0]
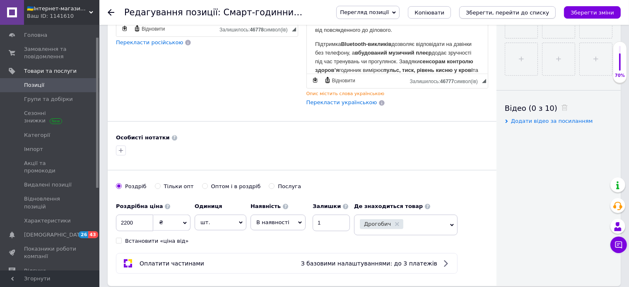
click at [528, 12] on icon "Зберегти, перейти до списку" at bounding box center [507, 13] width 83 height 6
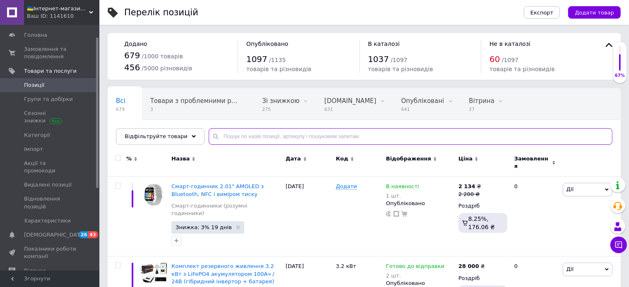
click at [218, 135] on input "text" at bounding box center [411, 136] width 404 height 17
paste input "[PERSON_NAME] безперебійного живлення"
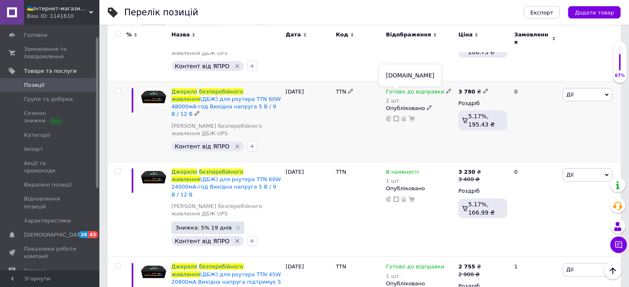
scroll to position [393, 0]
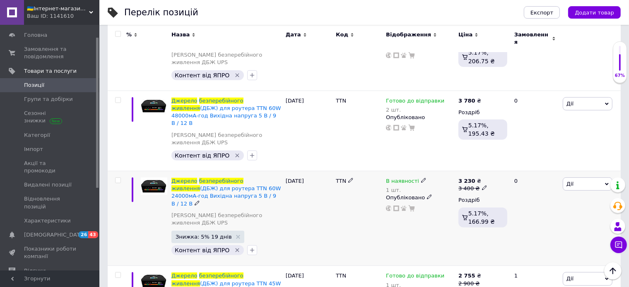
type input "[PERSON_NAME] безперебійного живлення"
click at [421, 178] on icon at bounding box center [423, 180] width 5 height 5
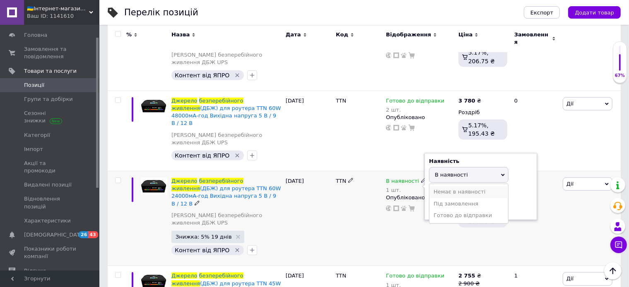
click at [437, 186] on li "Немає в наявності" at bounding box center [468, 192] width 79 height 12
drag, startPoint x: 441, startPoint y: 171, endPoint x: 406, endPoint y: 171, distance: 34.8
click at [429, 199] on input "1" at bounding box center [460, 207] width 63 height 17
type input "0"
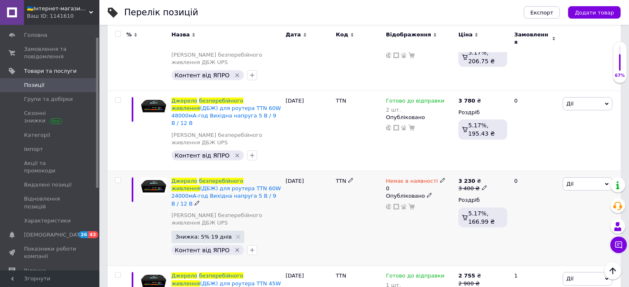
click at [482, 185] on icon at bounding box center [484, 187] width 5 height 5
drag, startPoint x: 507, startPoint y: 144, endPoint x: 451, endPoint y: 137, distance: 56.7
click at [490, 167] on input "3400" at bounding box center [521, 175] width 63 height 17
type input "3000"
click at [383, 194] on div "TTN" at bounding box center [359, 218] width 50 height 95
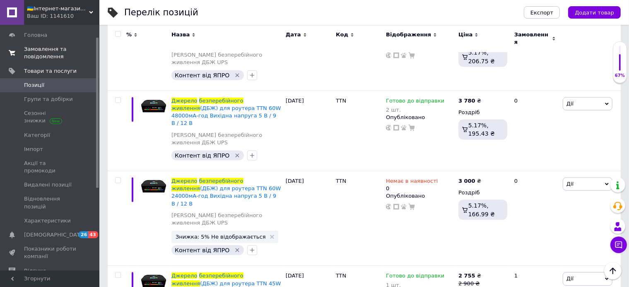
click at [34, 59] on span "Замовлення та повідомлення" at bounding box center [50, 53] width 53 height 15
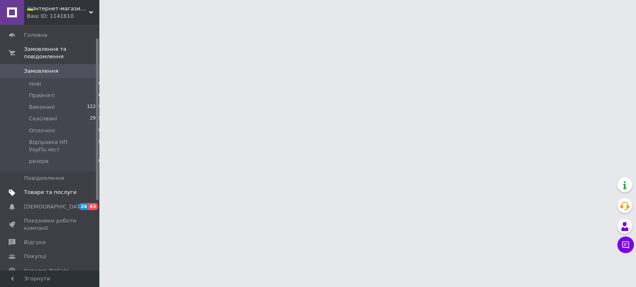
click at [48, 189] on span "Товари та послуги" at bounding box center [50, 192] width 53 height 7
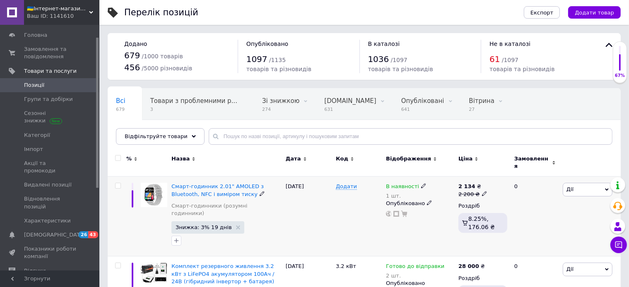
click at [576, 185] on span "Дії" at bounding box center [587, 189] width 50 height 13
click at [542, 226] on li "Копіювати" at bounding box center [557, 229] width 110 height 12
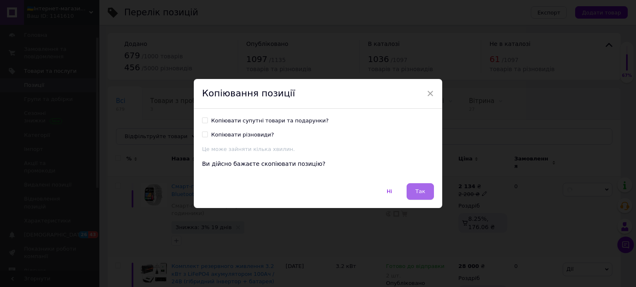
click at [416, 194] on span "Так" at bounding box center [420, 191] width 10 height 6
